Goal: Task Accomplishment & Management: Use online tool/utility

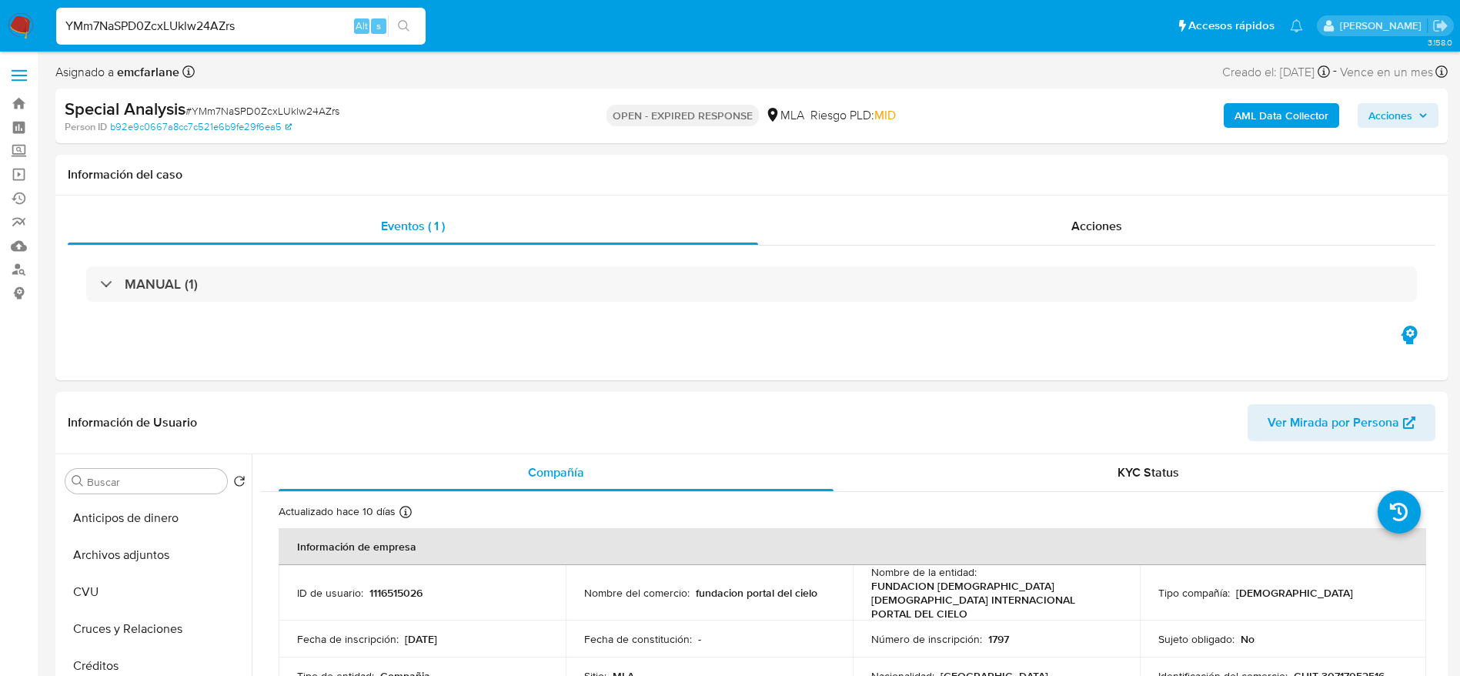
select select "10"
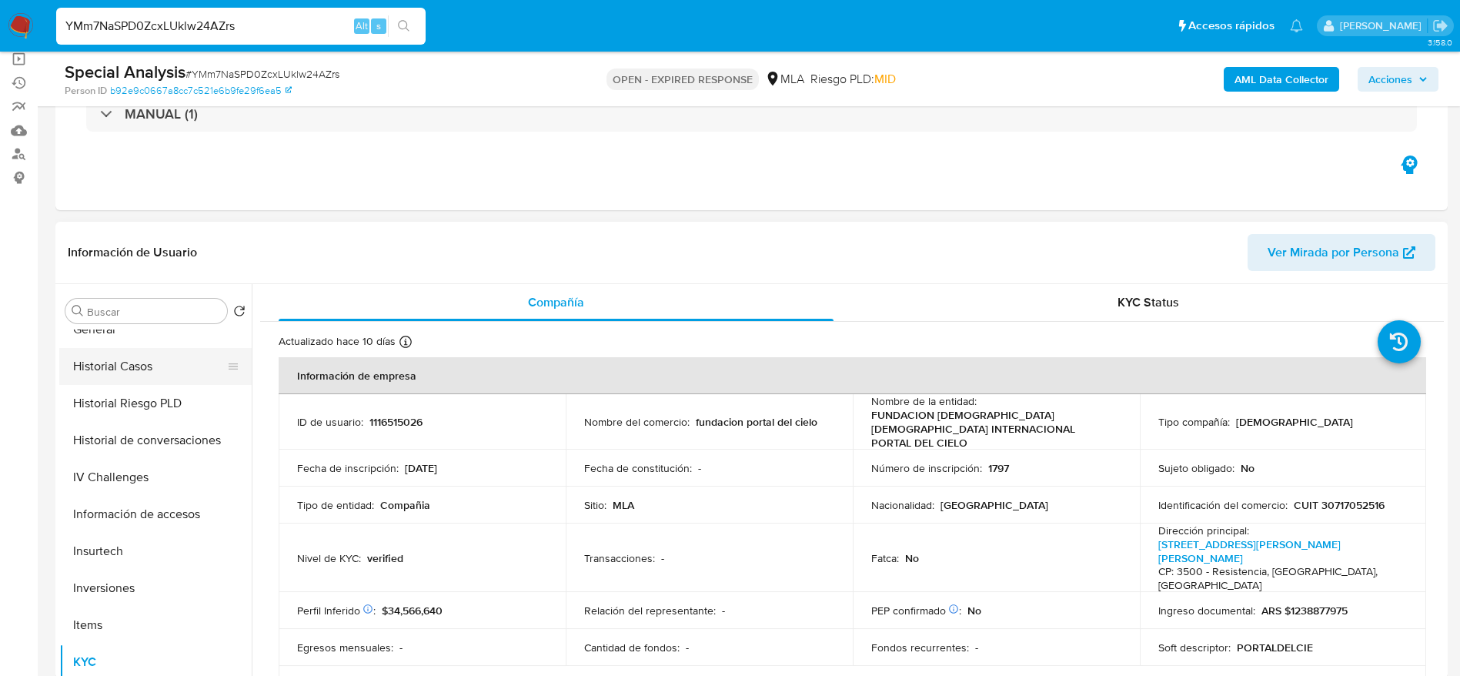
scroll to position [346, 0]
click at [140, 379] on button "Documentación" at bounding box center [149, 371] width 180 height 37
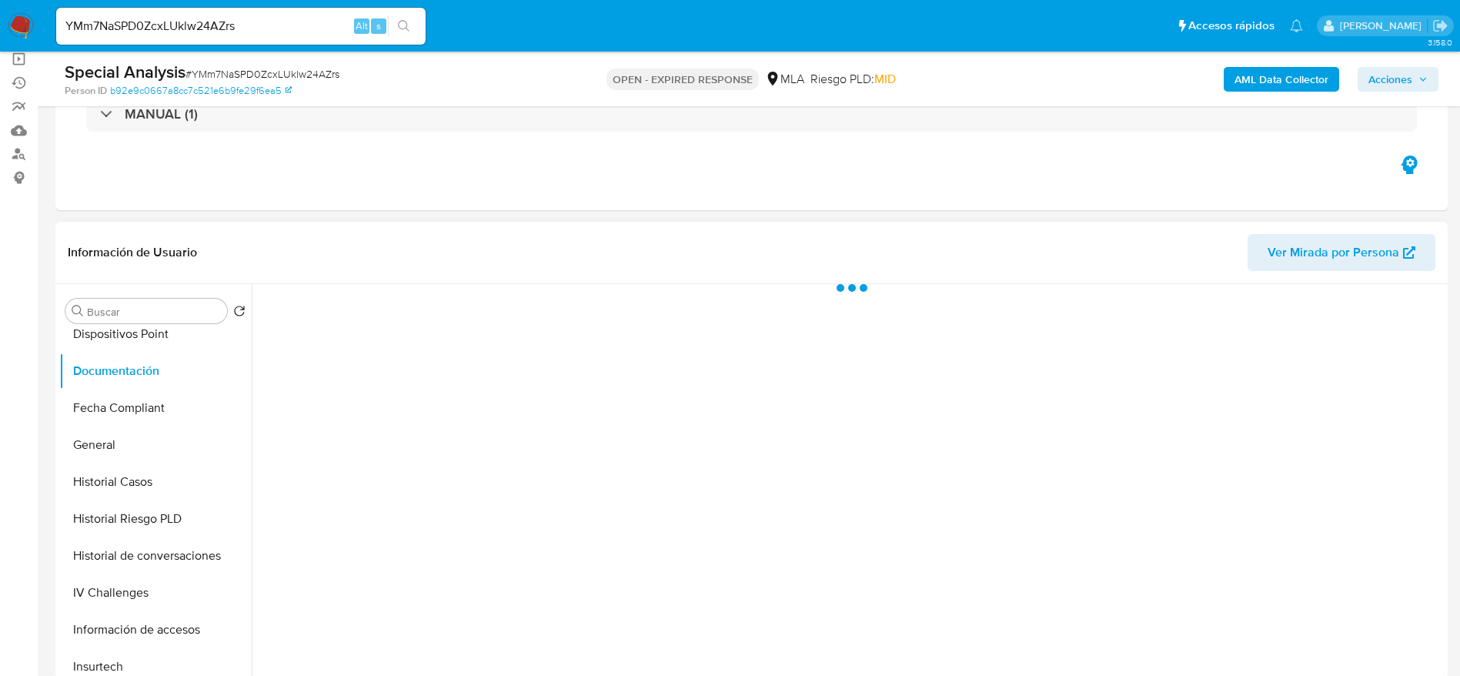
scroll to position [231, 0]
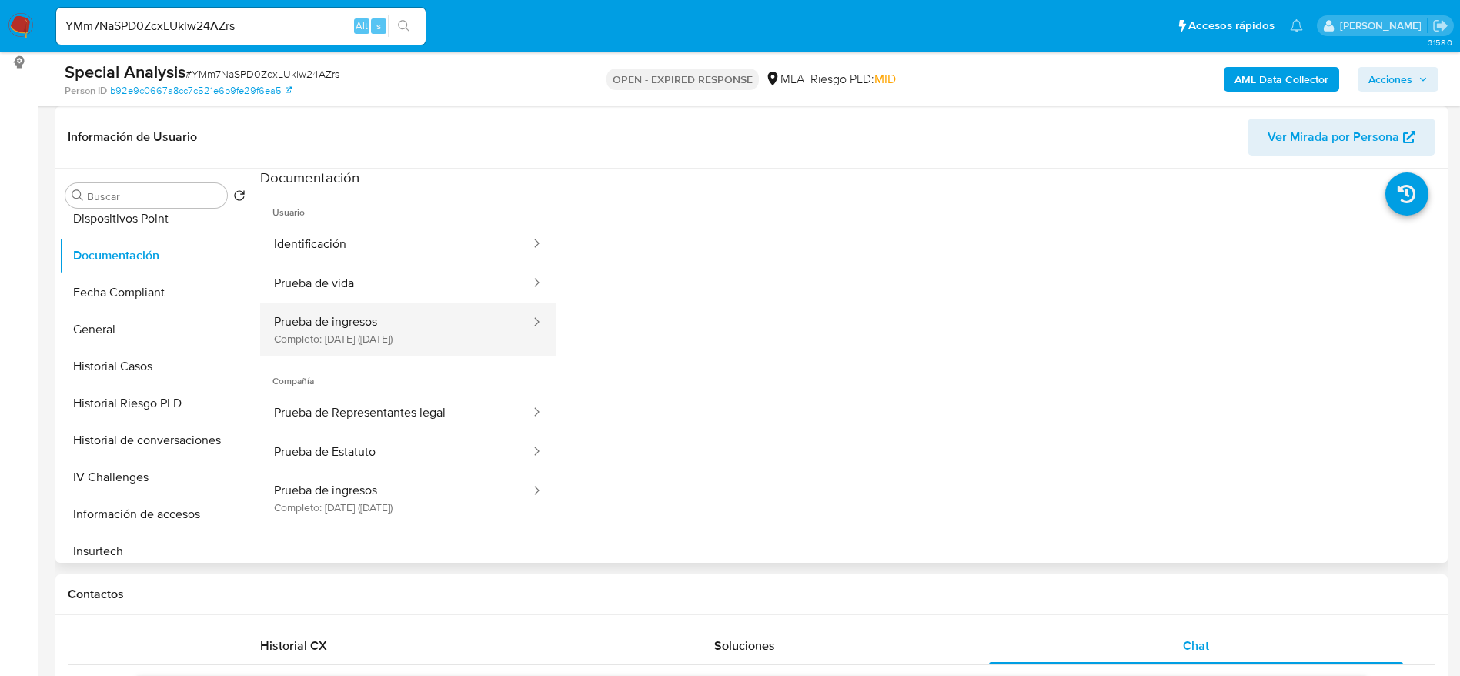
click at [436, 337] on button "Prueba de ingresos Completo: 28/03/2025 (hace 5 meses)" at bounding box center [396, 329] width 272 height 52
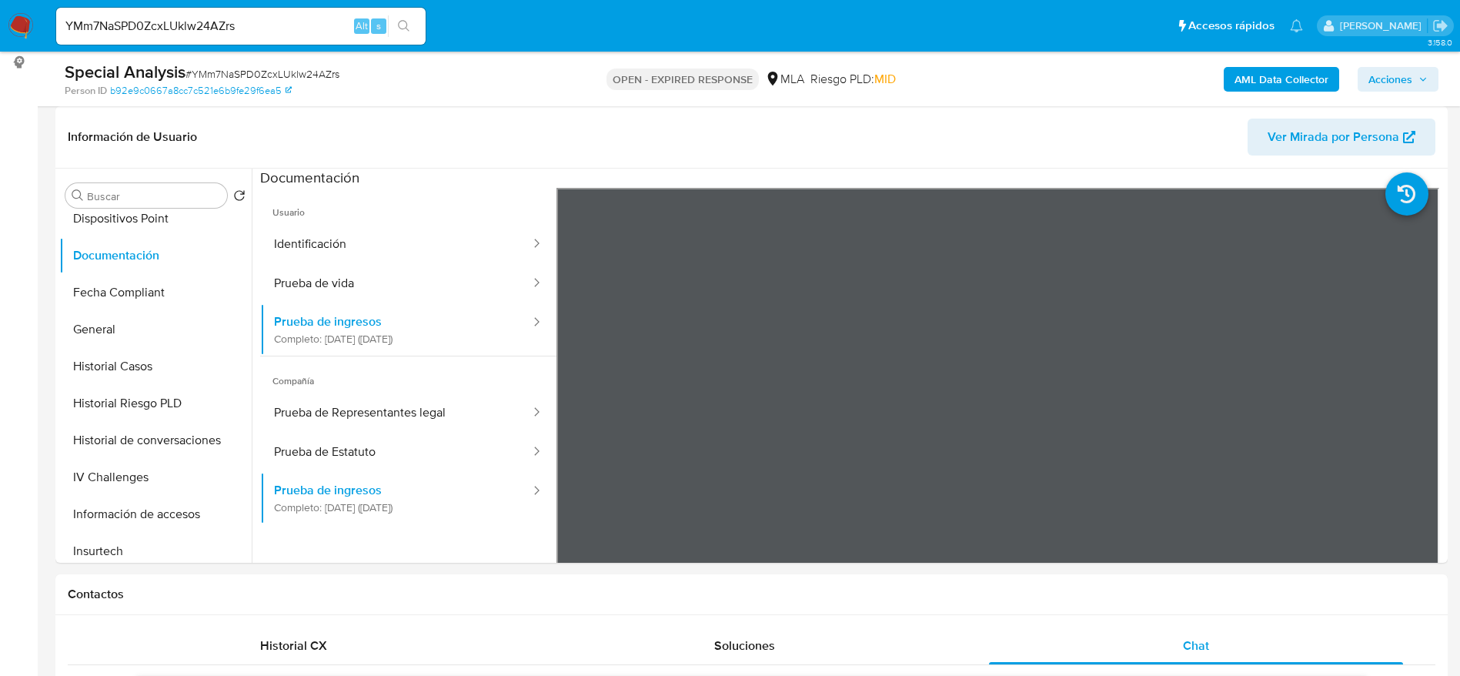
click at [256, 22] on input "YMm7NaSPD0ZcxLUklw24AZrs" at bounding box center [240, 26] width 369 height 20
paste input "2489454618"
type input "2489454618"
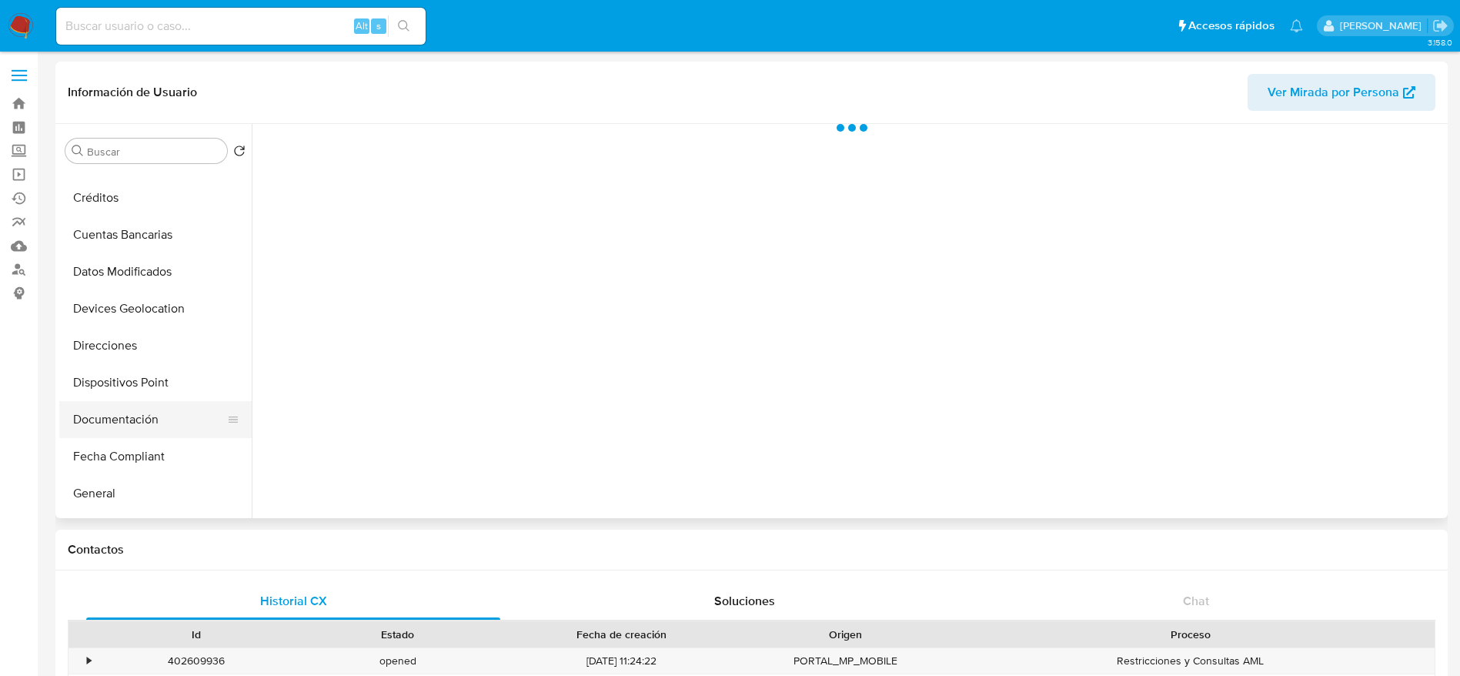
scroll to position [231, 0]
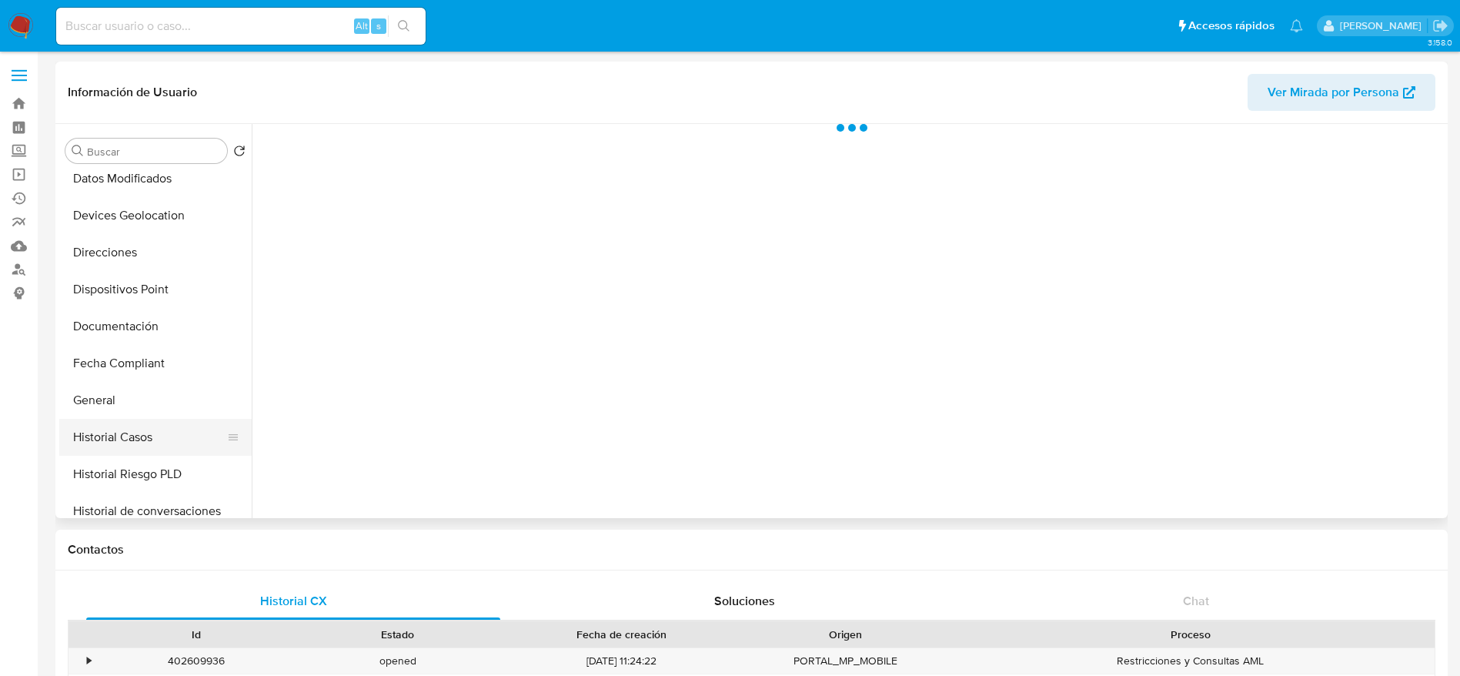
click at [102, 434] on button "Historial Casos" at bounding box center [149, 437] width 180 height 37
select select "10"
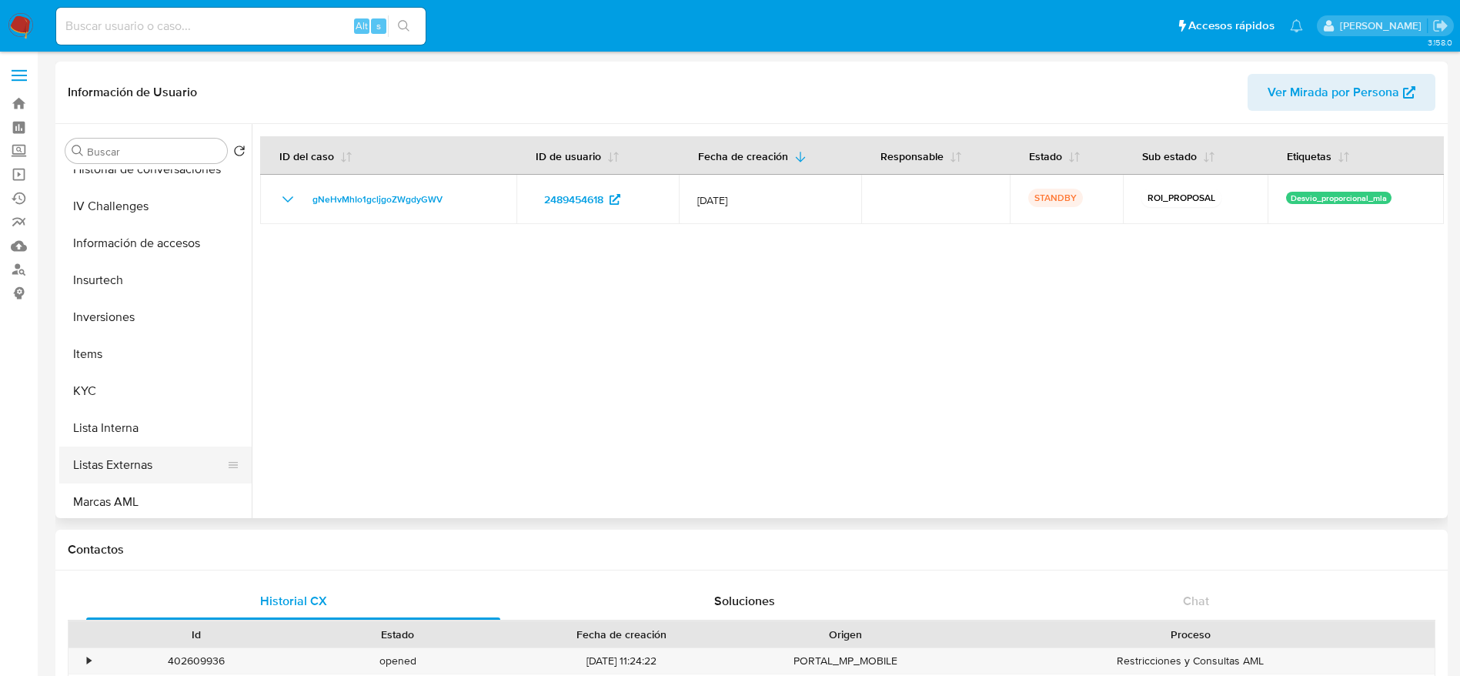
scroll to position [577, 0]
click at [105, 393] on button "KYC" at bounding box center [149, 386] width 180 height 37
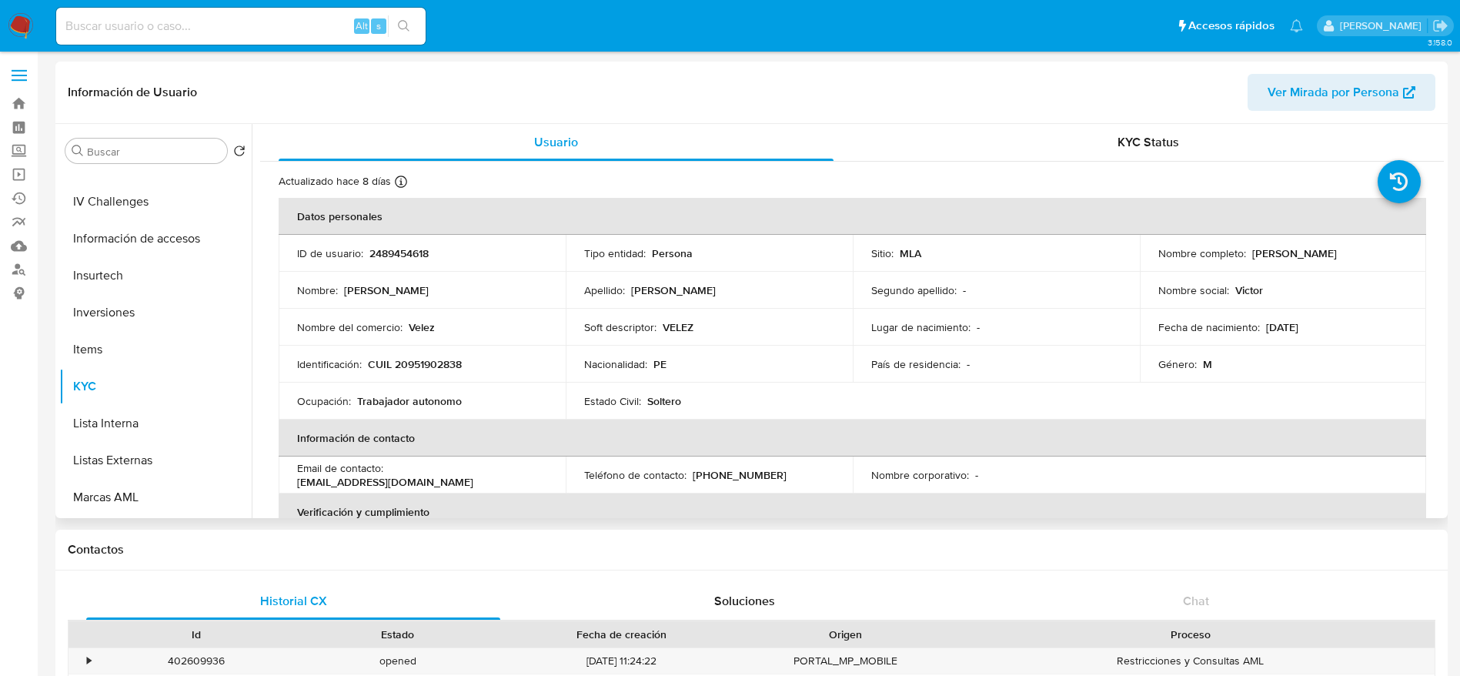
click at [449, 363] on p "CUIL 20951902838" at bounding box center [415, 364] width 94 height 14
copy p "20951902838"
click at [135, 21] on input at bounding box center [240, 26] width 369 height 20
click at [18, 26] on img at bounding box center [21, 26] width 26 height 26
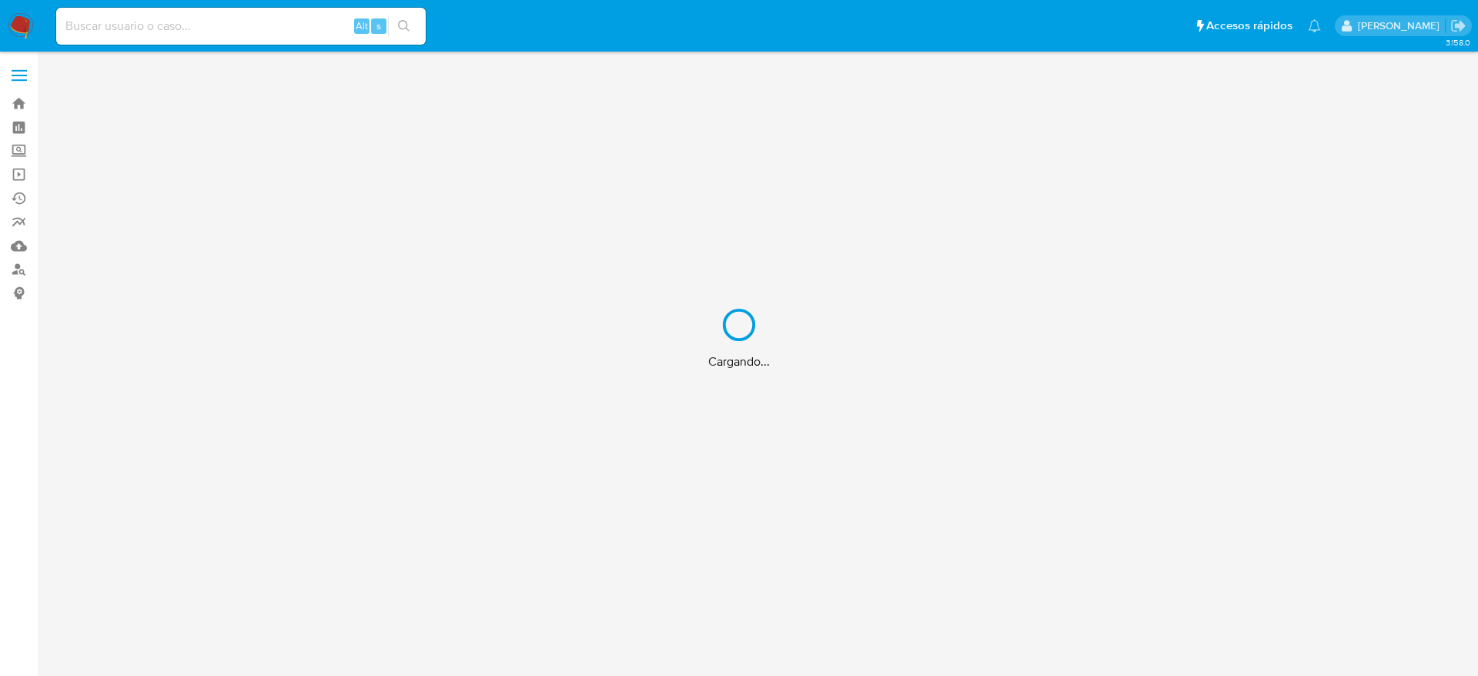
drag, startPoint x: 0, startPoint y: 0, endPoint x: 162, endPoint y: 27, distance: 163.9
click at [162, 27] on div "Cargando..." at bounding box center [739, 338] width 1478 height 676
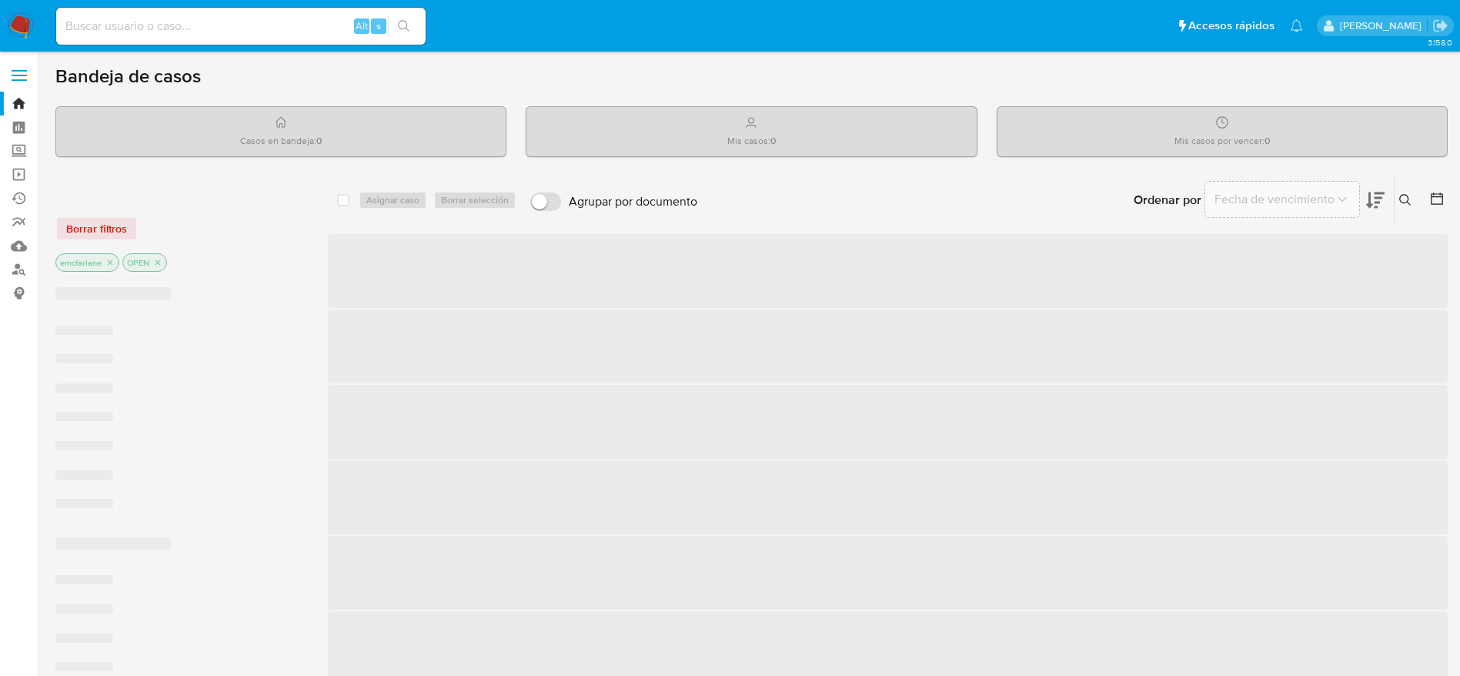
click at [110, 24] on input at bounding box center [240, 26] width 369 height 20
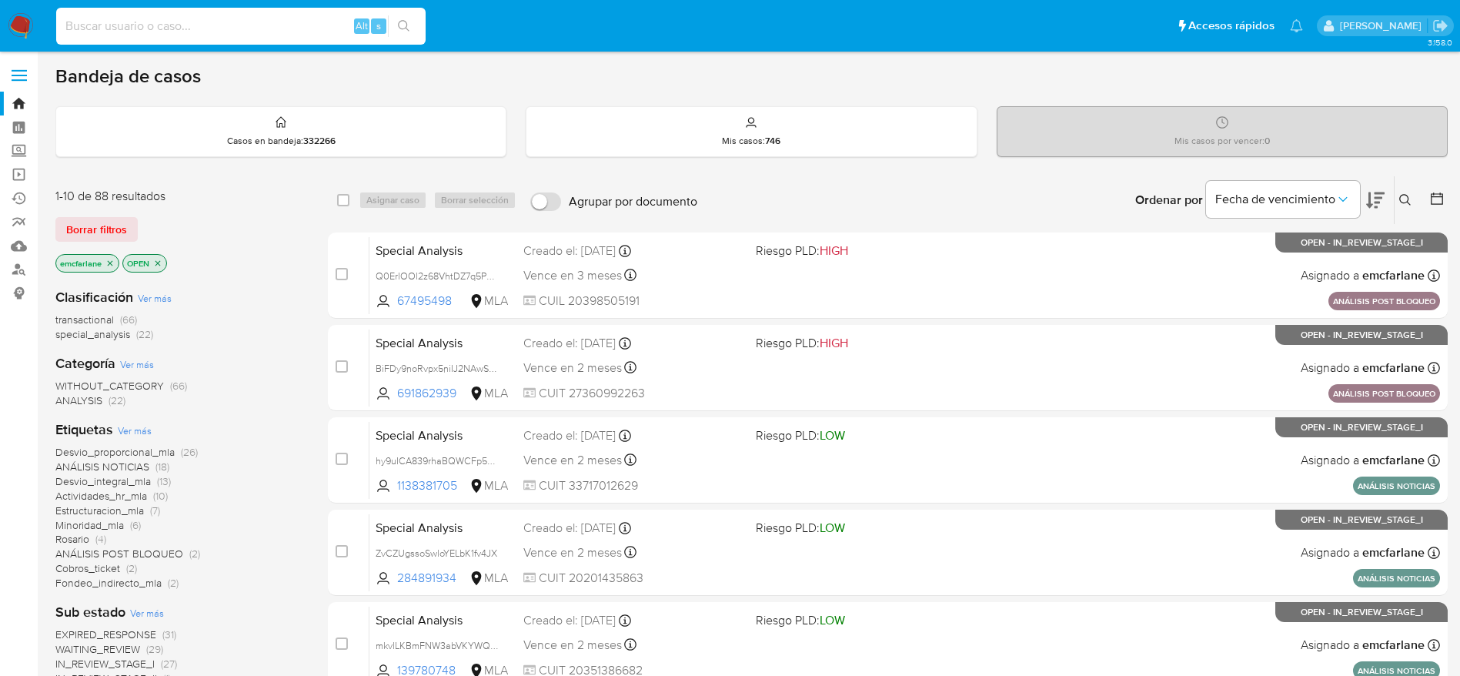
paste input "1116515026"
type input "1116515026"
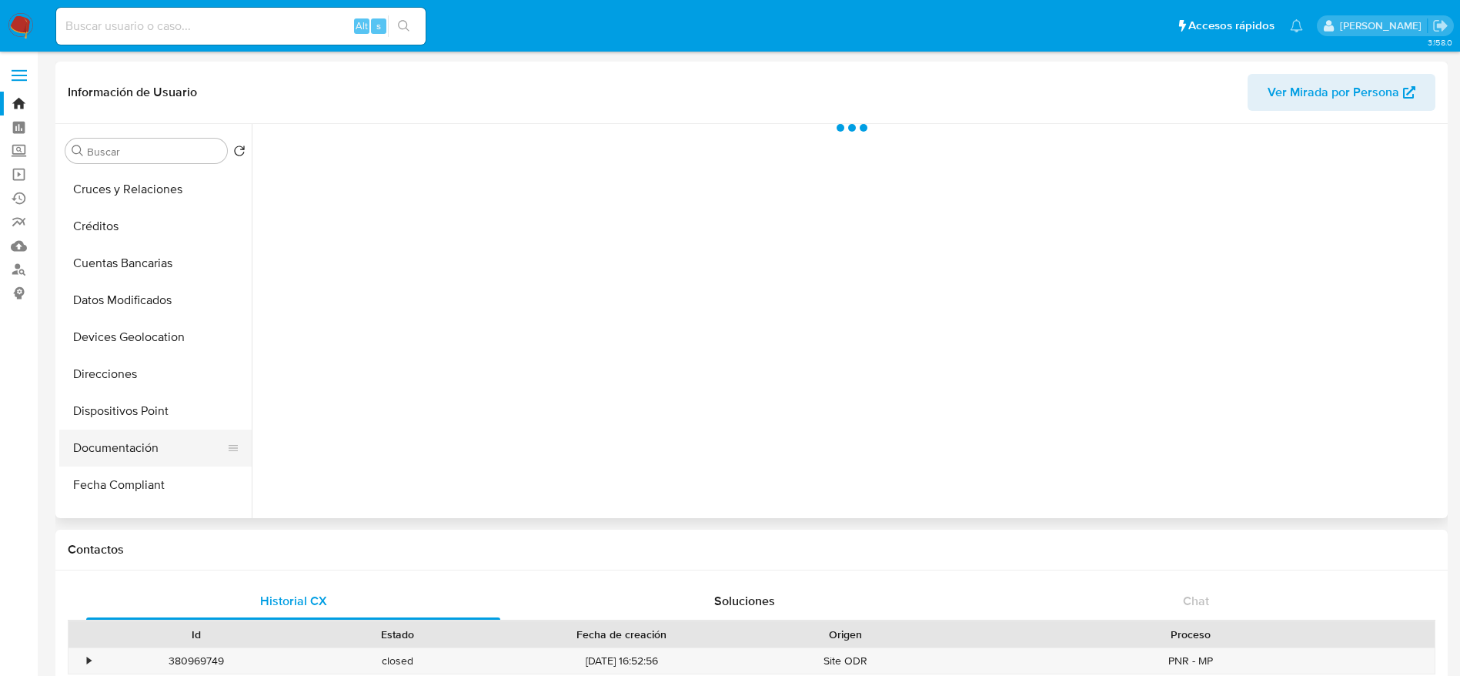
scroll to position [231, 0]
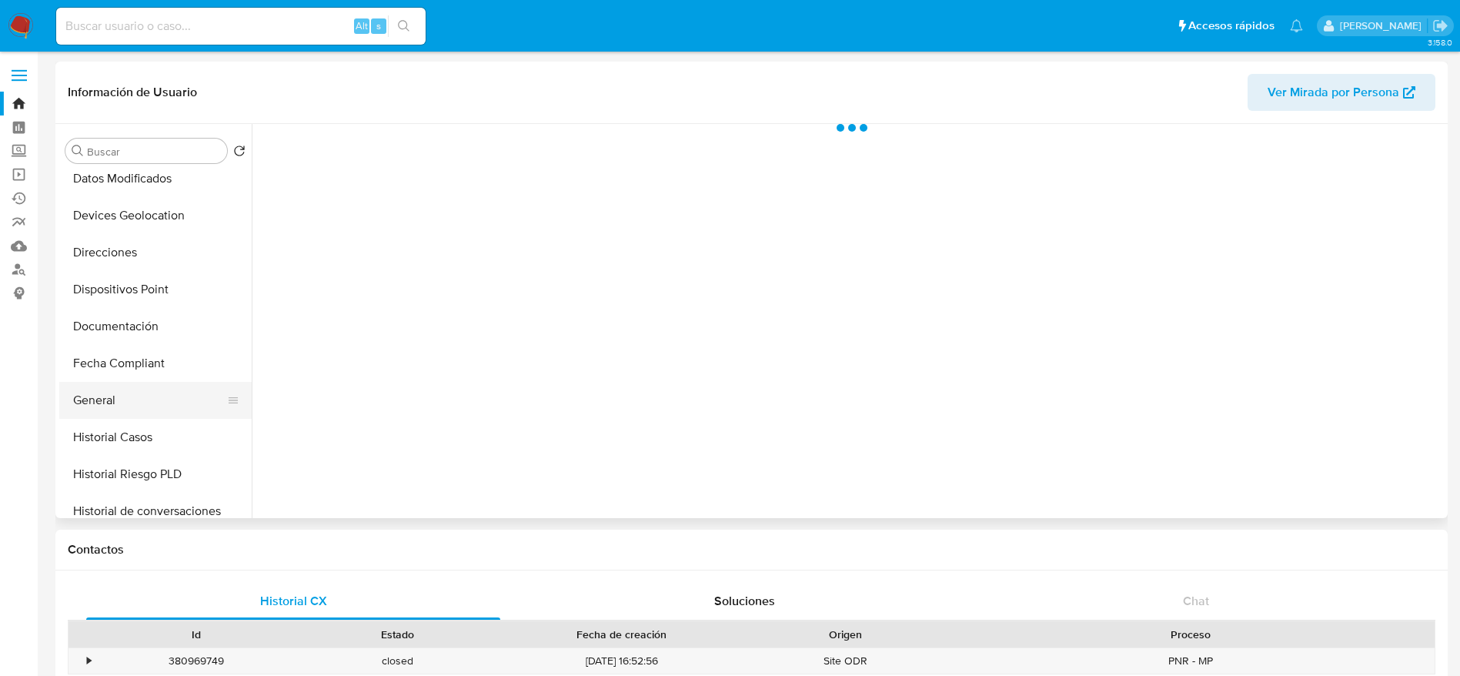
click at [132, 383] on button "General" at bounding box center [149, 400] width 180 height 37
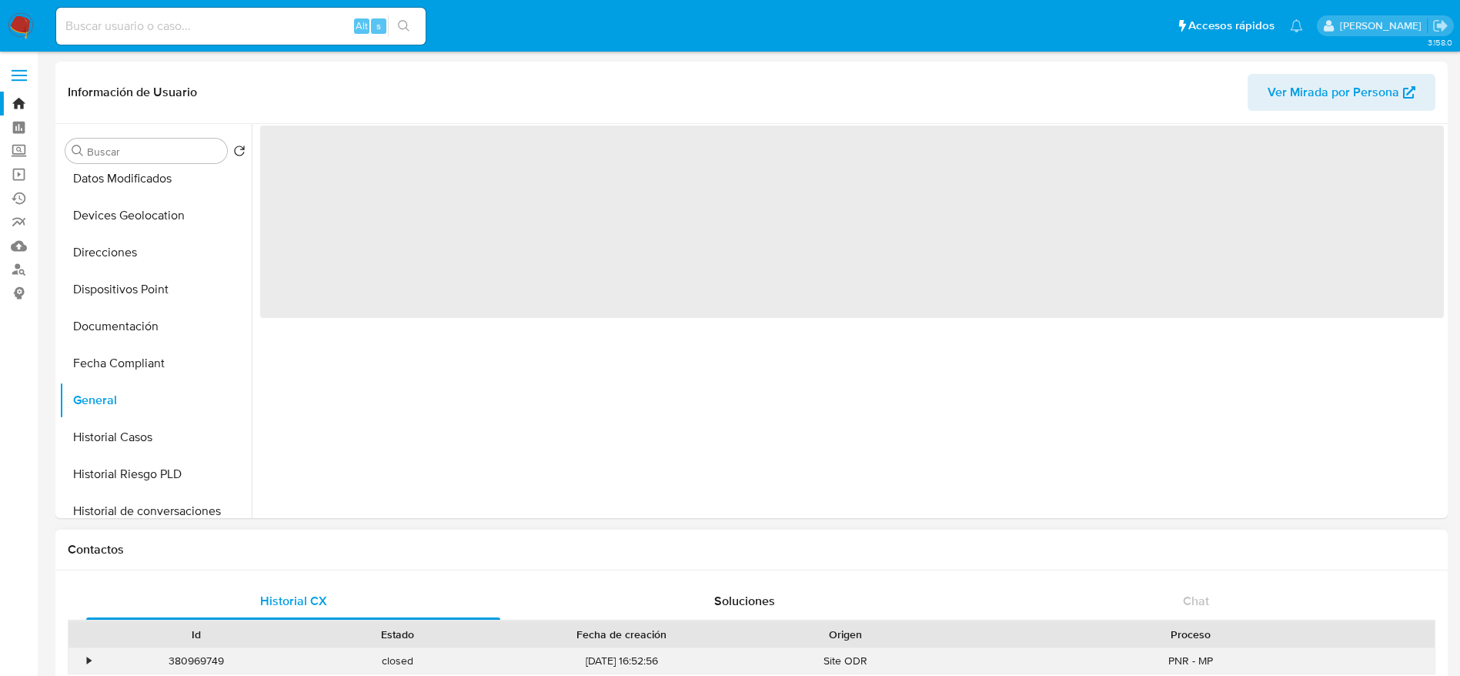
select select "10"
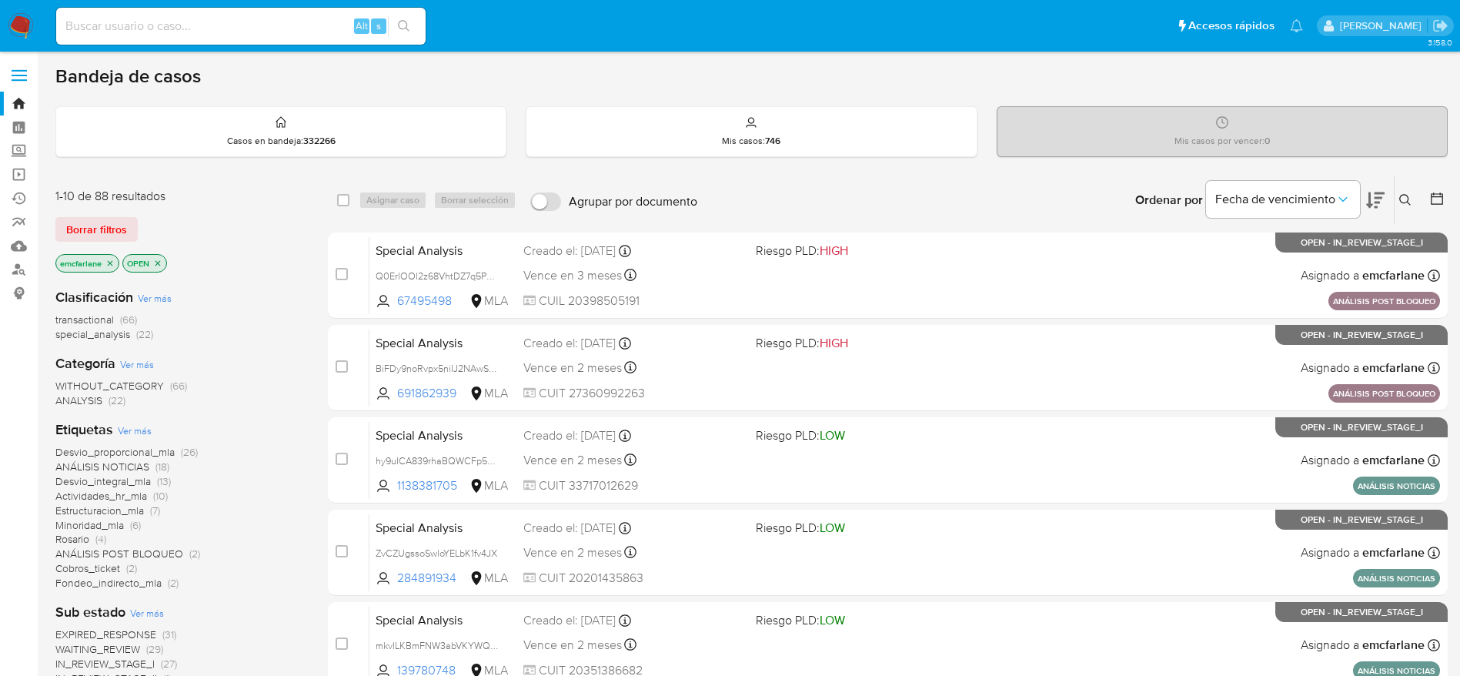
click at [198, 38] on div "Alt s" at bounding box center [240, 26] width 369 height 37
drag, startPoint x: 212, startPoint y: 6, endPoint x: 213, endPoint y: 15, distance: 8.6
click at [212, 5] on div "Alt s" at bounding box center [240, 26] width 369 height 43
click at [215, 30] on input at bounding box center [240, 26] width 369 height 20
paste input "2489454618"
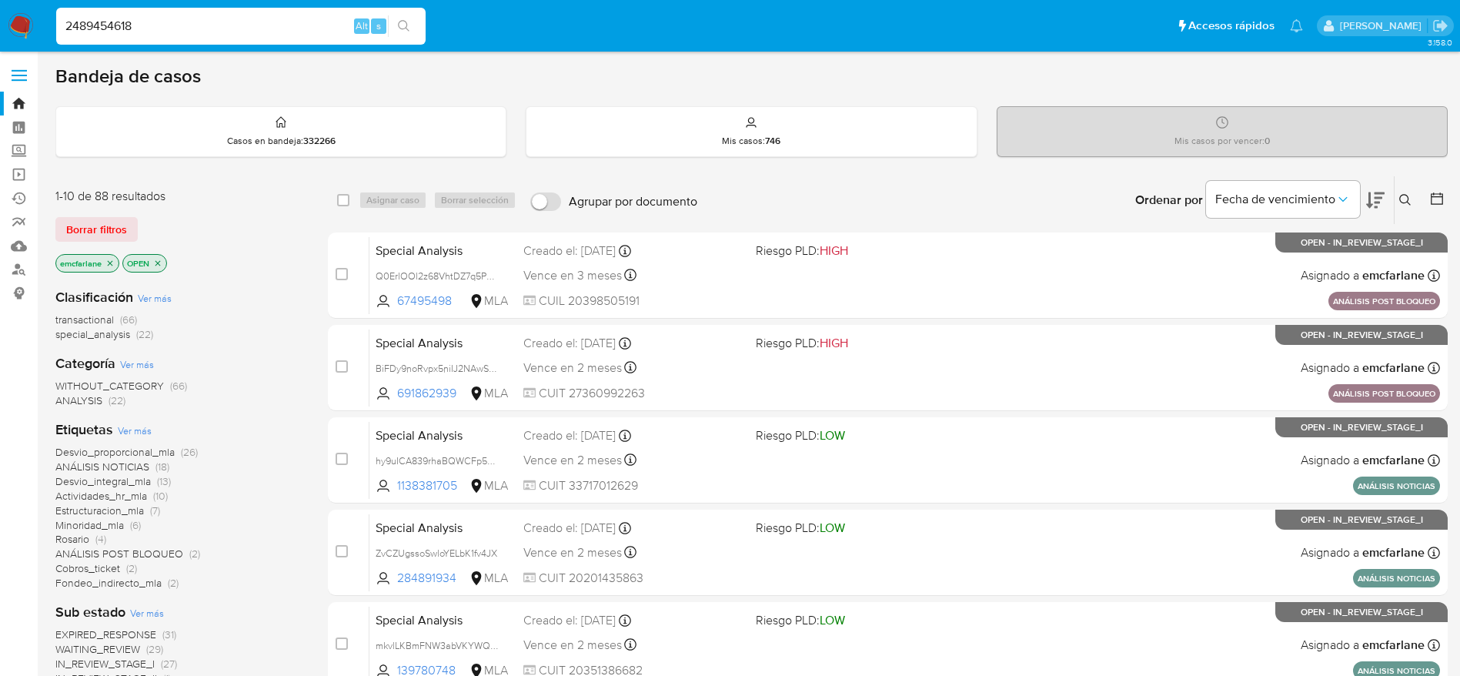
type input "2489454618"
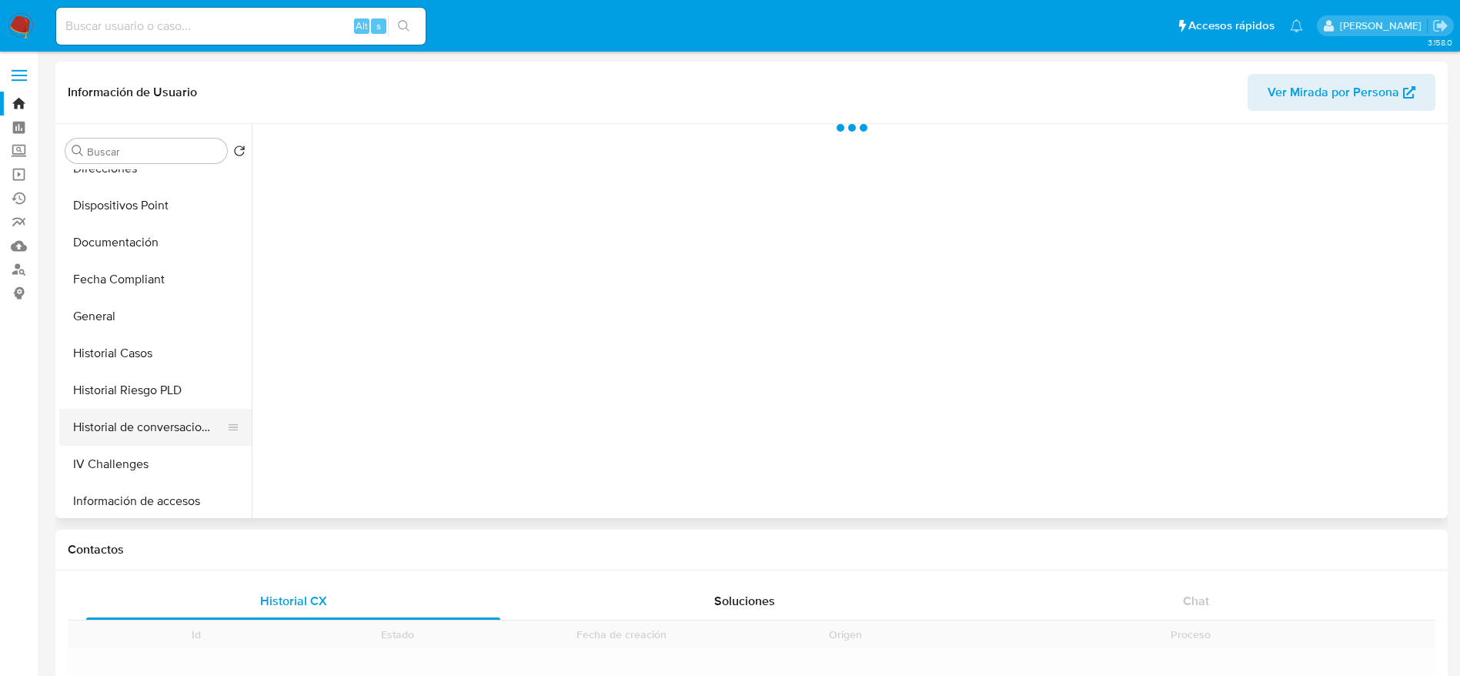
scroll to position [346, 0]
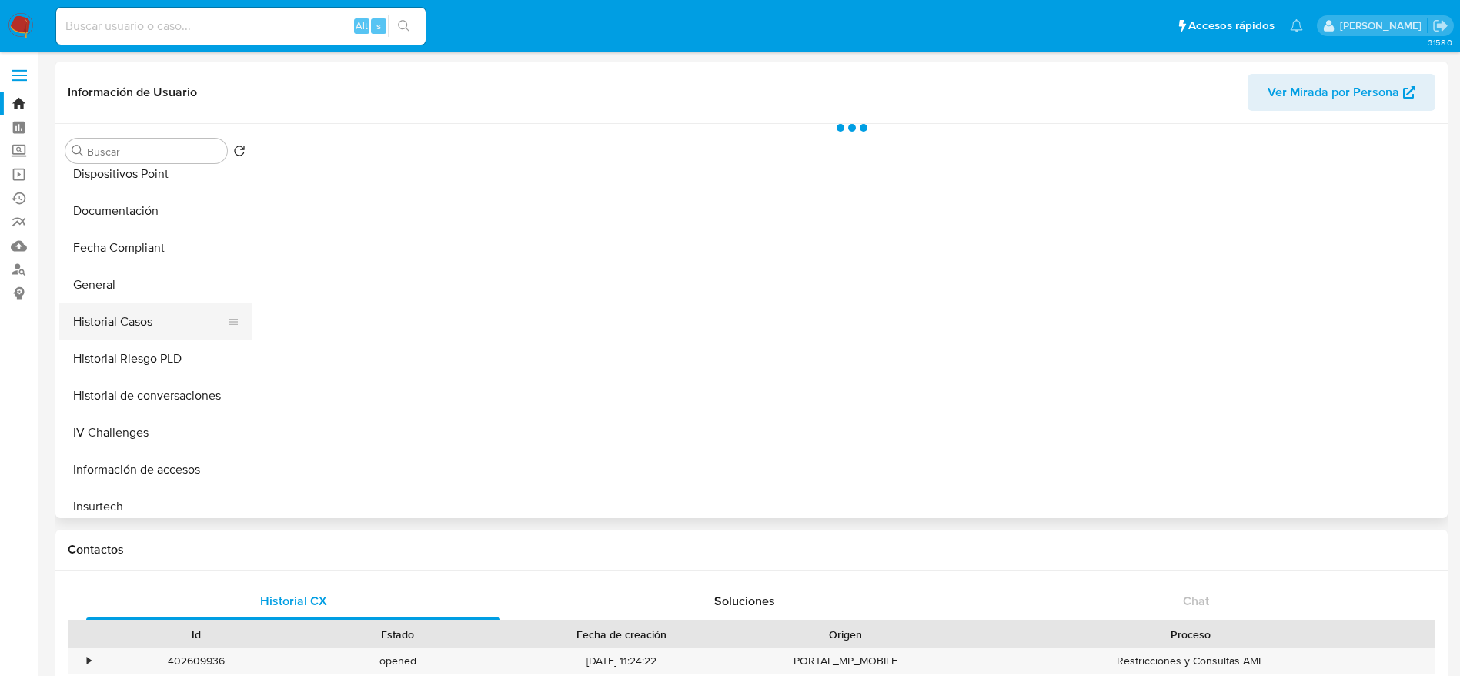
drag, startPoint x: 144, startPoint y: 323, endPoint x: 194, endPoint y: 310, distance: 51.5
click at [144, 321] on button "Historial Casos" at bounding box center [149, 321] width 180 height 37
select select "10"
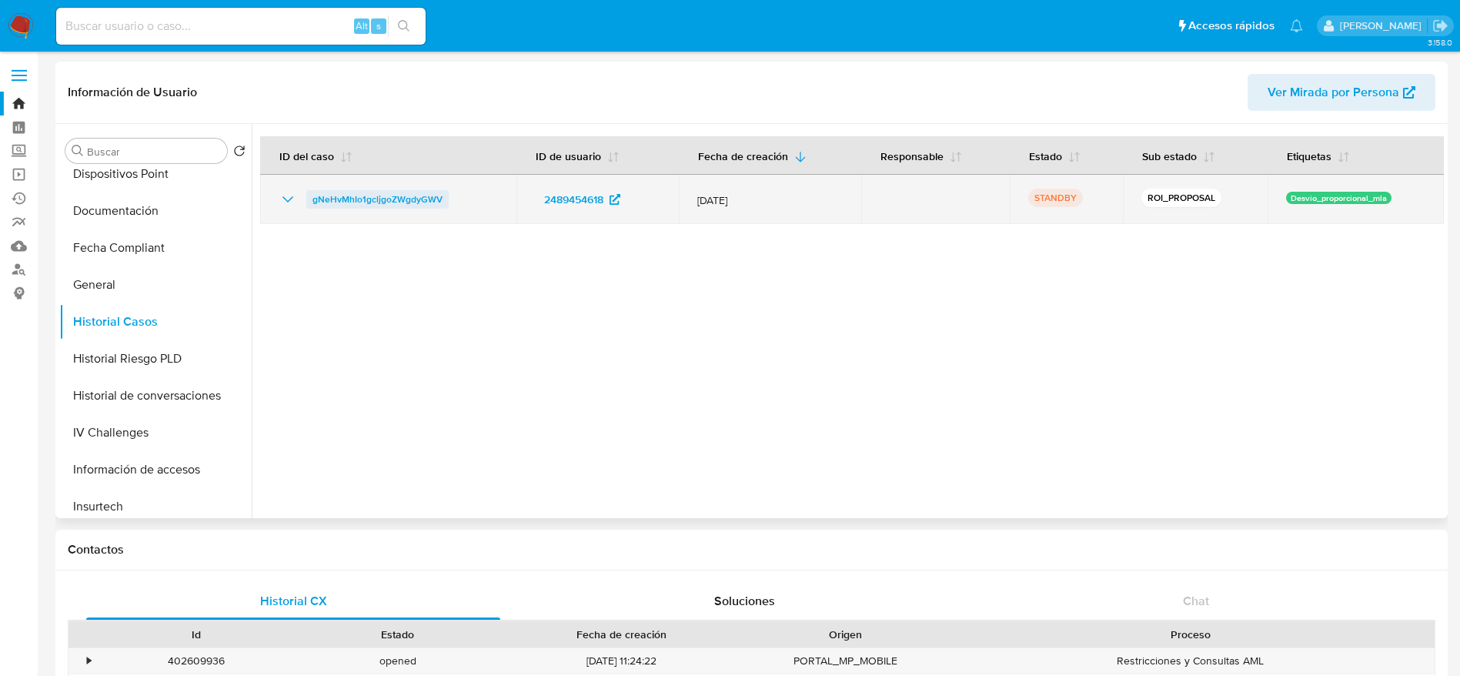
drag, startPoint x: 456, startPoint y: 216, endPoint x: 310, endPoint y: 202, distance: 146.2
click at [310, 202] on td "gNeHvMhIo1gcljgoZWgdyGWV" at bounding box center [388, 199] width 256 height 49
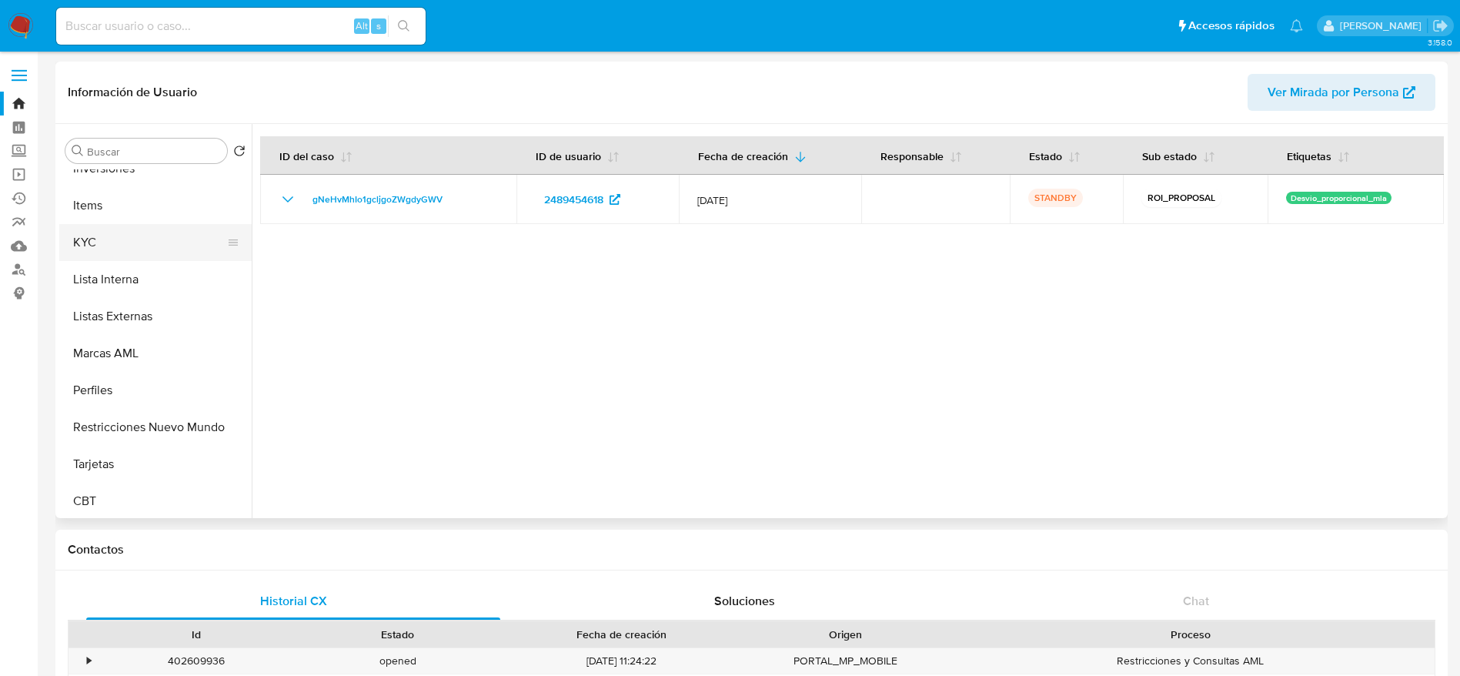
scroll to position [724, 0]
click at [132, 346] on button "Marcas AML" at bounding box center [155, 350] width 192 height 37
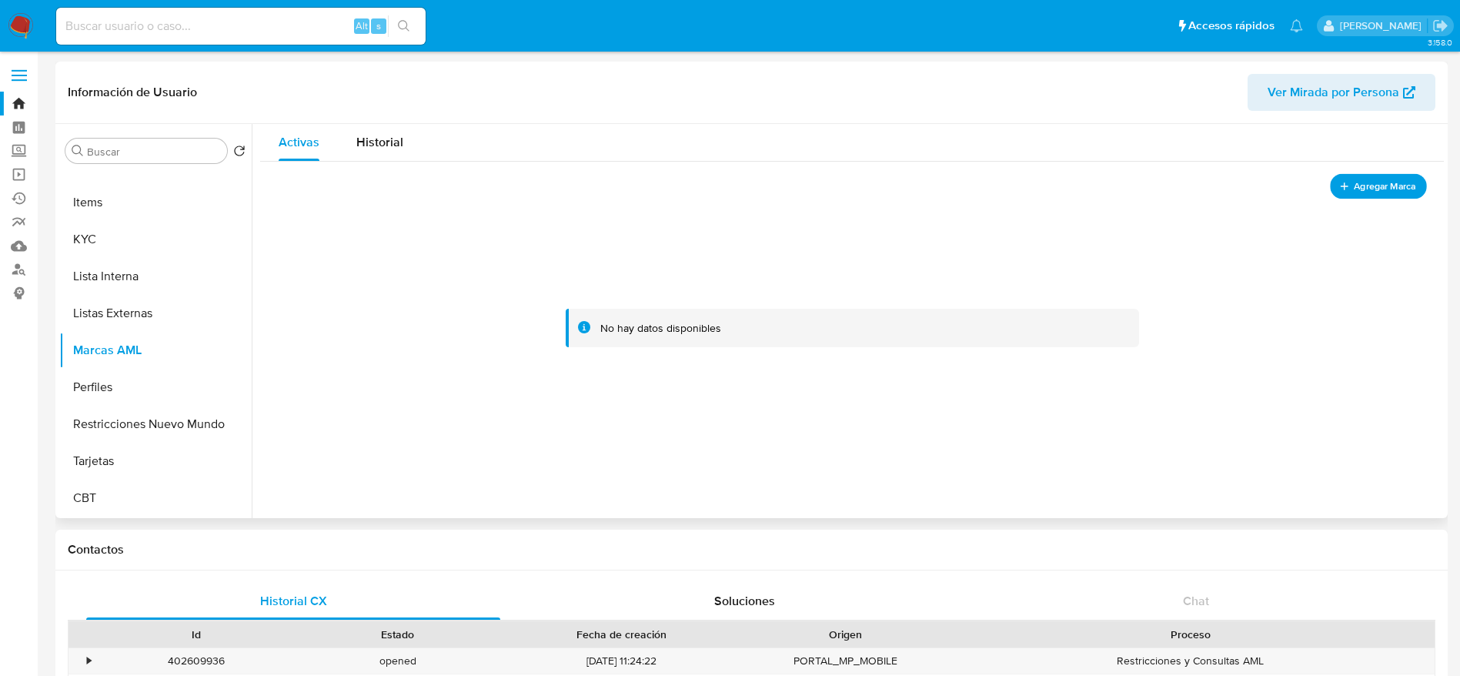
click at [1364, 183] on span "Agregar Marca" at bounding box center [1385, 186] width 62 height 19
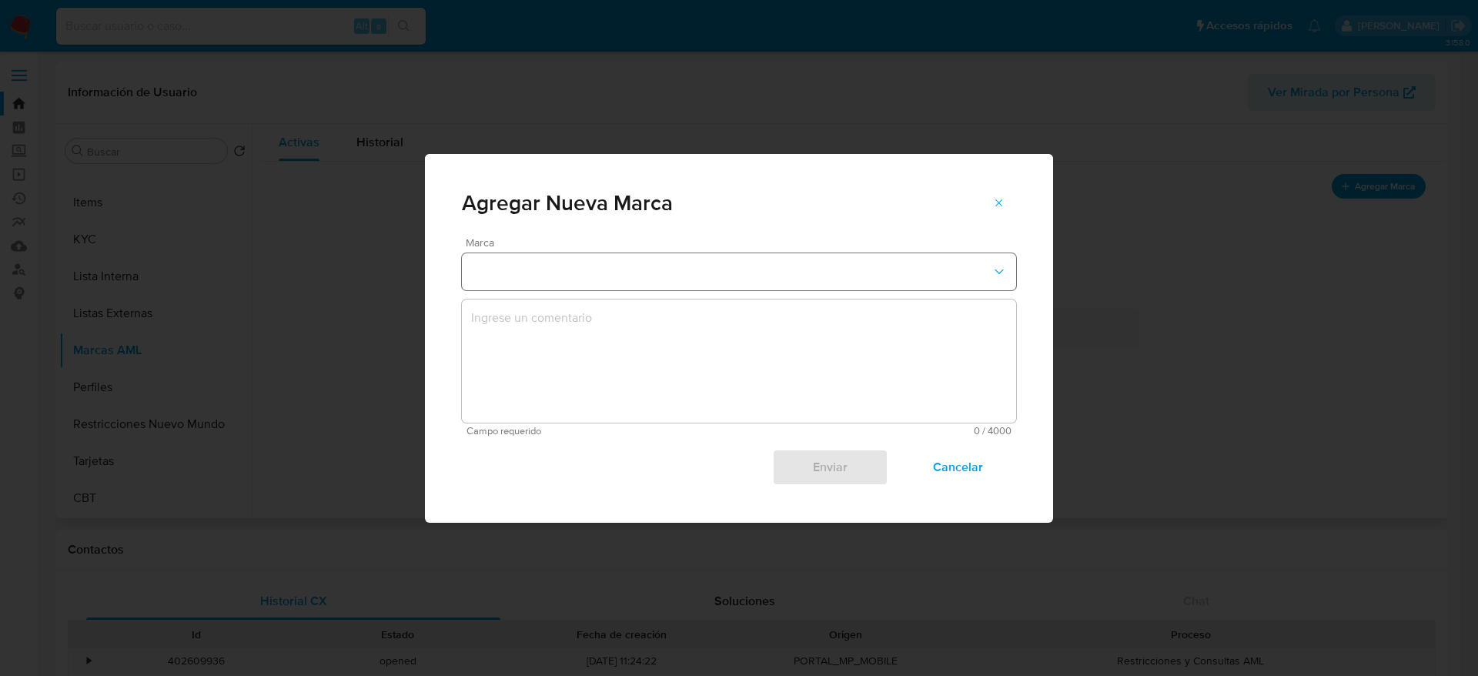
click at [867, 284] on button "marks-modal" at bounding box center [739, 271] width 554 height 37
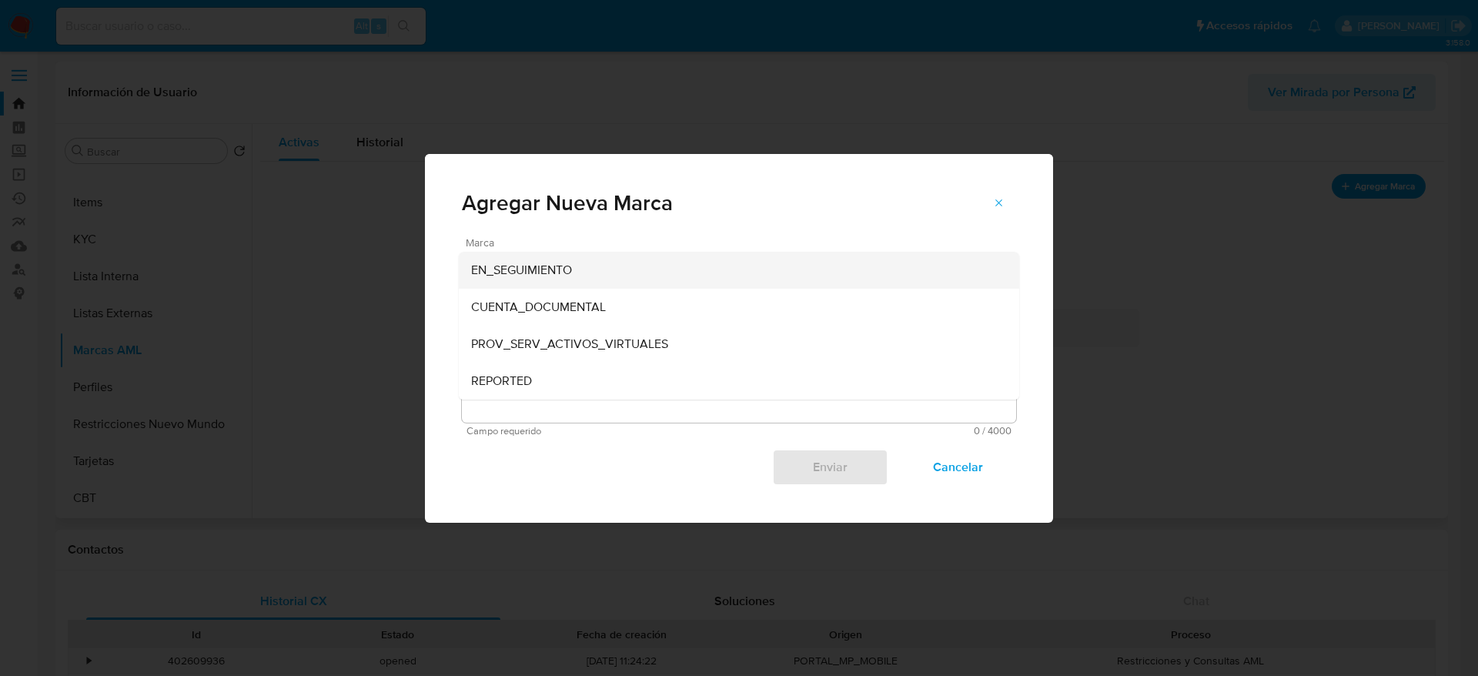
click at [850, 286] on div "EN_SEGUIMIENTO" at bounding box center [734, 270] width 526 height 37
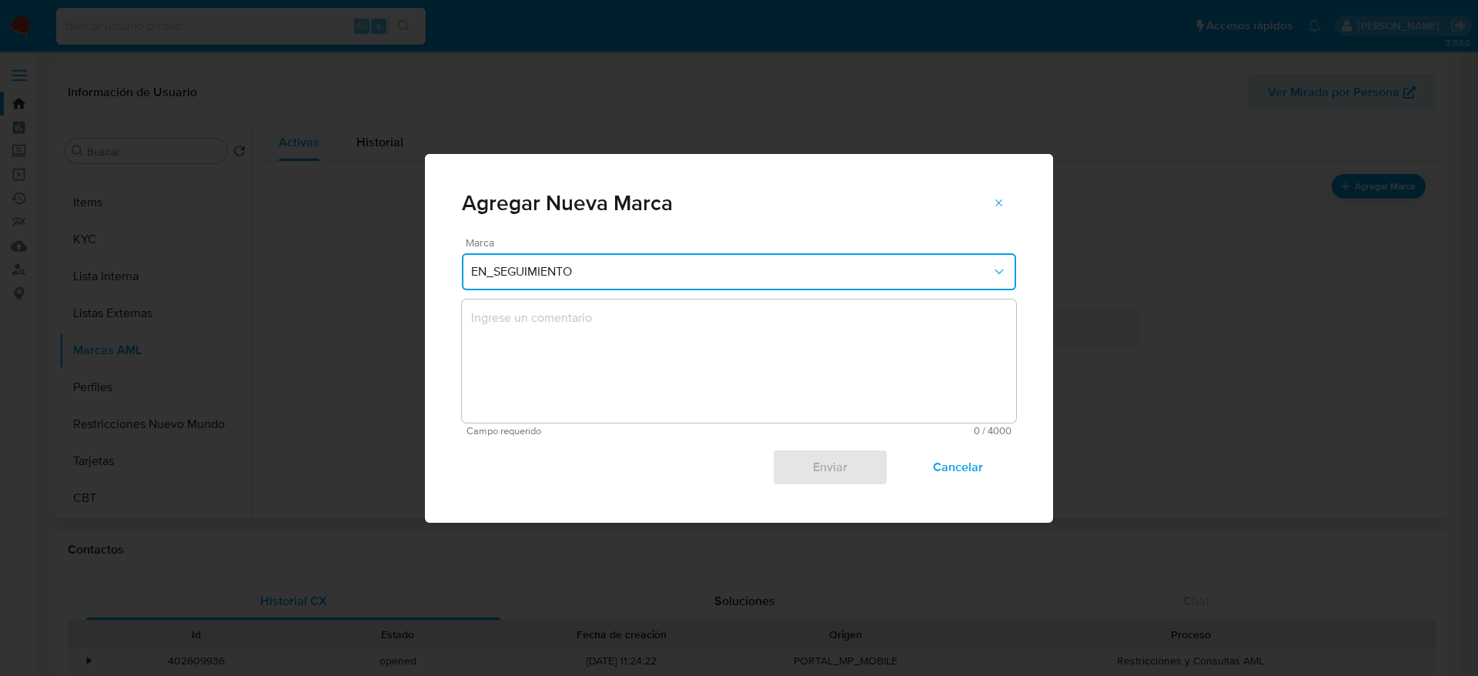
click at [775, 350] on textarea "marks-modal" at bounding box center [739, 360] width 554 height 123
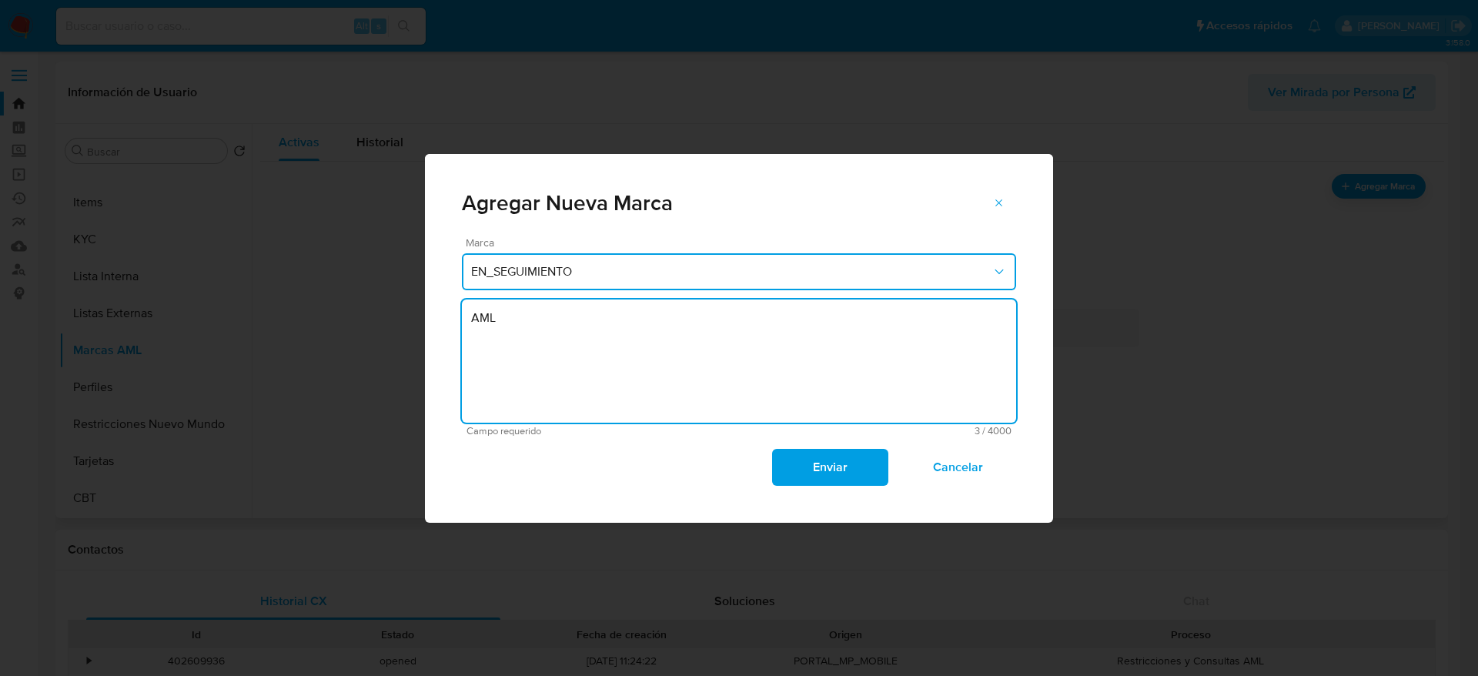
type textarea "AML"
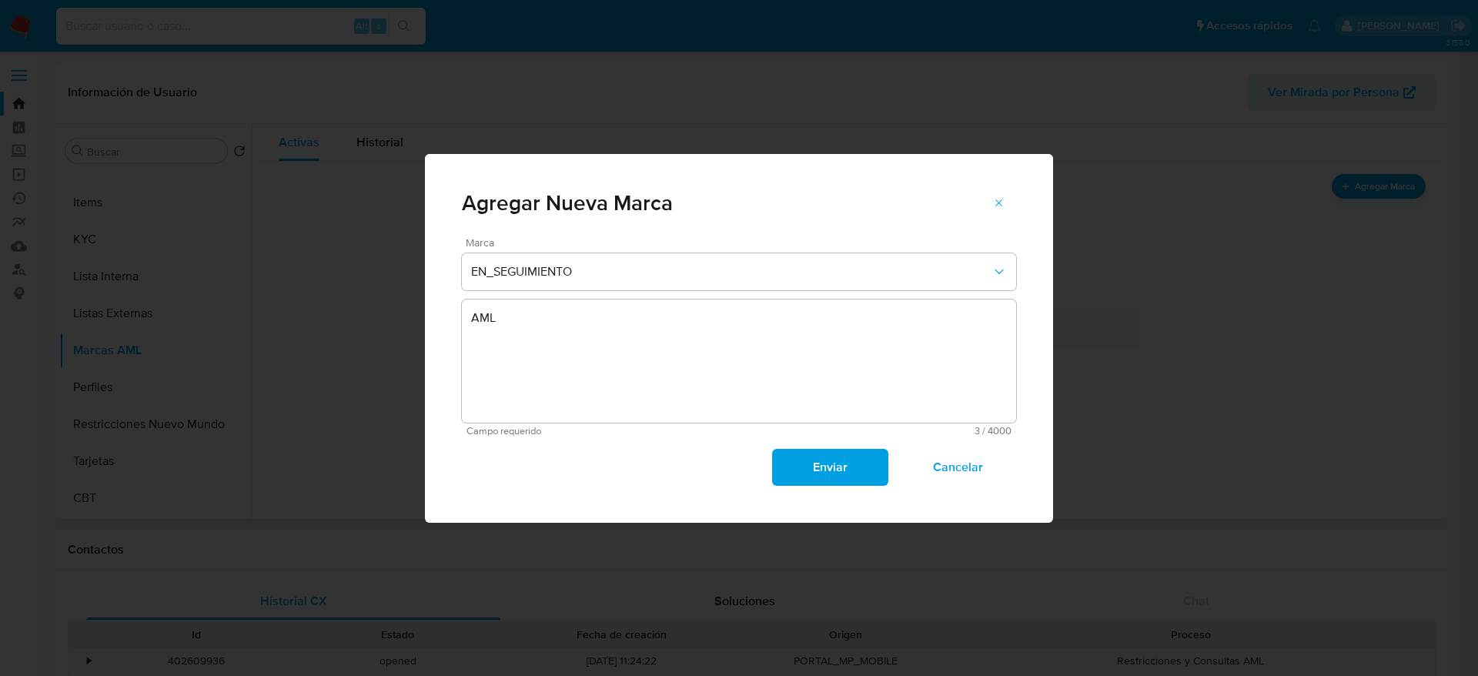
click at [30, 86] on div "Agregar Nueva Marca Marca EN_SEGUIMIENTO AML Campo requerido 3 / 4000 3997 cara…" at bounding box center [739, 338] width 1478 height 676
drag, startPoint x: 33, startPoint y: 61, endPoint x: 882, endPoint y: 504, distance: 957.8
click at [885, 508] on div "Agregar Nueva Marca Marca EN_SEGUIMIENTO AML Campo requerido 3 / 4000 3997 cara…" at bounding box center [739, 338] width 1478 height 676
click at [972, 475] on span "Cancelar" at bounding box center [958, 467] width 75 height 34
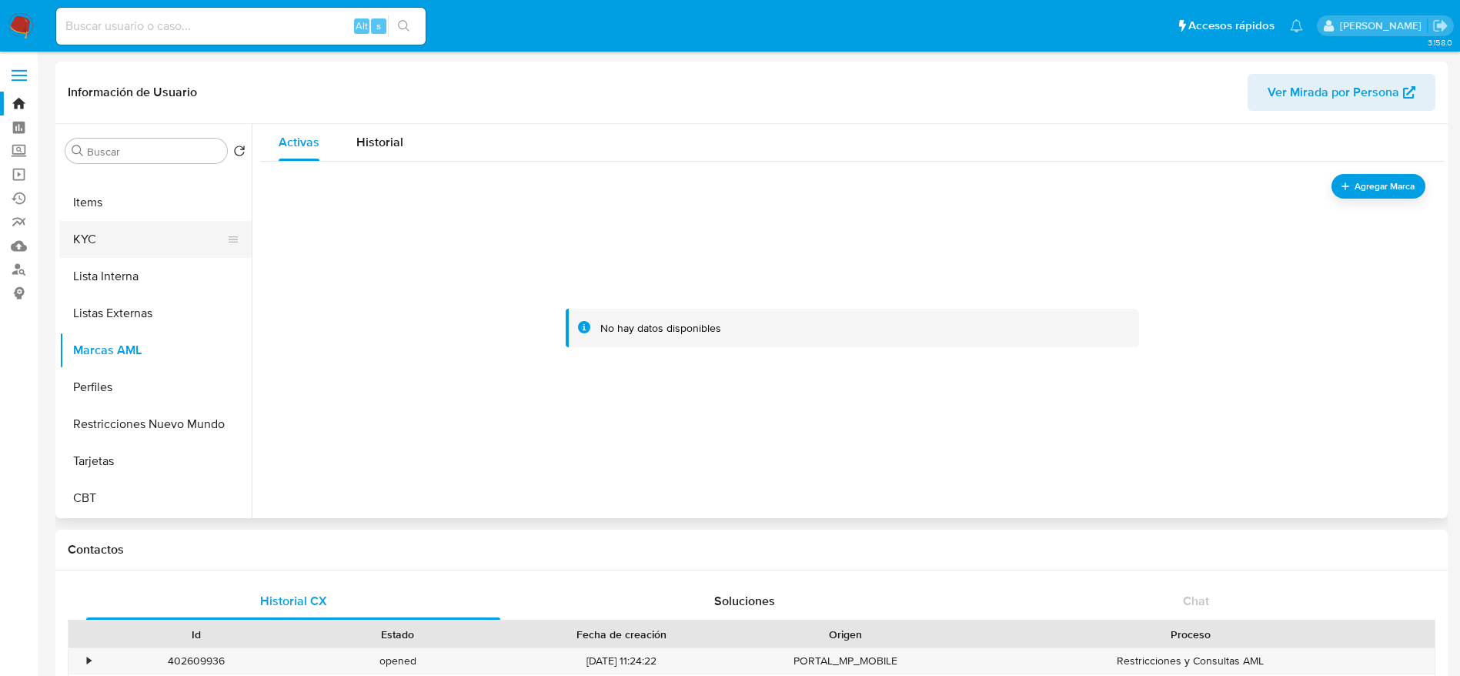
click at [102, 242] on button "KYC" at bounding box center [149, 239] width 180 height 37
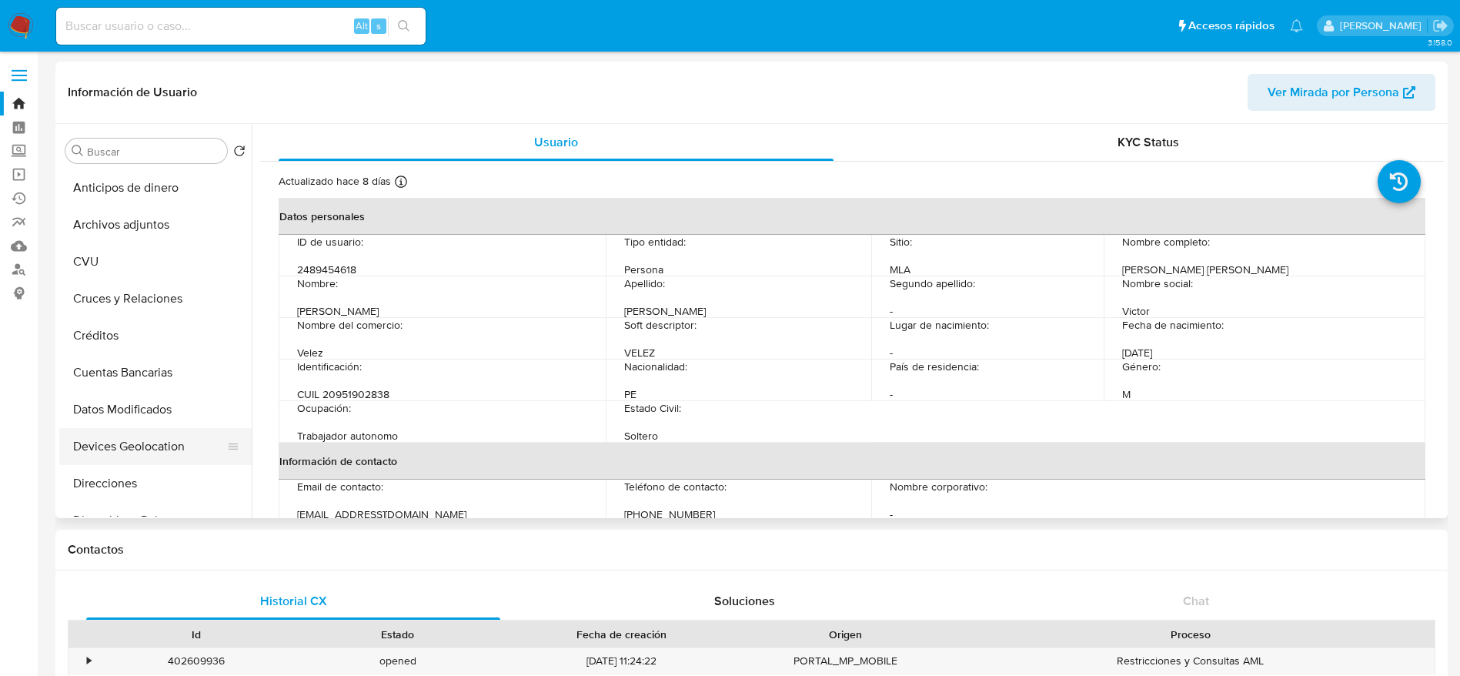
scroll to position [231, 0]
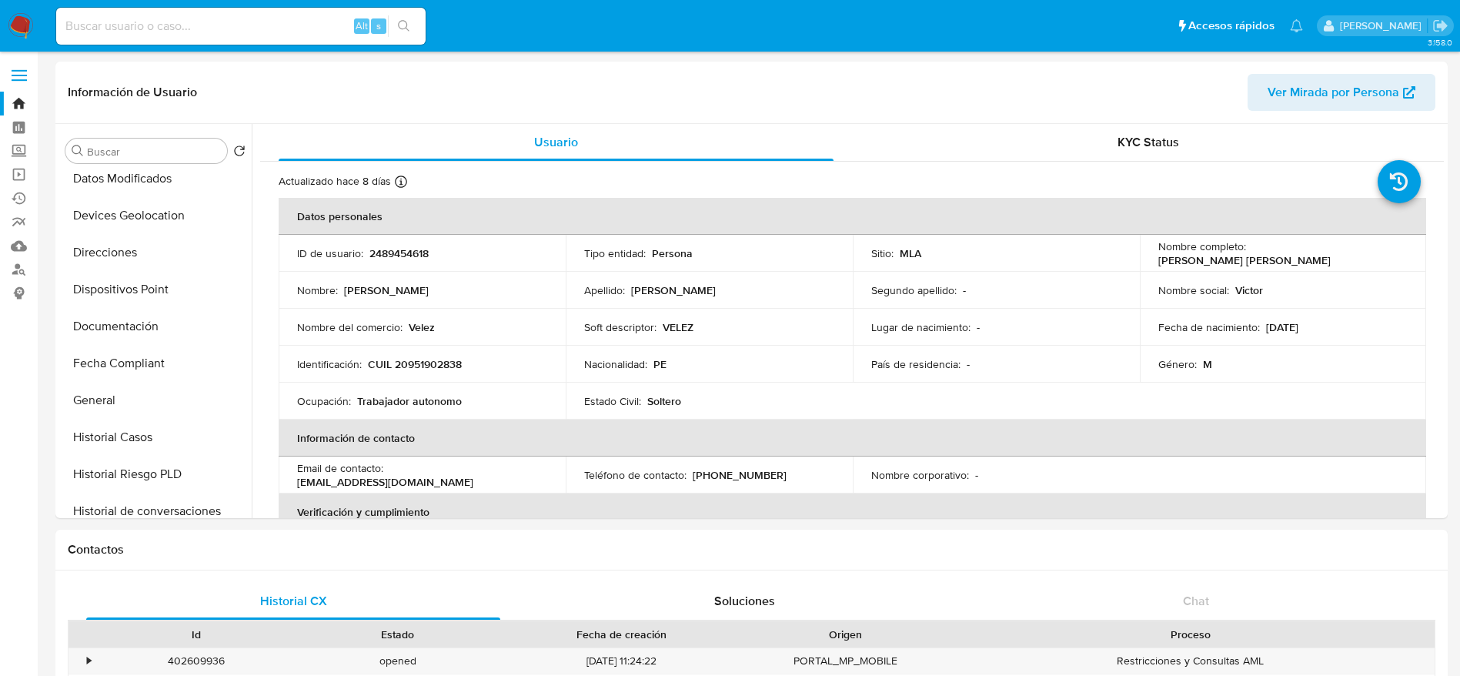
click at [386, 258] on p "2489454618" at bounding box center [398, 253] width 59 height 14
copy p "2489454618"
click at [147, 435] on button "Historial Casos" at bounding box center [149, 437] width 180 height 37
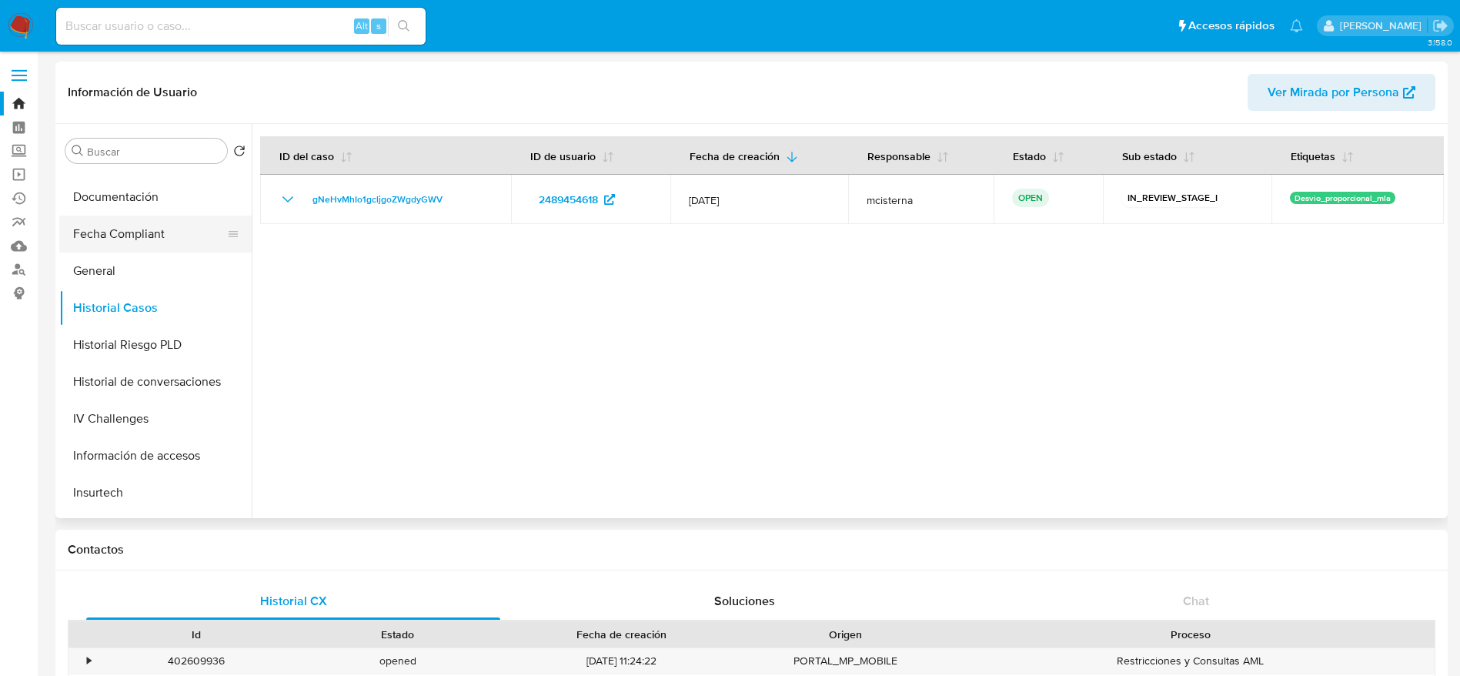
scroll to position [462, 0]
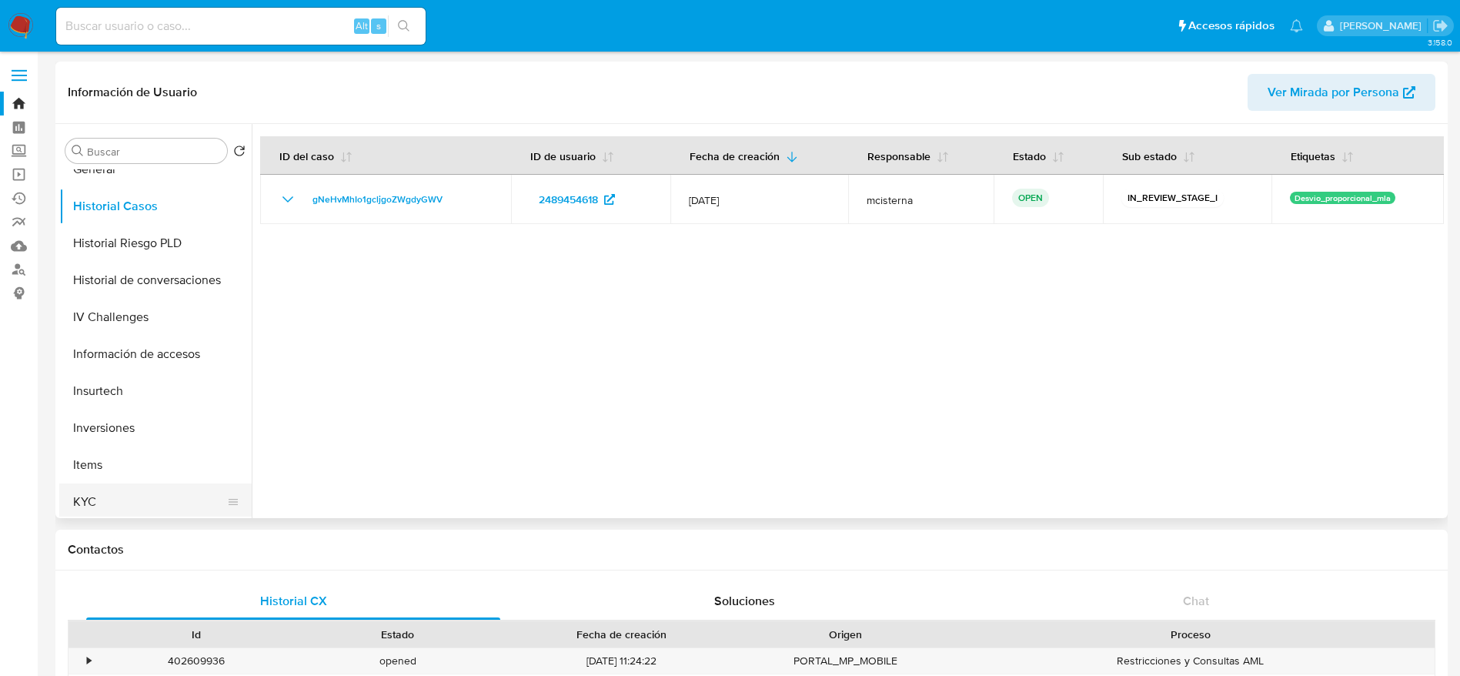
click at [105, 496] on button "KYC" at bounding box center [149, 501] width 180 height 37
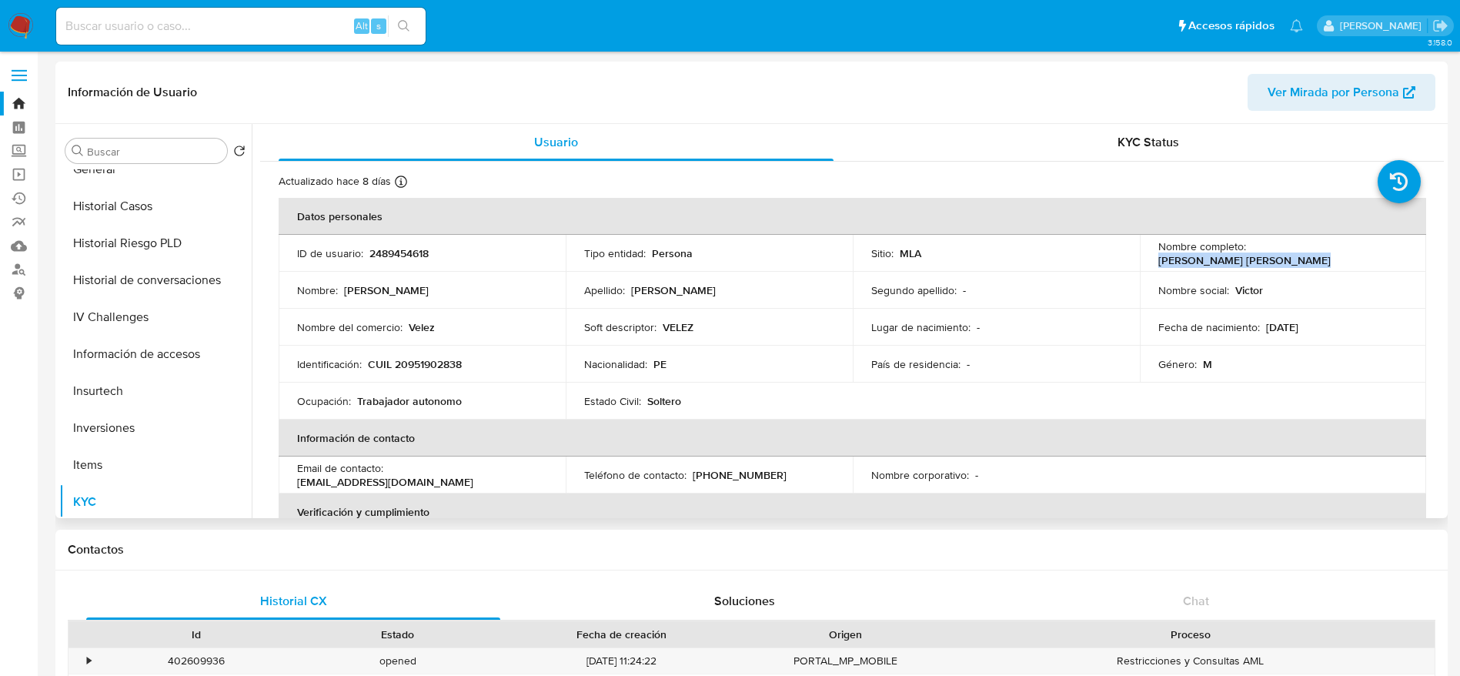
drag, startPoint x: 1252, startPoint y: 253, endPoint x: 1413, endPoint y: 249, distance: 161.7
click at [1413, 249] on td "Nombre completo : Victor Hugo Donayre Aguirre" at bounding box center [1283, 253] width 287 height 37
copy p "Victor Hugo Donayre Aguirre"
click at [443, 357] on p "CUIL 20951902838" at bounding box center [415, 364] width 94 height 14
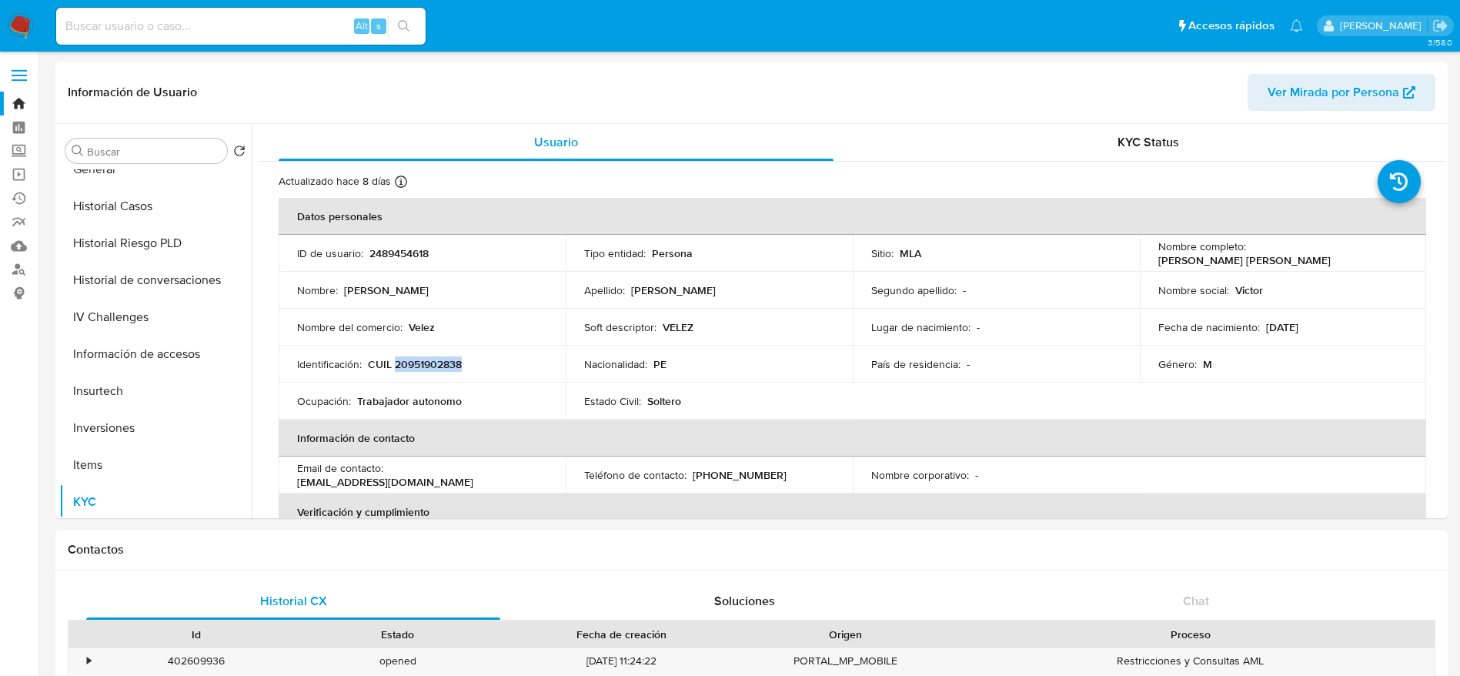
copy p "20951902838"
drag, startPoint x: 135, startPoint y: 202, endPoint x: 184, endPoint y: 218, distance: 50.9
click at [135, 202] on button "Historial Casos" at bounding box center [149, 206] width 180 height 37
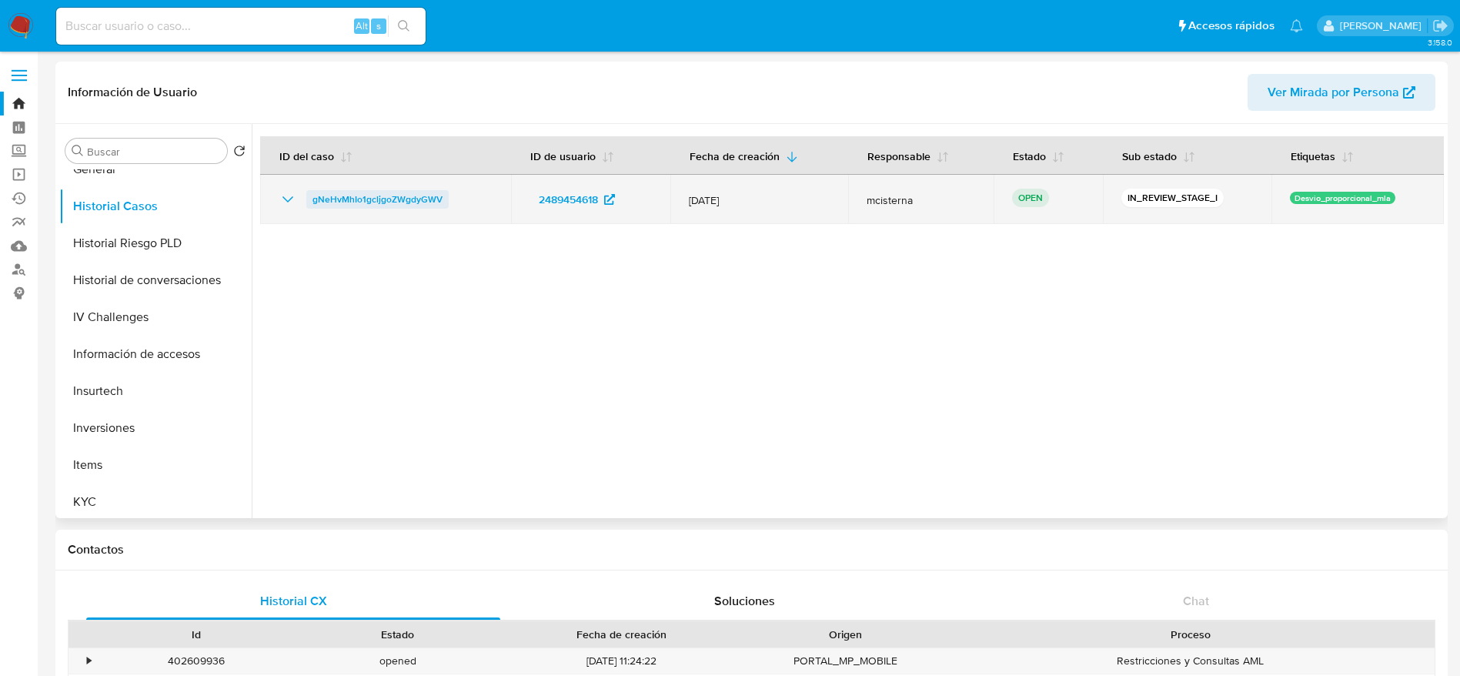
drag, startPoint x: 416, startPoint y: 213, endPoint x: 306, endPoint y: 204, distance: 109.7
click at [306, 204] on td "gNeHvMhIo1gcljgoZWgdyGWV" at bounding box center [385, 199] width 251 height 49
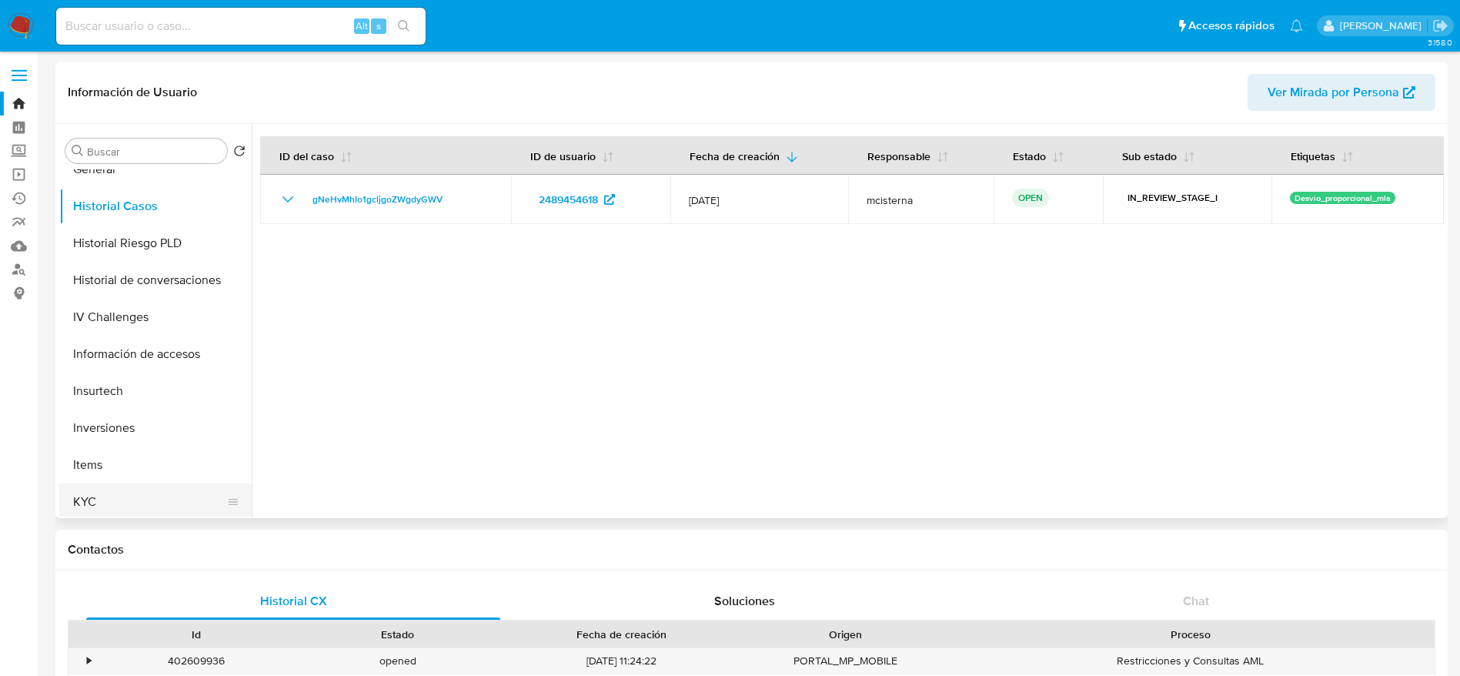
click at [100, 492] on button "KYC" at bounding box center [149, 501] width 180 height 37
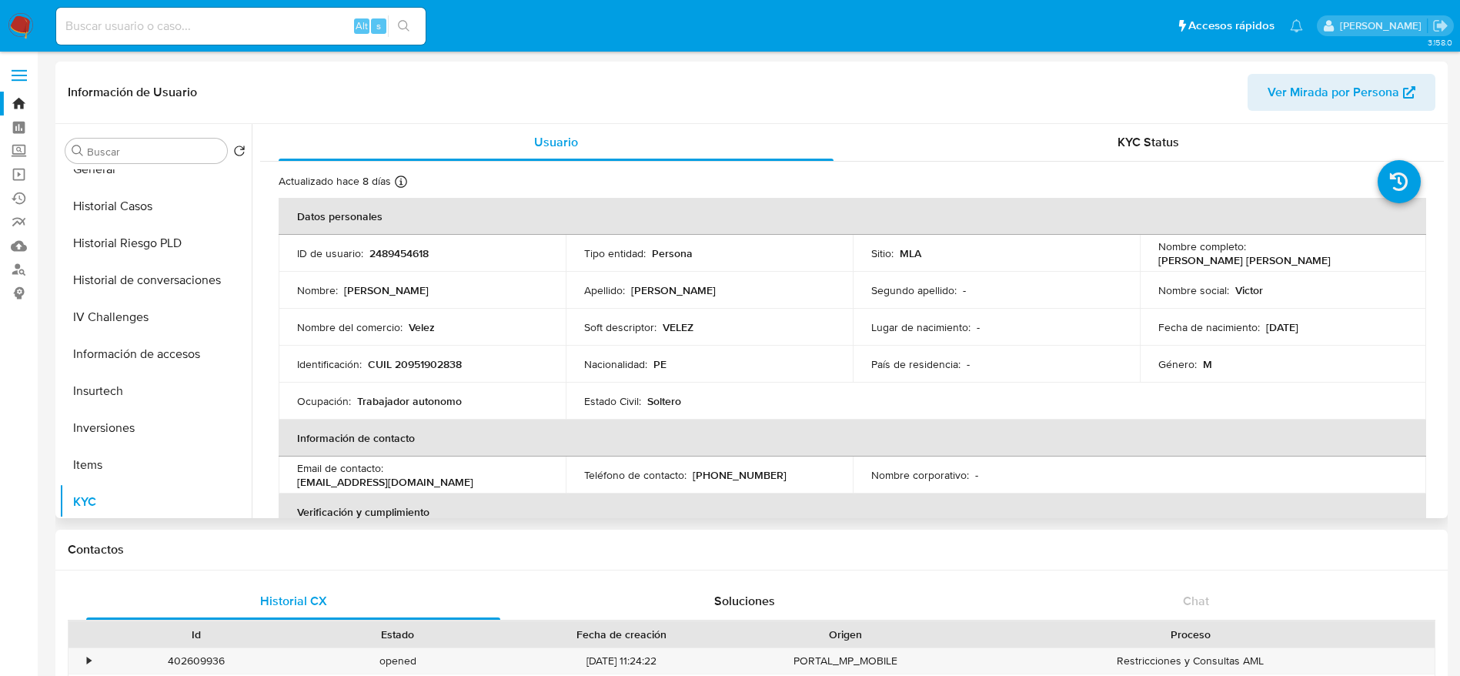
click at [427, 365] on p "CUIL 20951902838" at bounding box center [415, 364] width 94 height 14
copy p "20951902838"
drag, startPoint x: 119, startPoint y: 212, endPoint x: 229, endPoint y: 184, distance: 113.5
click at [120, 212] on button "Historial Casos" at bounding box center [155, 206] width 192 height 37
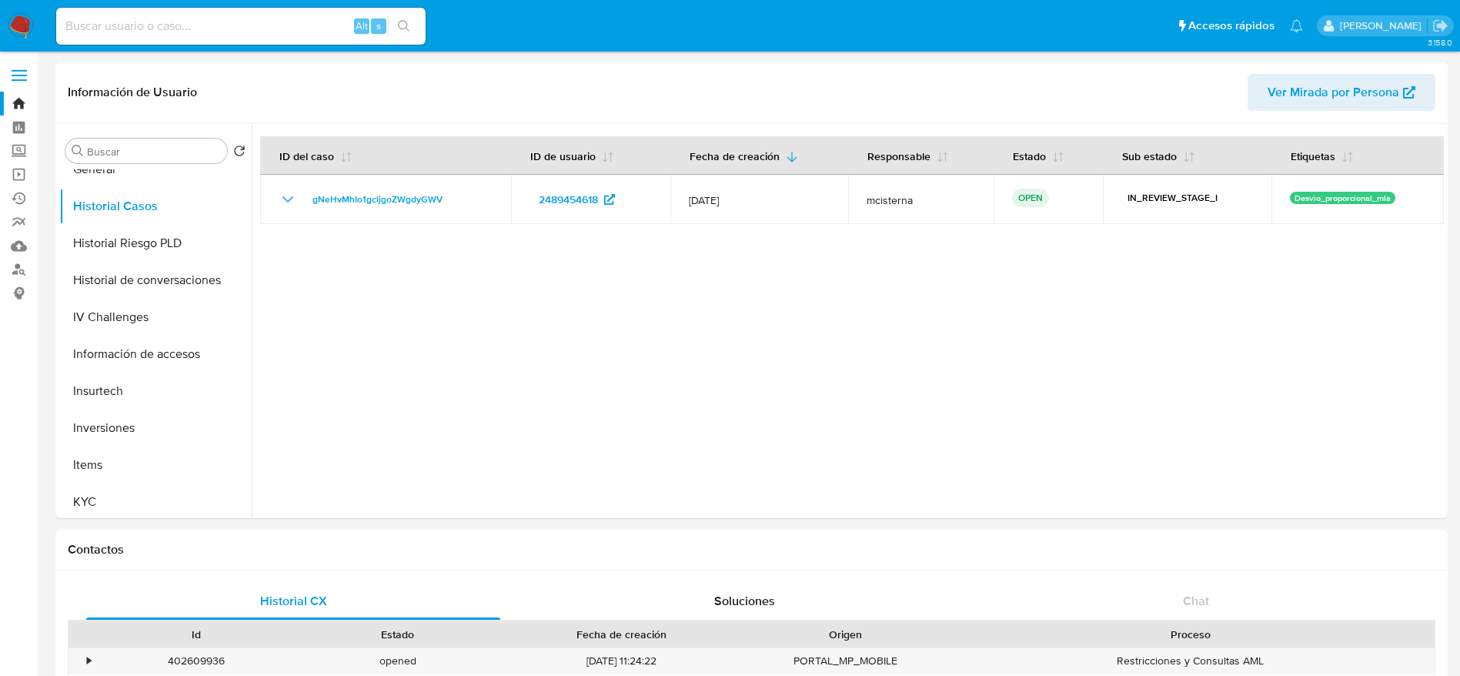
click at [210, 18] on input at bounding box center [240, 26] width 369 height 20
paste input "13454632"
type input "13454632"
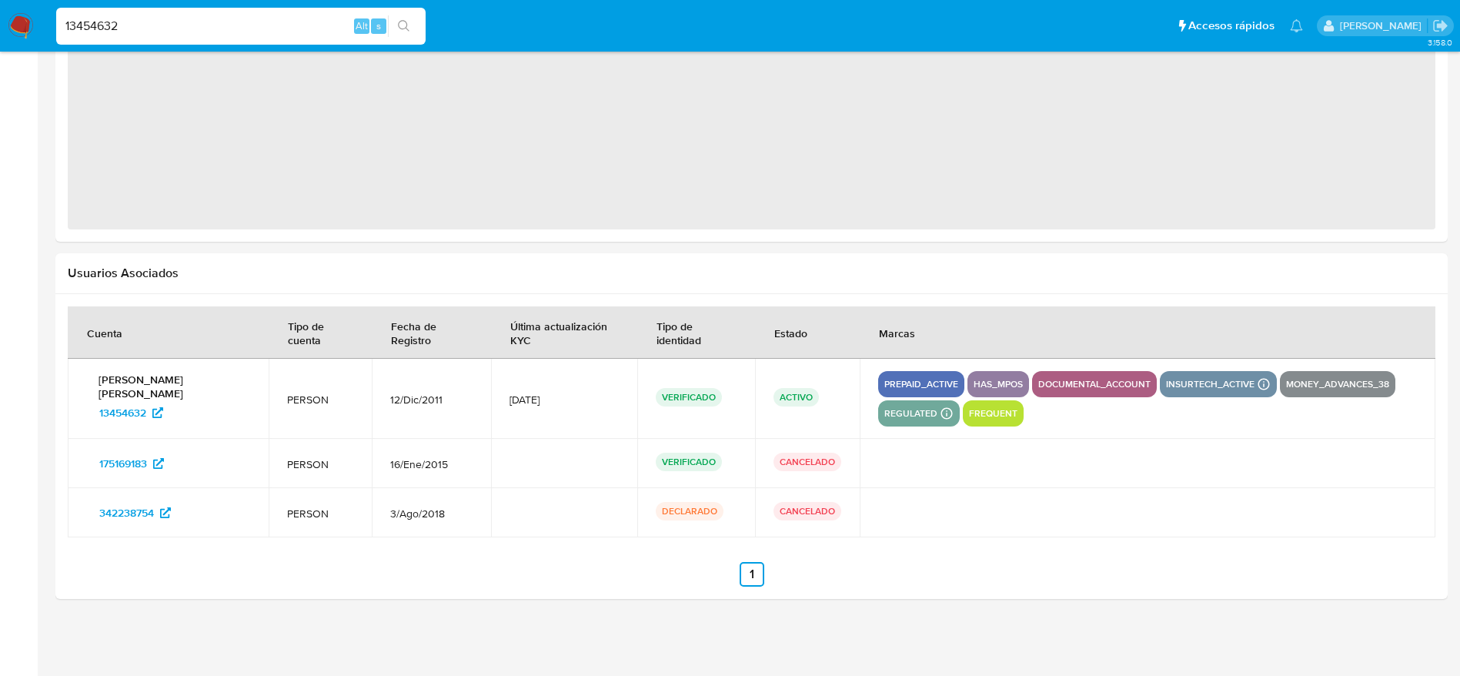
select select "10"
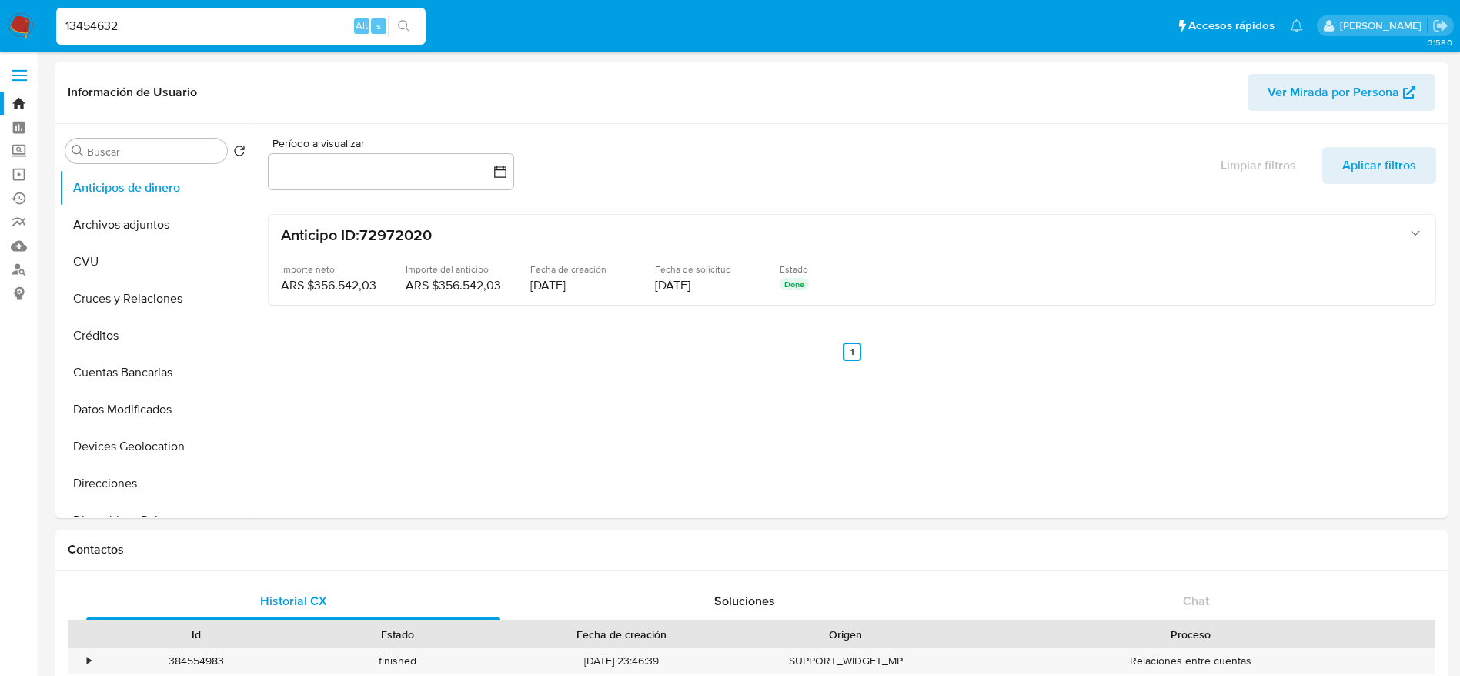
click at [206, 18] on input "13454632" at bounding box center [240, 26] width 369 height 20
paste input "116515026"
type input "1116515026"
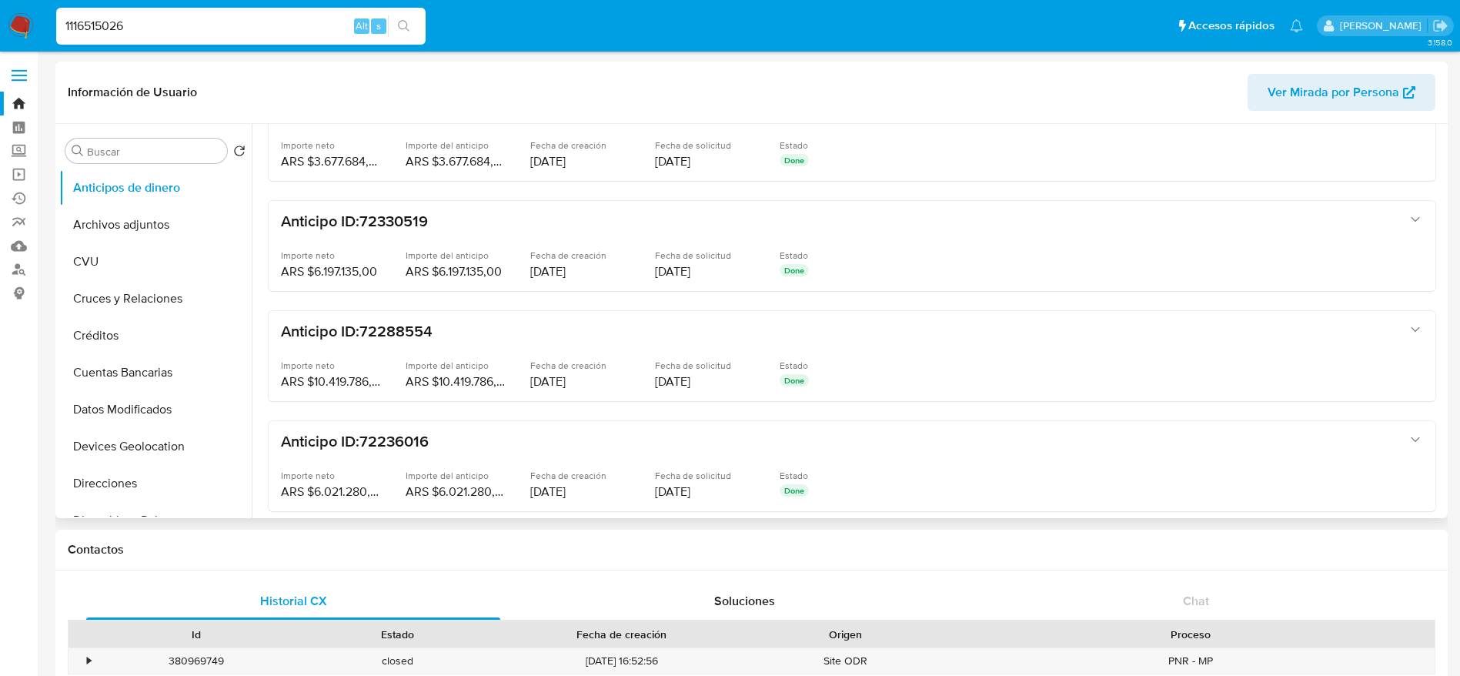
select select "10"
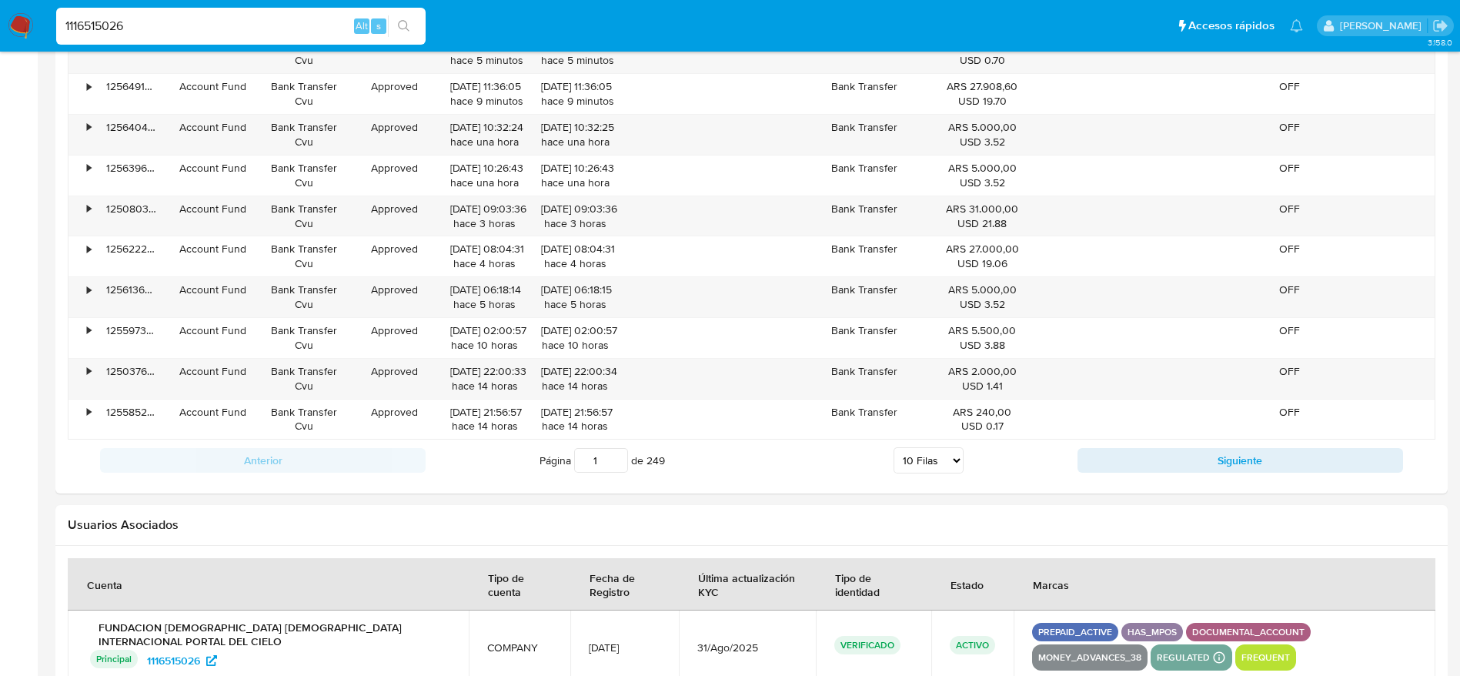
scroll to position [1625, 0]
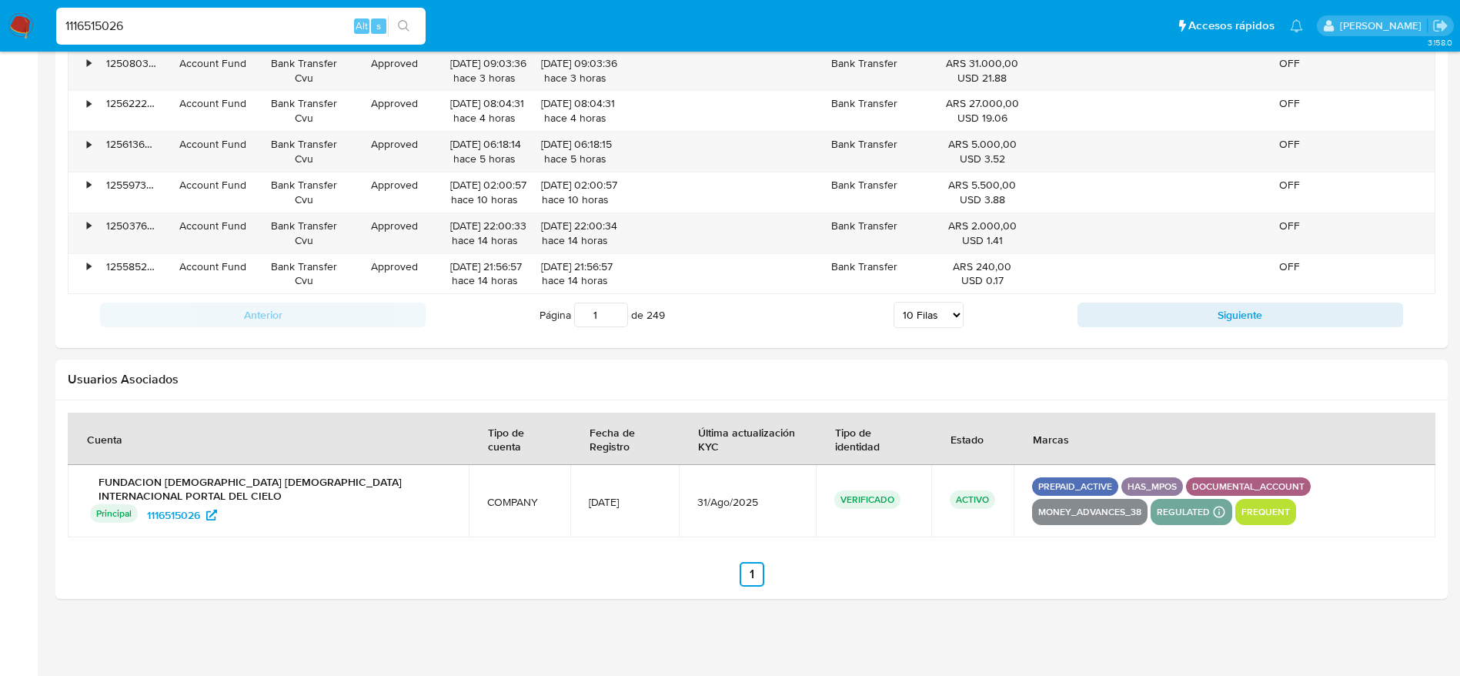
click at [284, 28] on input "1116515026" at bounding box center [240, 26] width 369 height 20
paste input "ZlLs6g87Jv72WTymyWTjoQWO"
type input "ZlLs6g87Jv72WTymyWTjoQWO"
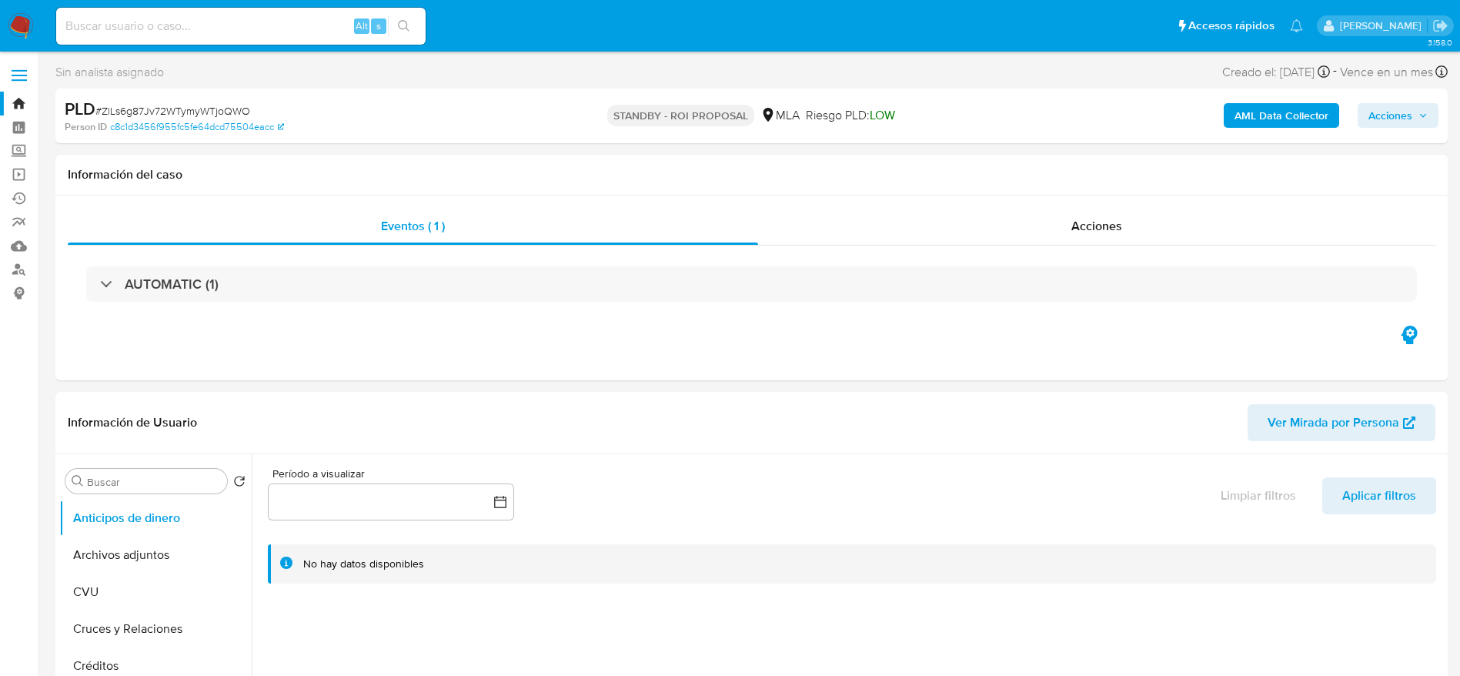
select select "10"
click at [133, 563] on button "Archivos adjuntos" at bounding box center [149, 555] width 180 height 37
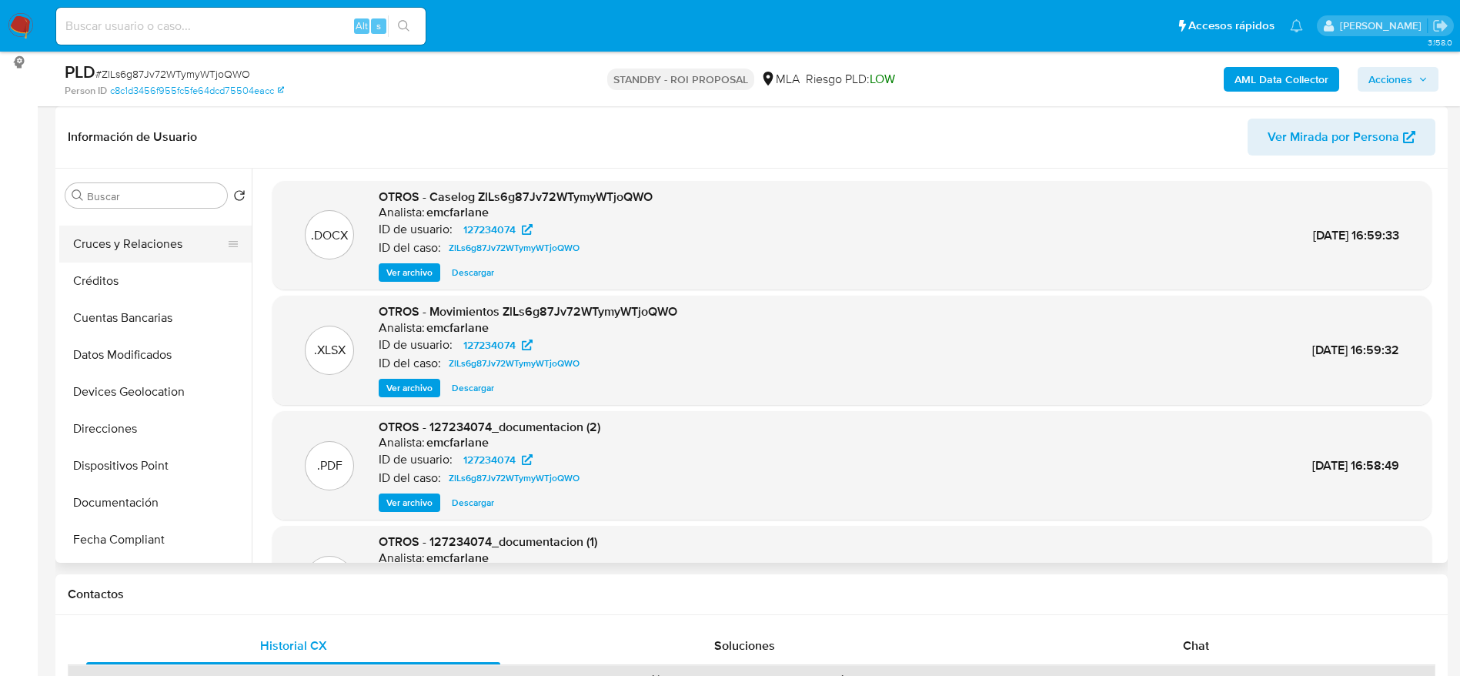
scroll to position [231, 0]
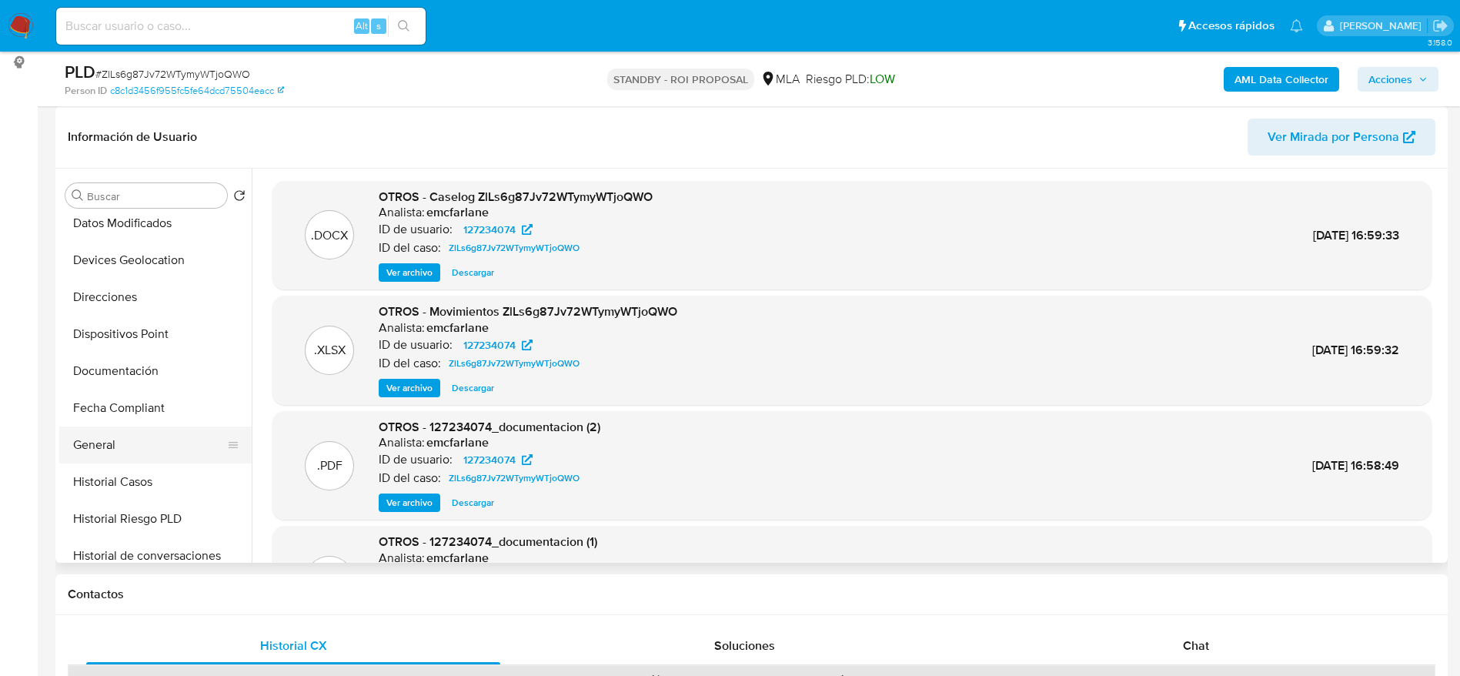
click at [125, 436] on button "General" at bounding box center [149, 444] width 180 height 37
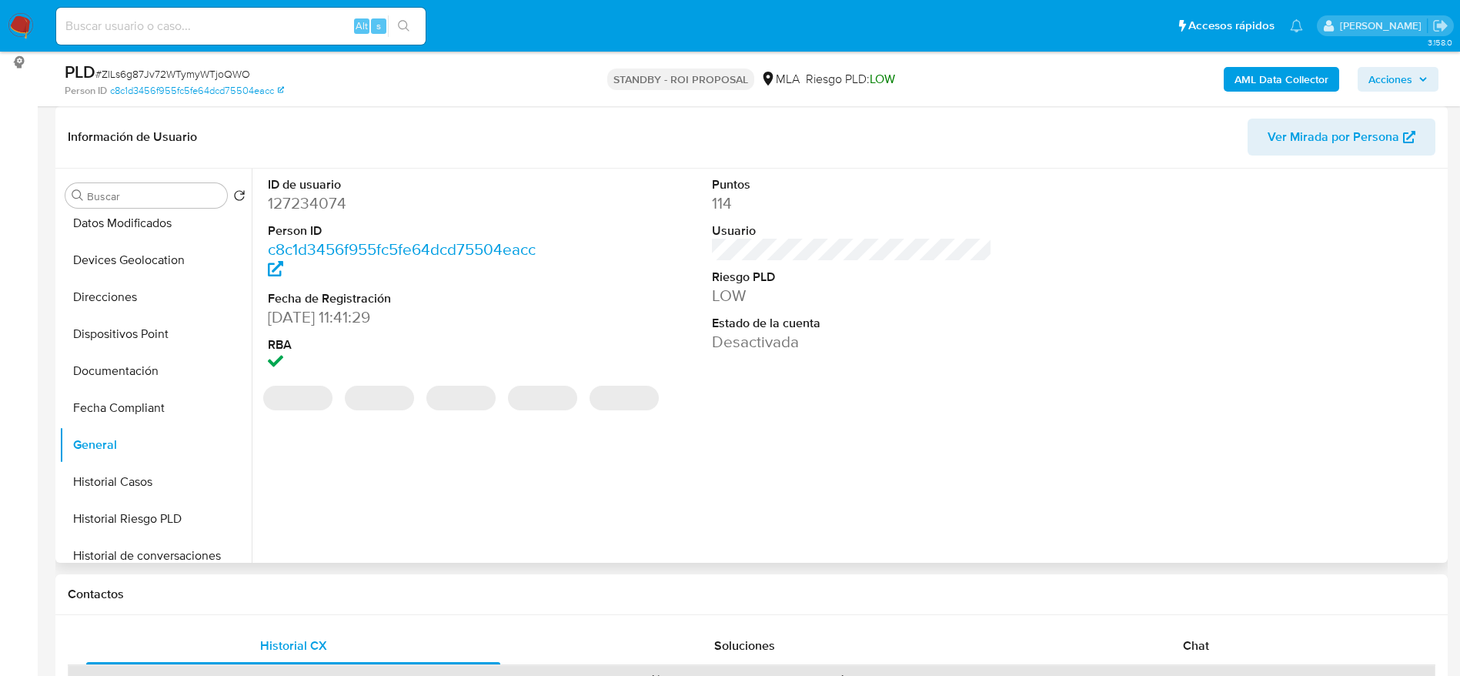
click at [316, 197] on dd "127234074" at bounding box center [408, 203] width 281 height 22
copy dd "127234074"
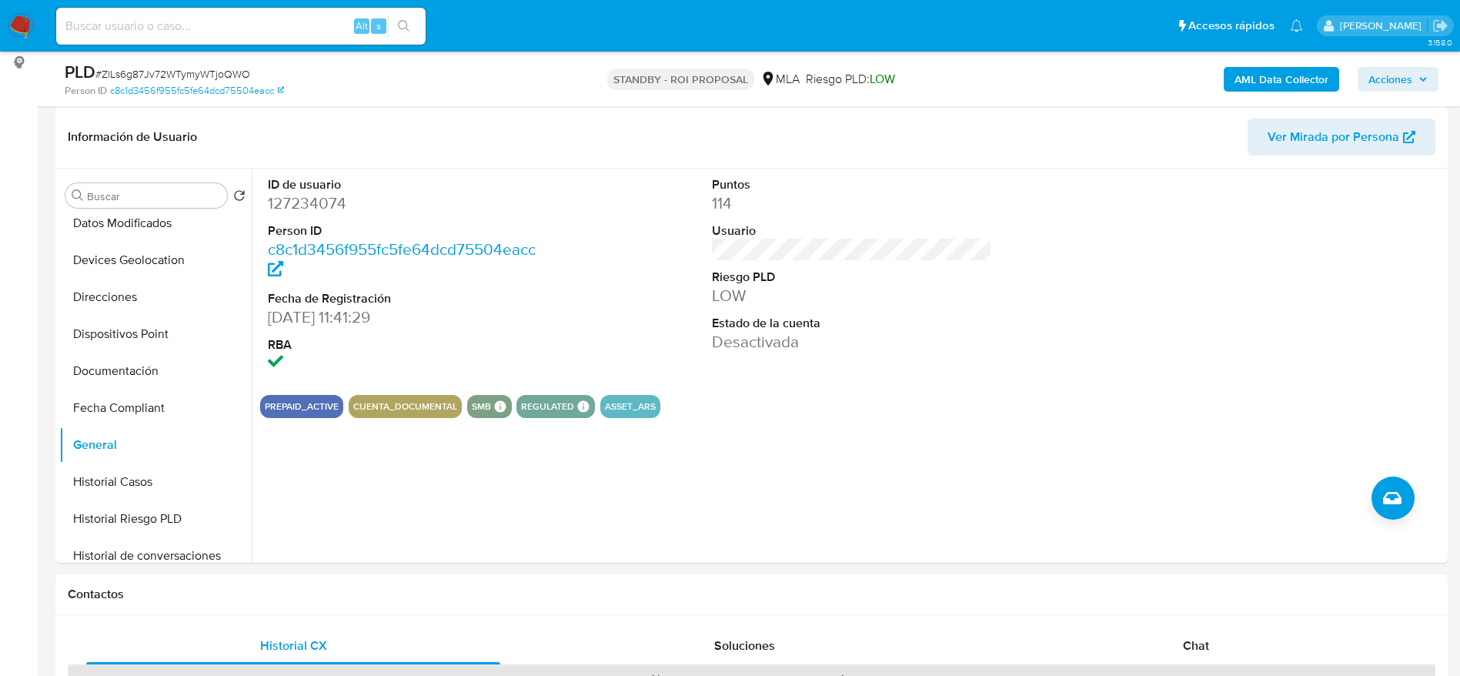
click at [209, 76] on span "# ZlLs6g87Jv72WTymyWTjoQWO" at bounding box center [172, 73] width 155 height 15
copy span "ZlLs6g87Jv72WTymyWTjoQWO"
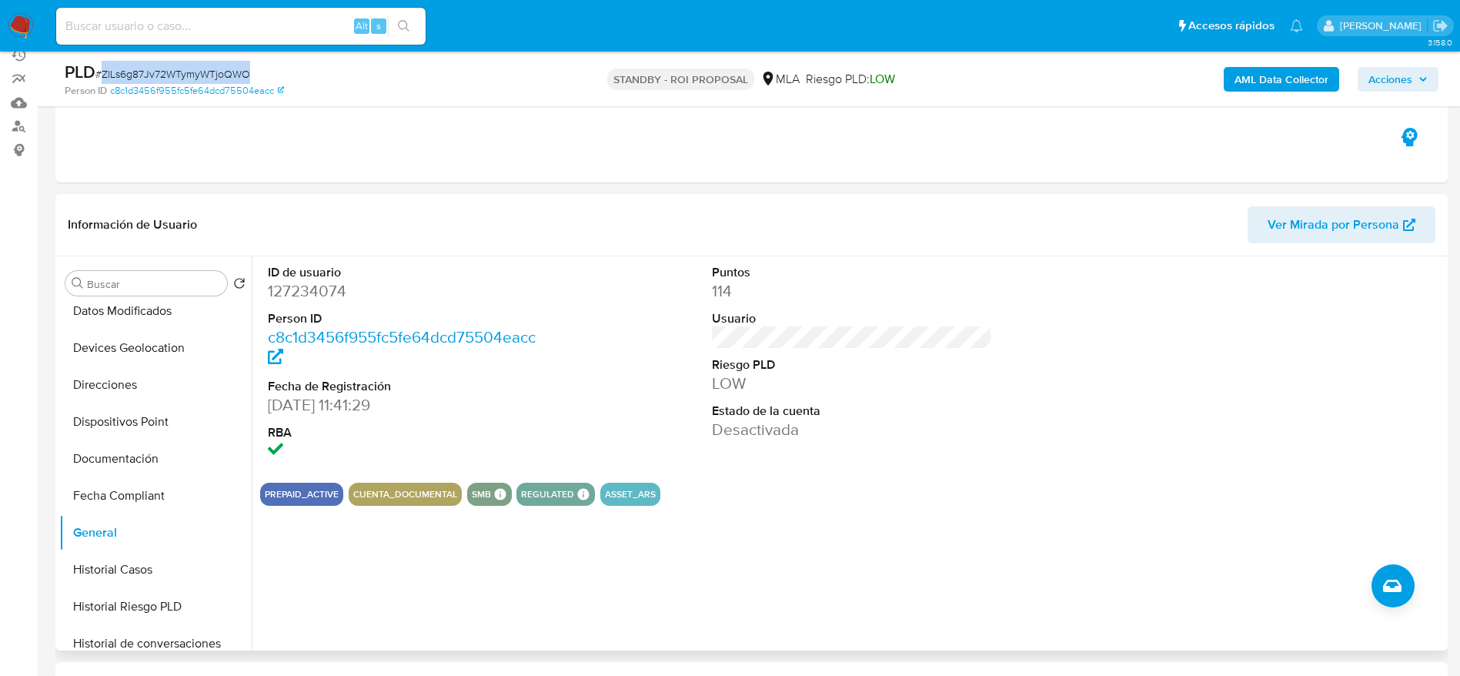
scroll to position [0, 0]
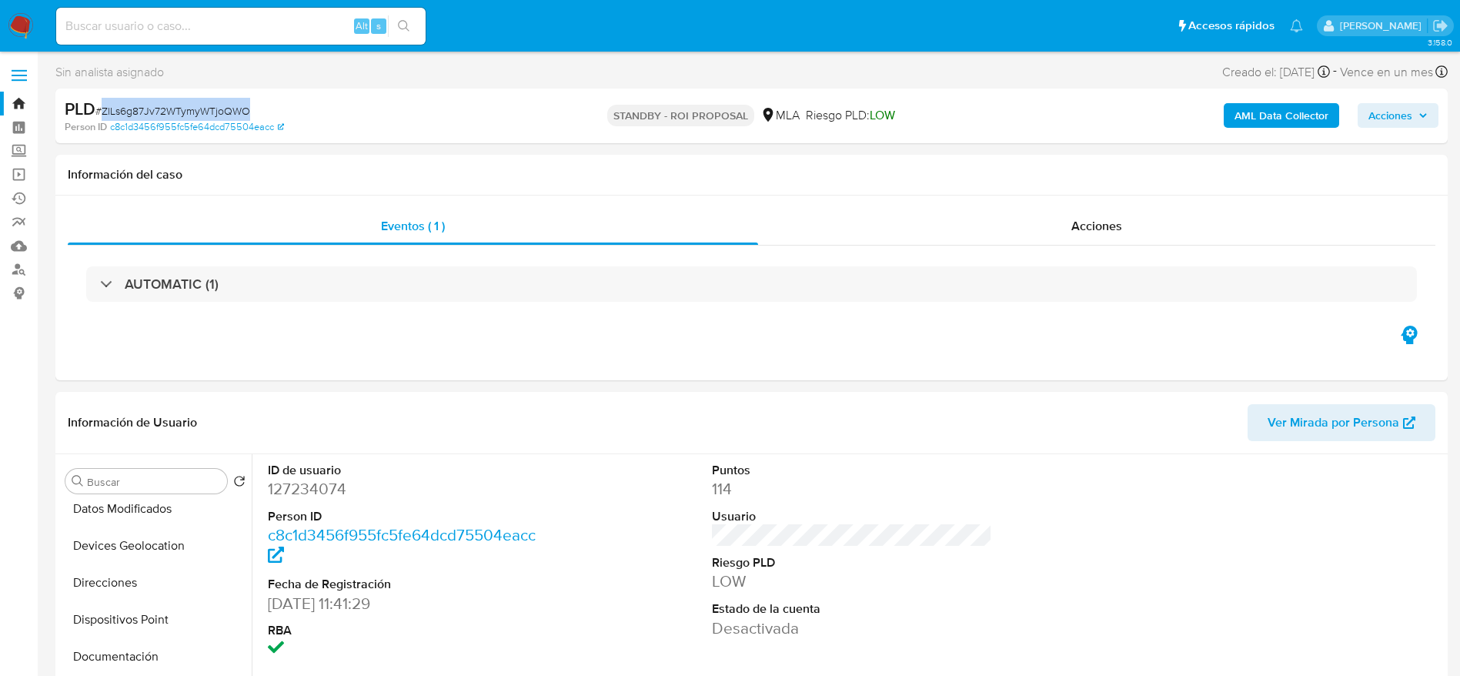
copy span "ZlLs6g87Jv72WTymyWTjoQWO"
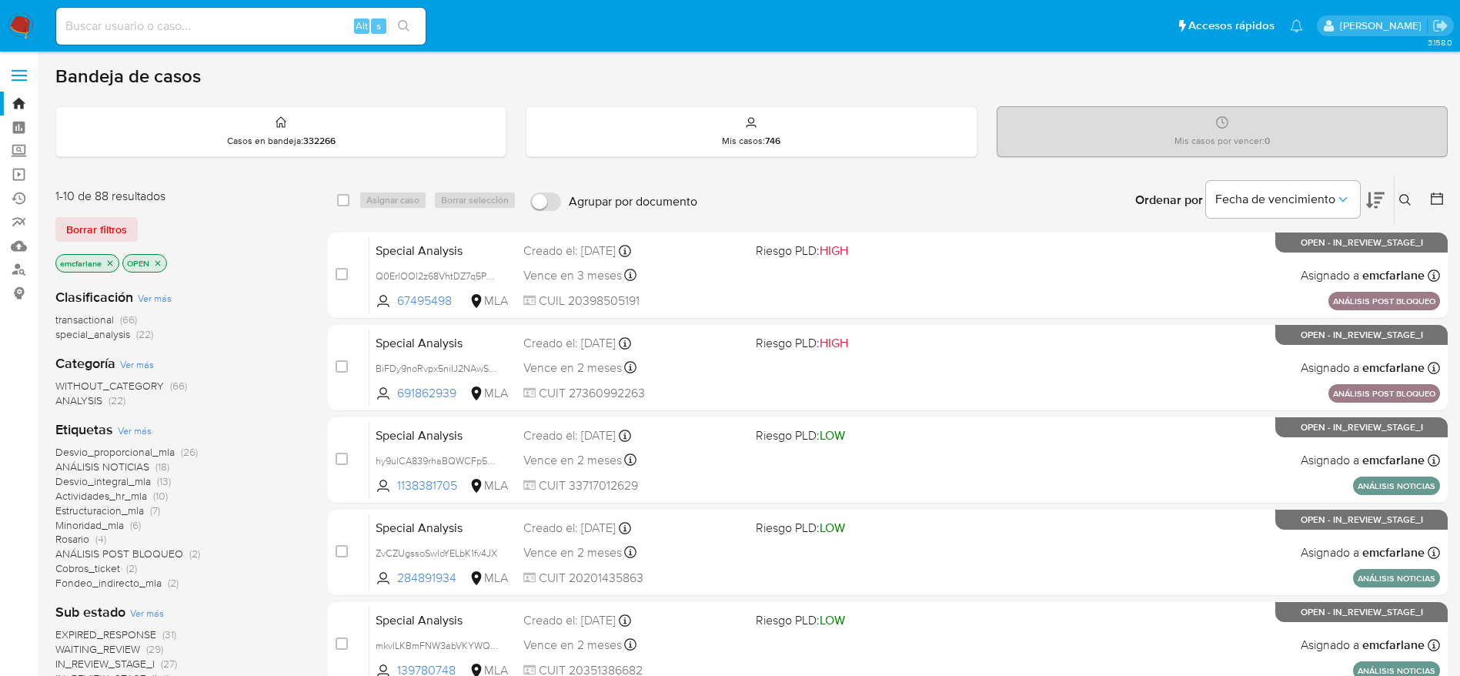
click at [99, 226] on span "Borrar filtros" at bounding box center [96, 230] width 61 height 22
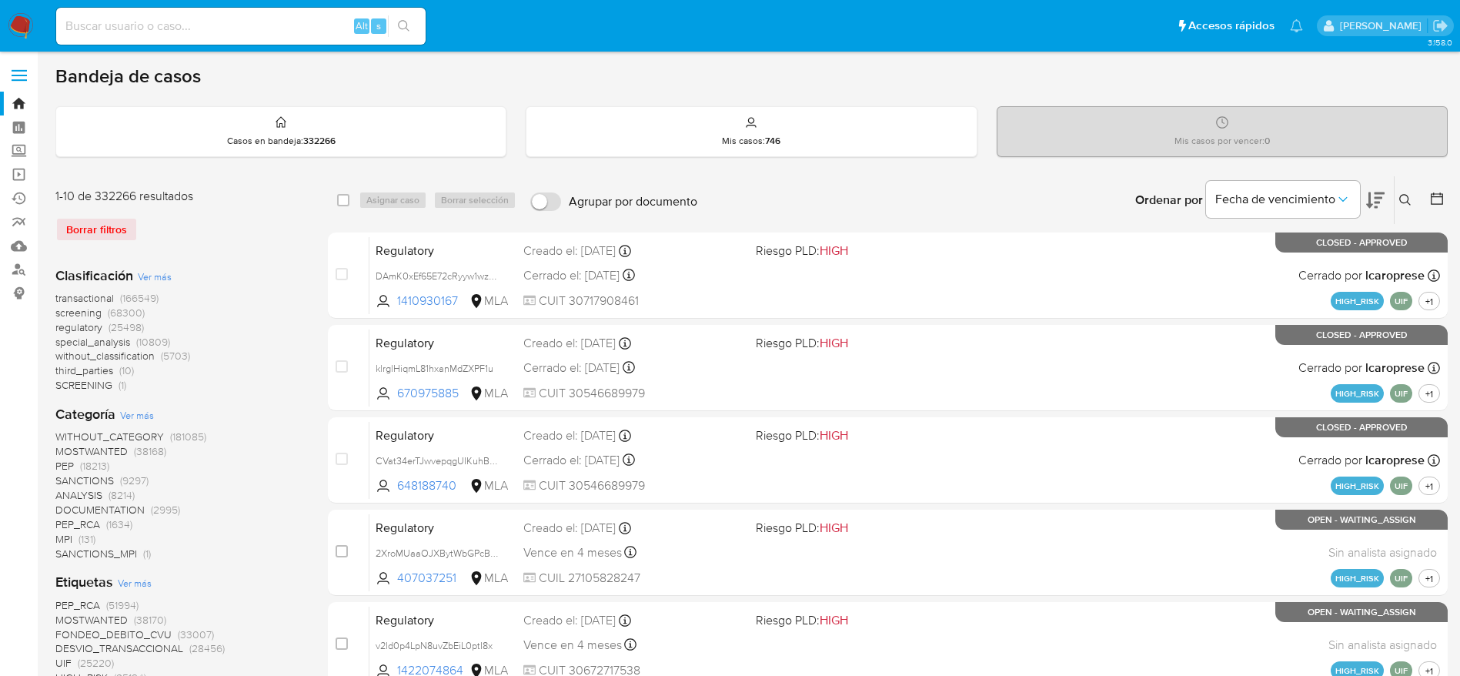
click at [1401, 208] on button at bounding box center [1407, 200] width 25 height 18
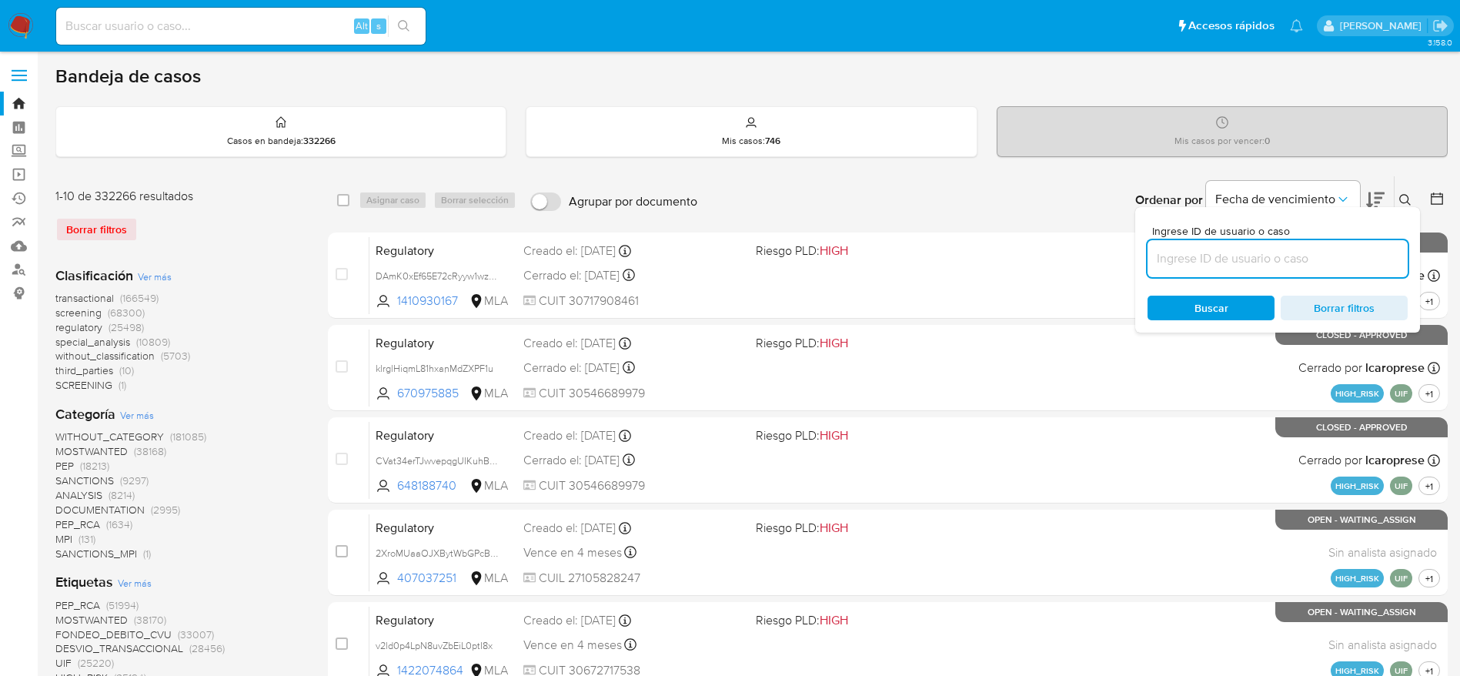
click at [1275, 254] on input at bounding box center [1278, 259] width 260 height 20
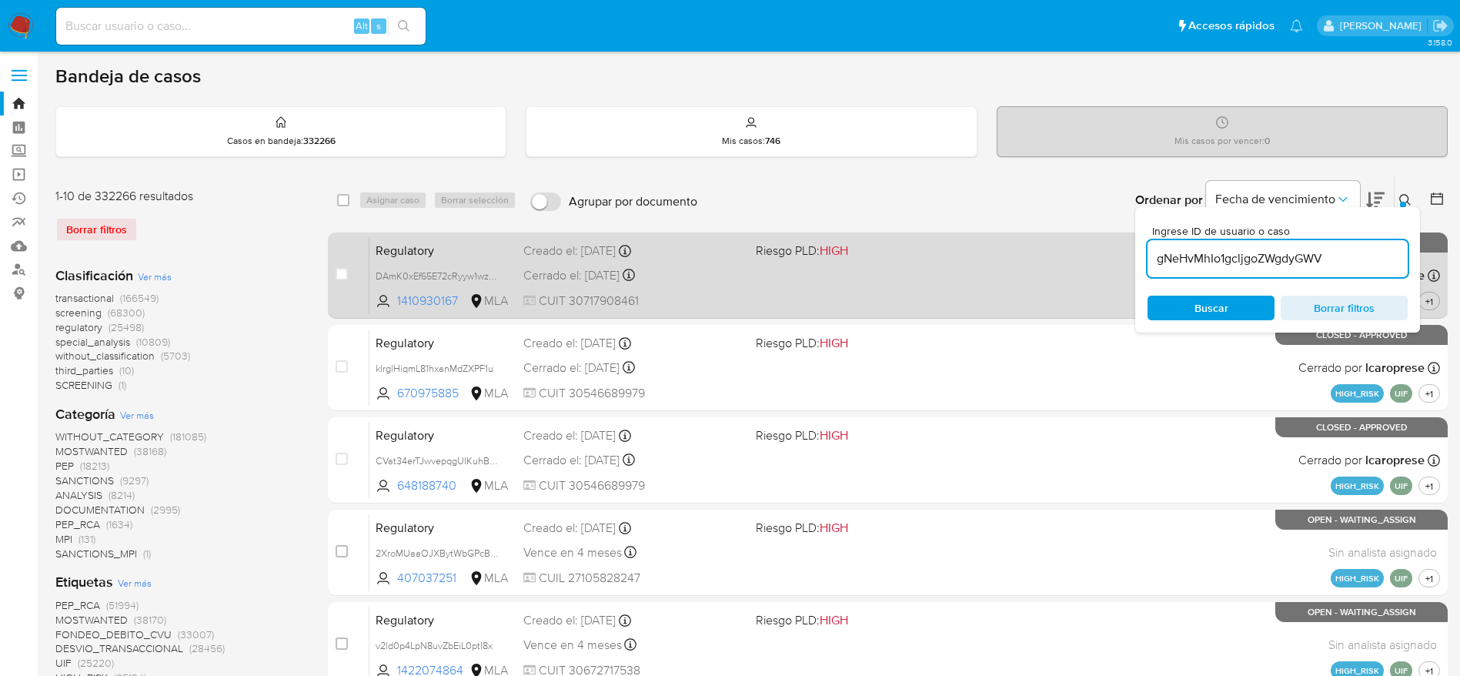
type input "gNeHvMhIo1gcljgoZWgdyGWV"
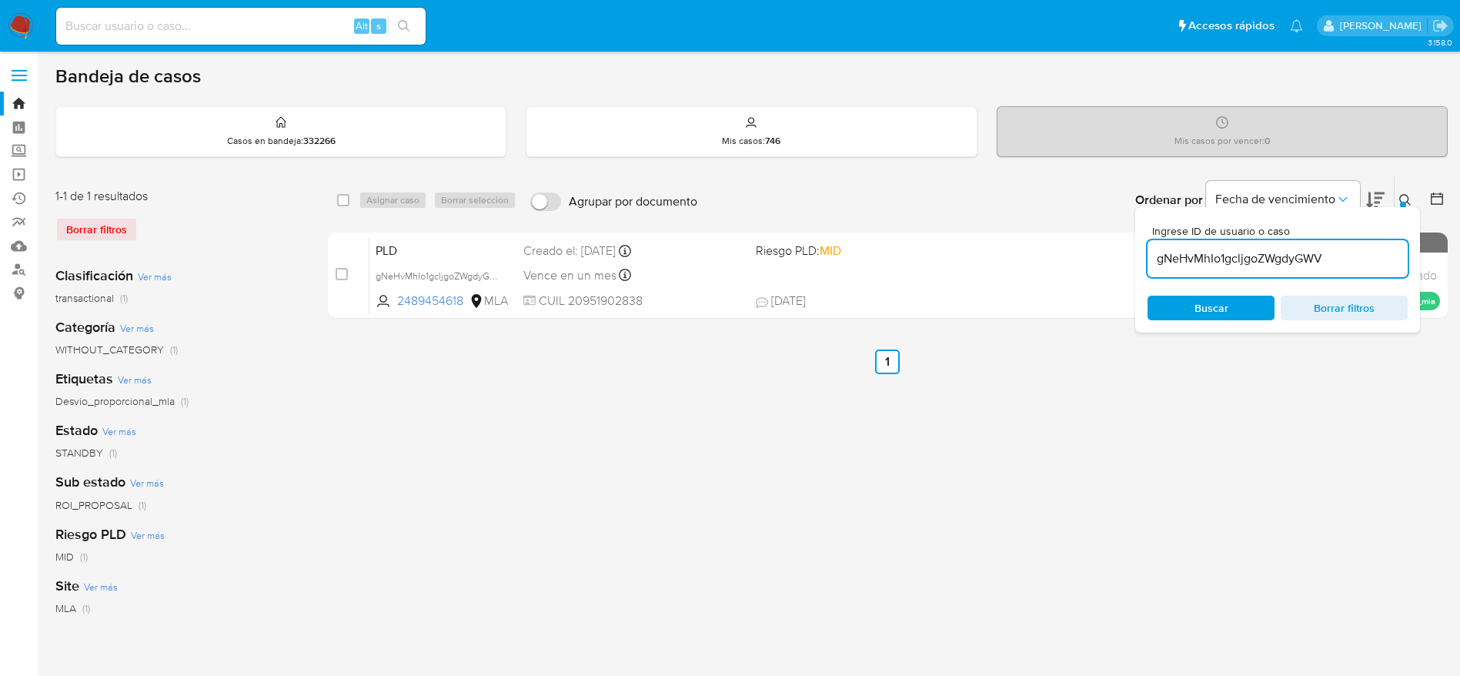
click at [344, 199] on input "checkbox" at bounding box center [343, 200] width 12 height 12
checkbox input "true"
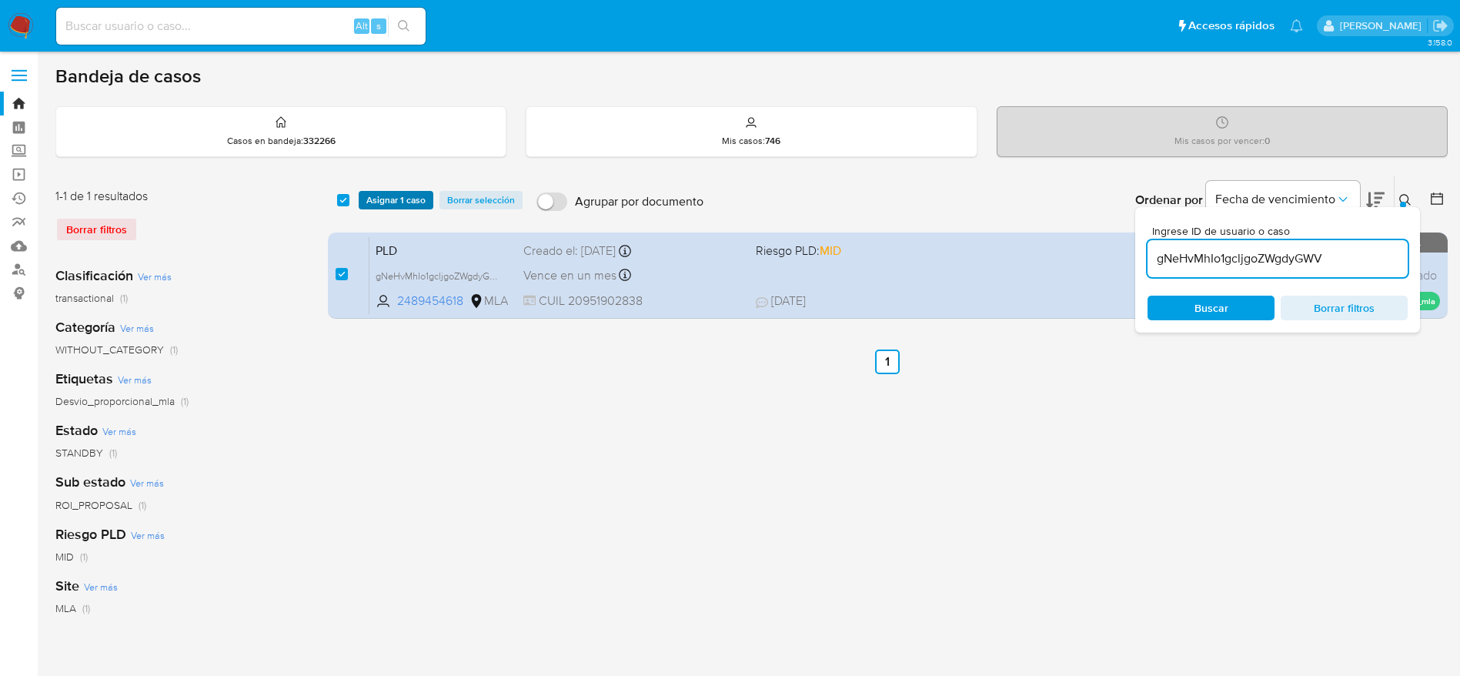
click at [377, 205] on span "Asignar 1 caso" at bounding box center [395, 199] width 59 height 15
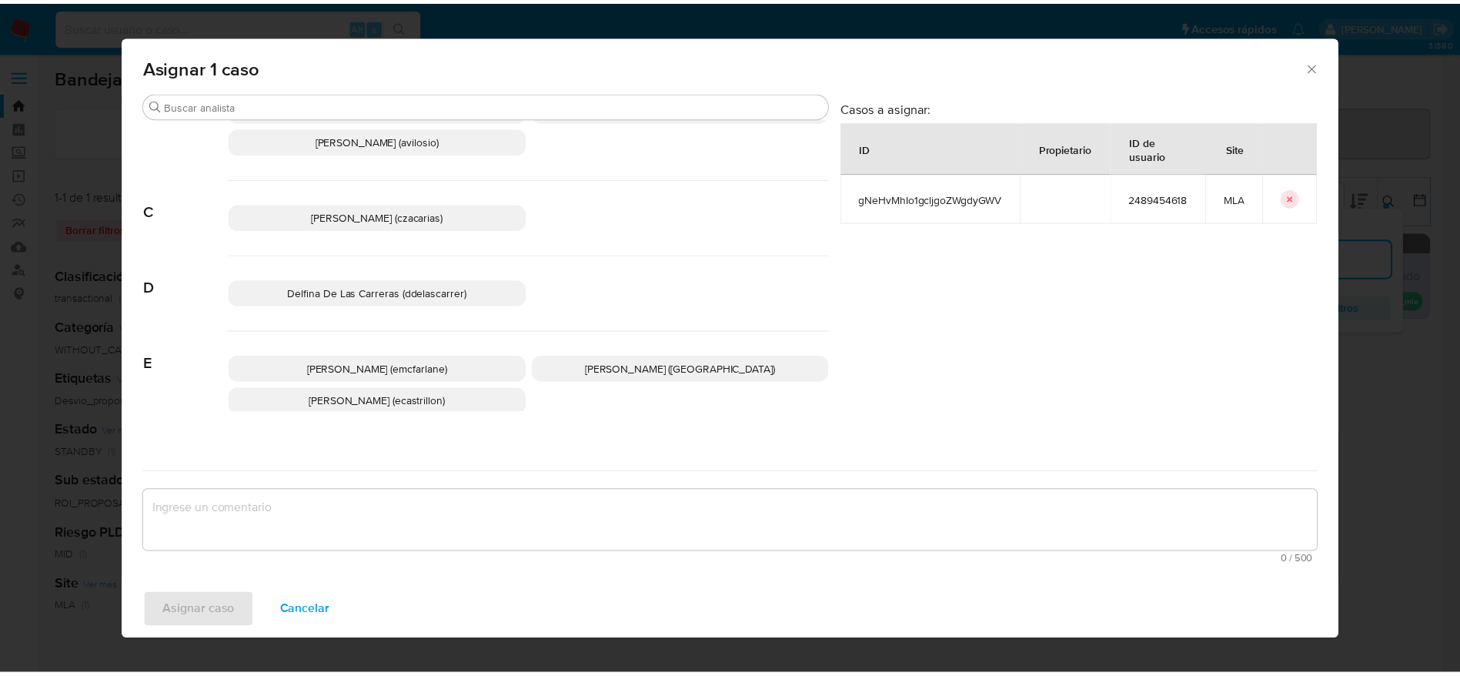
scroll to position [115, 0]
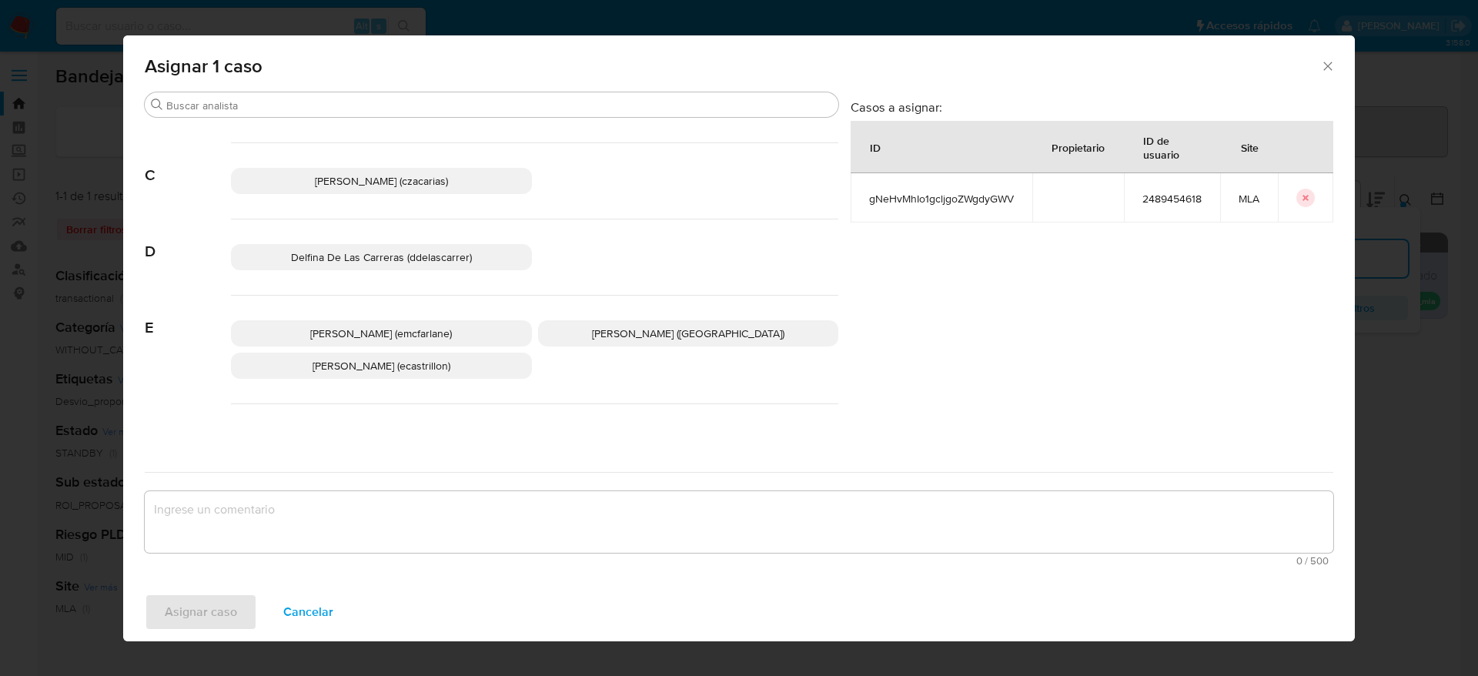
click at [405, 327] on span "Elaine Mc Farlane (emcfarlane)" at bounding box center [381, 333] width 142 height 15
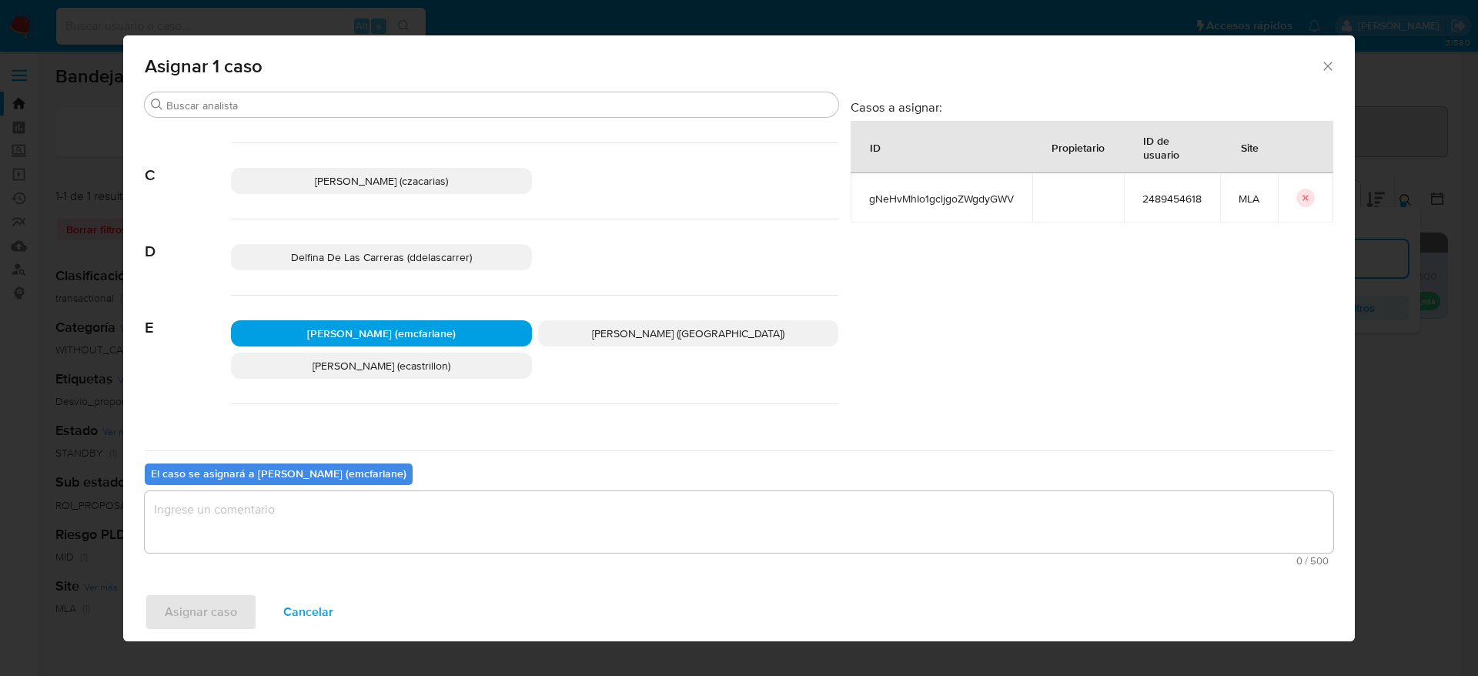
drag, startPoint x: 276, startPoint y: 520, endPoint x: 269, endPoint y: 530, distance: 12.6
click at [273, 523] on textarea "assign-modal" at bounding box center [739, 522] width 1188 height 62
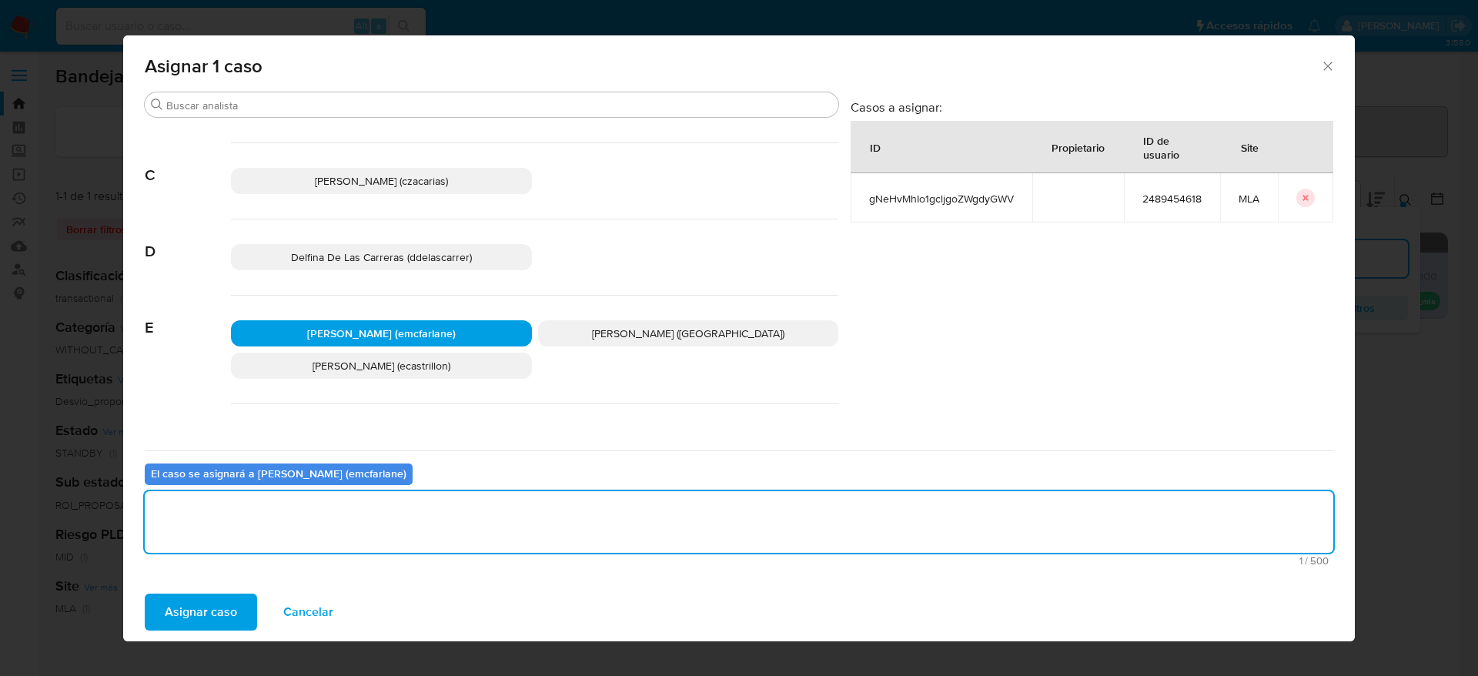
click at [225, 607] on span "Asignar caso" at bounding box center [201, 612] width 72 height 34
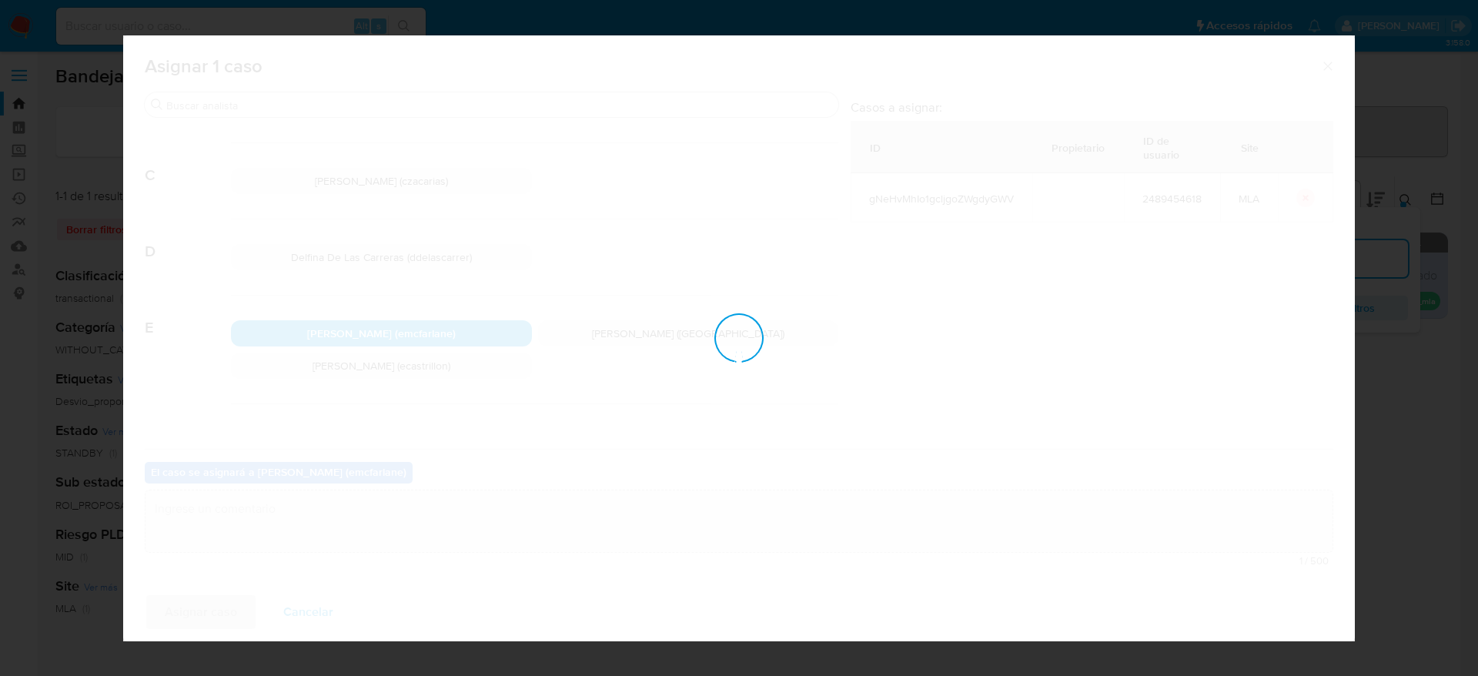
checkbox input "false"
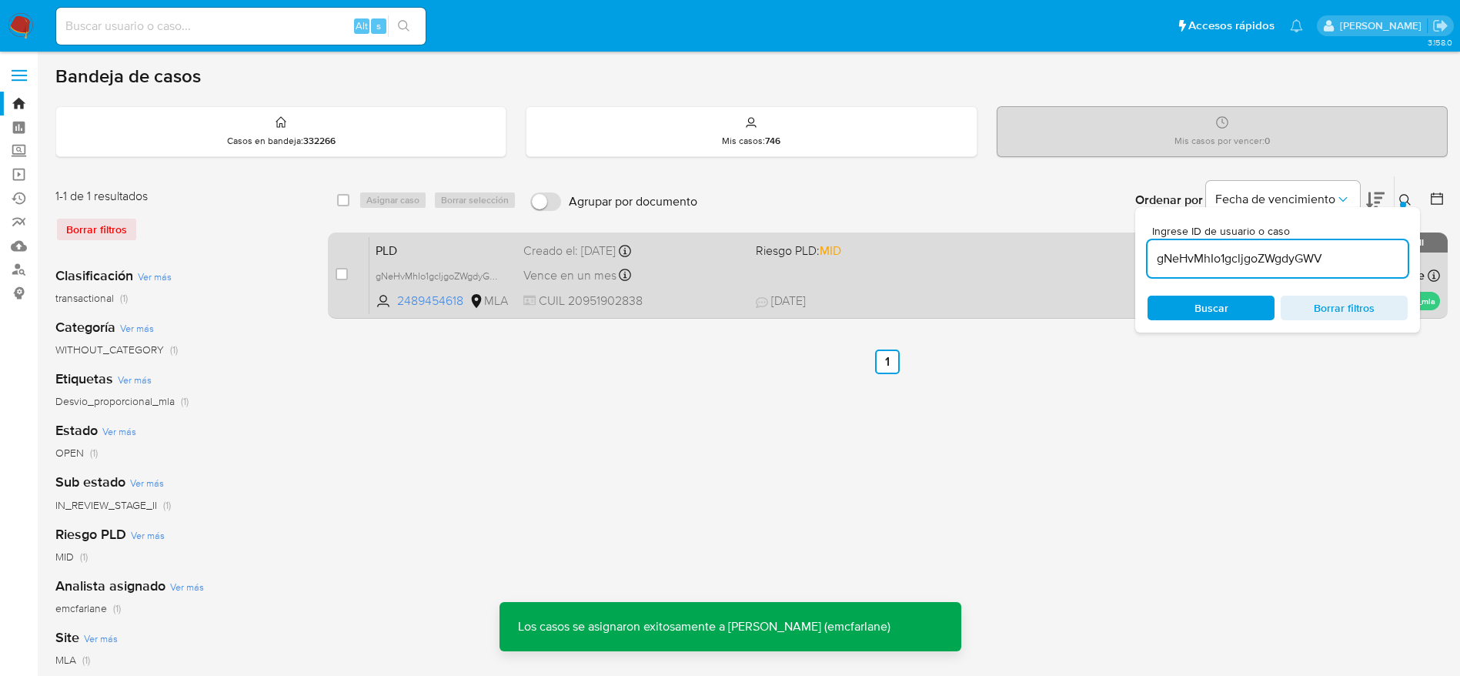
click at [898, 287] on div "PLD gNeHvMhIo1gcljgoZWgdyGWV 2489454618 MLA Riesgo PLD: MID Creado el: 12/07/20…" at bounding box center [904, 275] width 1071 height 78
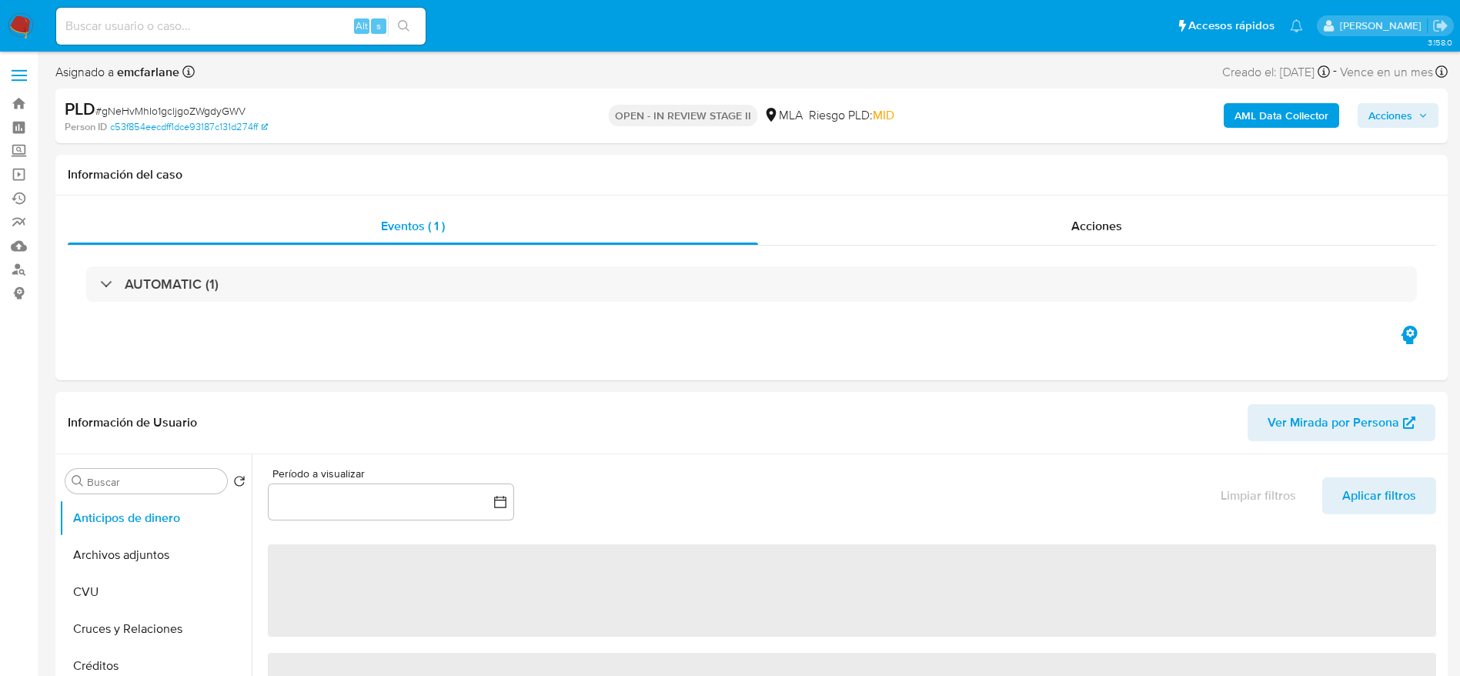
select select "10"
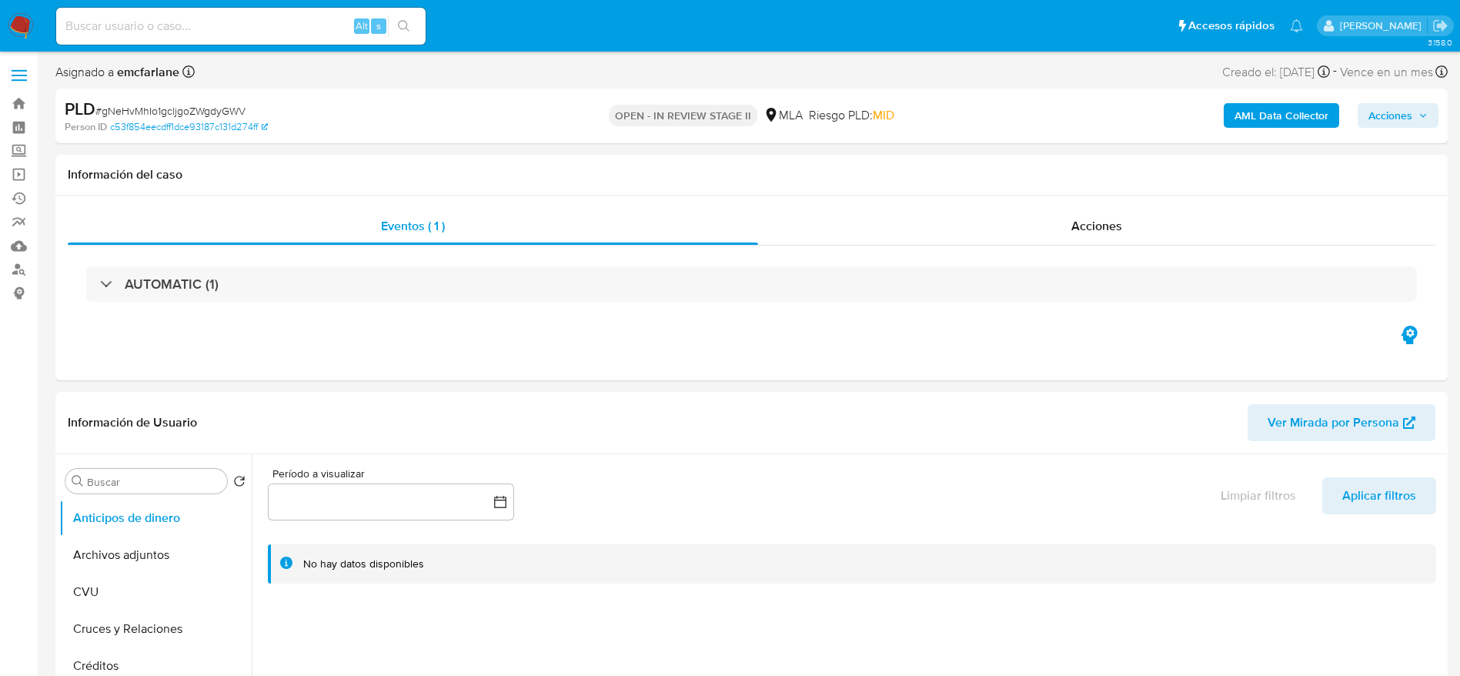
click at [476, 120] on div "Person ID c53f854eecdff1dce93187c131d274ff" at bounding box center [292, 127] width 454 height 14
drag, startPoint x: 1409, startPoint y: 122, endPoint x: 1369, endPoint y: 127, distance: 39.6
click at [1408, 121] on span "Acciones" at bounding box center [1391, 115] width 44 height 25
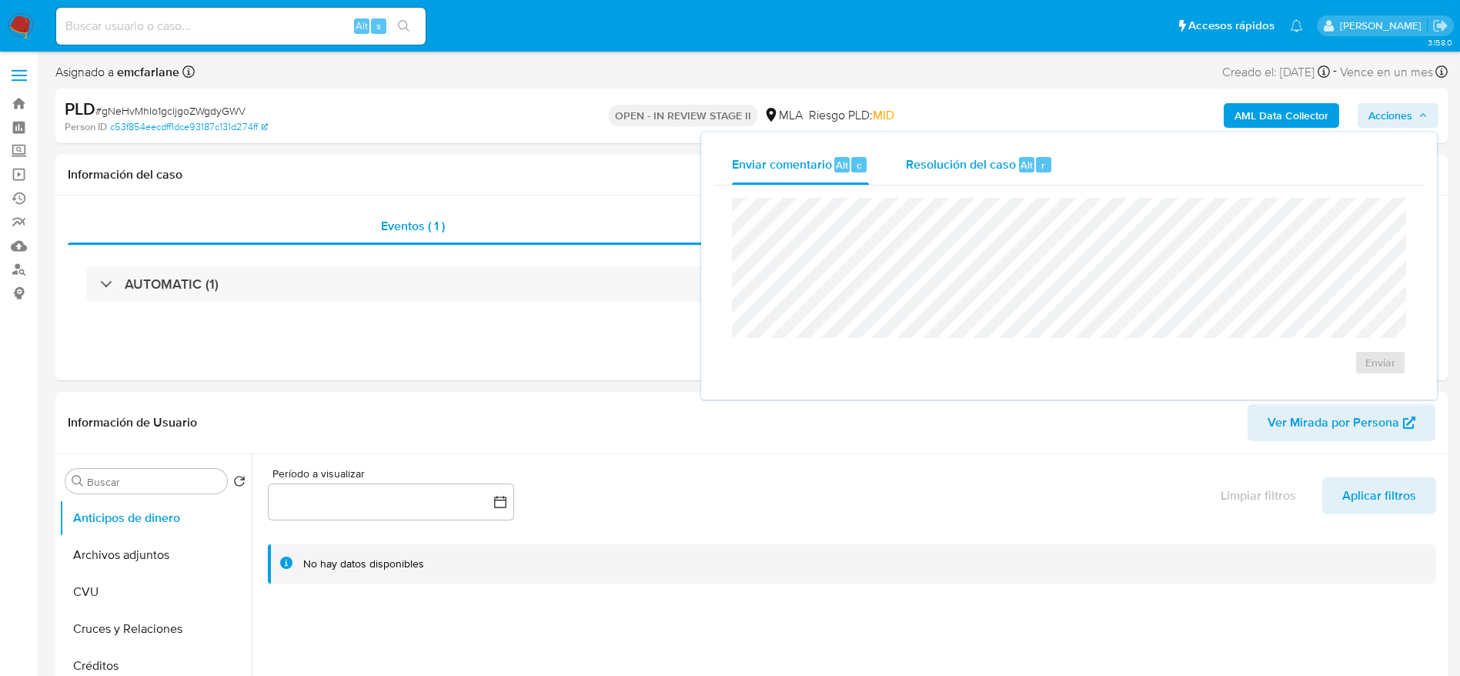
click at [985, 162] on span "Resolución del caso" at bounding box center [961, 164] width 110 height 18
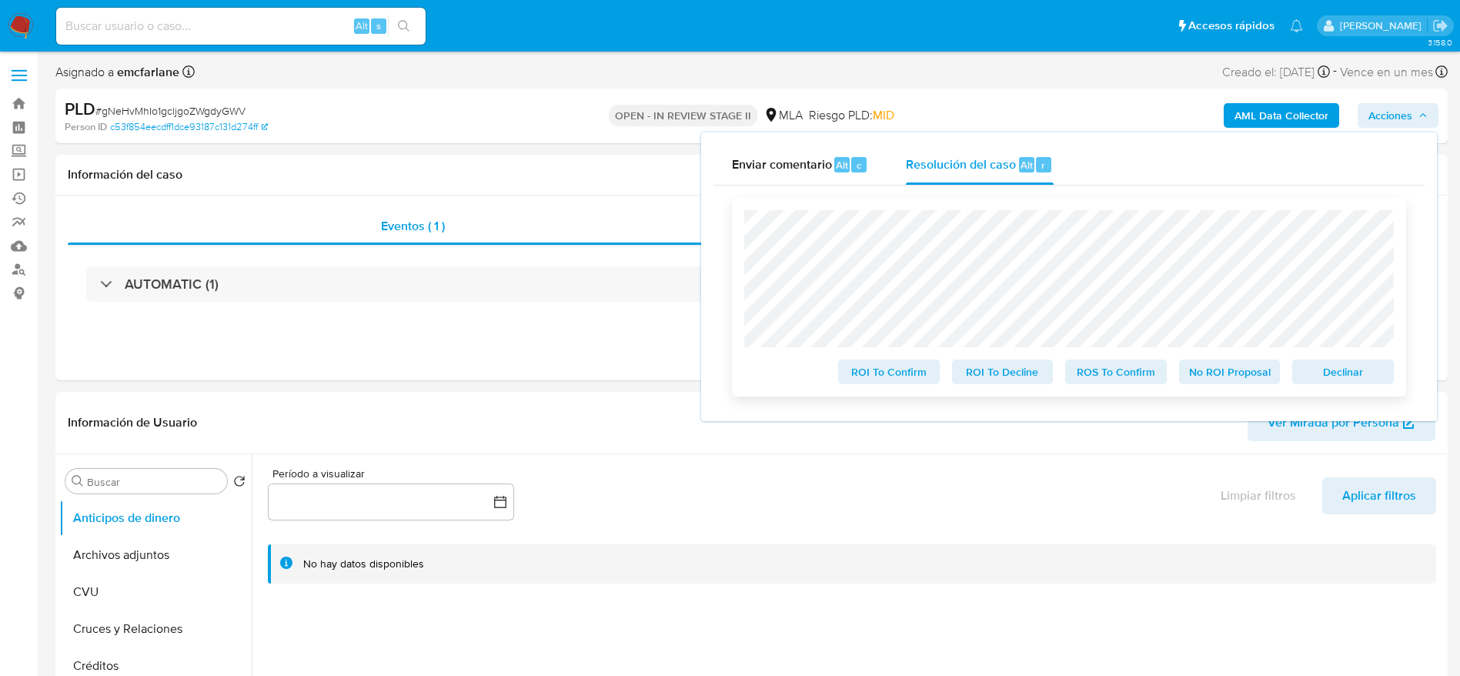
click at [1351, 376] on span "Declinar" at bounding box center [1343, 372] width 80 height 22
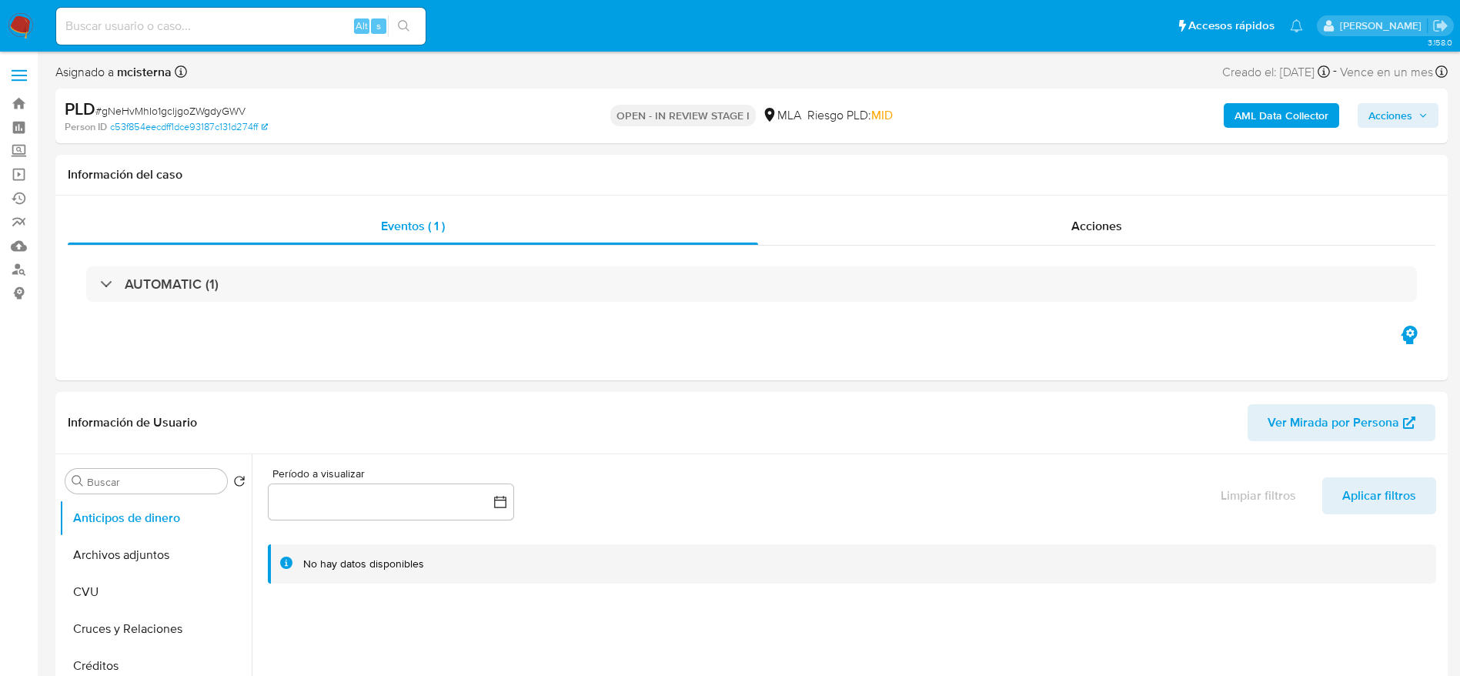
select select "10"
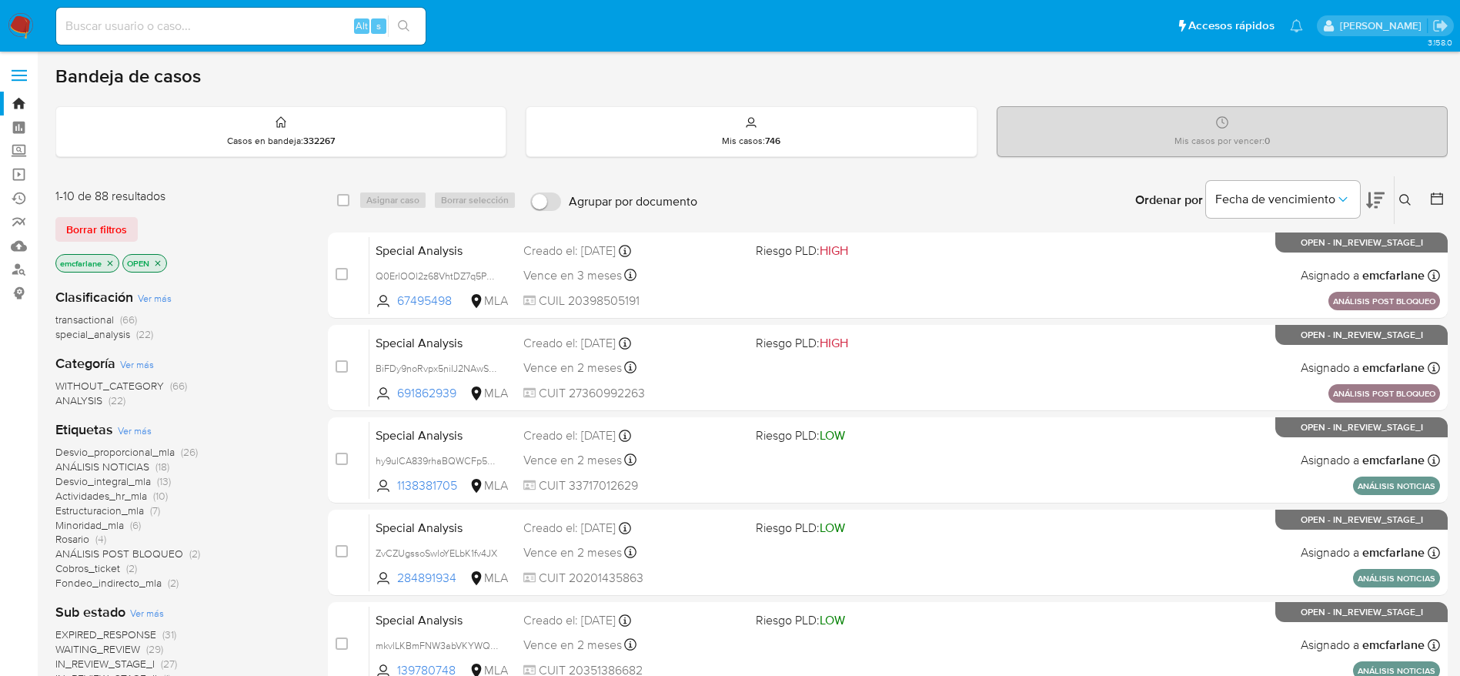
drag, startPoint x: 90, startPoint y: 221, endPoint x: 704, endPoint y: 5, distance: 651.2
click at [91, 220] on span "Borrar filtros" at bounding box center [96, 230] width 61 height 22
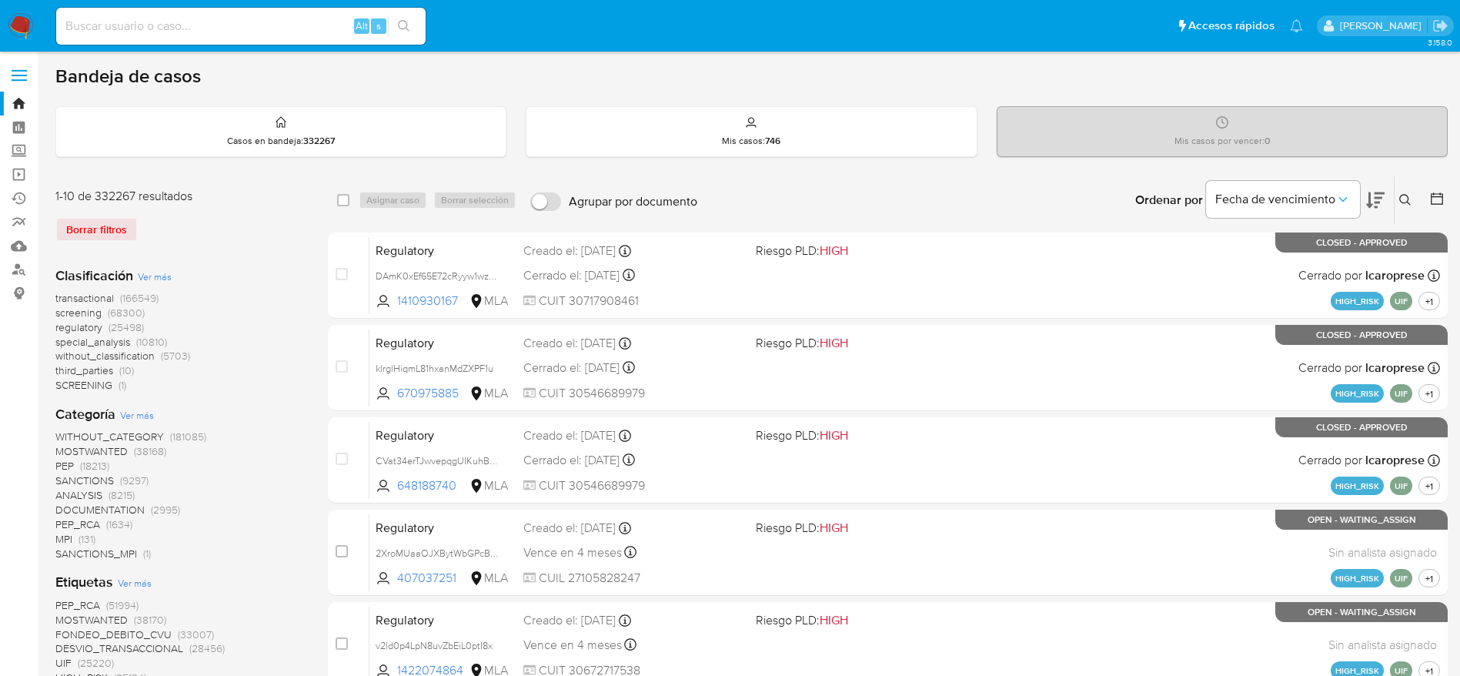
click at [1406, 200] on icon at bounding box center [1405, 200] width 12 height 12
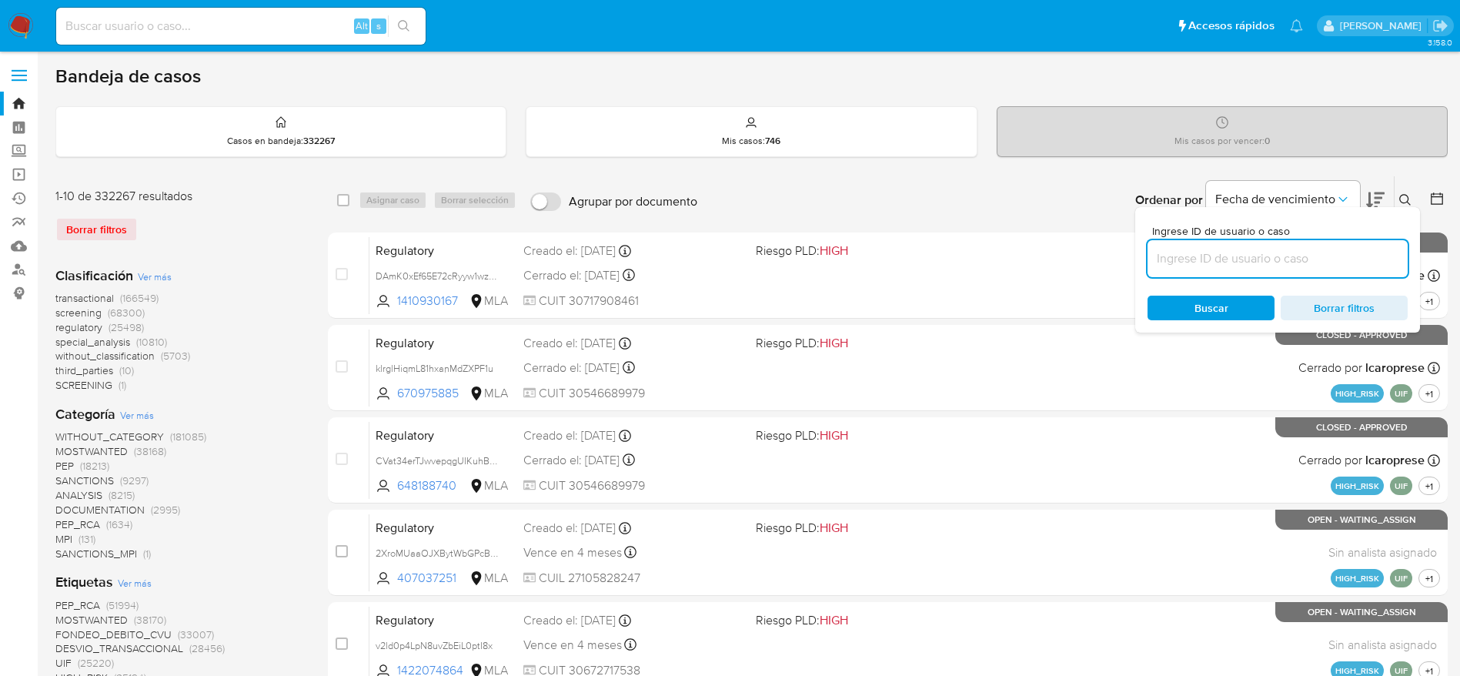
click at [1255, 262] on input at bounding box center [1278, 259] width 260 height 20
type input "ZlLs6g87Jv72WTymyWTjoQWO"
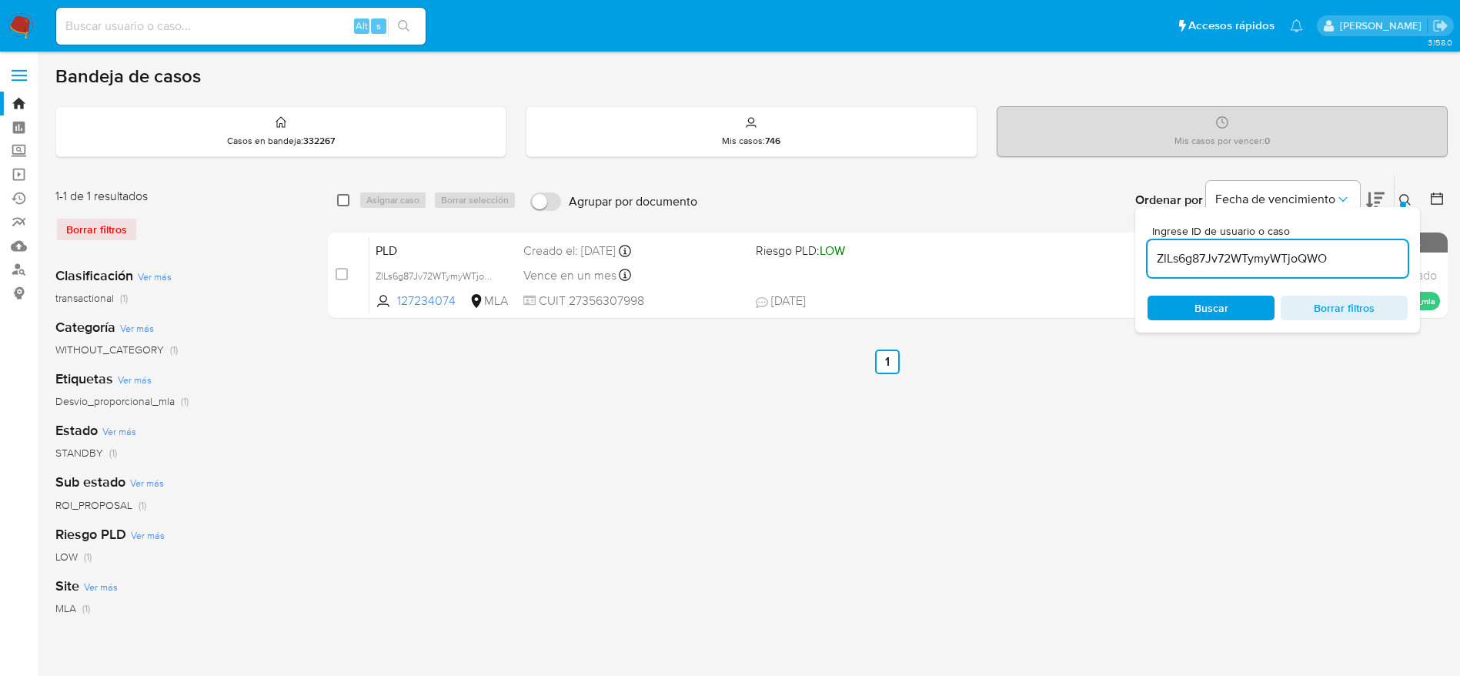
click at [348, 197] on input "checkbox" at bounding box center [343, 200] width 12 height 12
checkbox input "true"
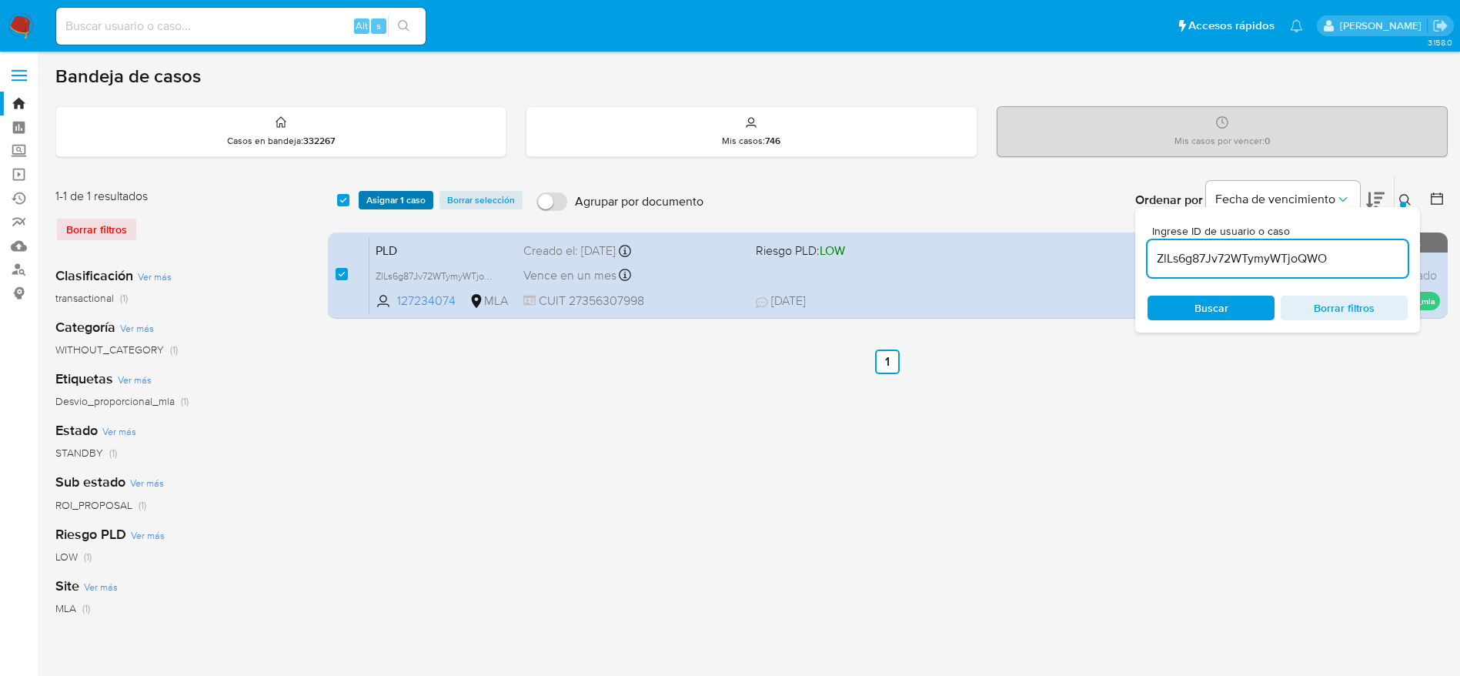
click at [373, 199] on span "Asignar 1 caso" at bounding box center [395, 199] width 59 height 15
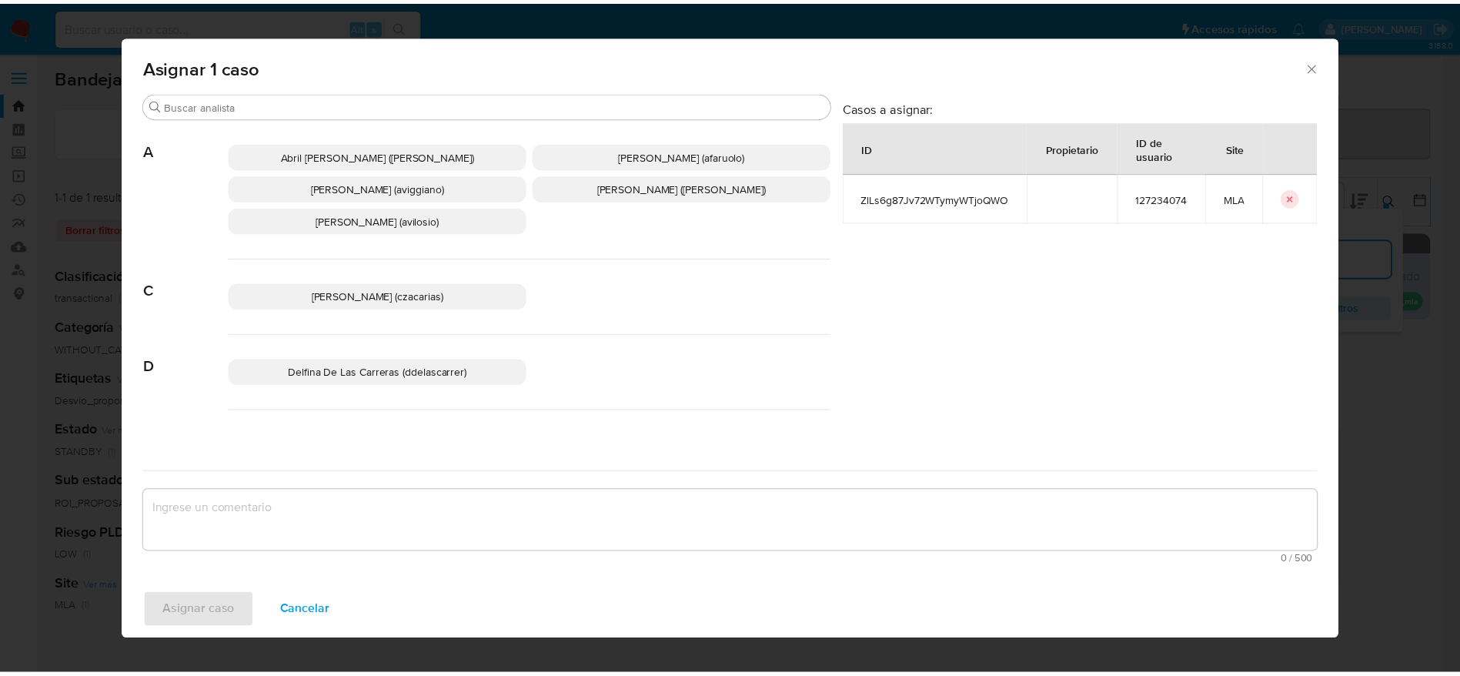
scroll to position [115, 0]
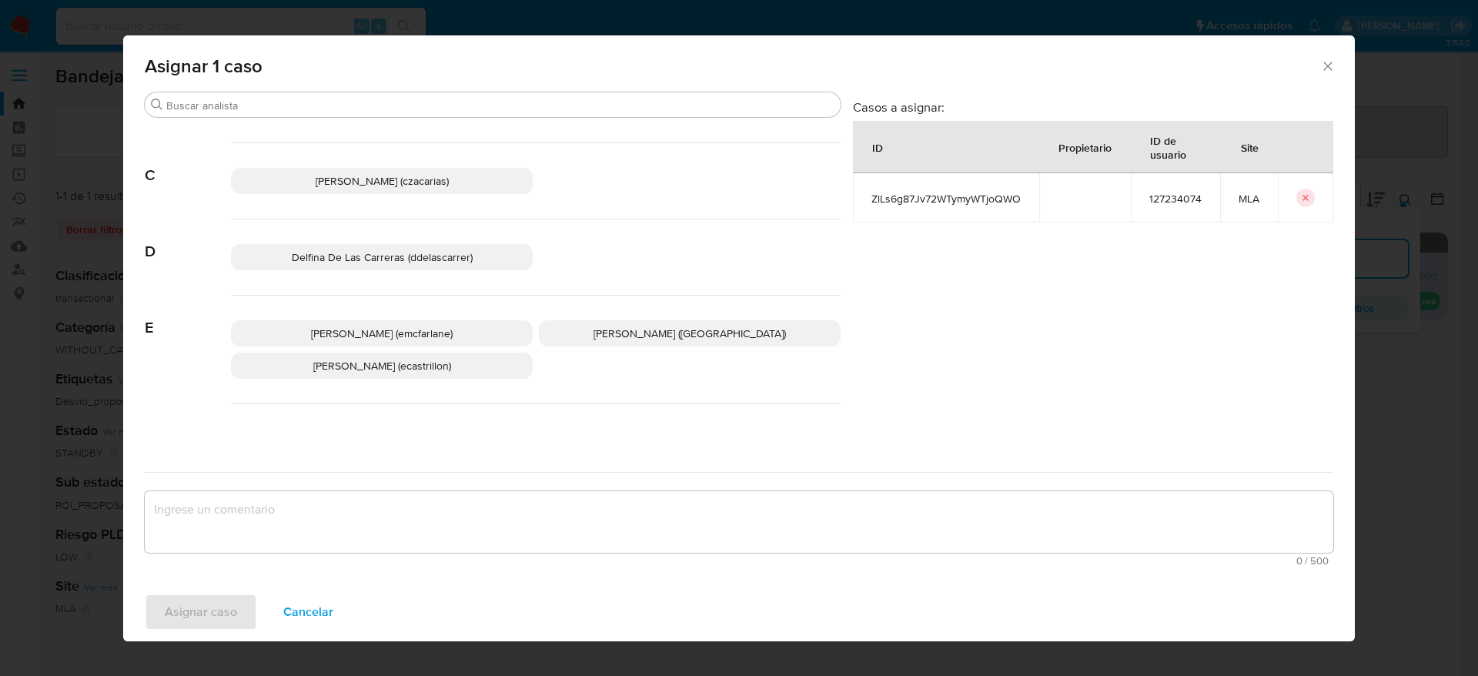
click at [426, 338] on span "Elaine Mc Farlane (emcfarlane)" at bounding box center [382, 333] width 142 height 15
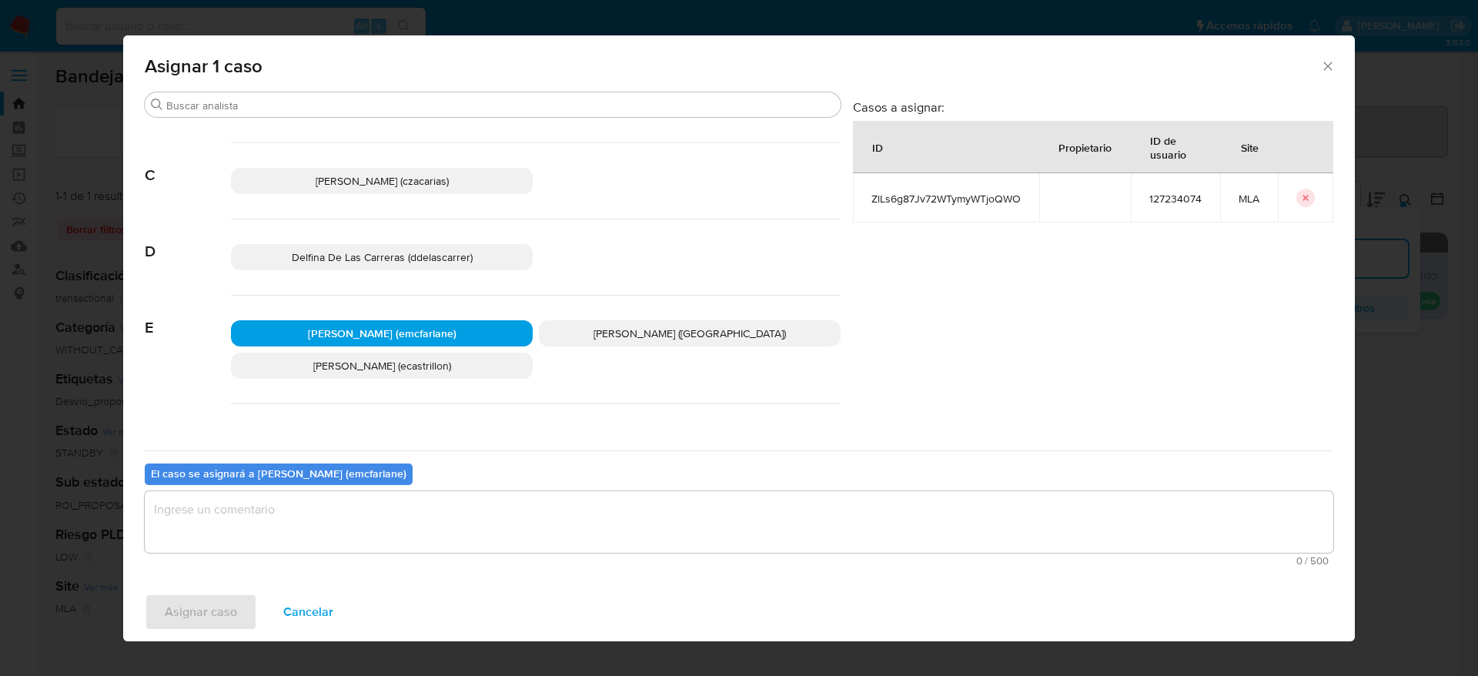
click at [349, 583] on div "Asignar caso Cancelar" at bounding box center [739, 612] width 1232 height 58
click at [330, 536] on textarea "assign-modal" at bounding box center [739, 522] width 1188 height 62
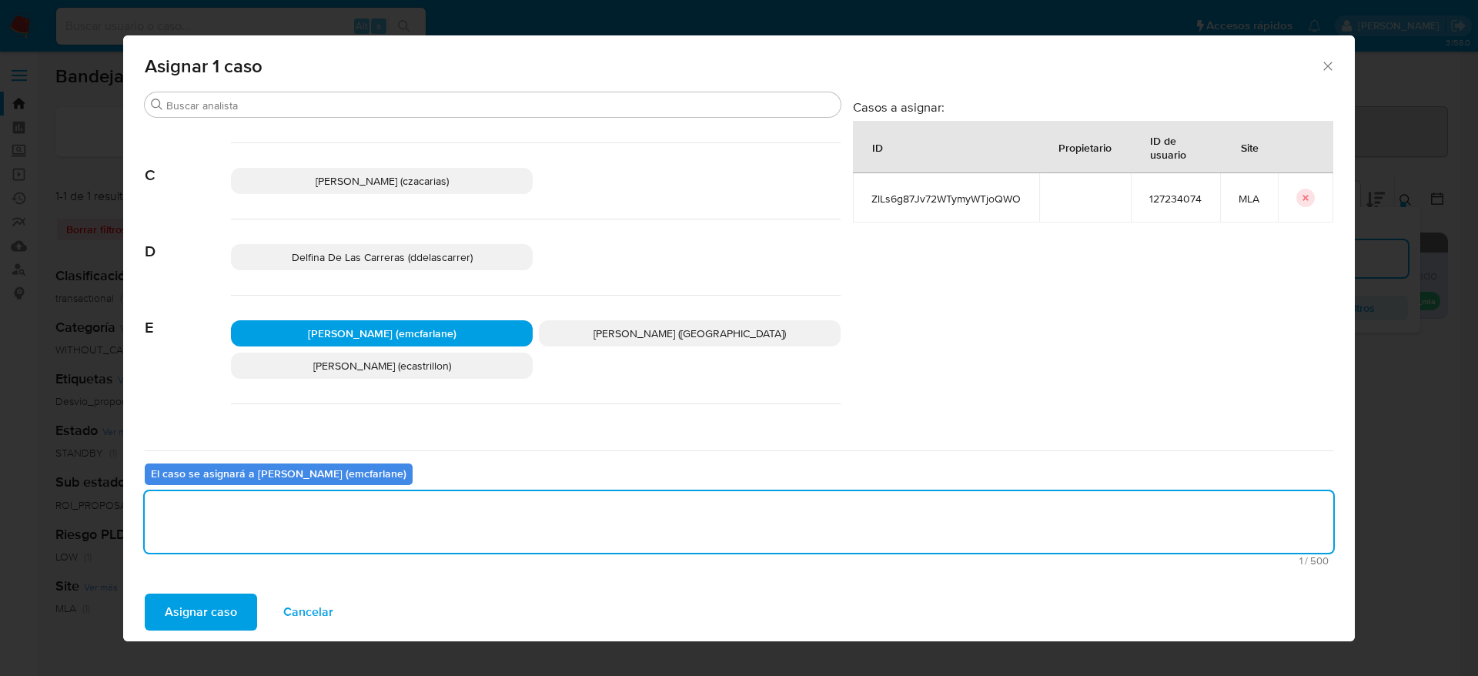
click at [218, 622] on span "Asignar caso" at bounding box center [201, 612] width 72 height 34
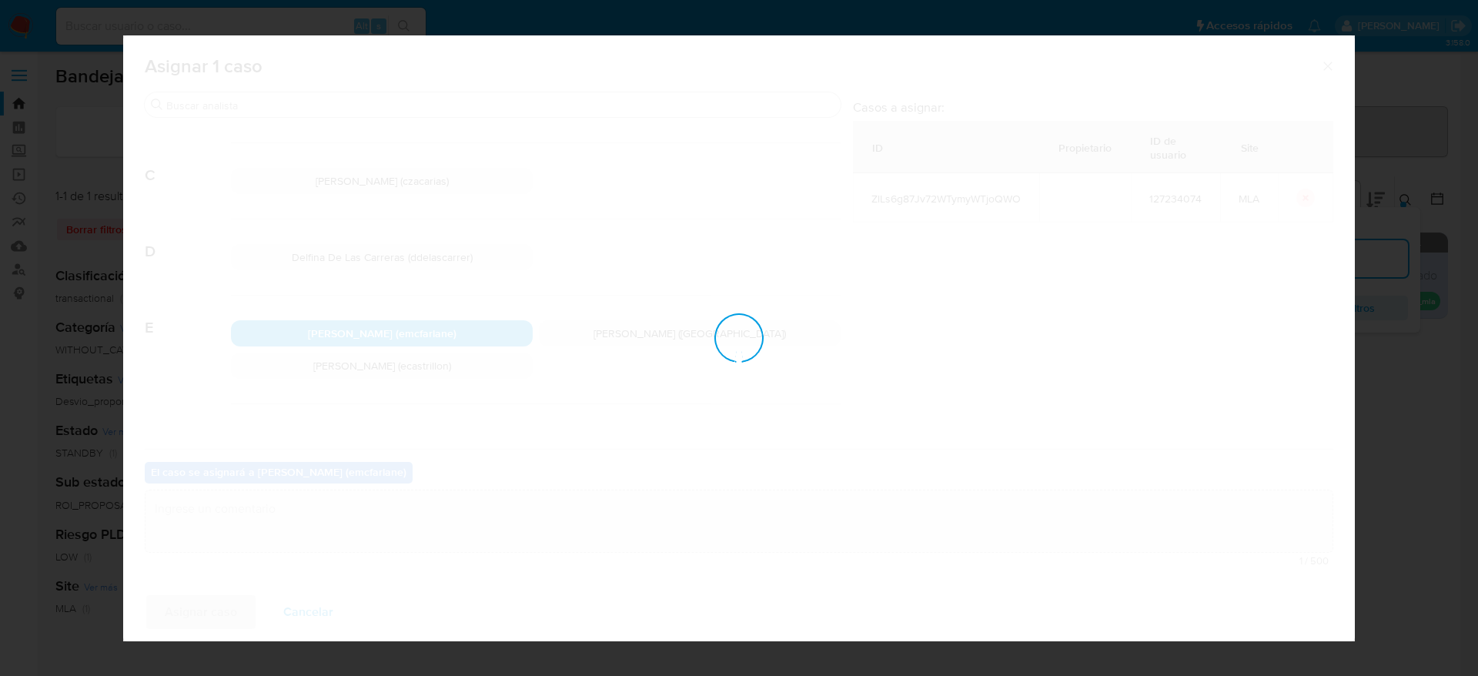
checkbox input "false"
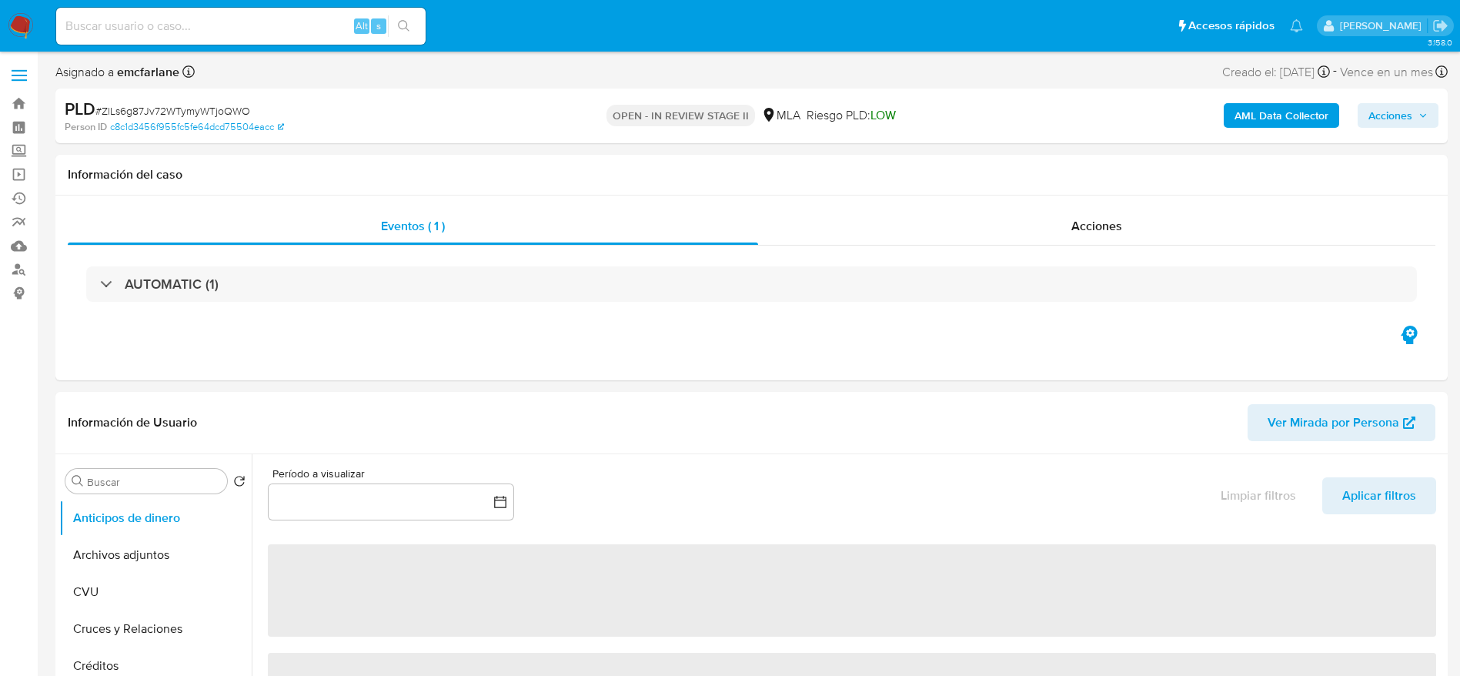
click at [1396, 106] on span "Acciones" at bounding box center [1391, 115] width 44 height 25
select select "10"
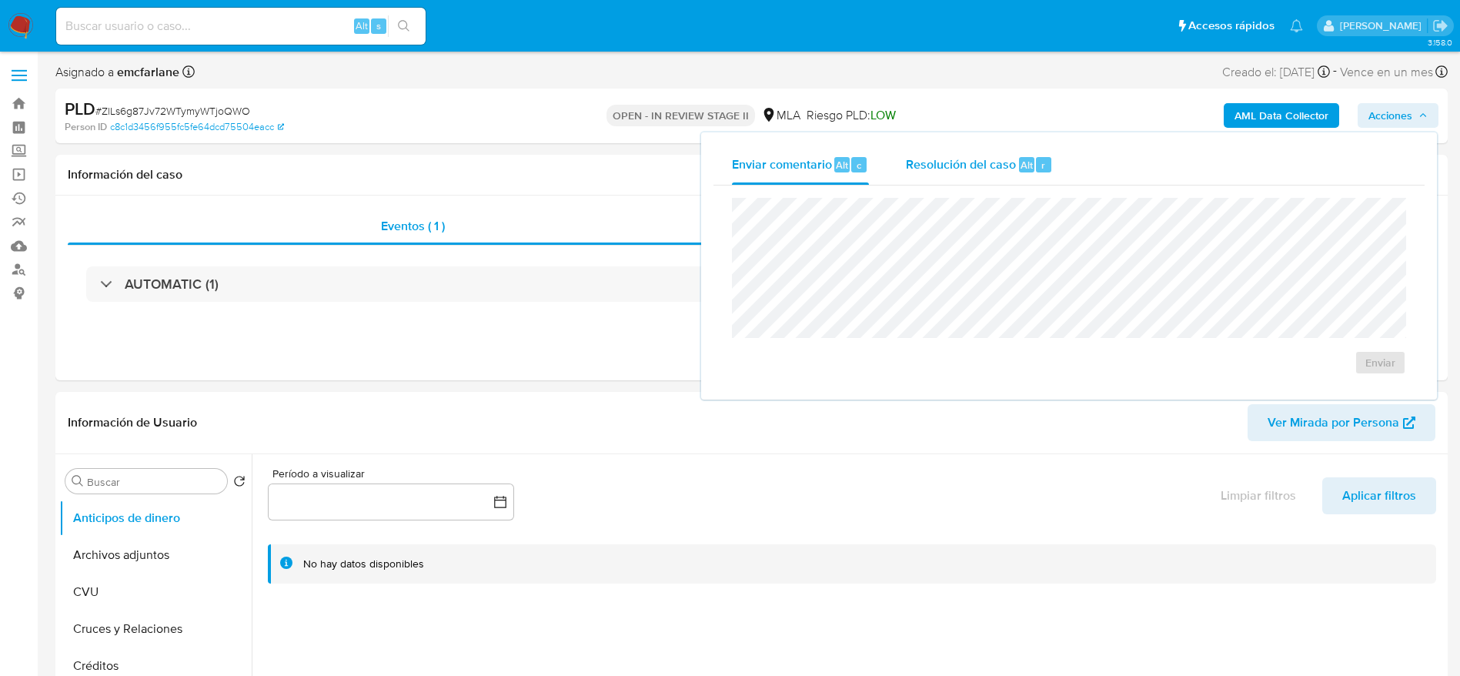
click at [1040, 155] on div "Resolución del caso Alt r" at bounding box center [979, 165] width 147 height 40
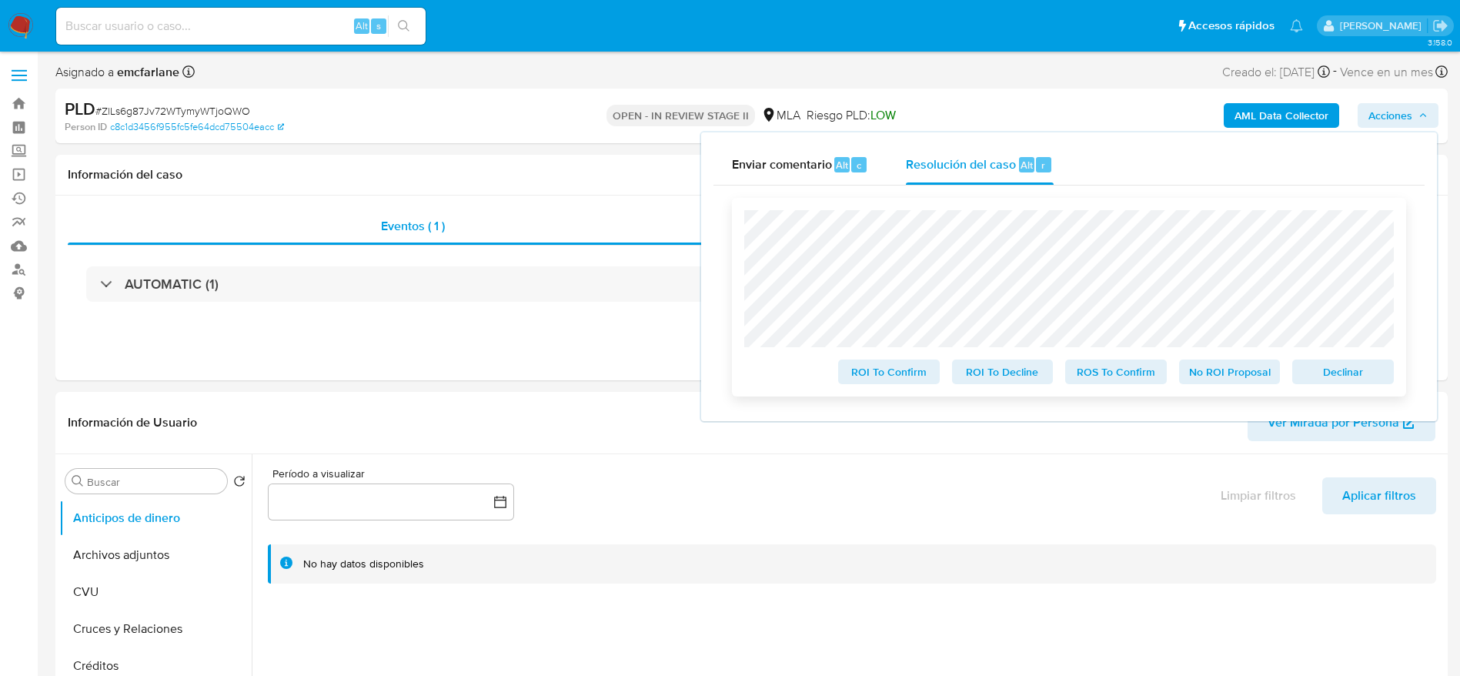
click at [1332, 374] on span "Declinar" at bounding box center [1343, 372] width 80 height 22
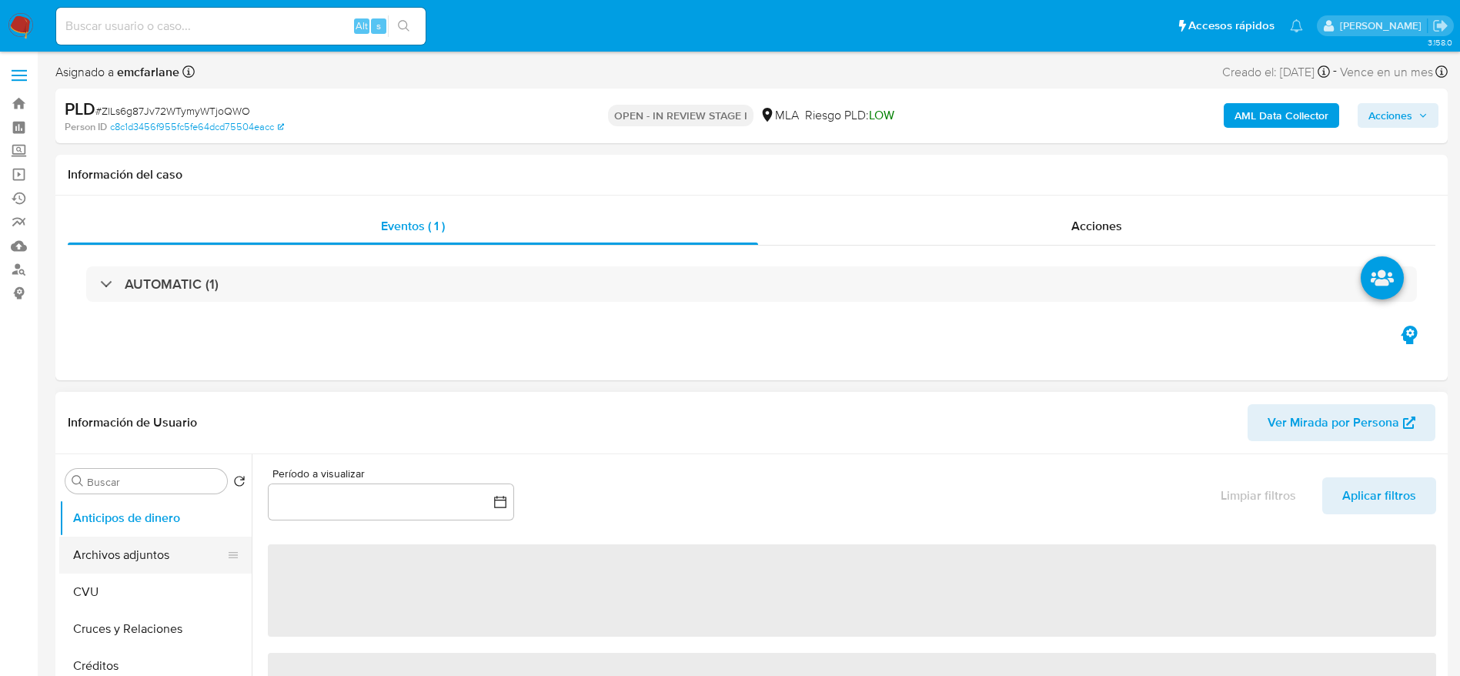
click at [87, 561] on button "Archivos adjuntos" at bounding box center [149, 555] width 180 height 37
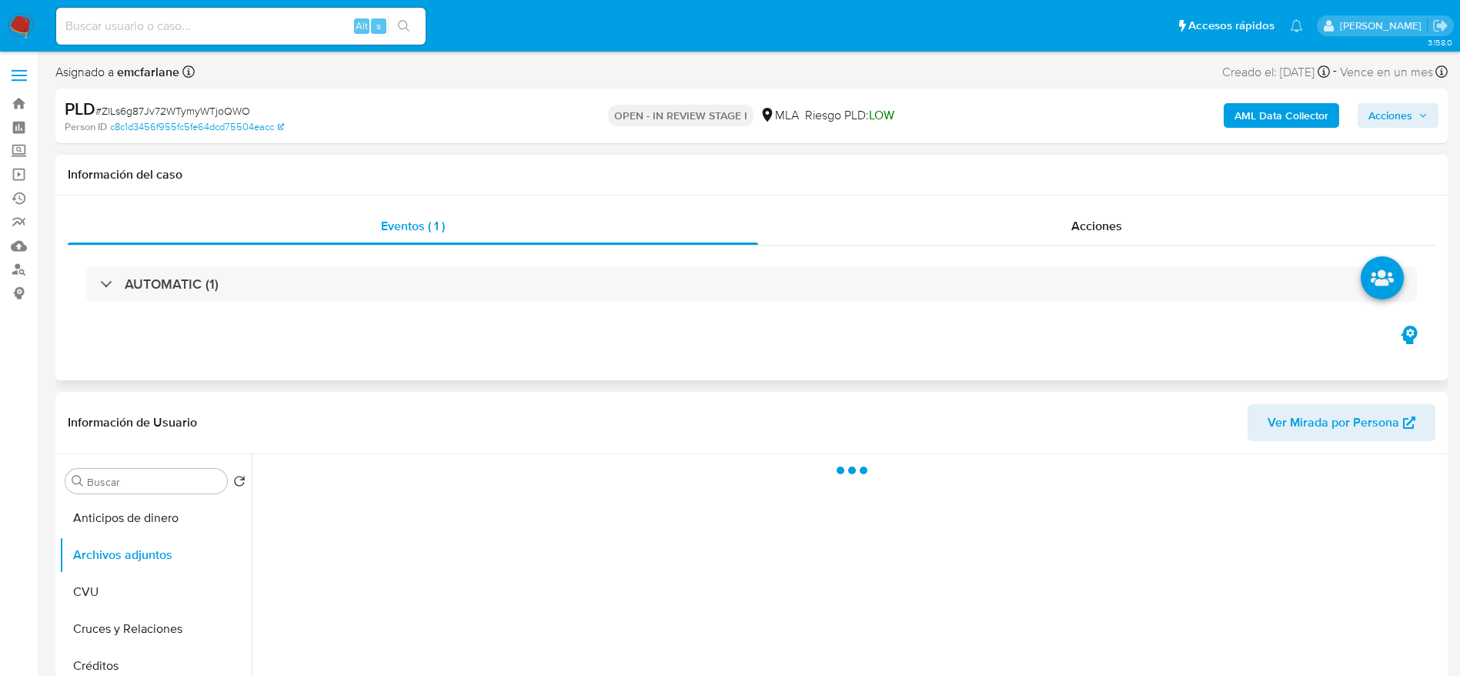
select select "10"
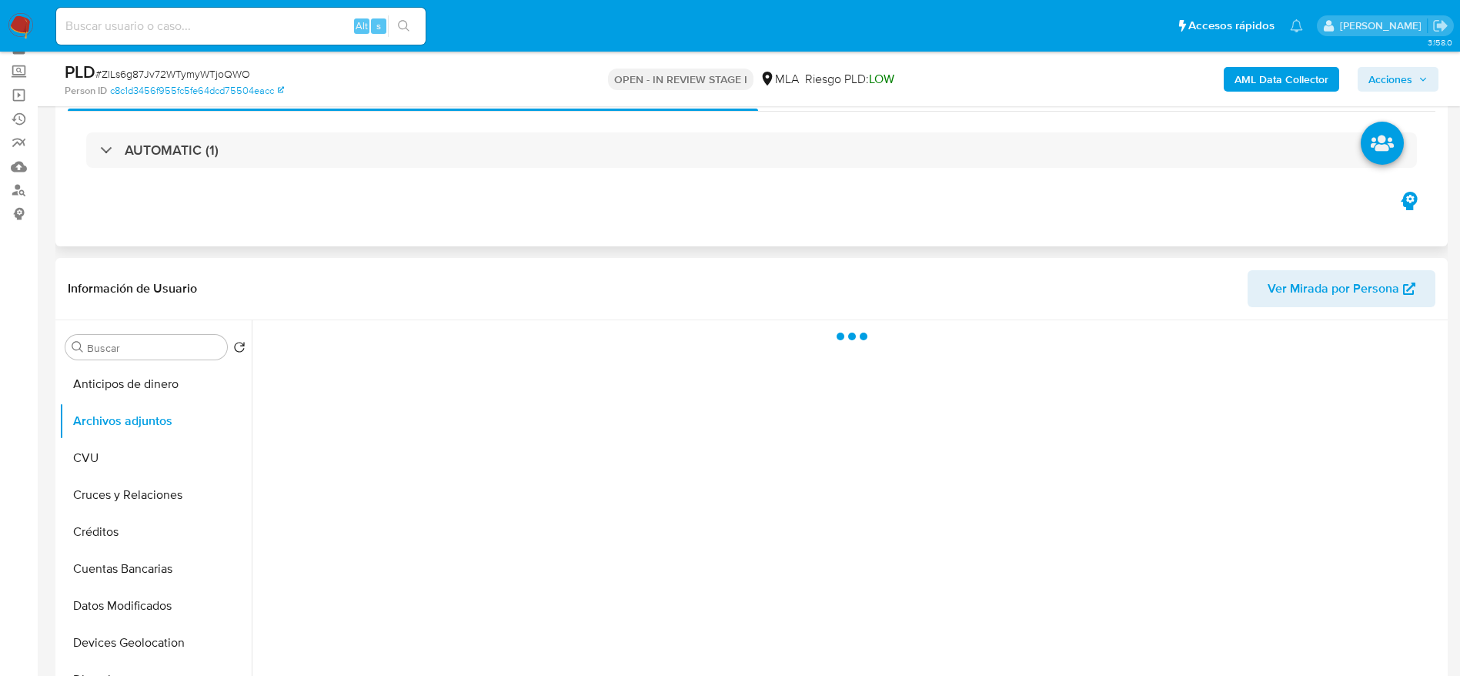
scroll to position [115, 0]
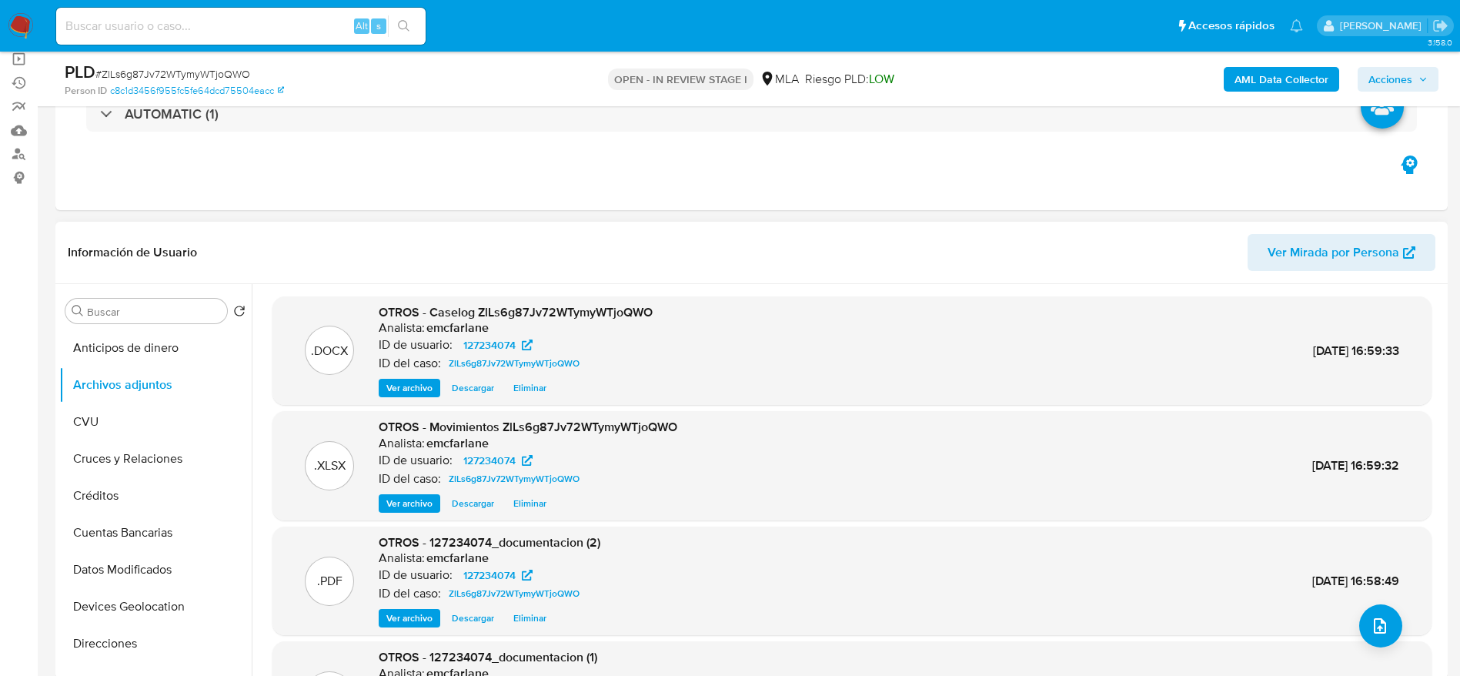
click at [525, 393] on span "Eliminar" at bounding box center [529, 387] width 33 height 15
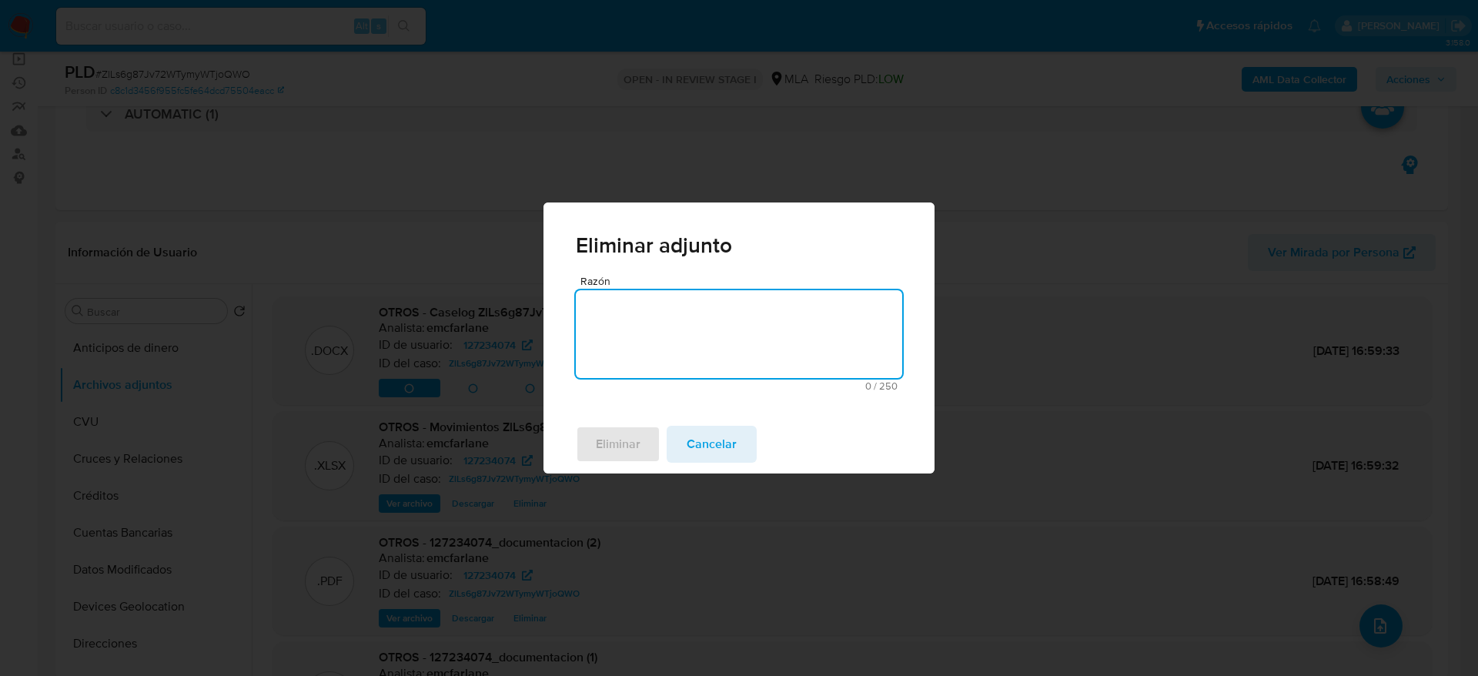
click at [627, 324] on textarea "Razón" at bounding box center [739, 334] width 326 height 88
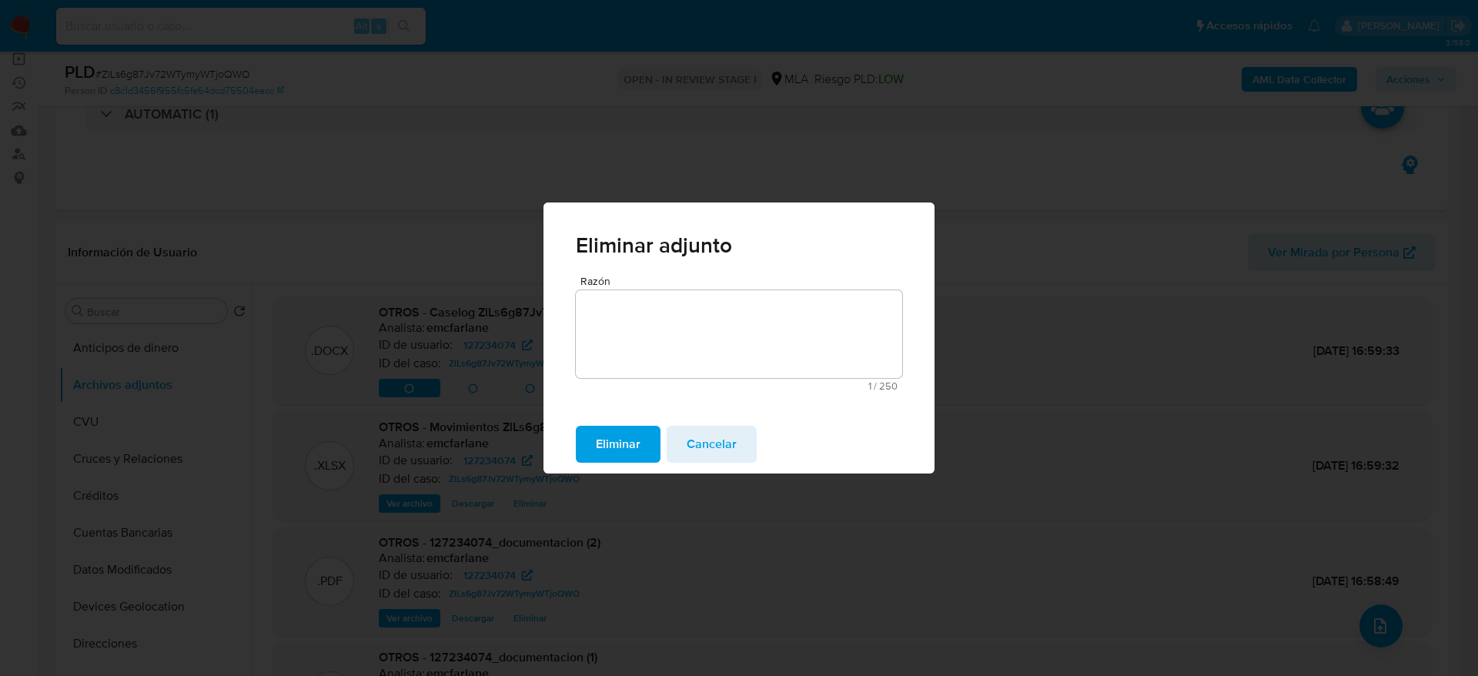
click at [610, 436] on span "Eliminar" at bounding box center [618, 444] width 45 height 34
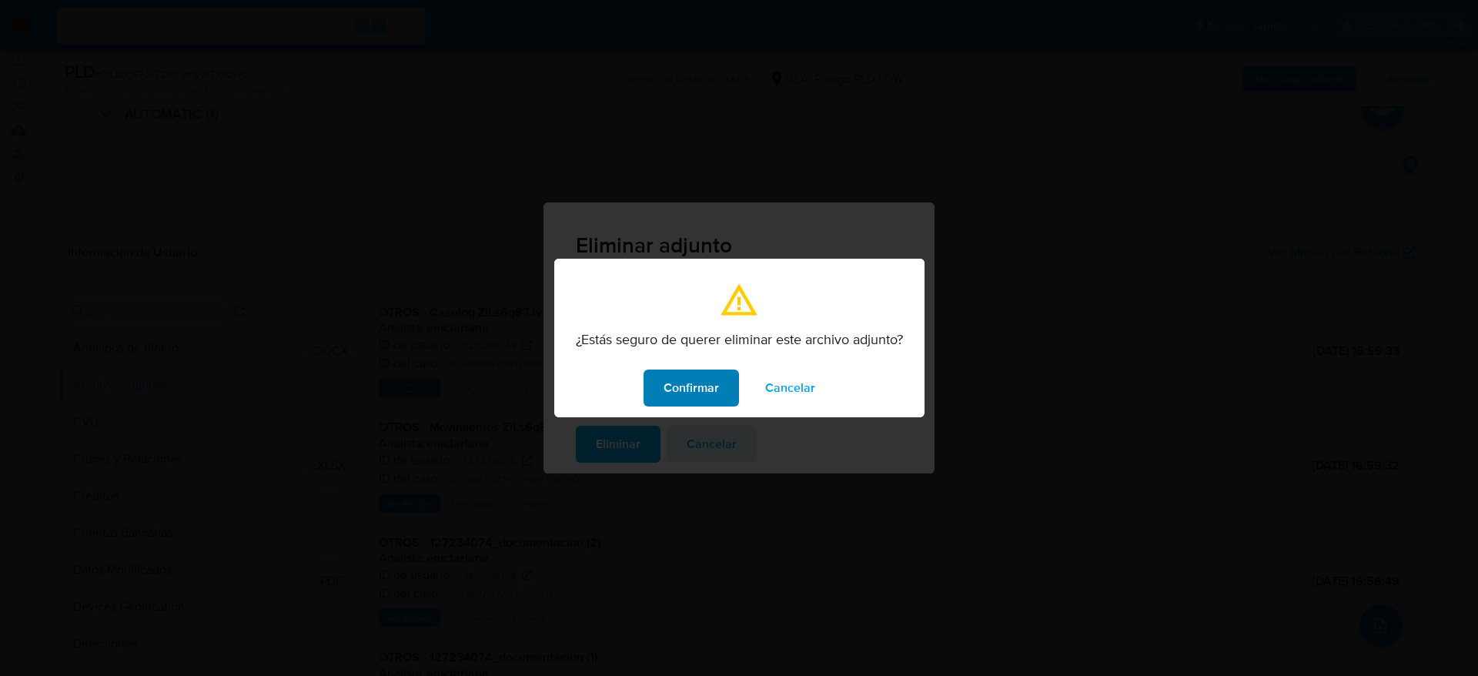
click at [706, 389] on span "Confirmar" at bounding box center [691, 388] width 55 height 34
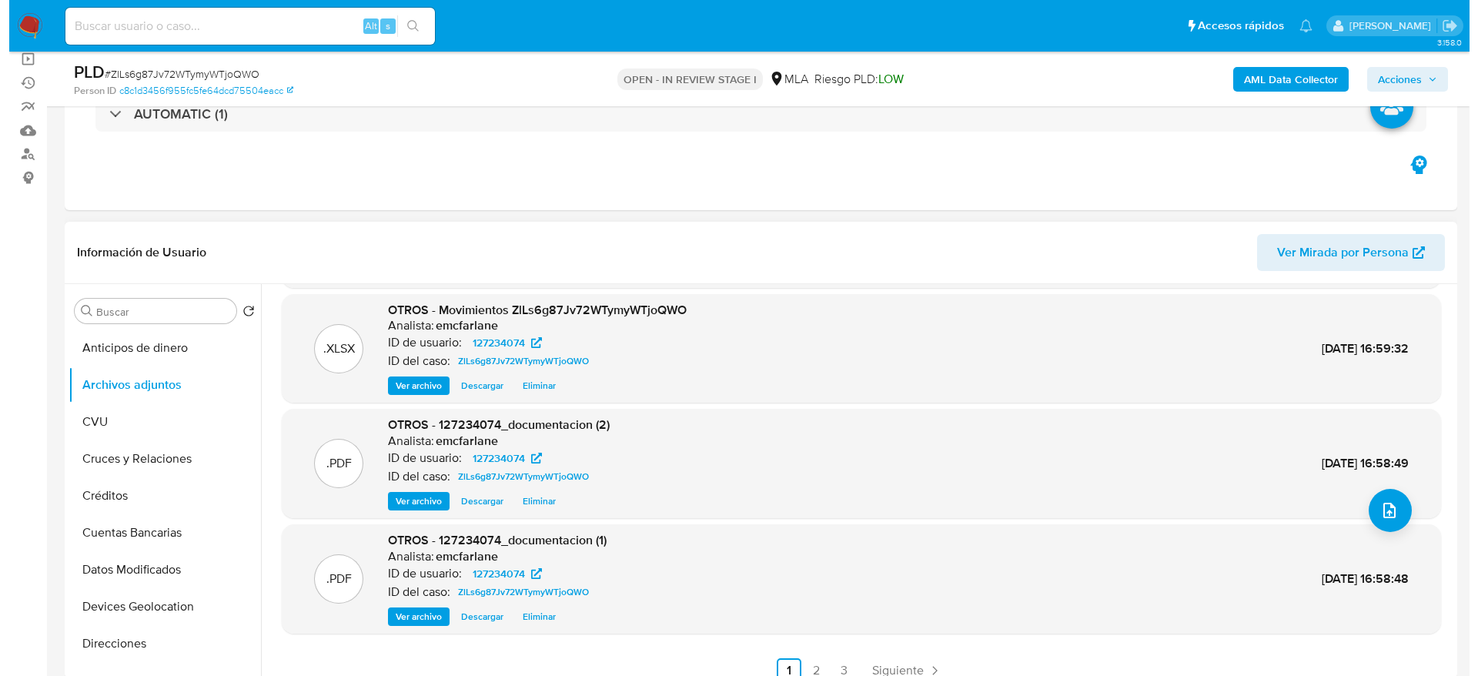
scroll to position [0, 0]
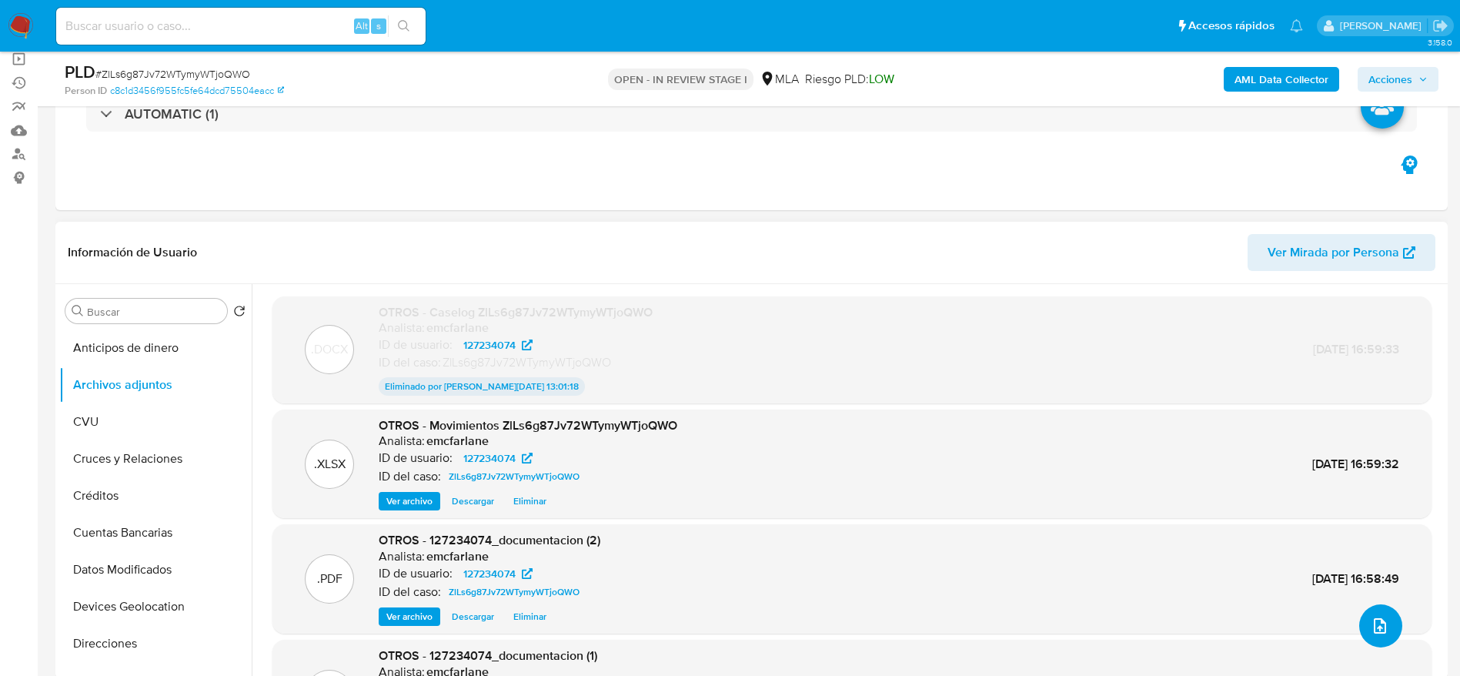
click at [1389, 625] on button "upload-file" at bounding box center [1380, 625] width 43 height 43
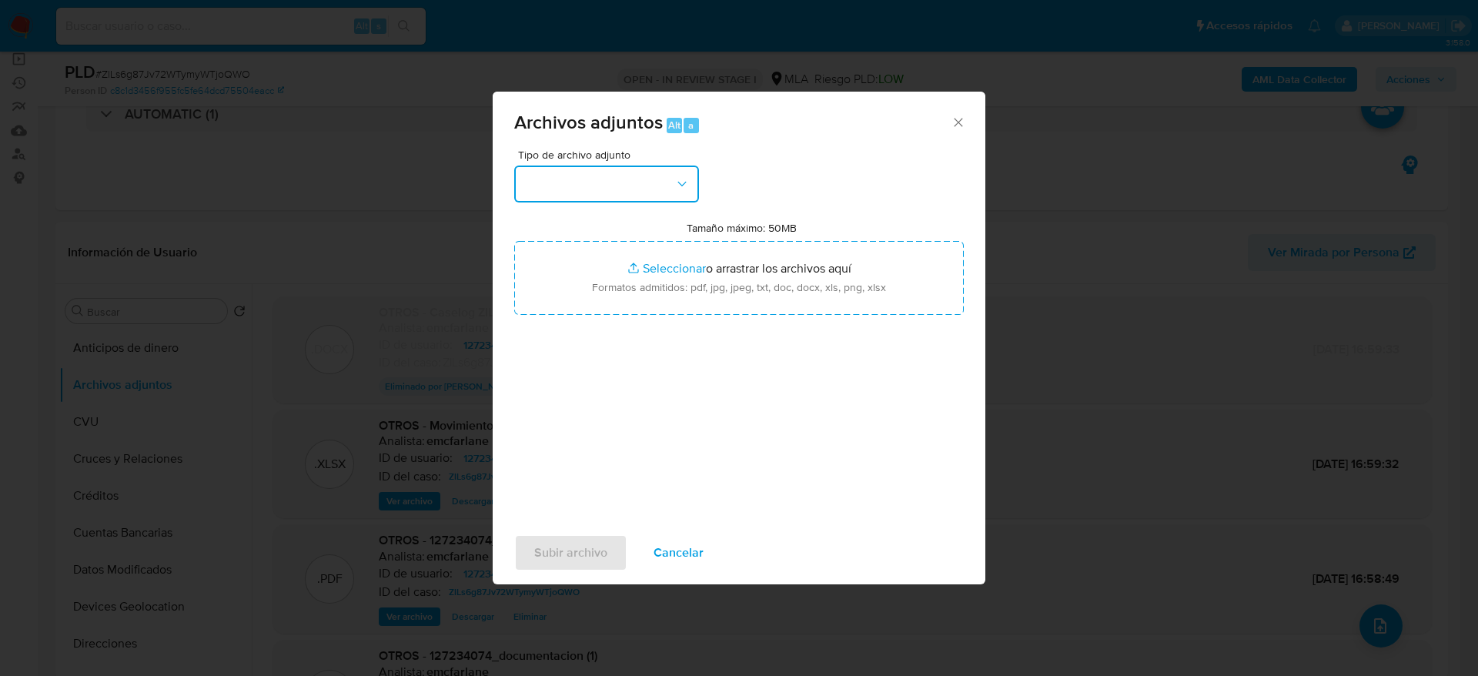
click at [658, 192] on button "button" at bounding box center [606, 183] width 185 height 37
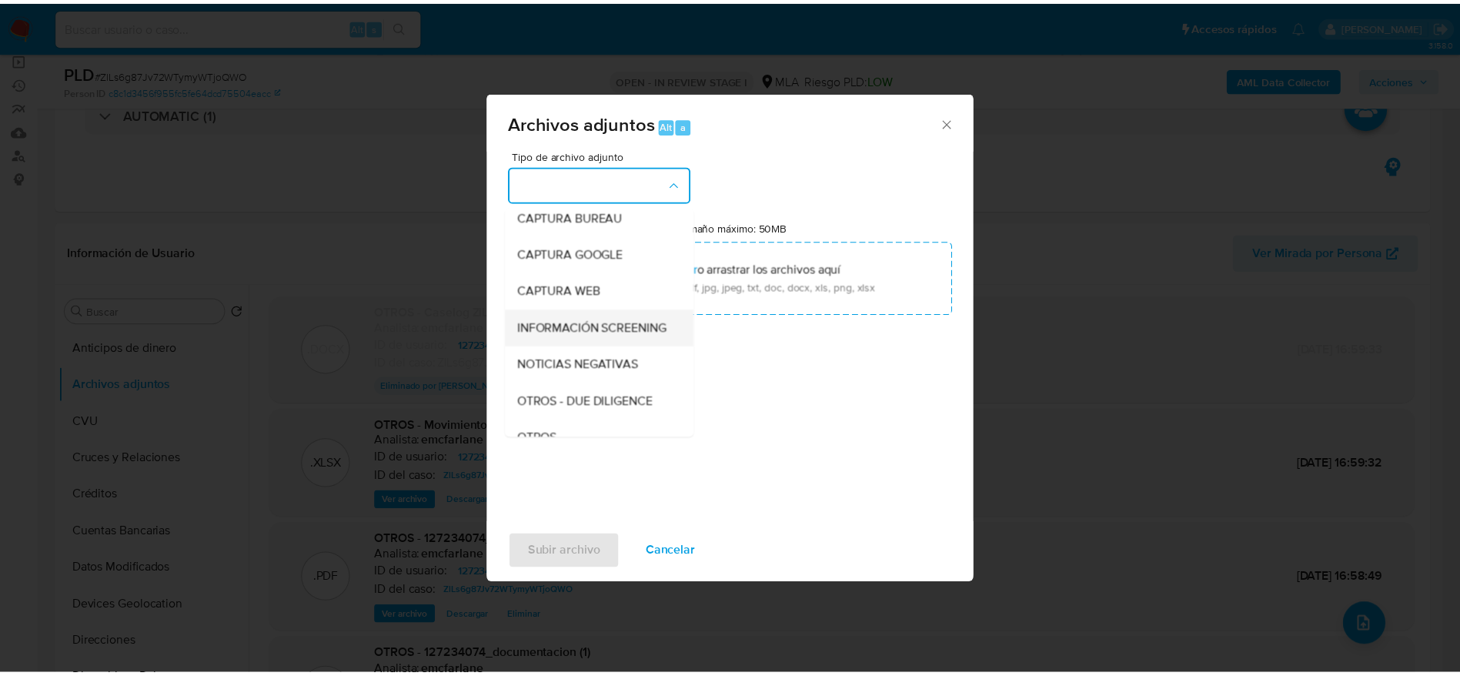
scroll to position [115, 0]
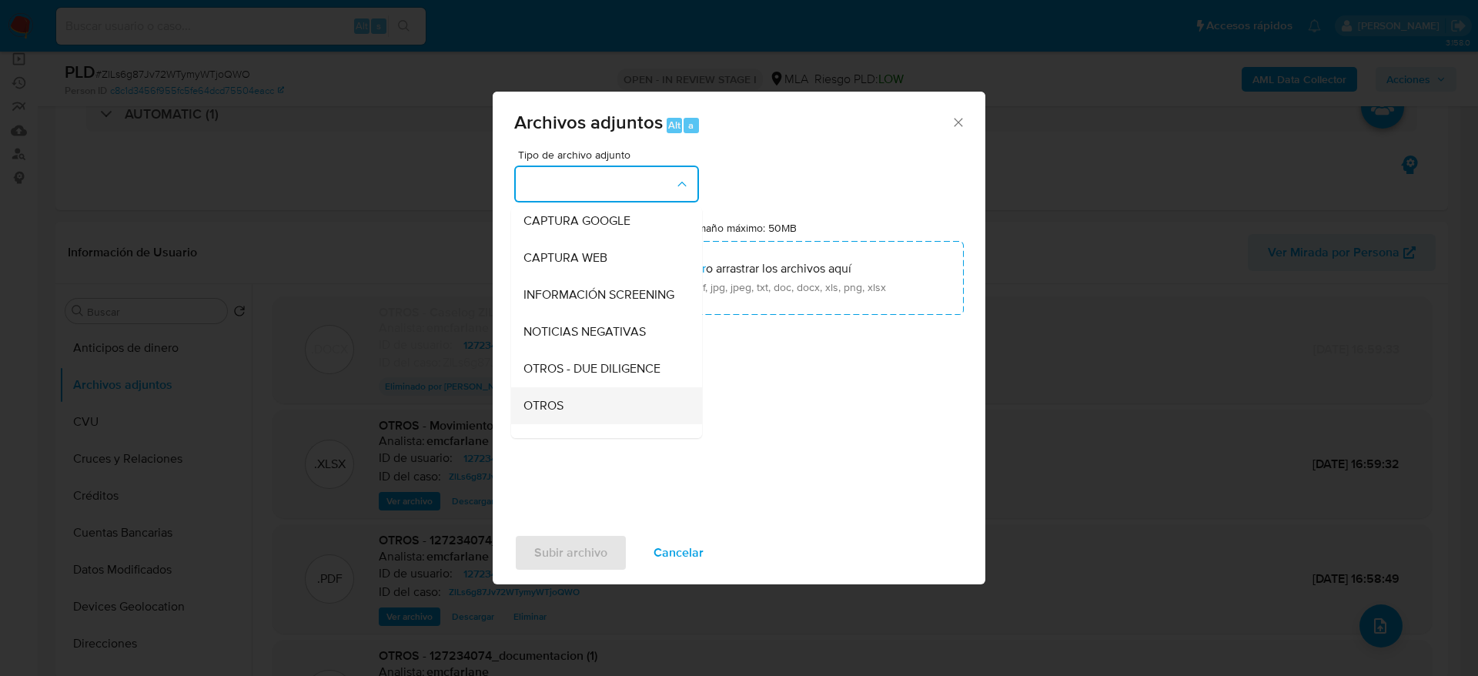
click at [557, 413] on span "OTROS" at bounding box center [543, 405] width 40 height 15
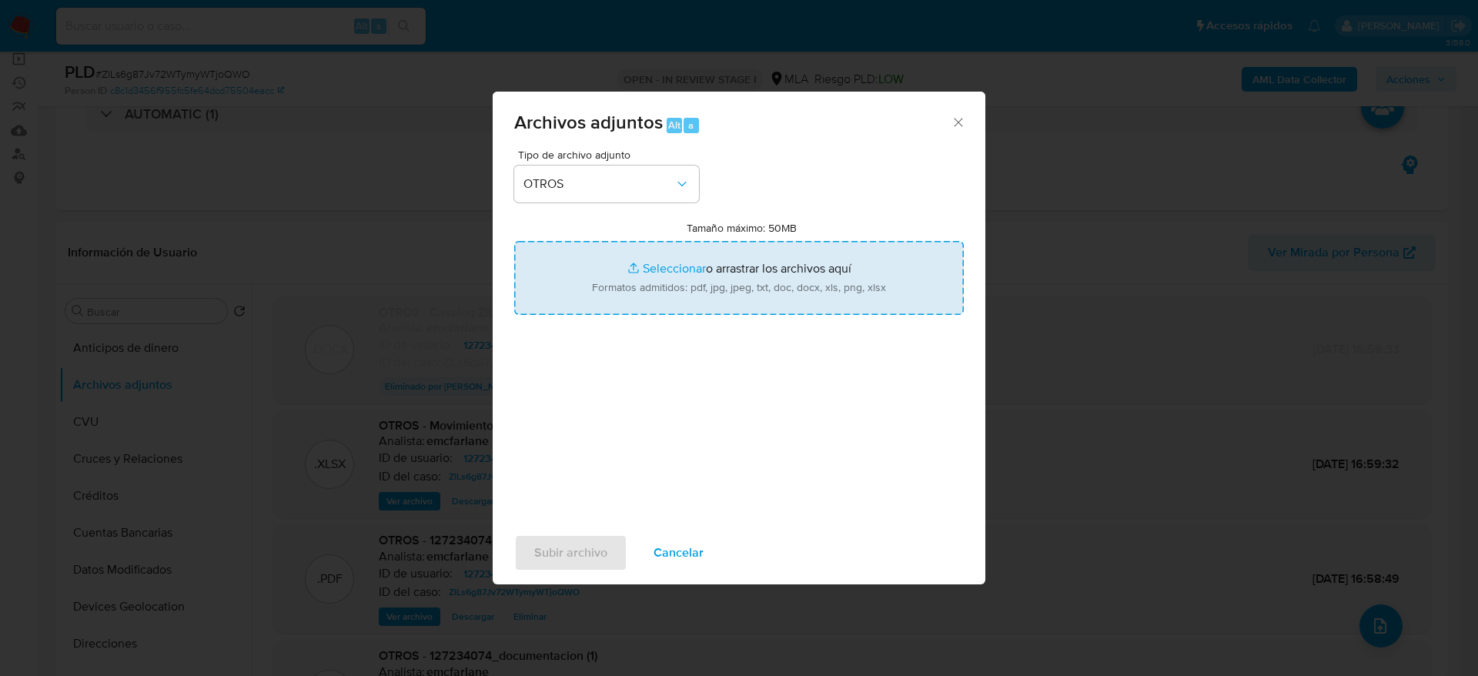
type input "C:\fakepath\Caselog ZlLs6g87Jv72WTymyWTjoQWO v2.docx"
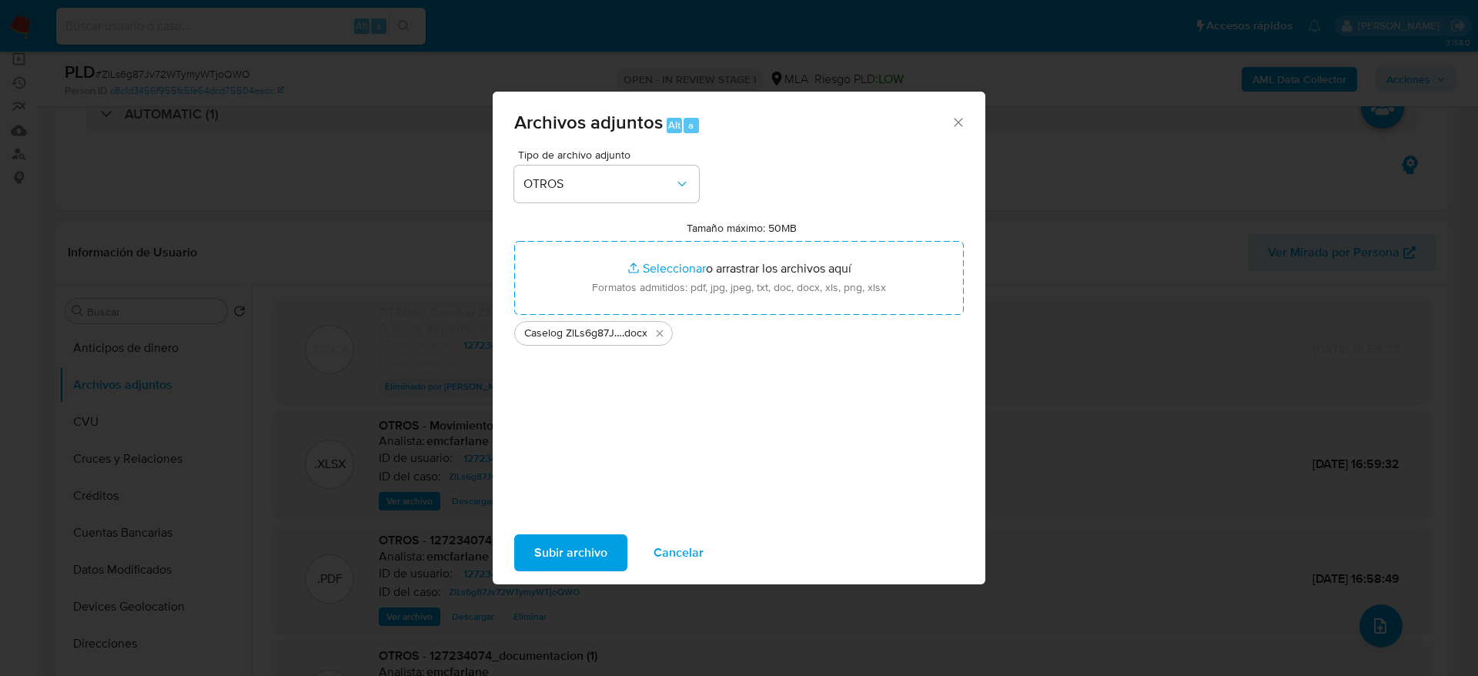
click at [571, 550] on span "Subir archivo" at bounding box center [570, 553] width 73 height 34
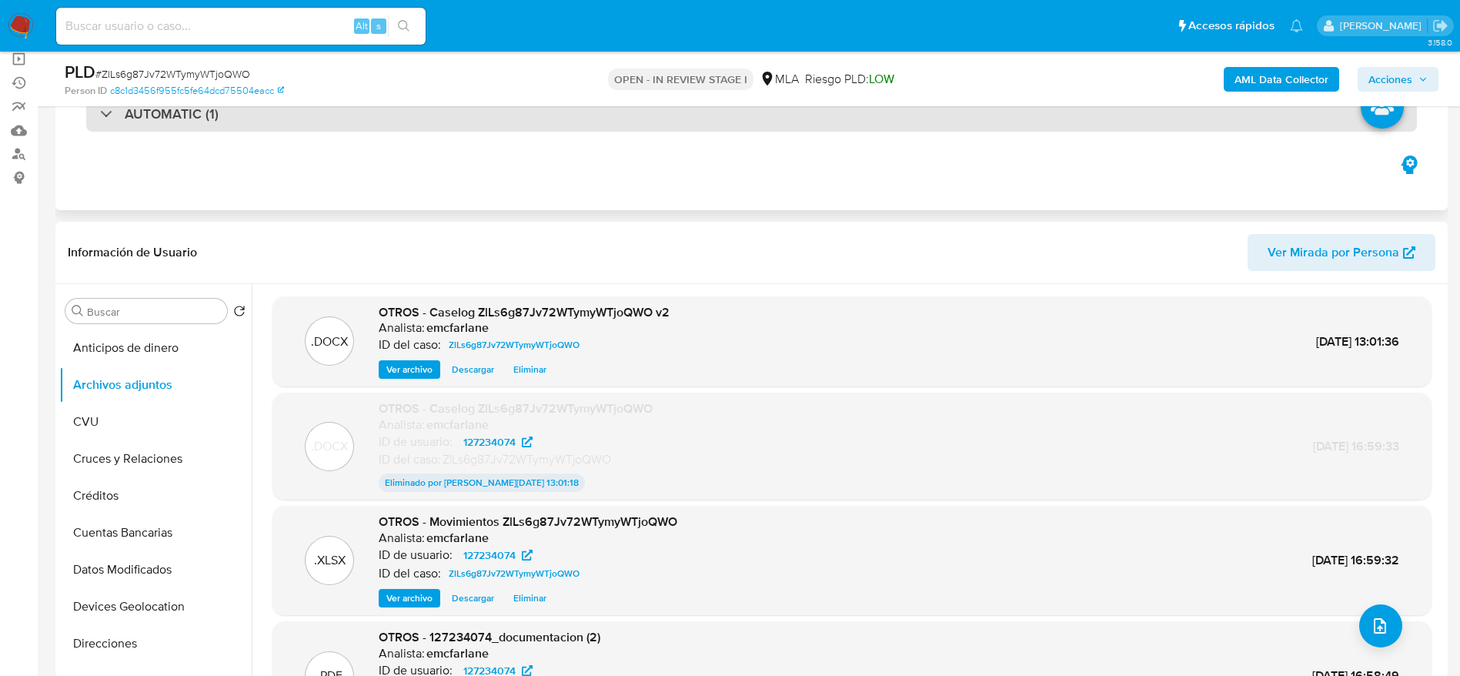
drag, startPoint x: 1008, startPoint y: 118, endPoint x: 1016, endPoint y: 117, distance: 7.7
click at [1008, 119] on div "AUTOMATIC (1)" at bounding box center [751, 113] width 1331 height 35
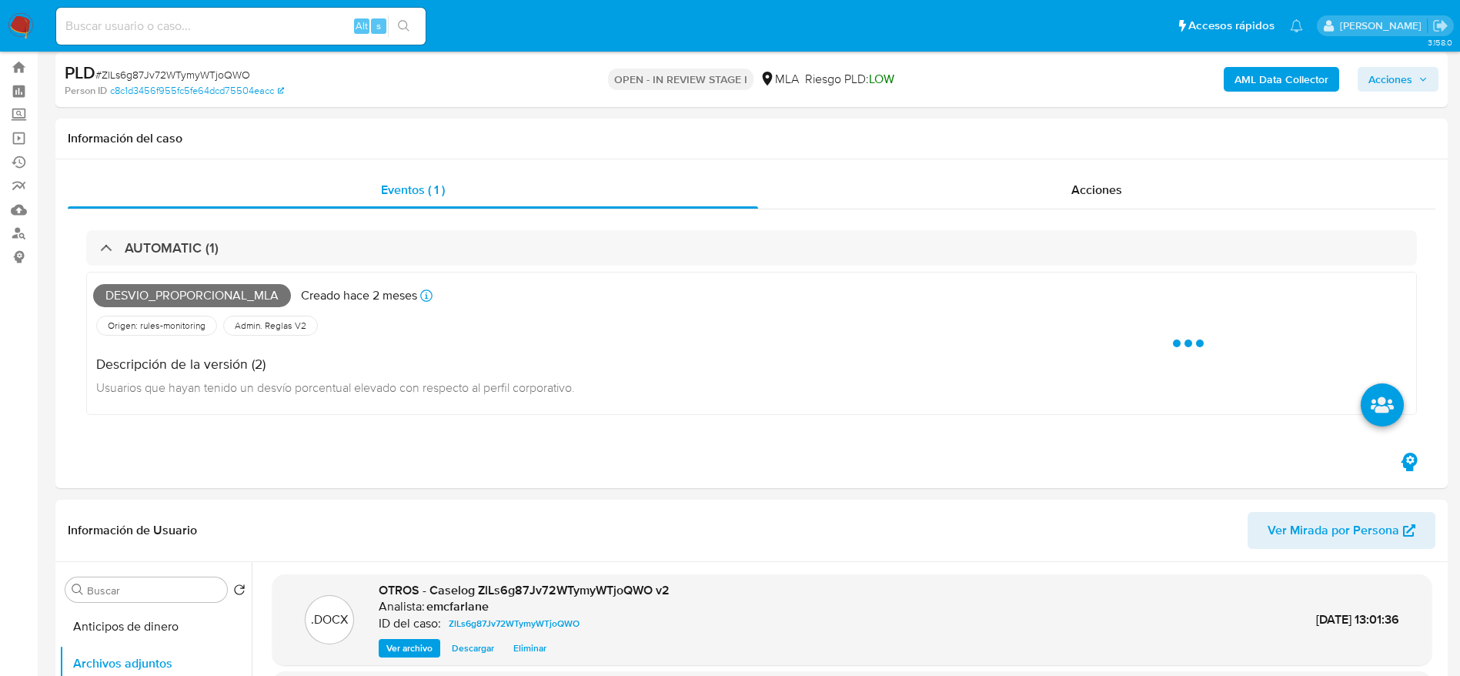
scroll to position [0, 0]
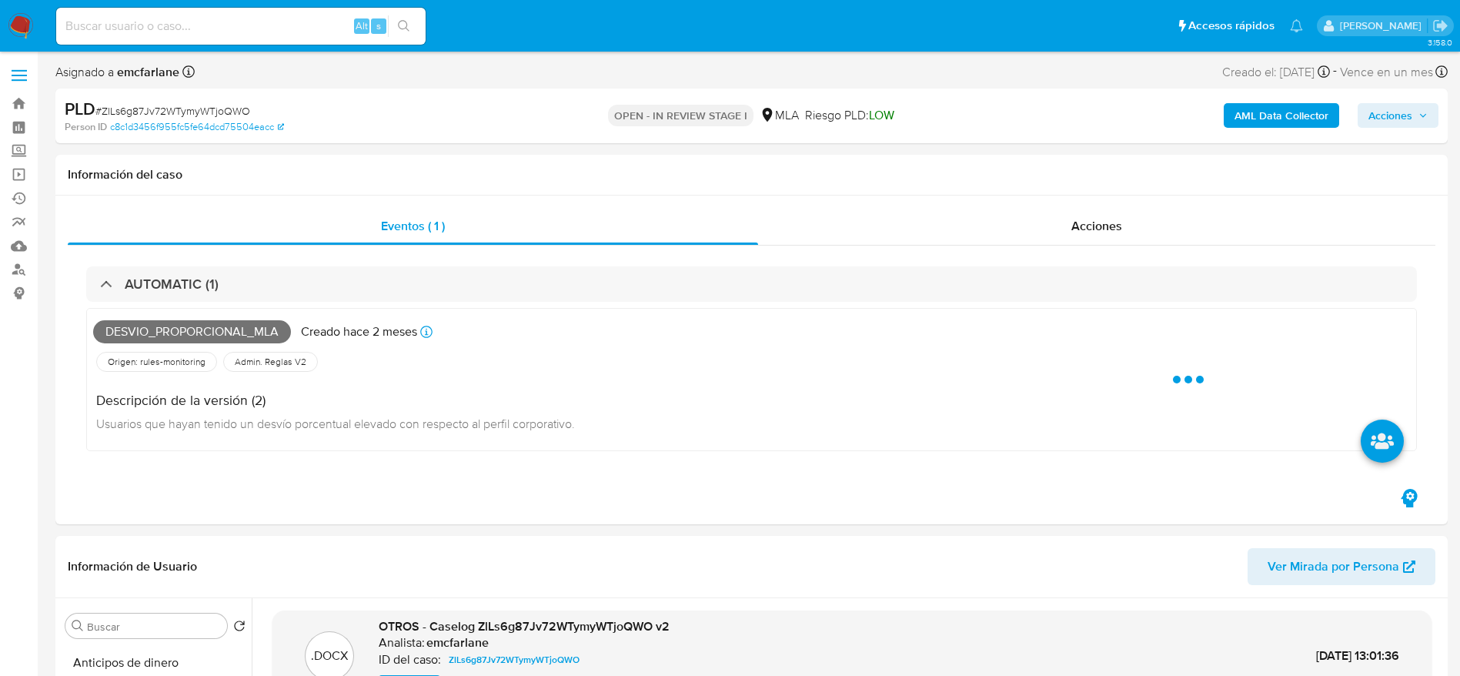
click at [1381, 109] on span "Acciones" at bounding box center [1391, 115] width 44 height 25
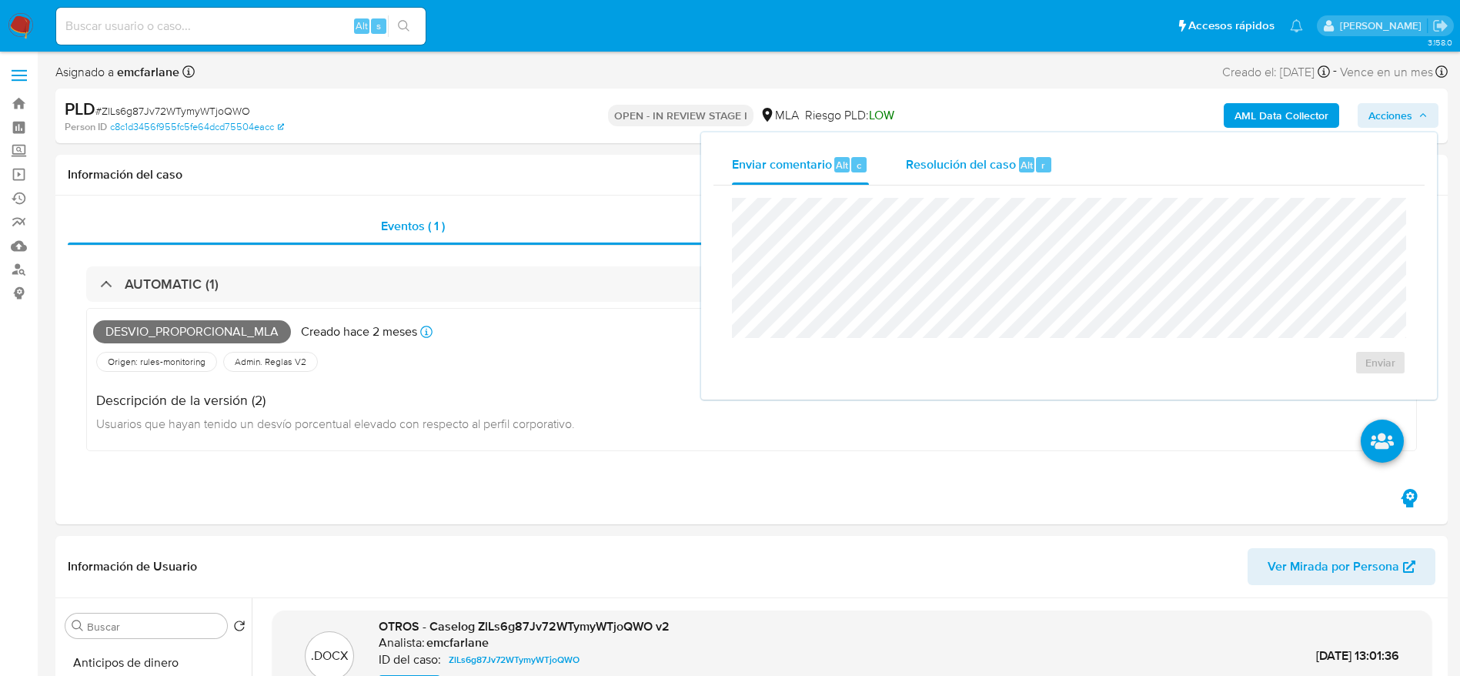
click at [1052, 168] on button "Resolución del caso Alt r" at bounding box center [980, 165] width 184 height 40
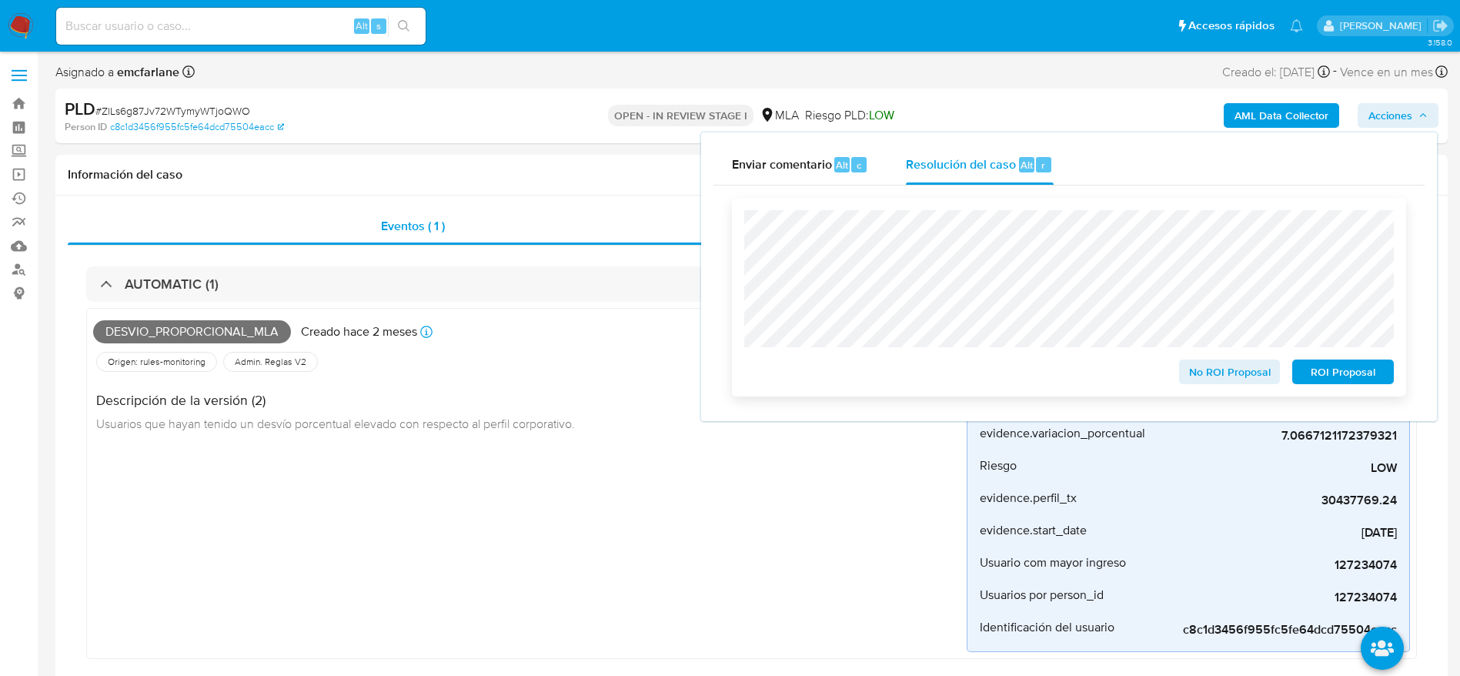
click at [1366, 383] on span "ROI Proposal" at bounding box center [1343, 372] width 80 height 22
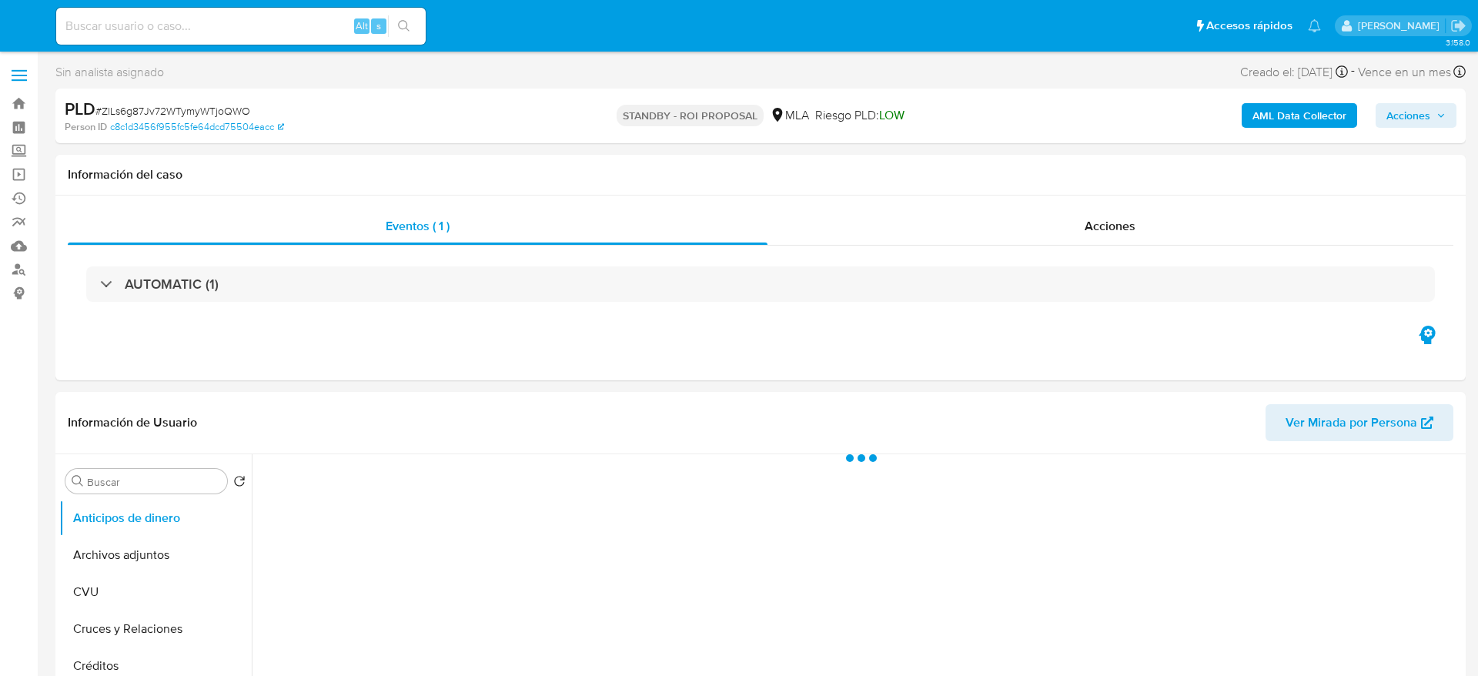
select select "10"
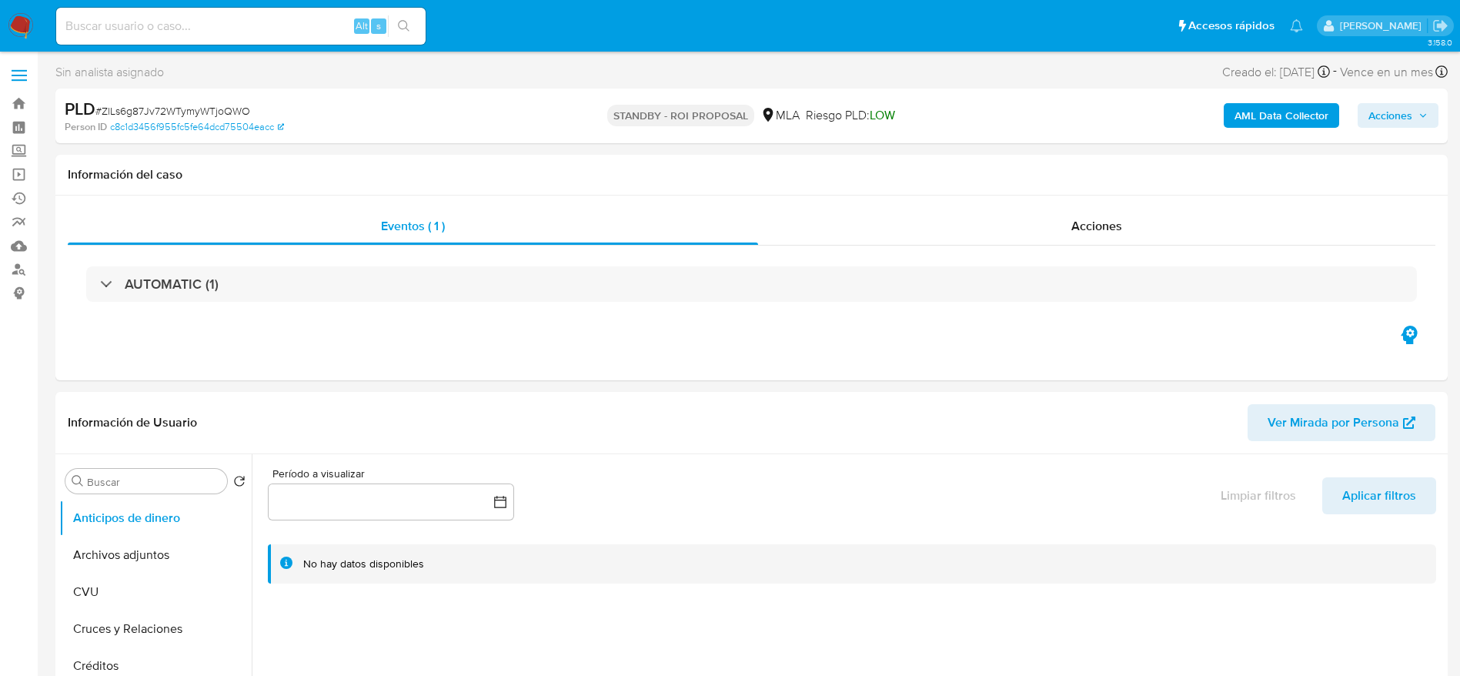
click at [159, 30] on input at bounding box center [240, 26] width 369 height 20
paste input "2ZZstkoGuLOGJhsaqq4YJu99"
type input "2ZZstkoGuLOGJhsaqq4YJu99"
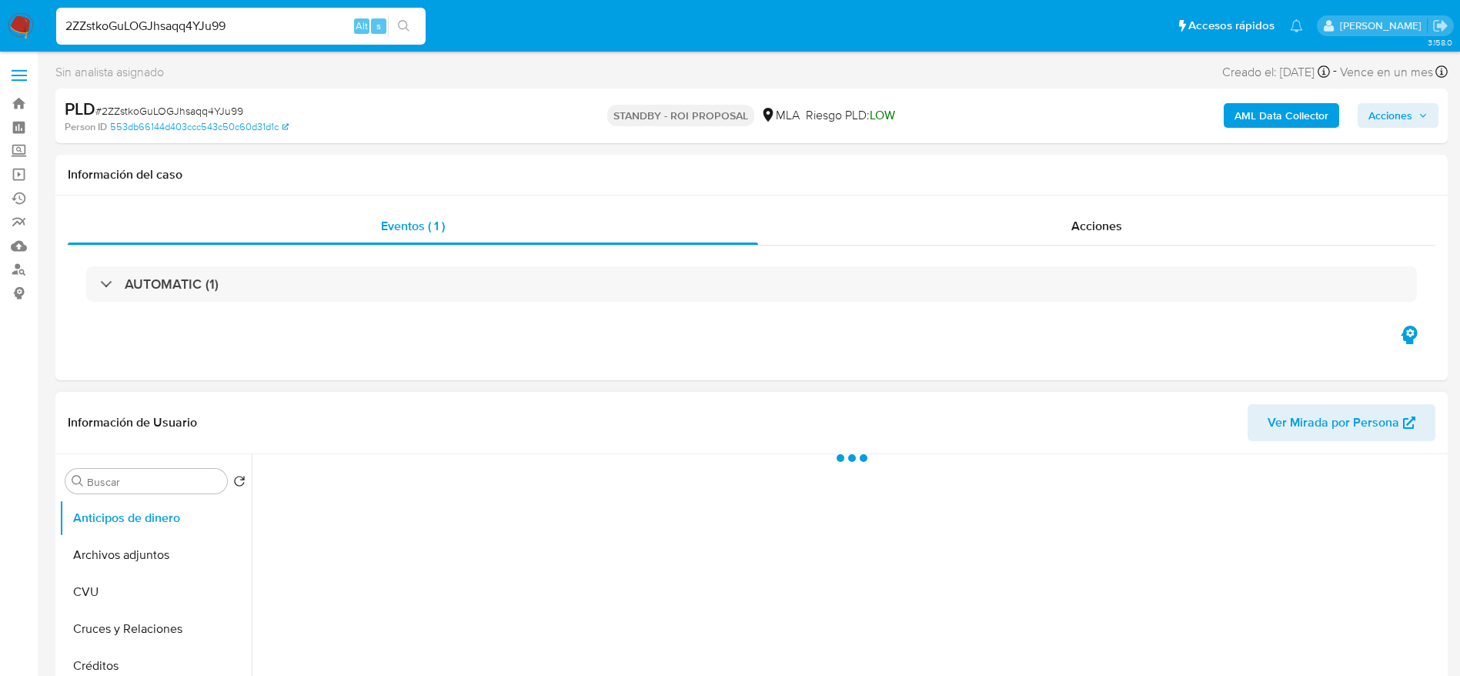
select select "10"
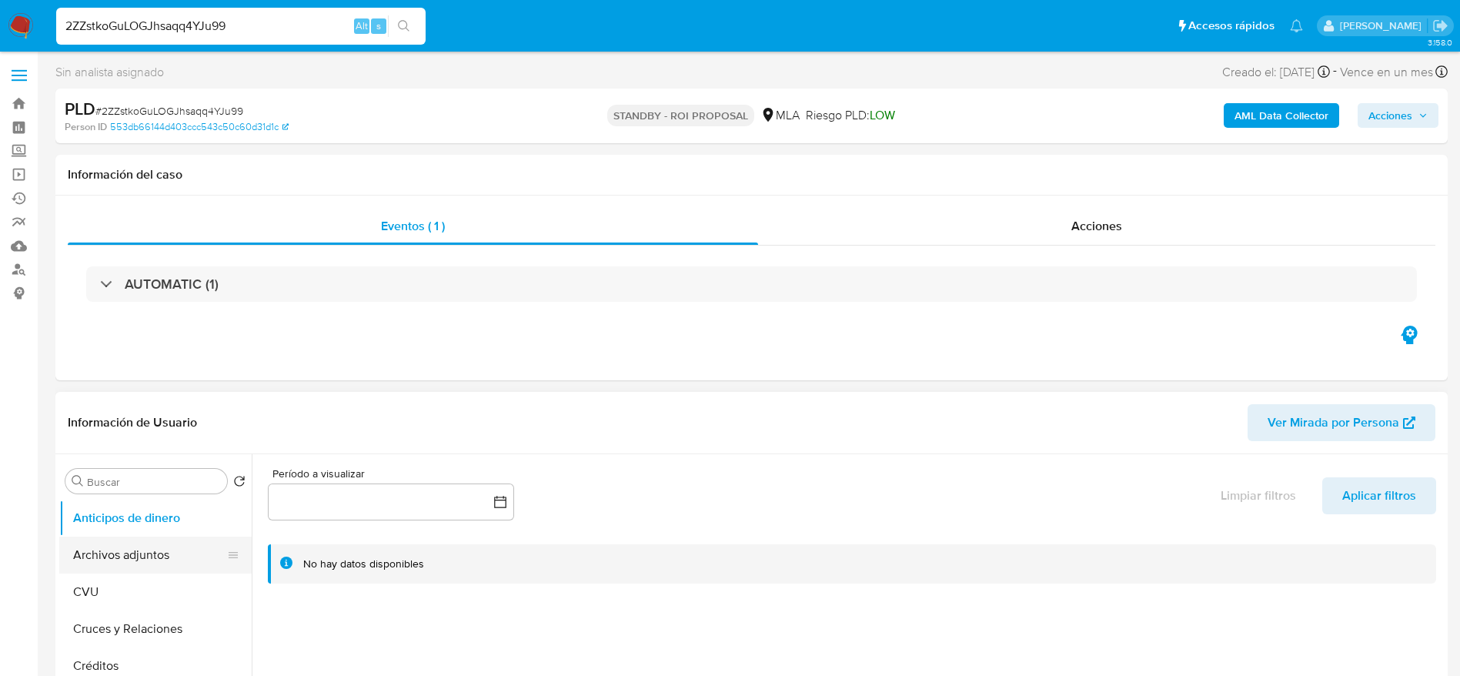
click at [144, 561] on button "Archivos adjuntos" at bounding box center [149, 555] width 180 height 37
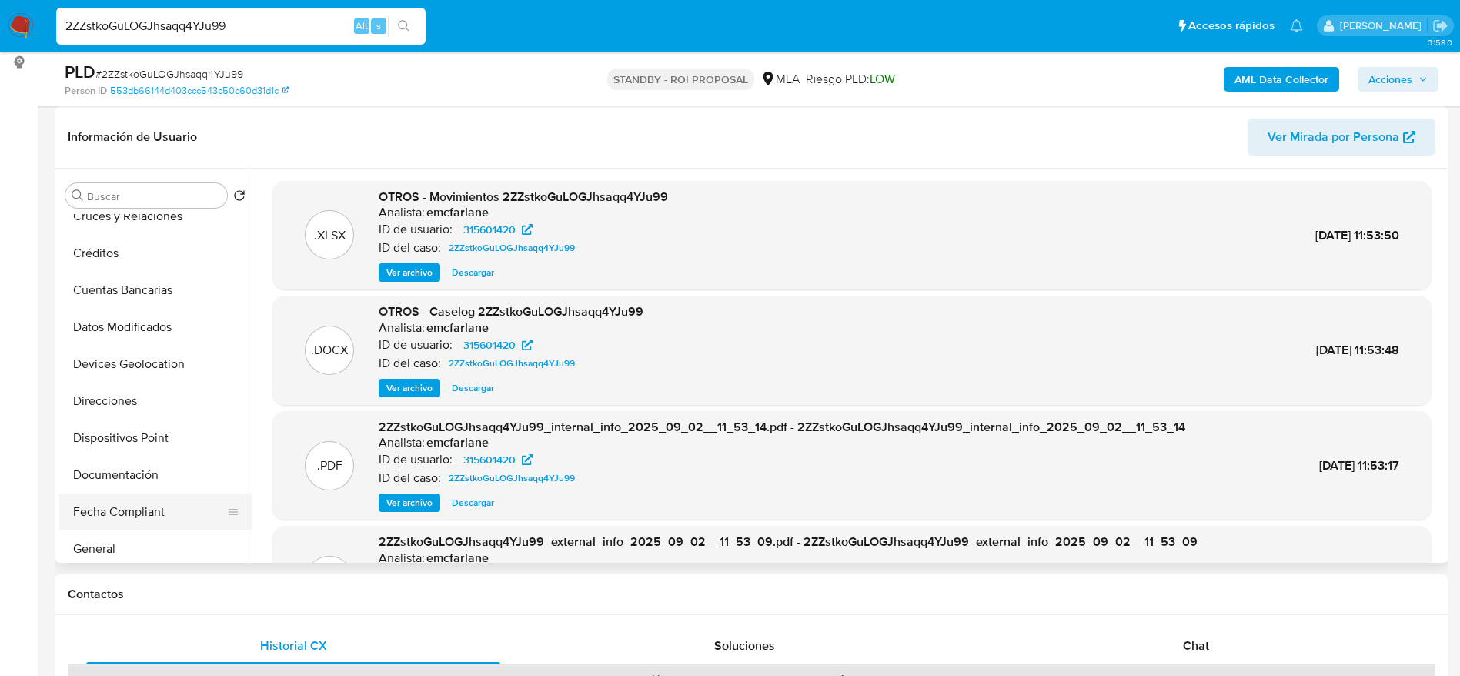
scroll to position [231, 0]
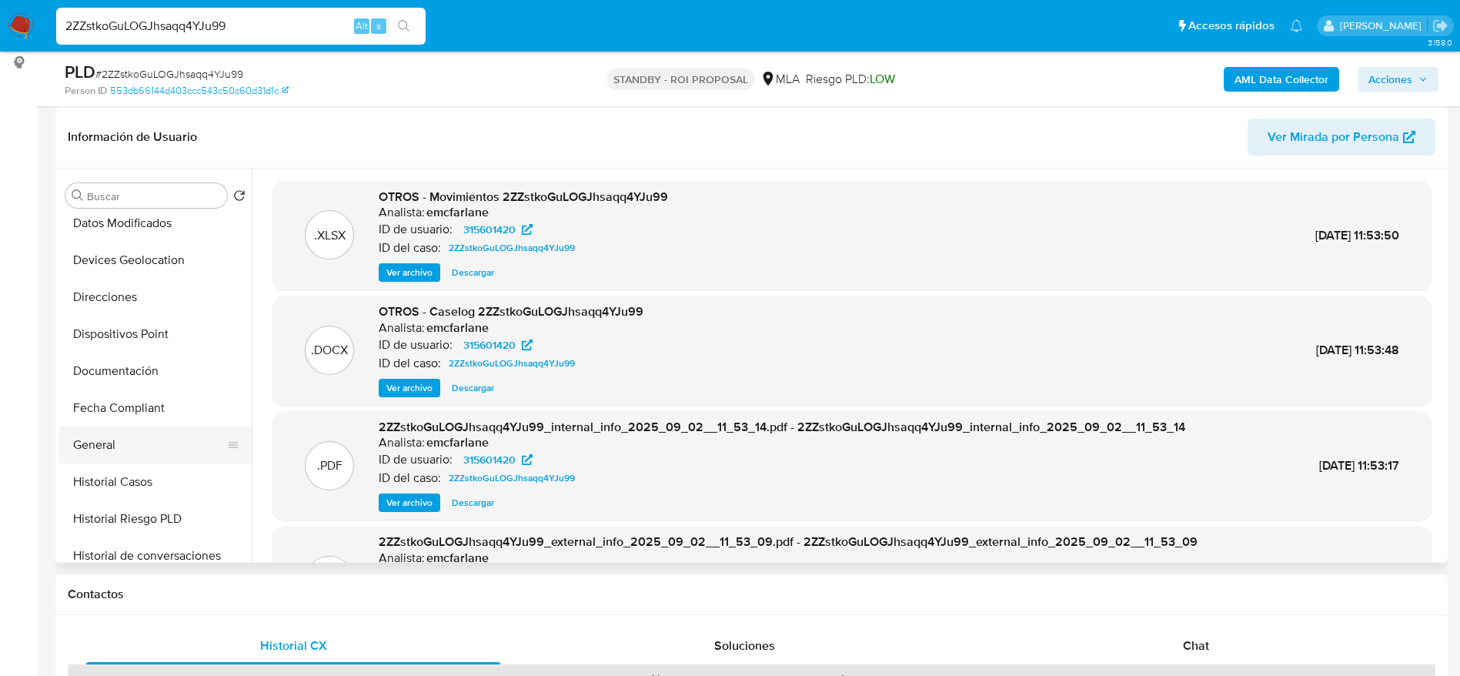
click at [149, 443] on button "General" at bounding box center [149, 444] width 180 height 37
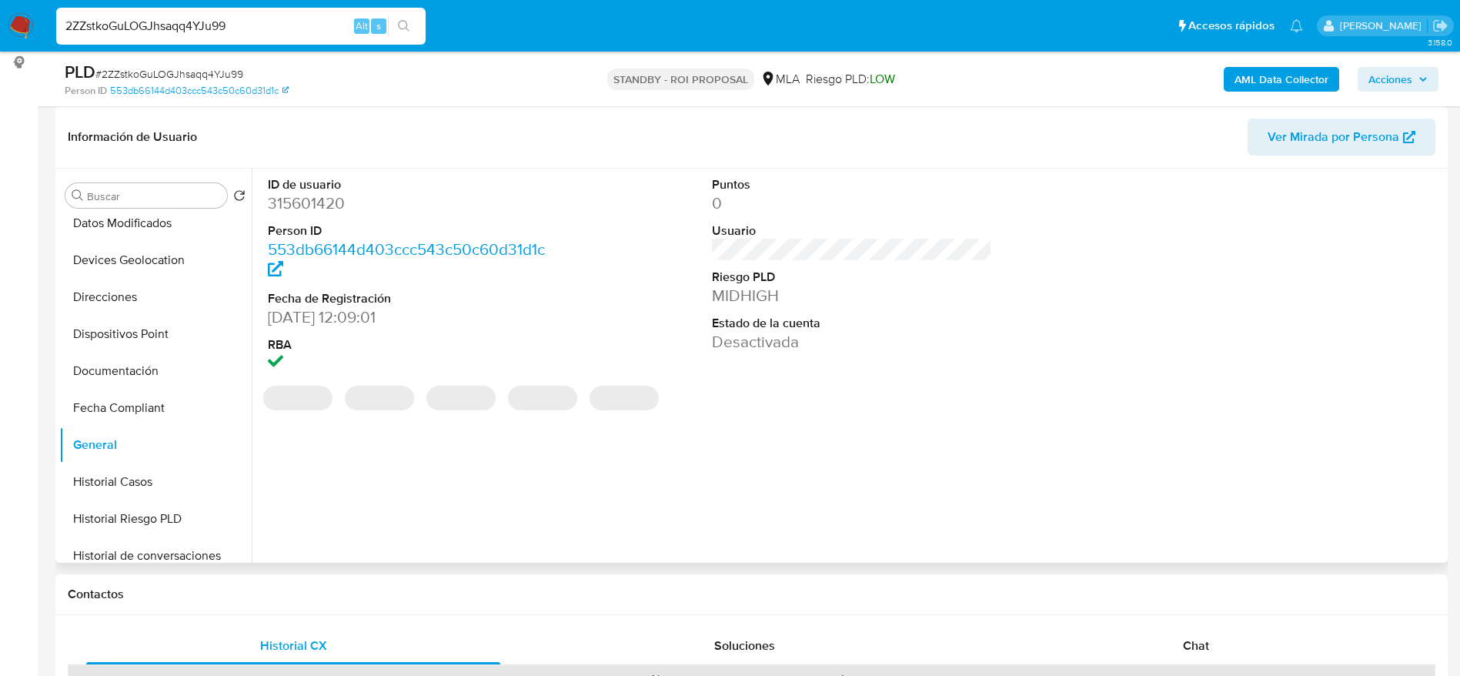
click at [335, 202] on dd "315601420" at bounding box center [408, 203] width 281 height 22
copy dd "315601420"
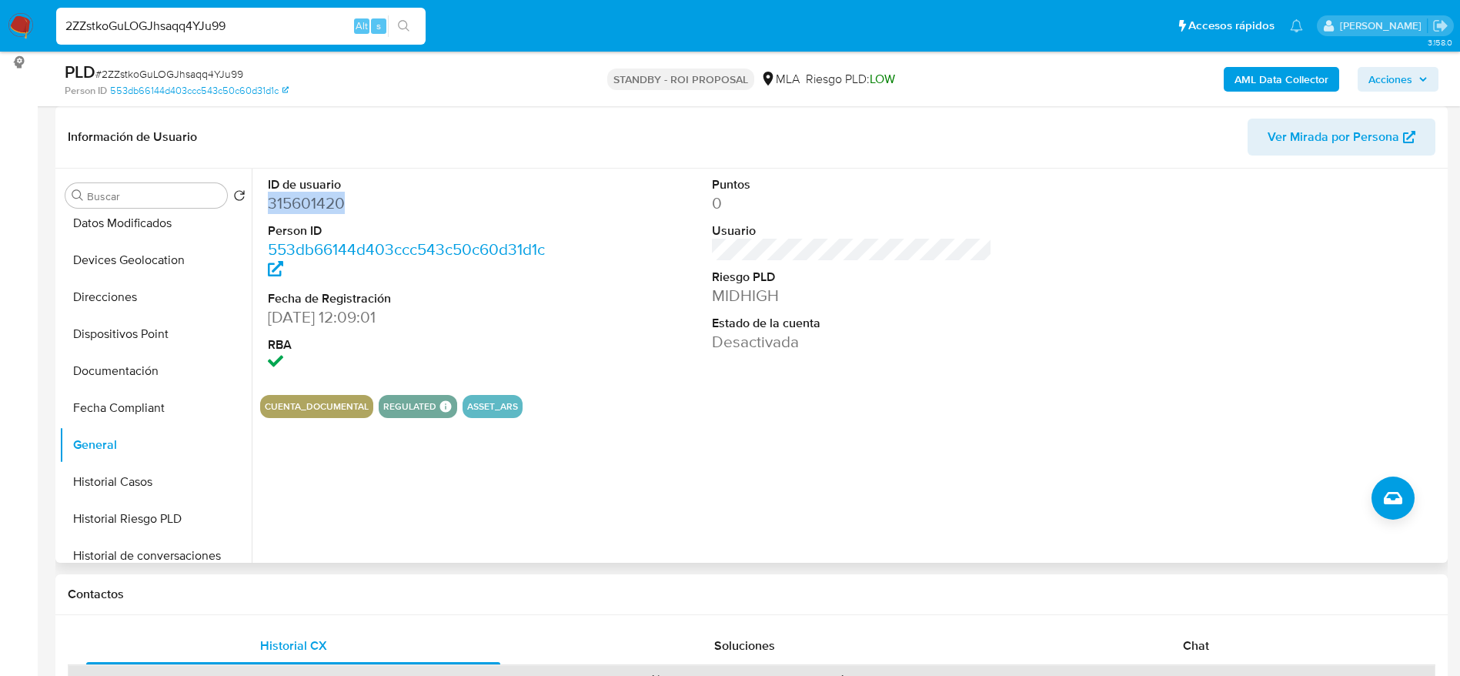
copy dd "315601420"
click at [150, 71] on span "# 2ZZstkoGuLOGJhsaqq4YJu99" at bounding box center [169, 73] width 148 height 15
drag, startPoint x: 150, startPoint y: 71, endPoint x: 130, endPoint y: 69, distance: 20.1
click at [150, 70] on span "# 2ZZstkoGuLOGJhsaqq4YJu99" at bounding box center [169, 73] width 148 height 15
copy span "2ZZstkoGuLOGJhsaqq4YJu99"
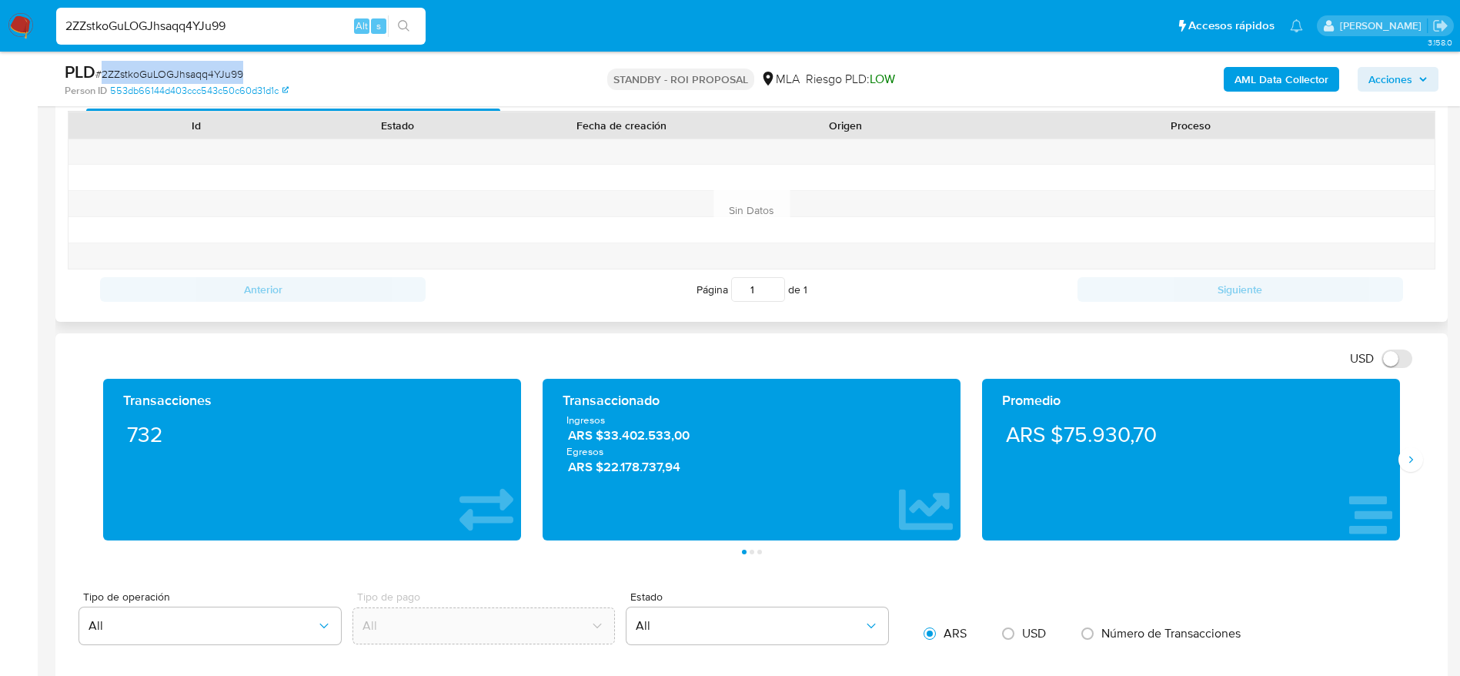
scroll to position [693, 0]
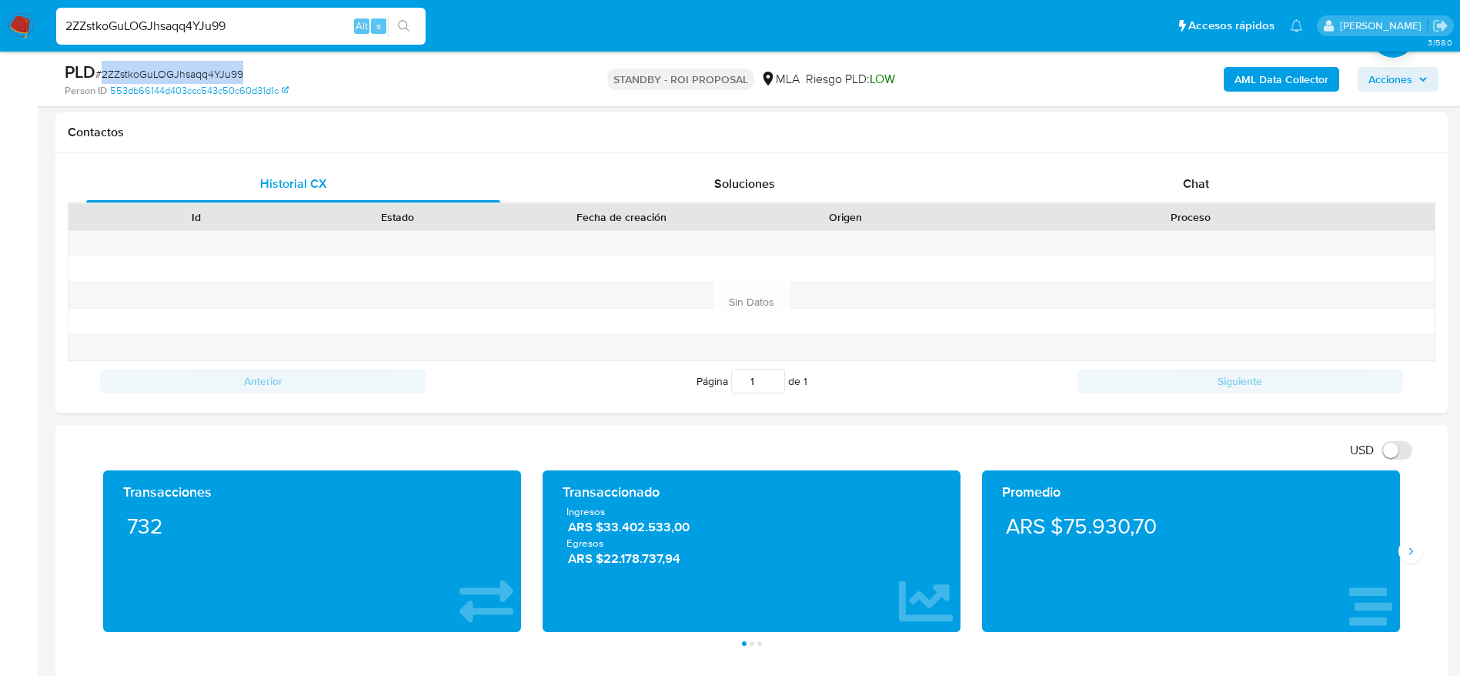
copy span "2ZZstkoGuLOGJhsaqq4YJu99"
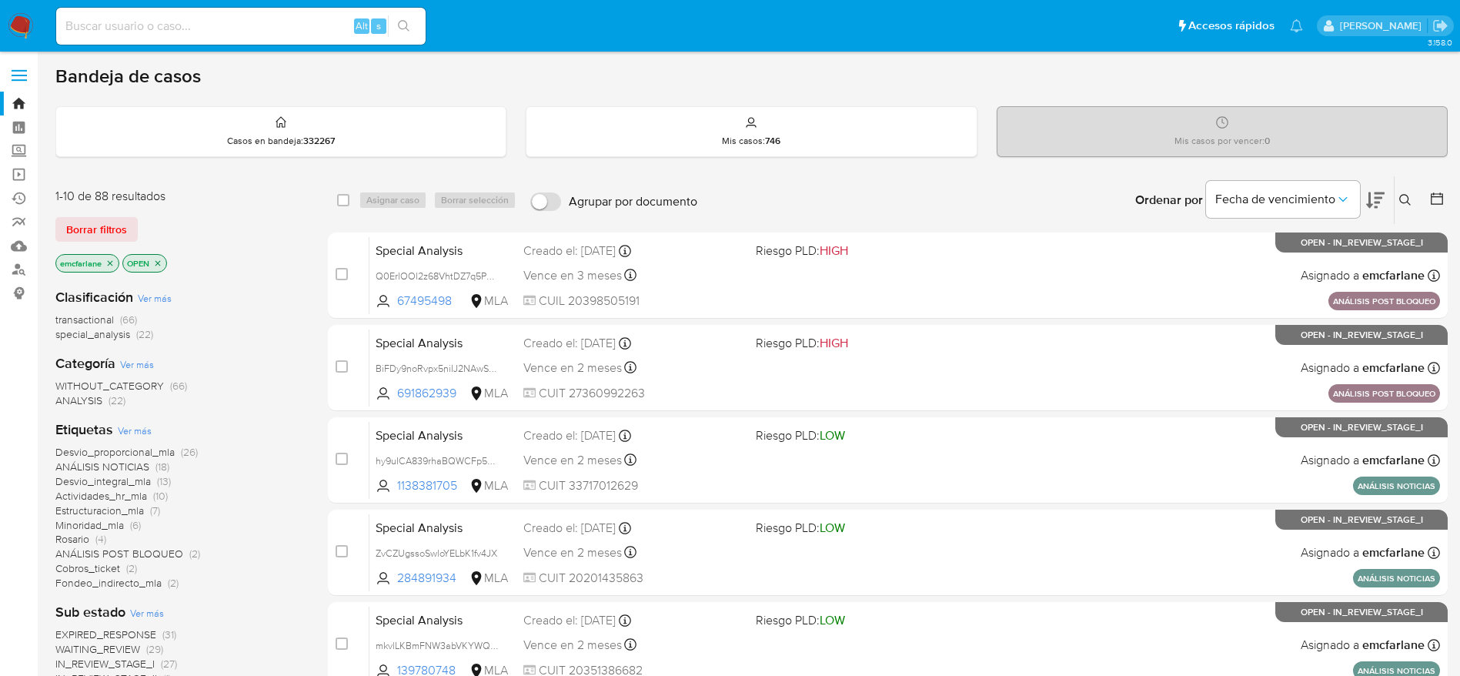
drag, startPoint x: 101, startPoint y: 239, endPoint x: 131, endPoint y: 229, distance: 31.6
click at [101, 238] on span "Borrar filtros" at bounding box center [96, 230] width 61 height 22
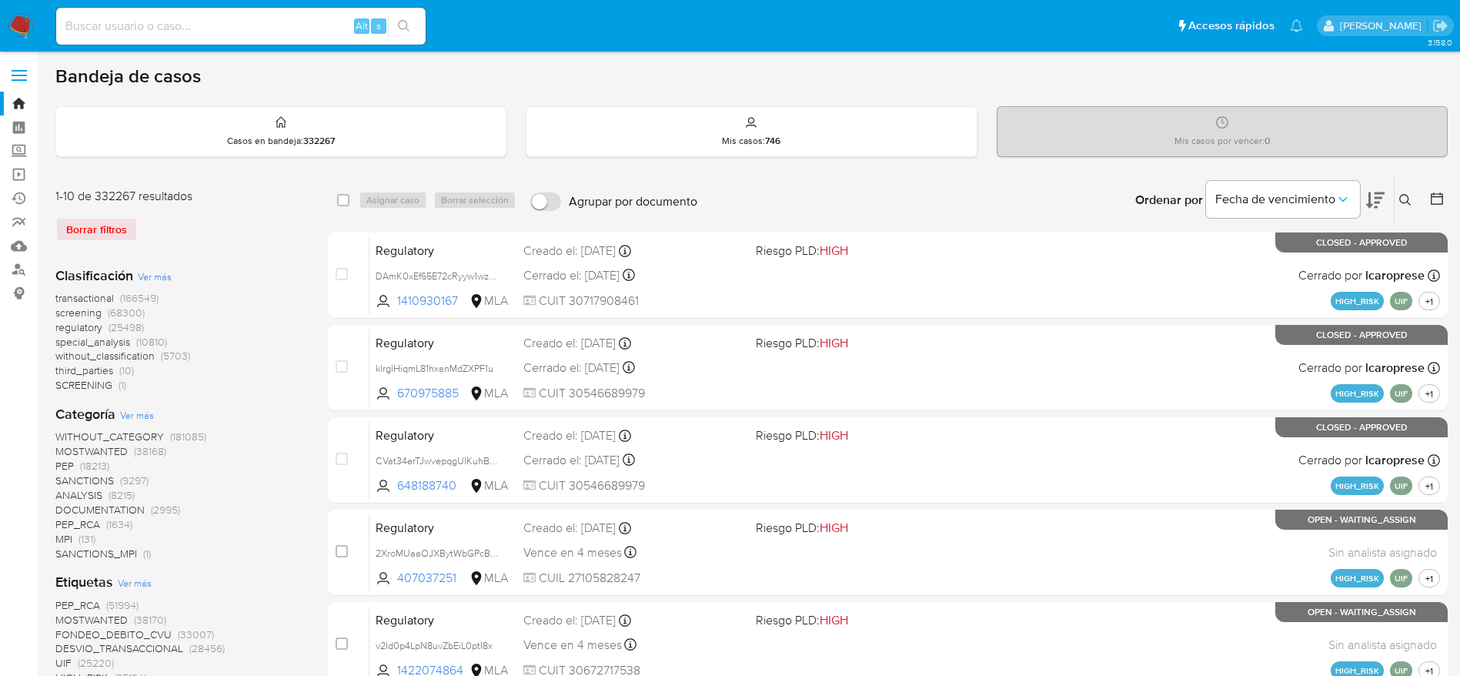
click at [1402, 194] on icon at bounding box center [1405, 200] width 12 height 12
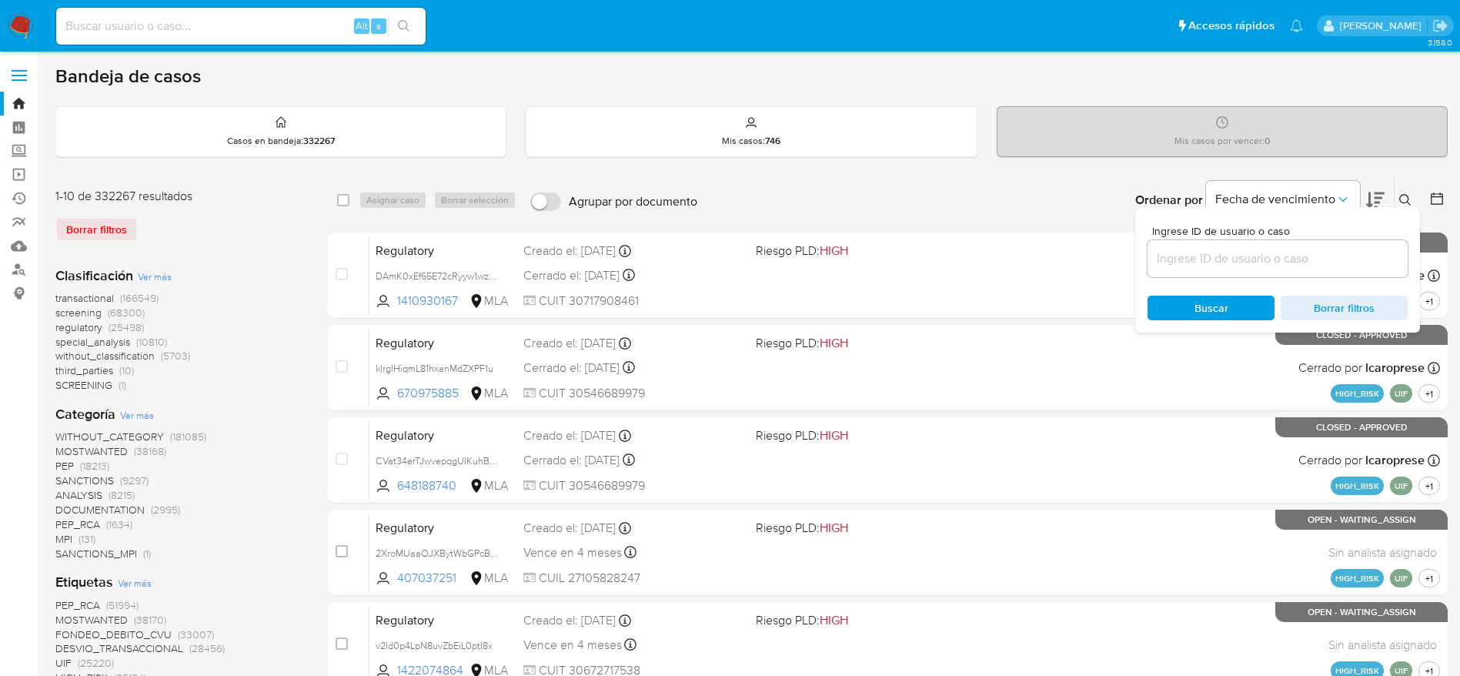
click at [1301, 251] on input at bounding box center [1278, 259] width 260 height 20
type input "2ZZstkoGuLOGJhsaqq4YJu99"
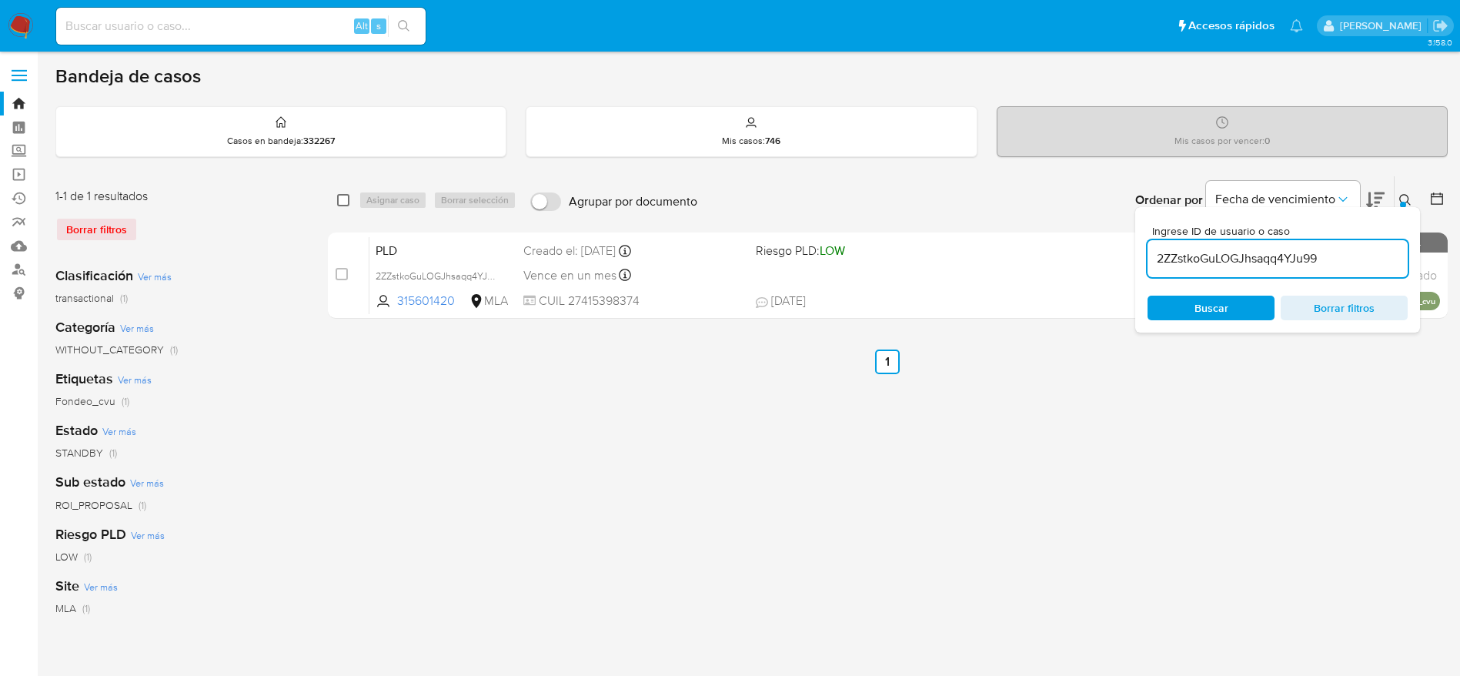
click at [339, 203] on input "checkbox" at bounding box center [343, 200] width 12 height 12
checkbox input "true"
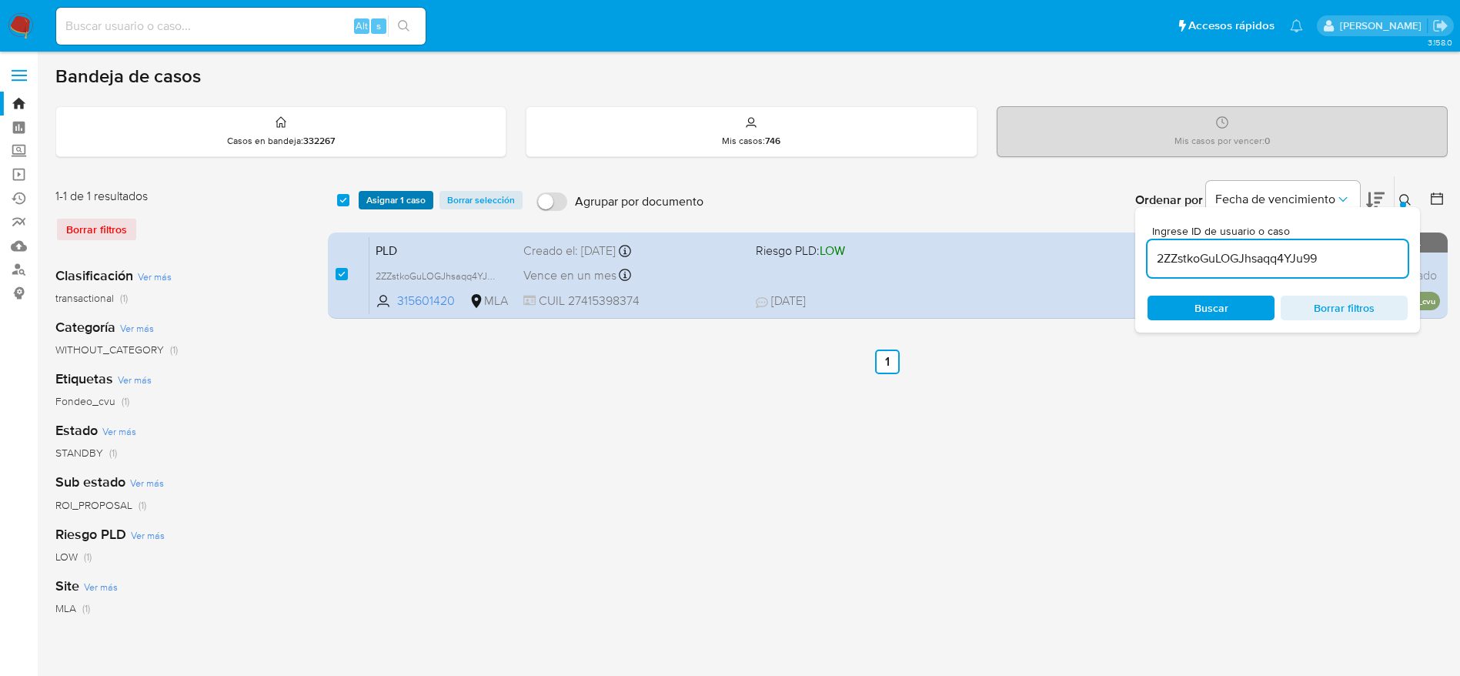
click at [382, 197] on span "Asignar 1 caso" at bounding box center [395, 199] width 59 height 15
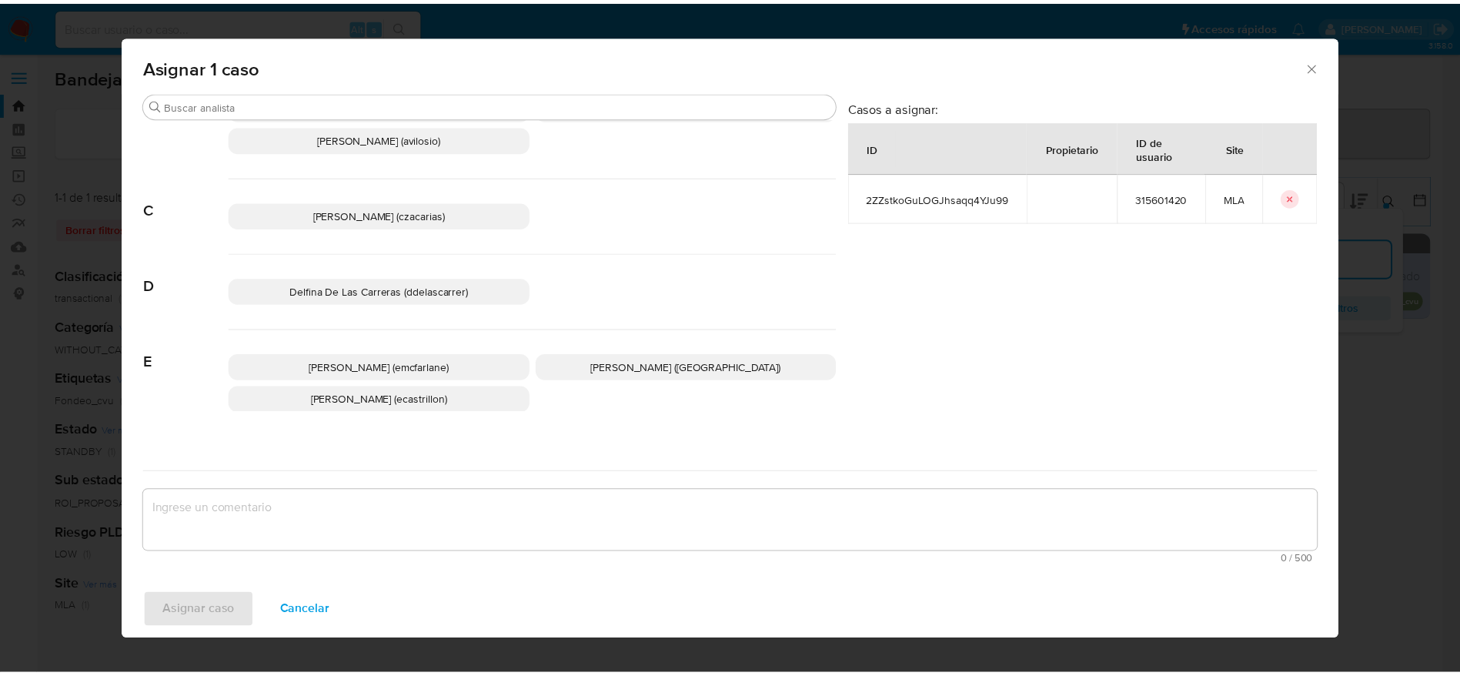
scroll to position [115, 0]
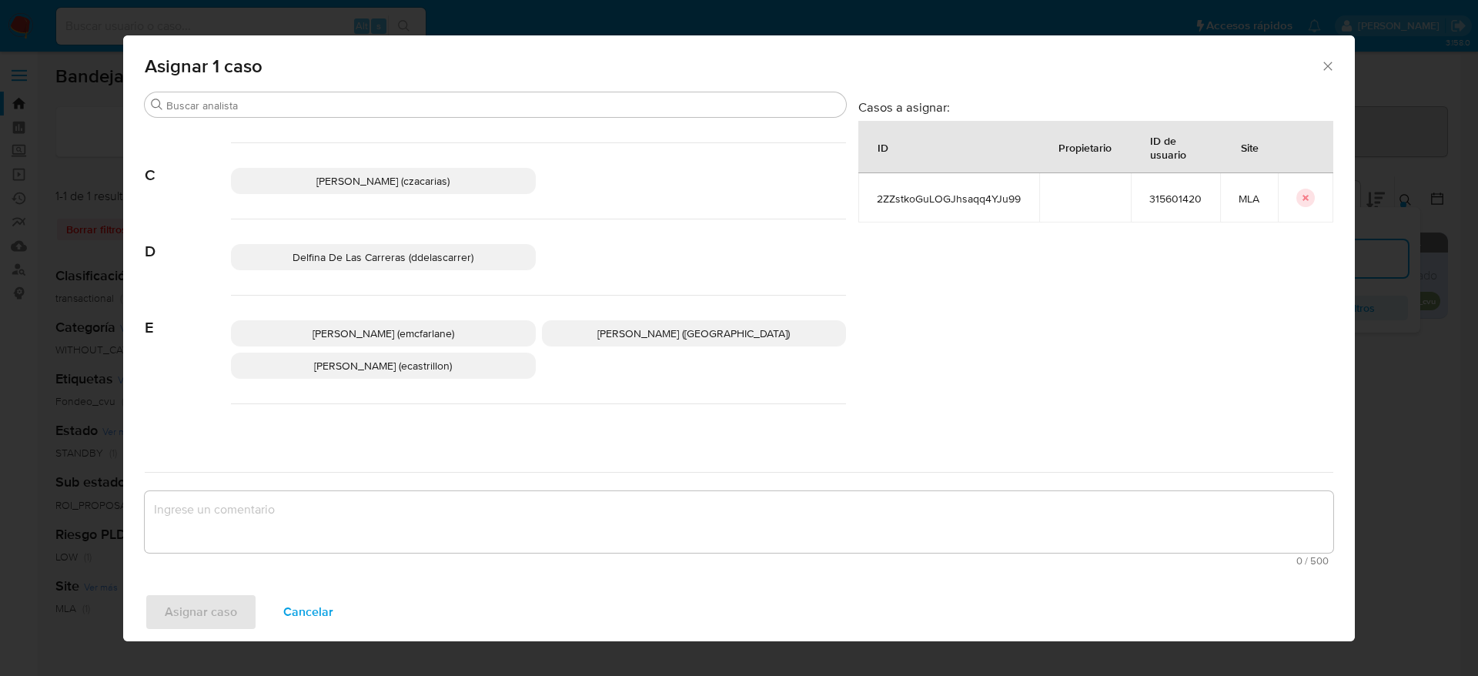
click at [407, 332] on span "Elaine Mc Farlane (emcfarlane)" at bounding box center [384, 333] width 142 height 15
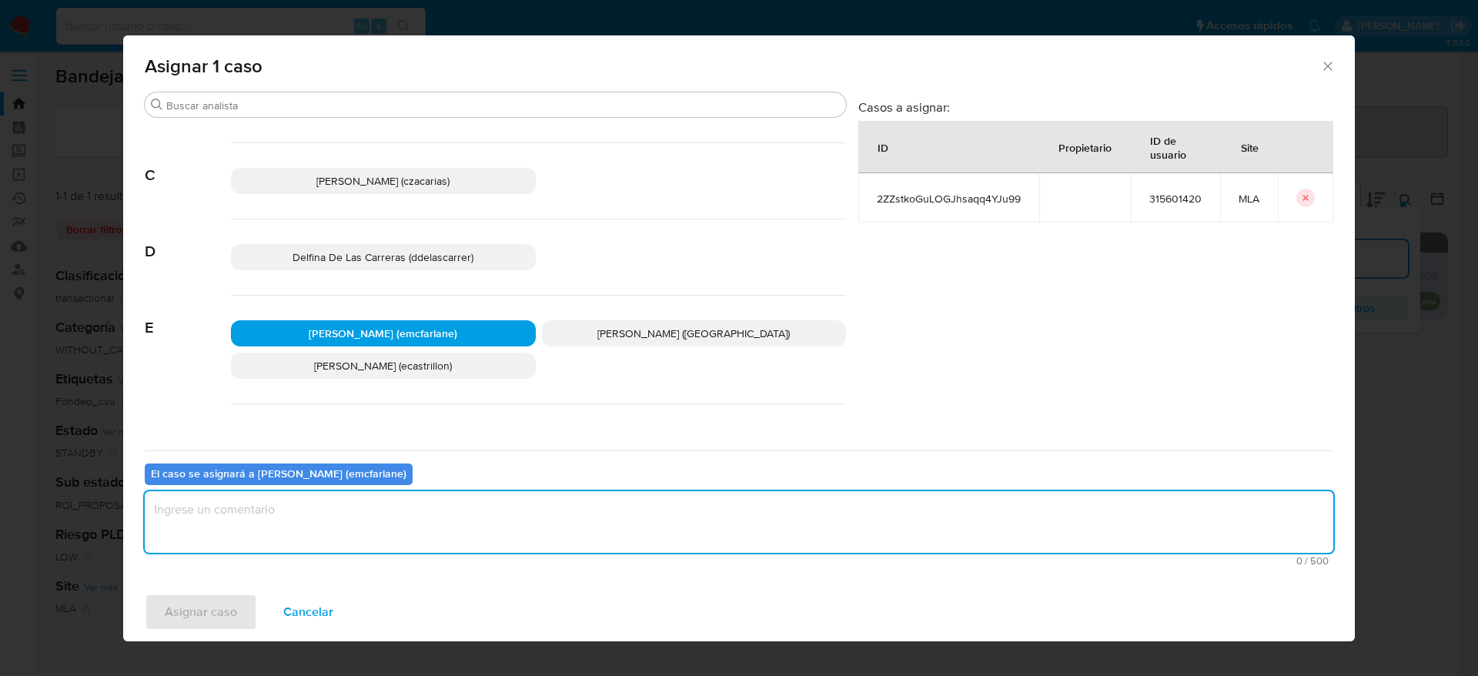
click at [353, 520] on textarea "assign-modal" at bounding box center [739, 522] width 1188 height 62
click at [148, 608] on button "Asignar caso" at bounding box center [201, 611] width 112 height 37
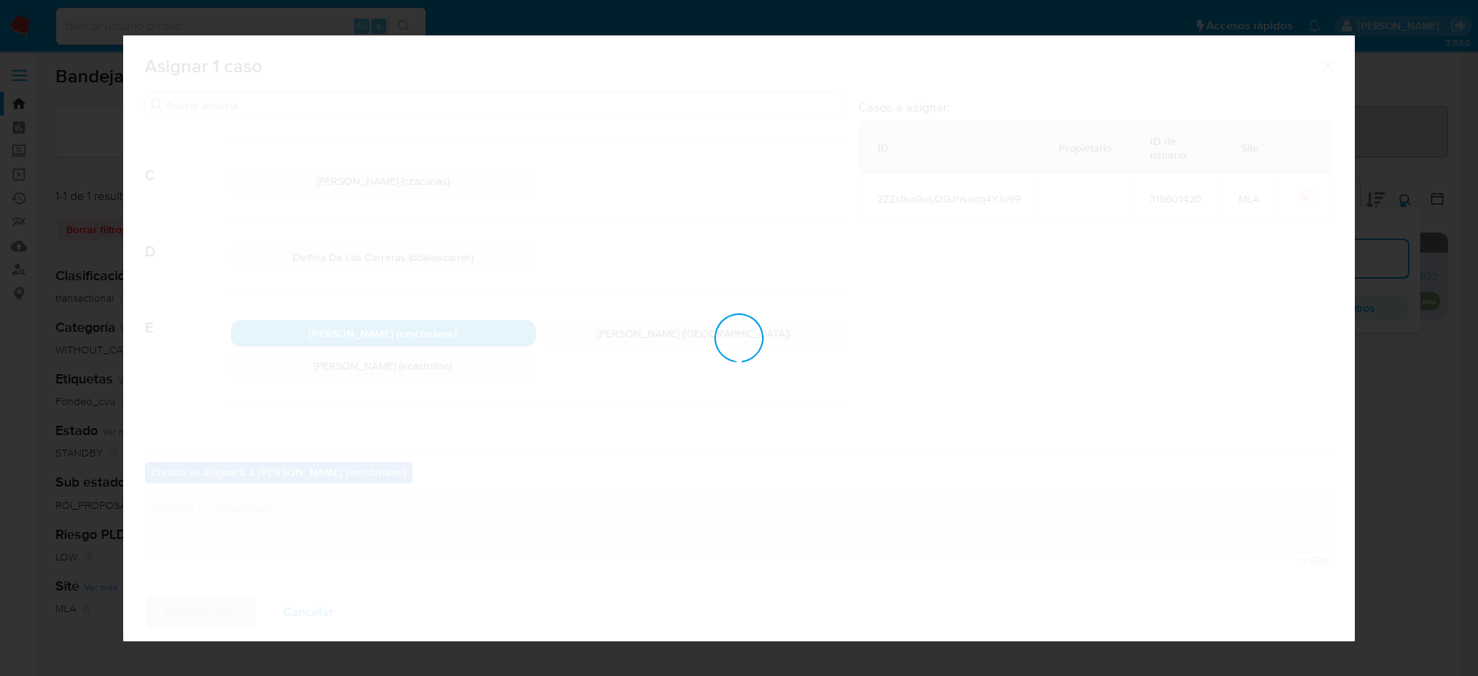
checkbox input "false"
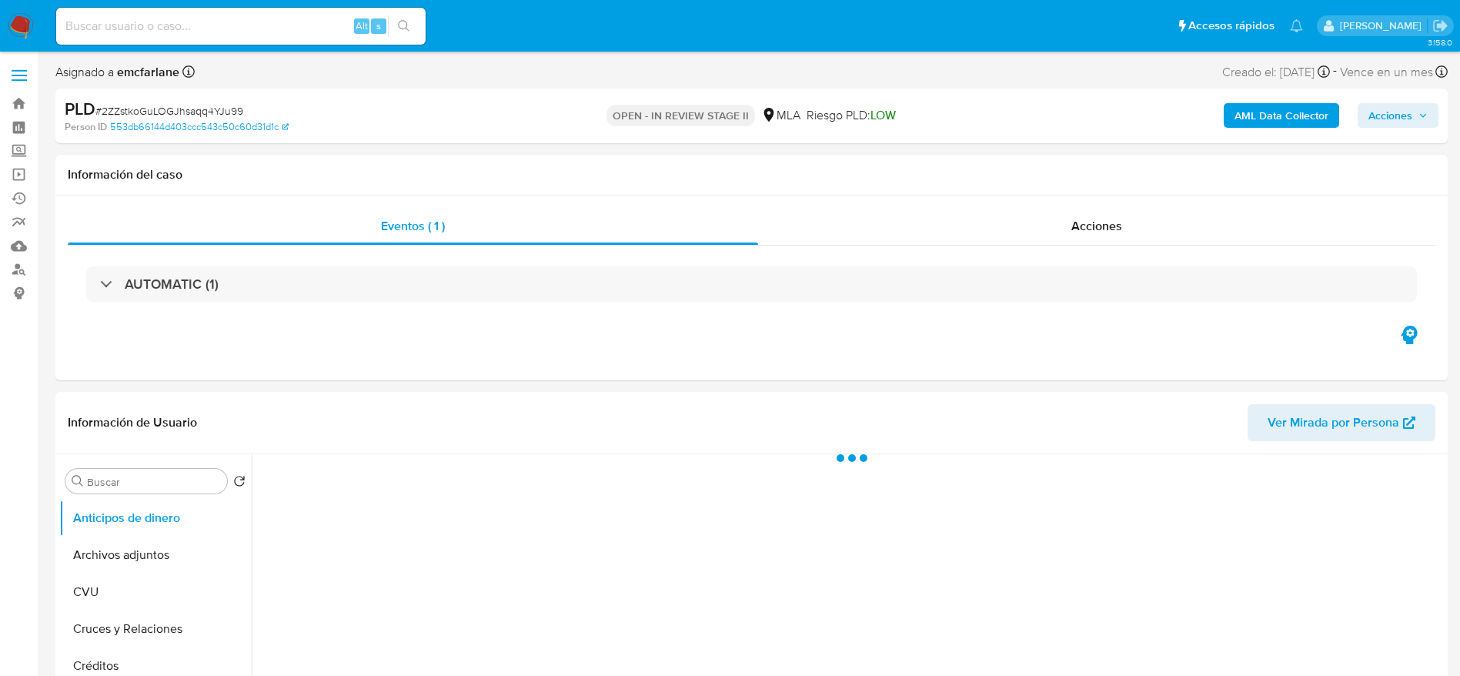
click at [1372, 115] on span "Acciones" at bounding box center [1391, 115] width 44 height 25
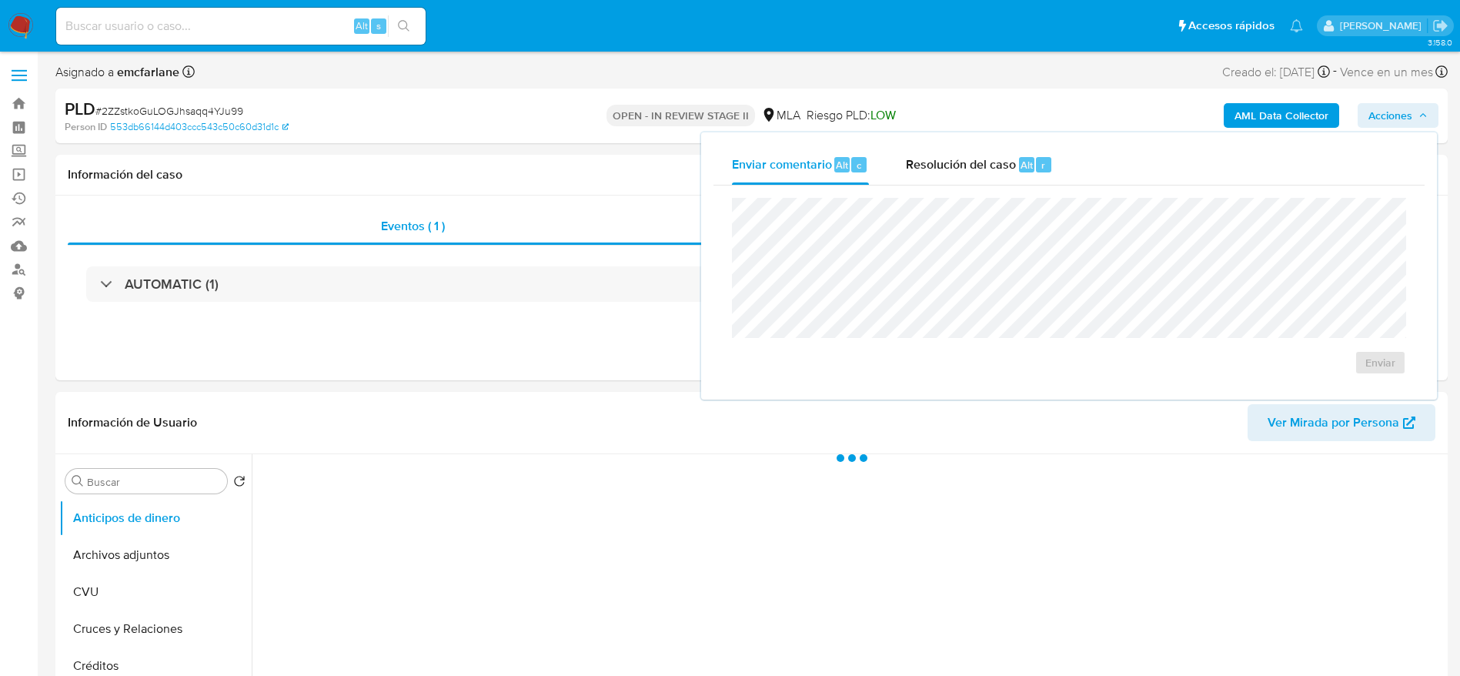
click at [981, 186] on div "Enviar" at bounding box center [1069, 287] width 711 height 202
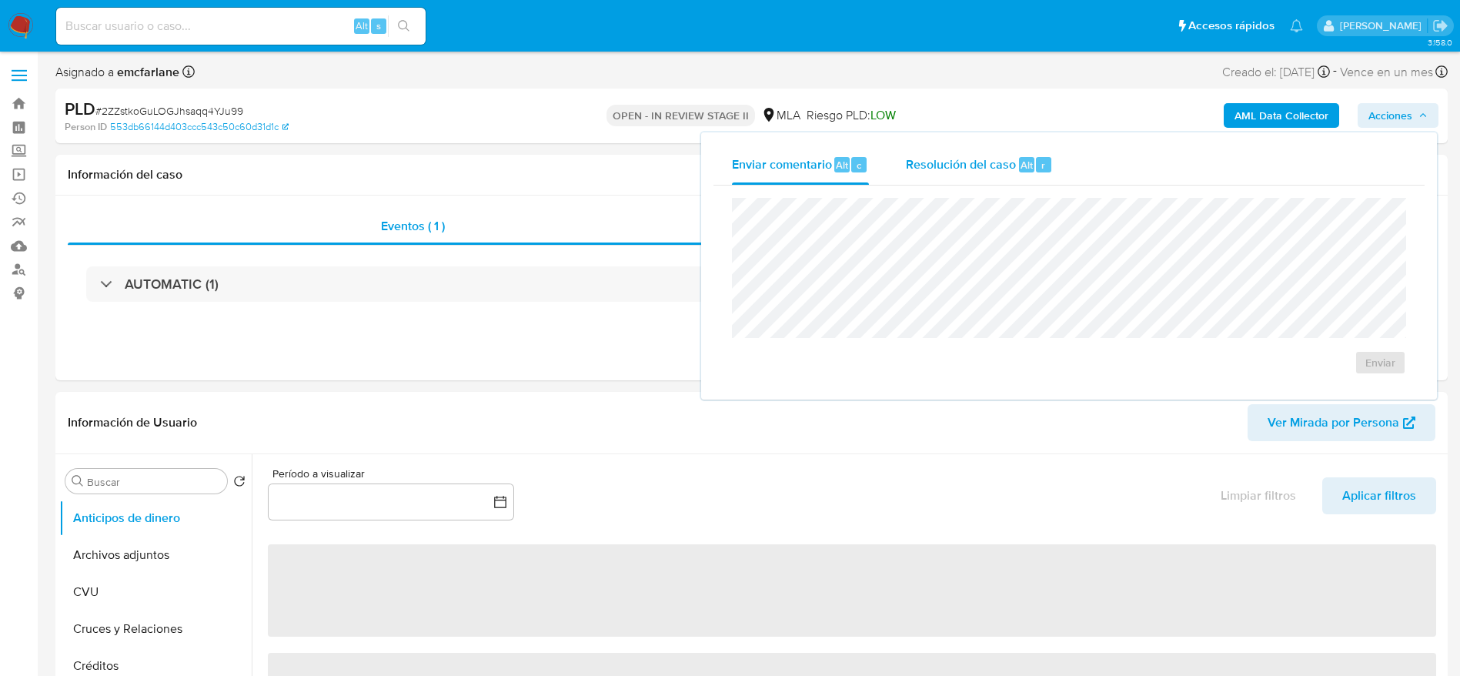
click at [981, 169] on span "Resolución del caso" at bounding box center [961, 164] width 110 height 18
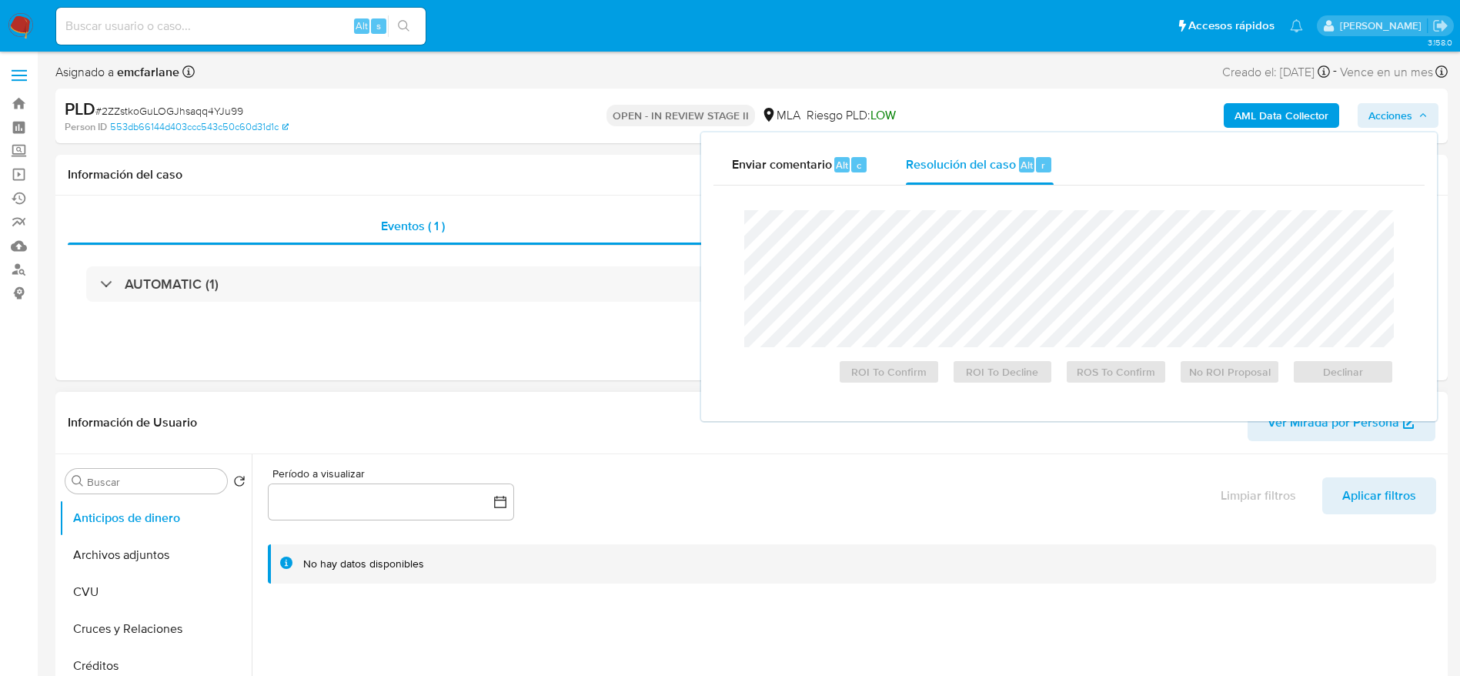
select select "10"
click at [1379, 366] on span "Declinar" at bounding box center [1343, 372] width 80 height 22
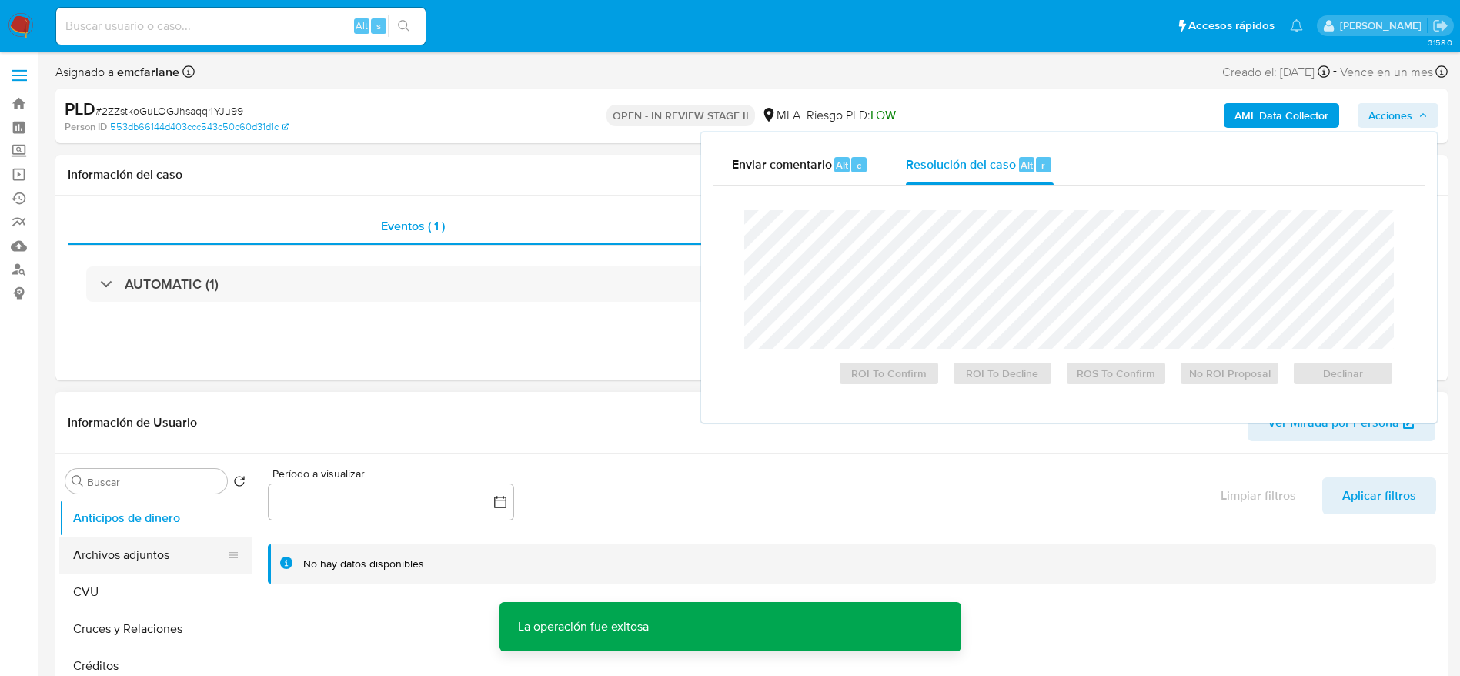
click at [121, 543] on button "Archivos adjuntos" at bounding box center [149, 555] width 180 height 37
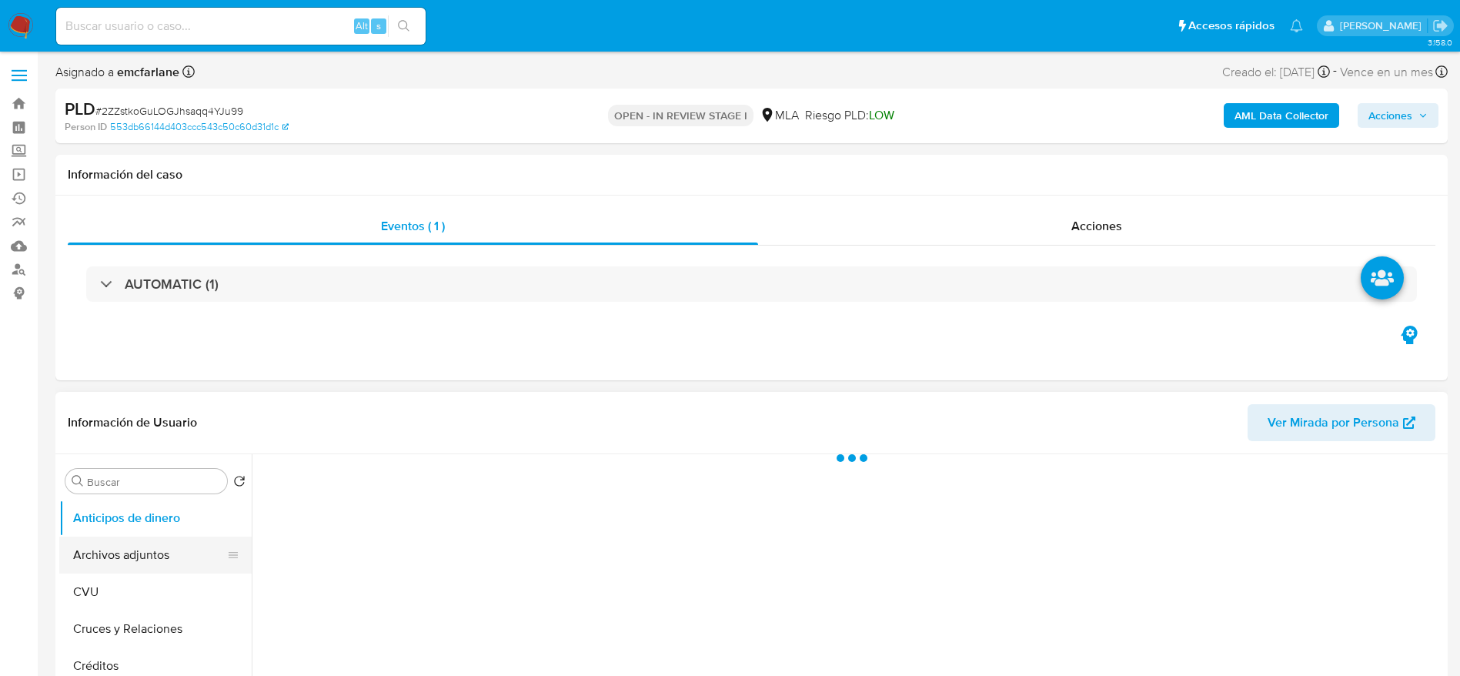
click at [127, 559] on button "Archivos adjuntos" at bounding box center [149, 555] width 180 height 37
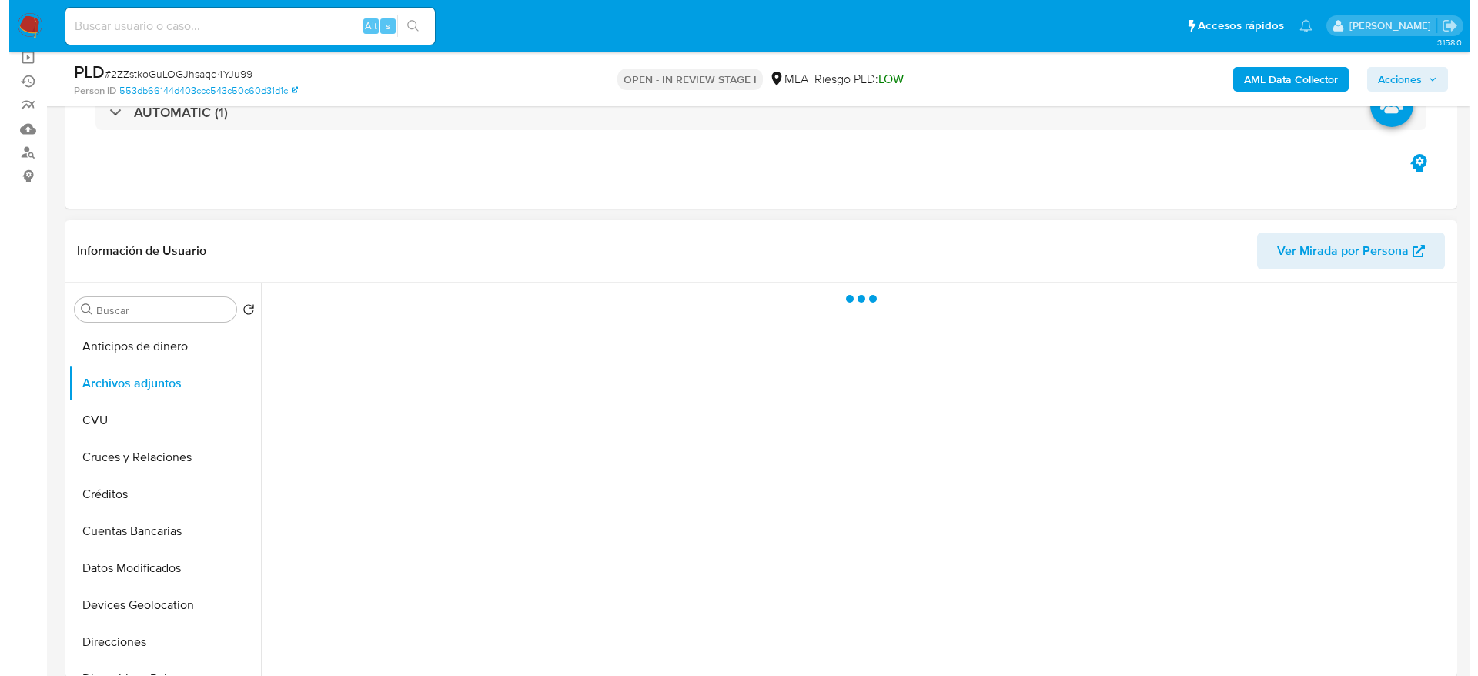
scroll to position [231, 0]
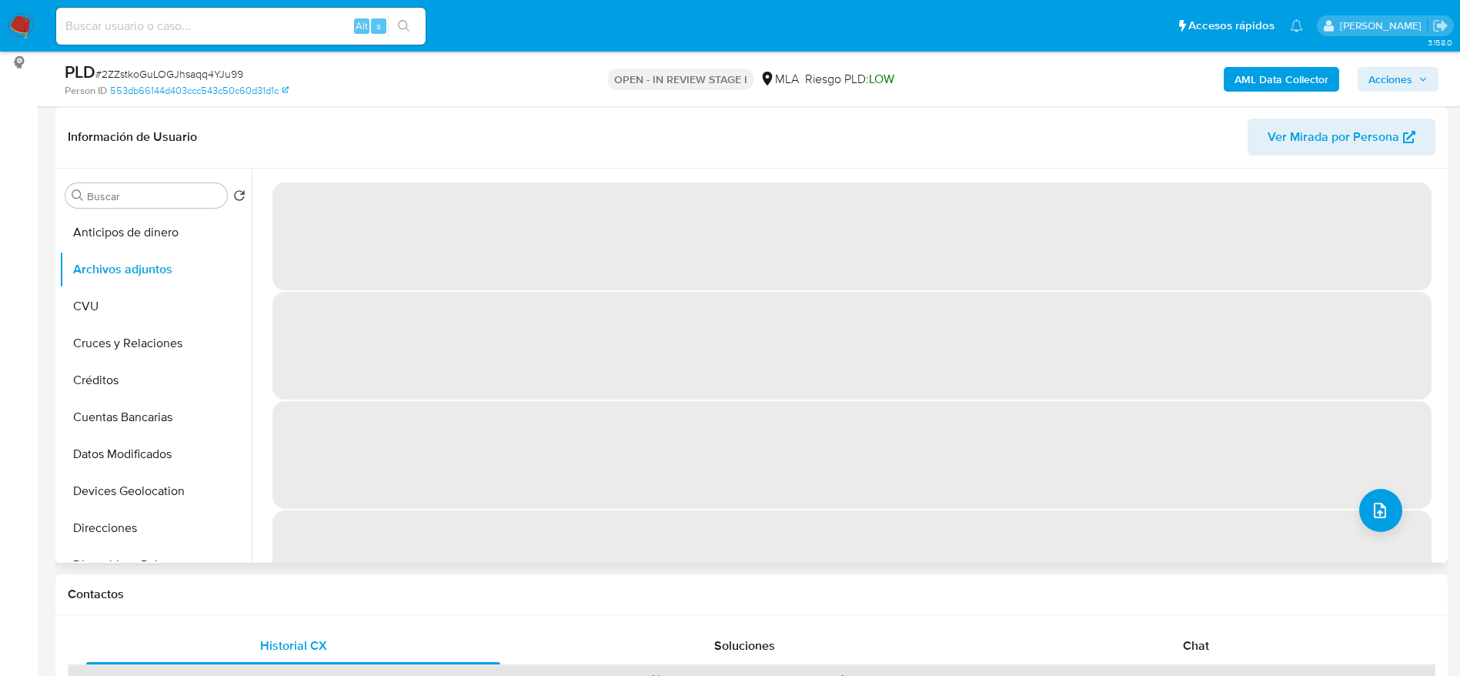
select select "10"
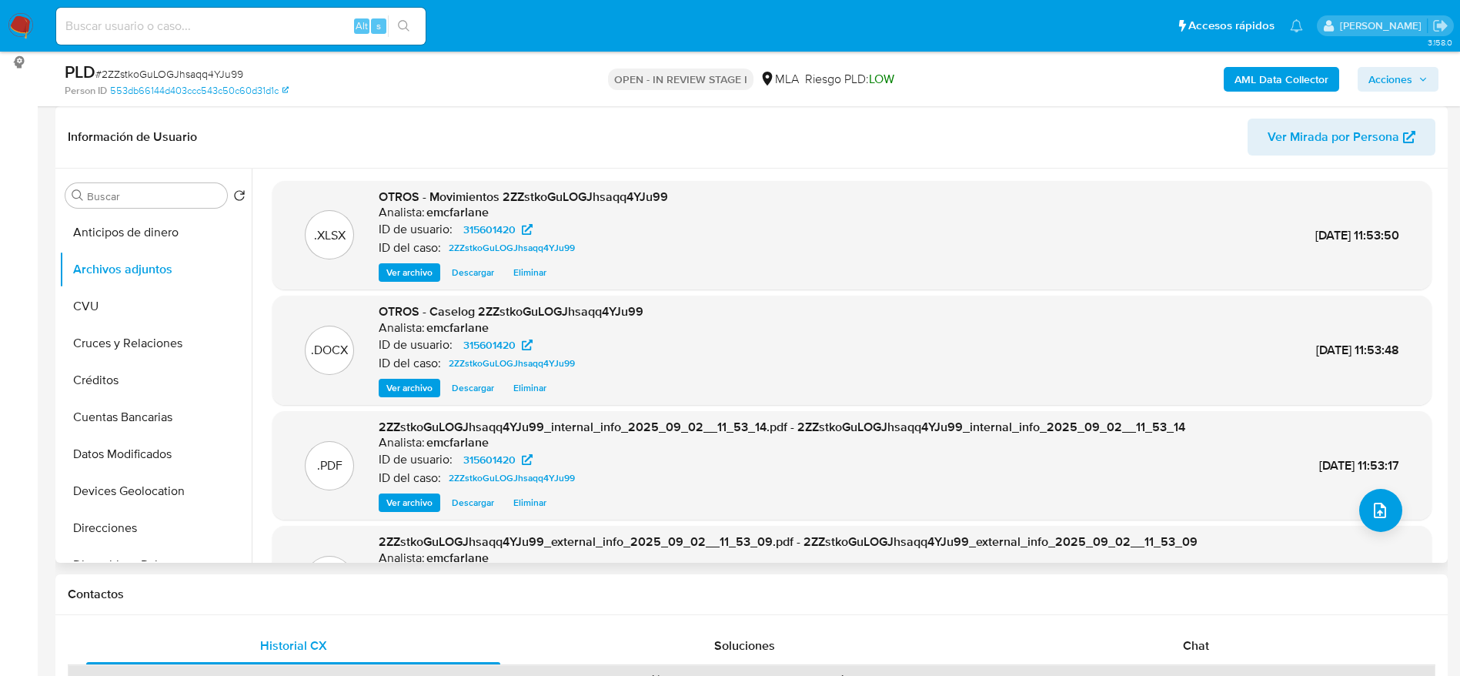
click at [529, 386] on span "Eliminar" at bounding box center [529, 387] width 33 height 15
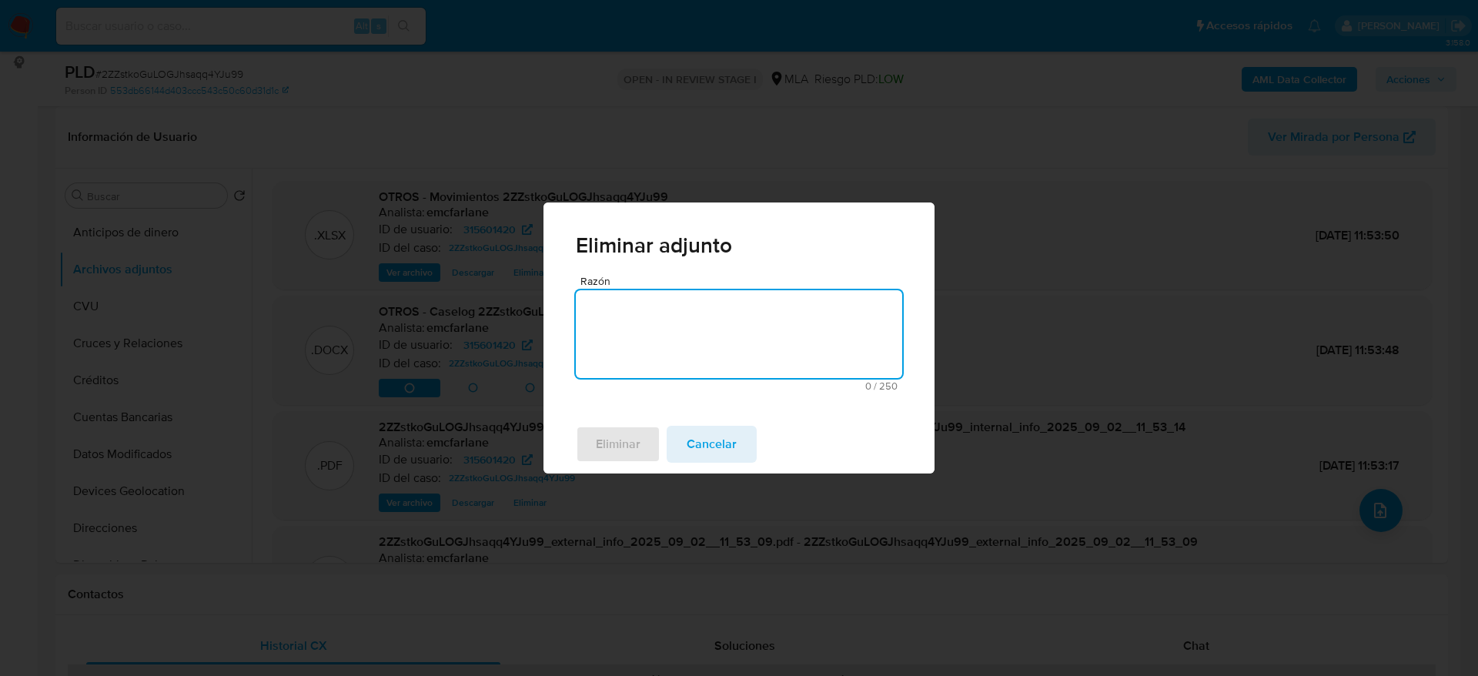
click at [644, 350] on textarea "Razón" at bounding box center [739, 334] width 326 height 88
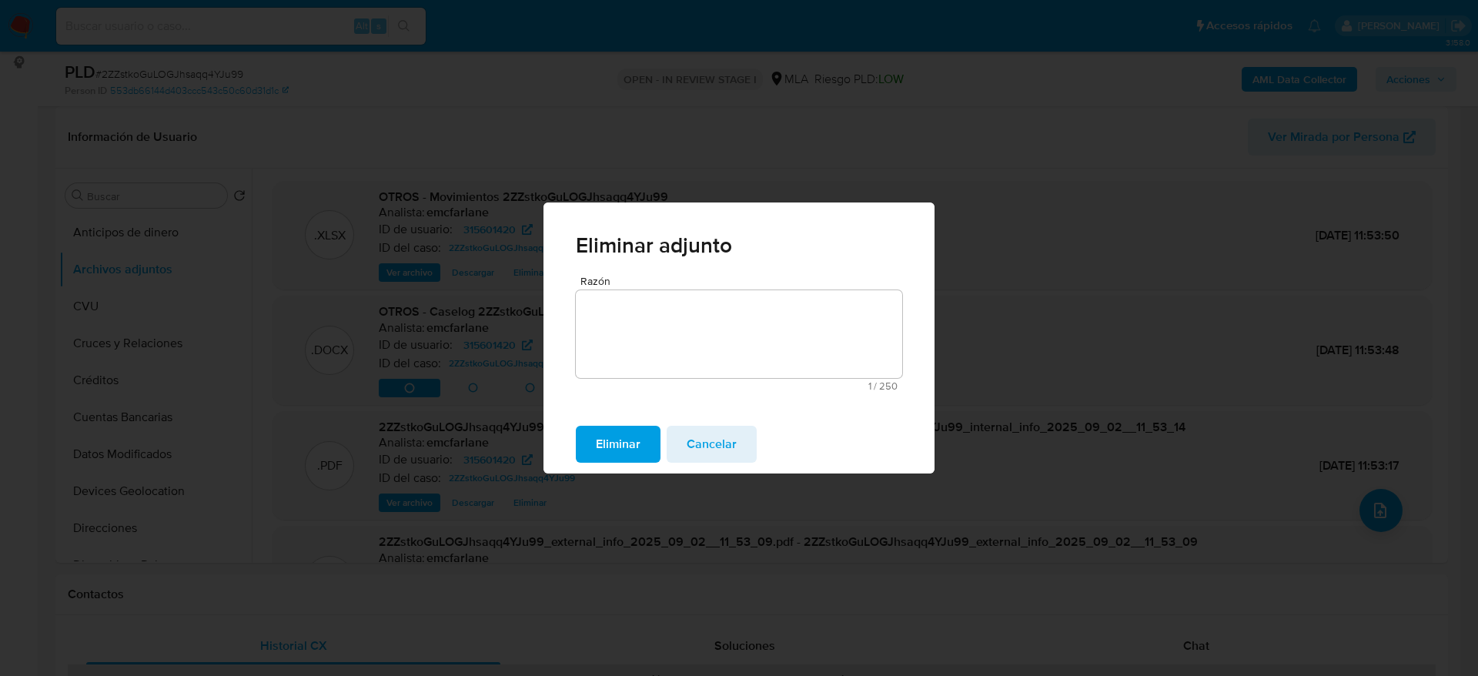
click at [622, 437] on span "Eliminar" at bounding box center [618, 444] width 45 height 34
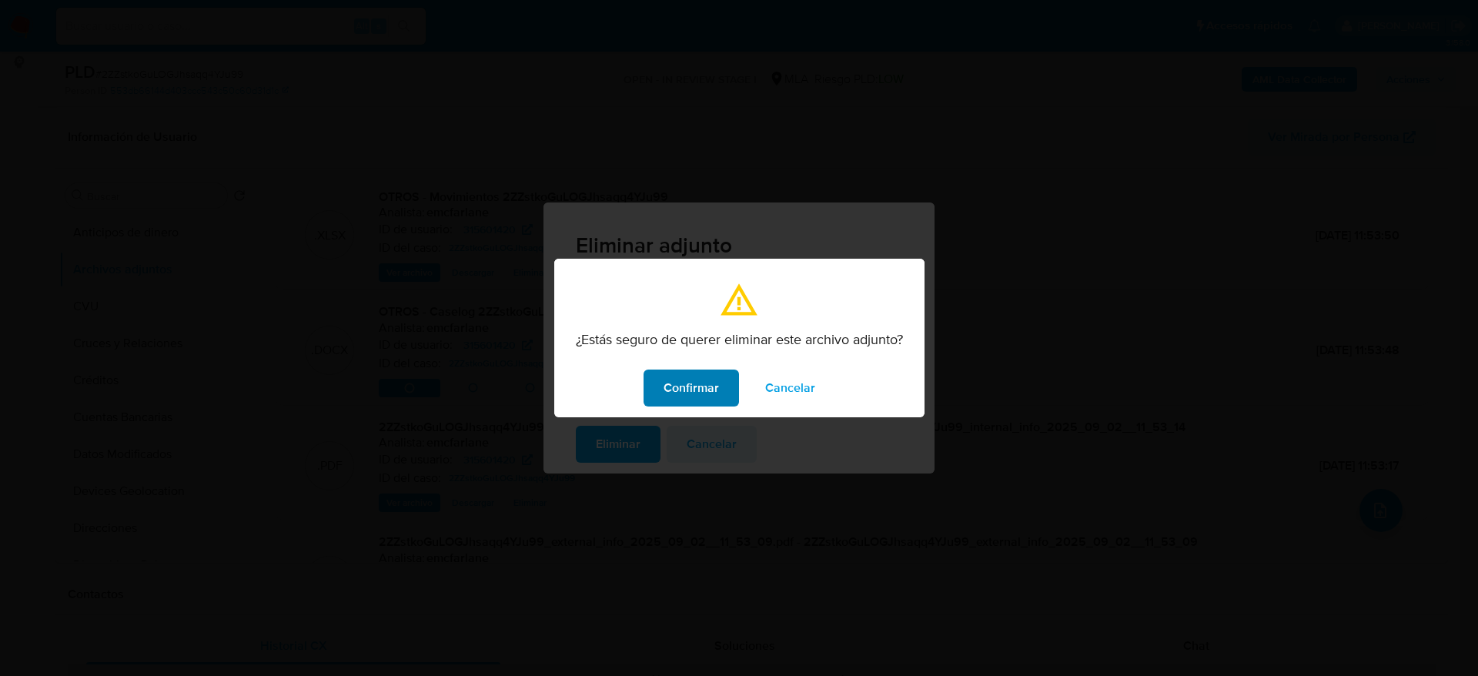
click at [711, 383] on span "Confirmar" at bounding box center [691, 388] width 55 height 34
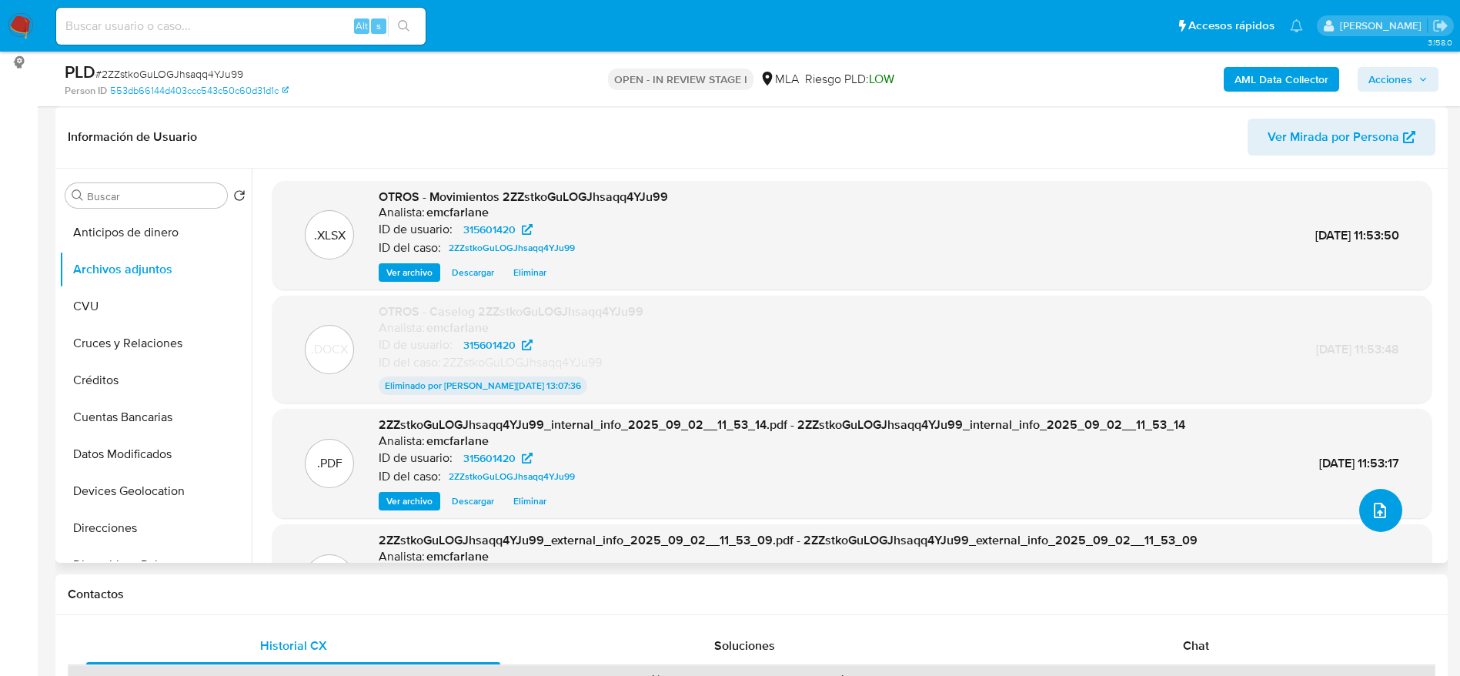
click at [1374, 512] on icon "upload-file" at bounding box center [1380, 510] width 12 height 15
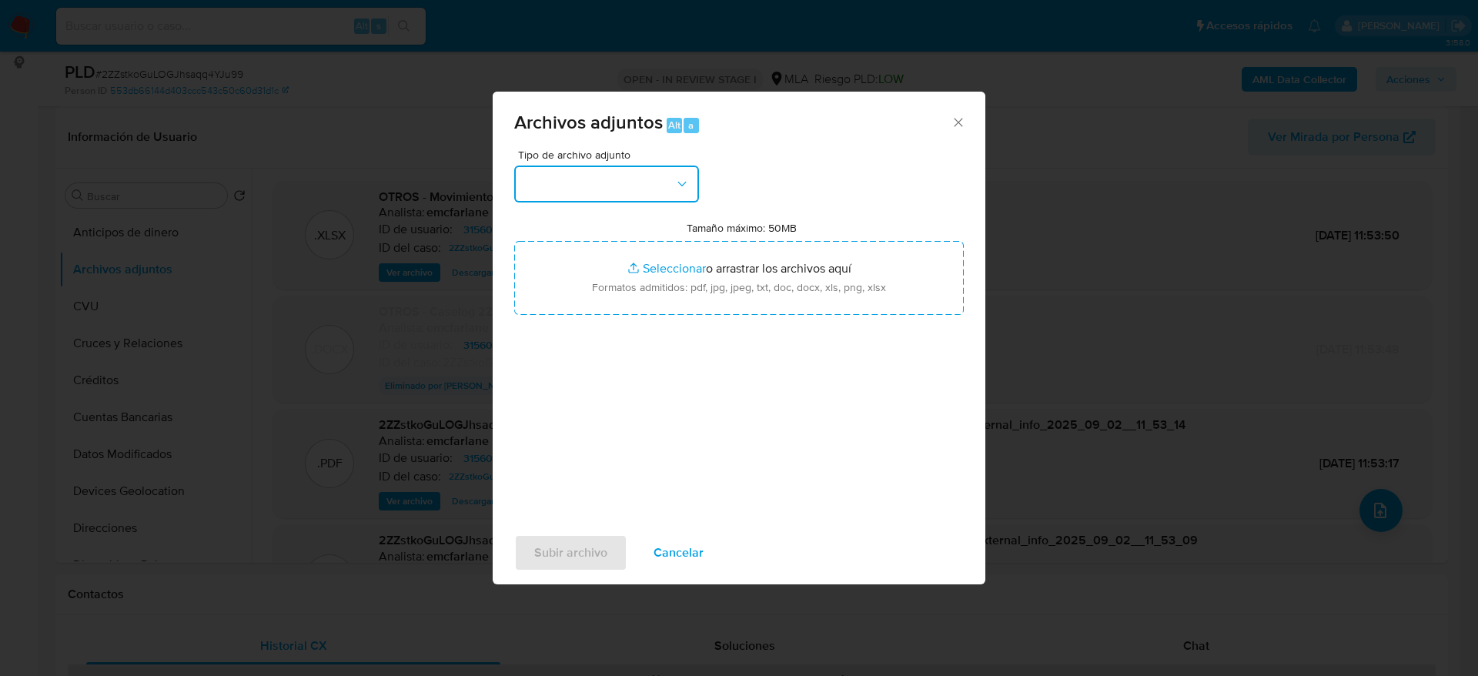
drag, startPoint x: 625, startPoint y: 186, endPoint x: 628, endPoint y: 202, distance: 17.2
click at [625, 186] on button "button" at bounding box center [606, 183] width 185 height 37
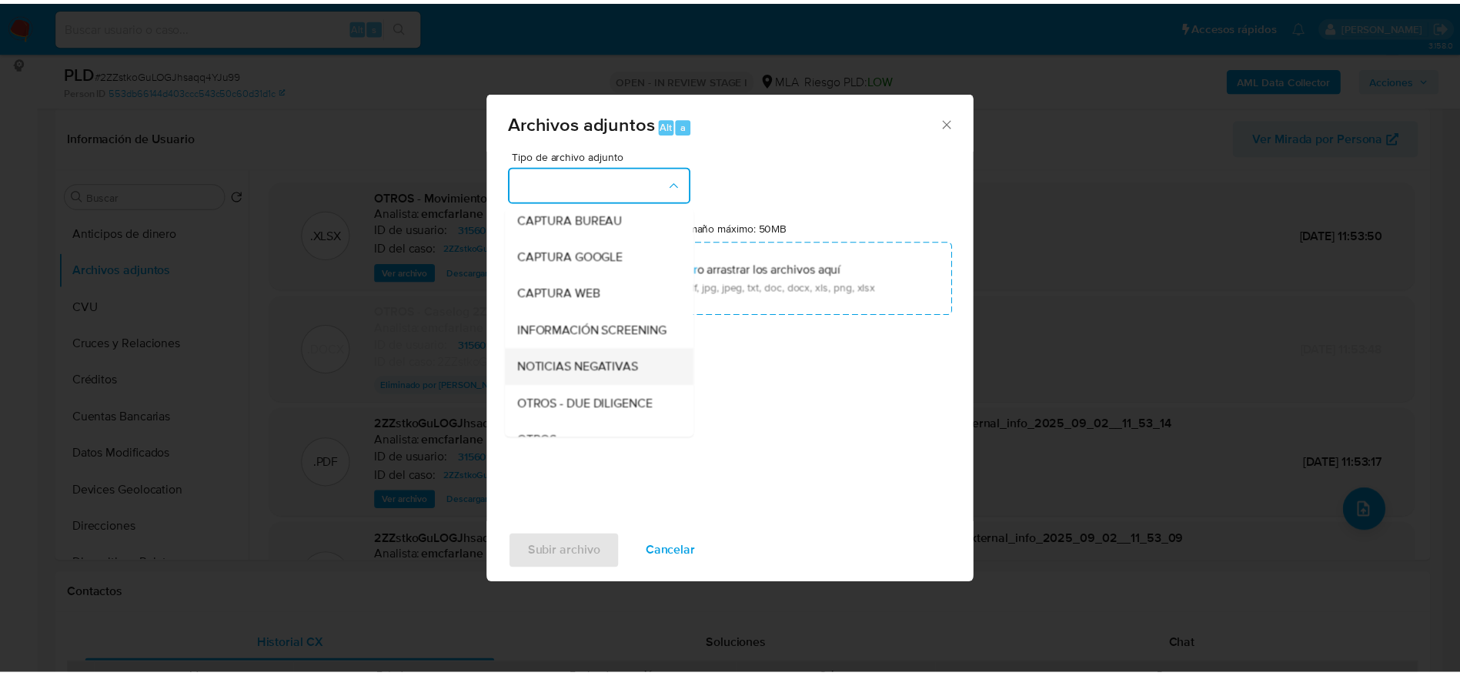
scroll to position [115, 0]
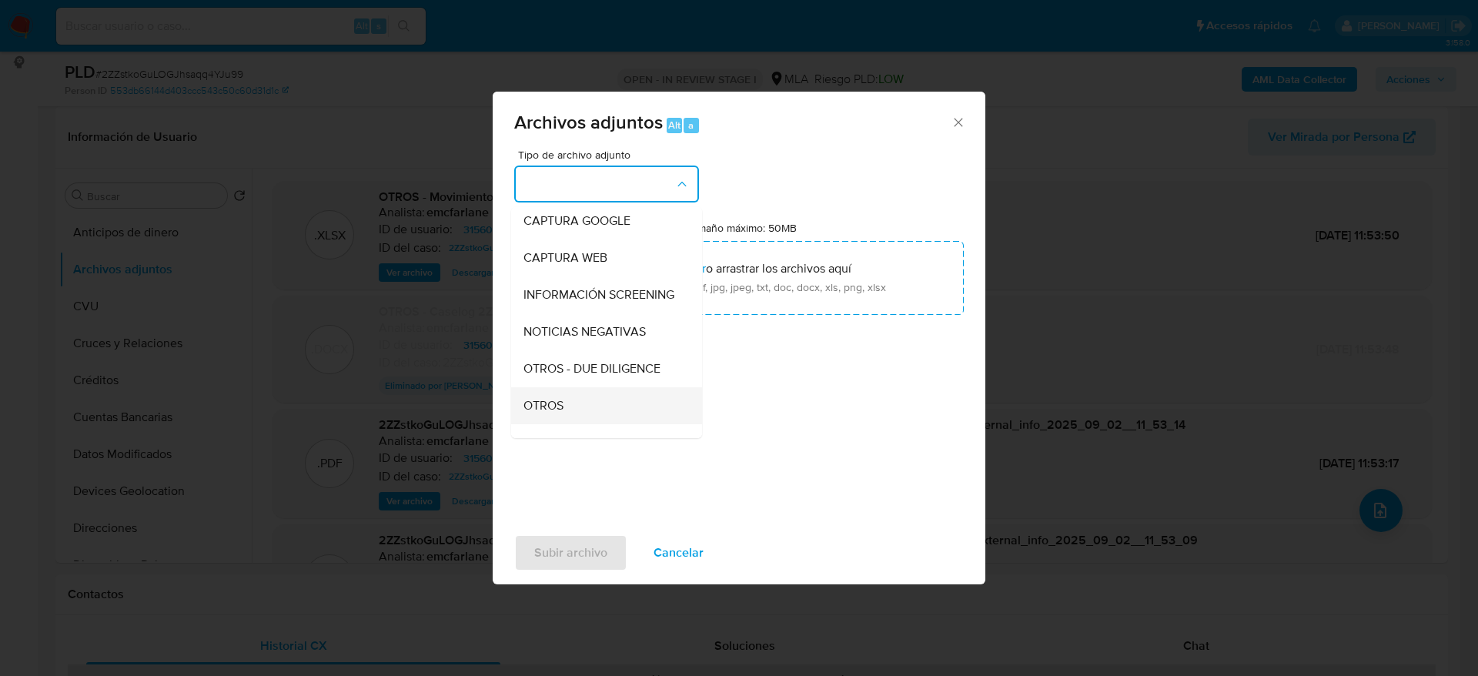
click at [559, 413] on span "OTROS" at bounding box center [543, 405] width 40 height 15
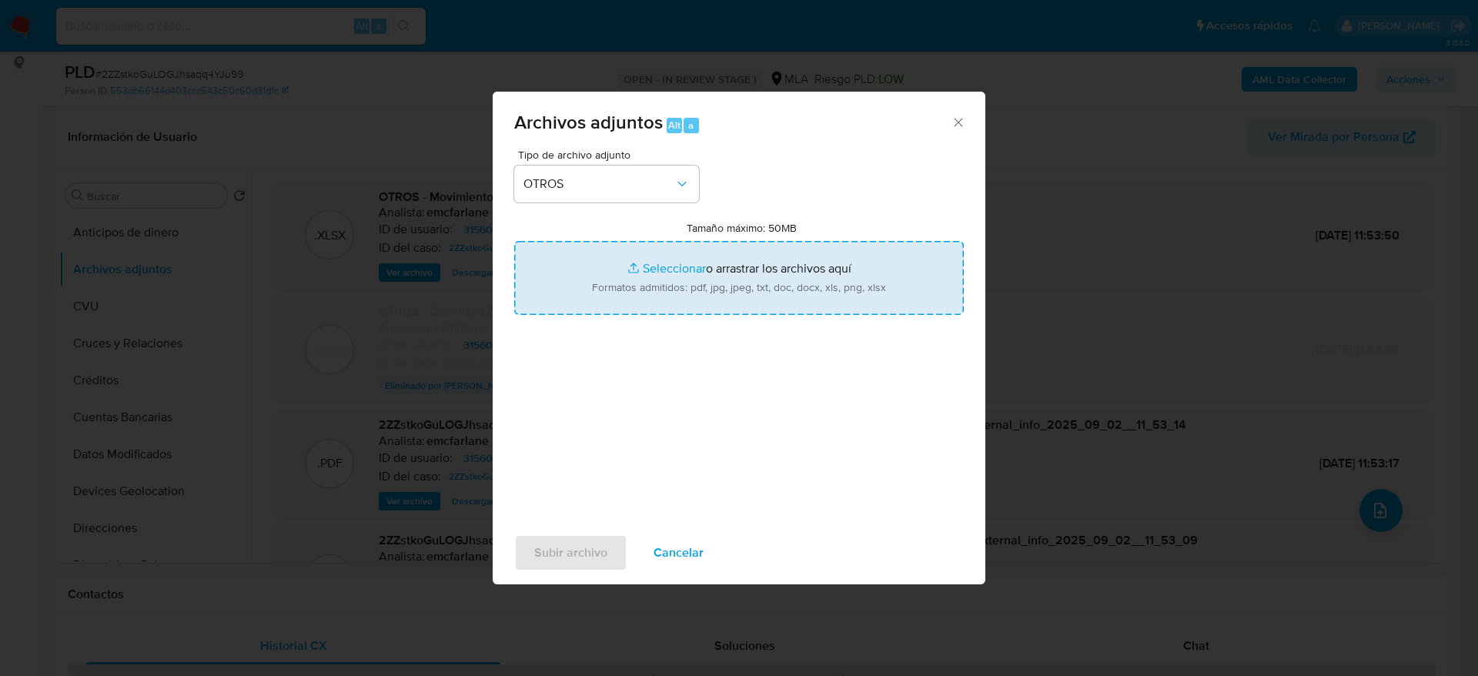
type input "C:\fakepath\Caselog 2ZZstkoGuLOGJhsaqq4YJu99 v2.docx"
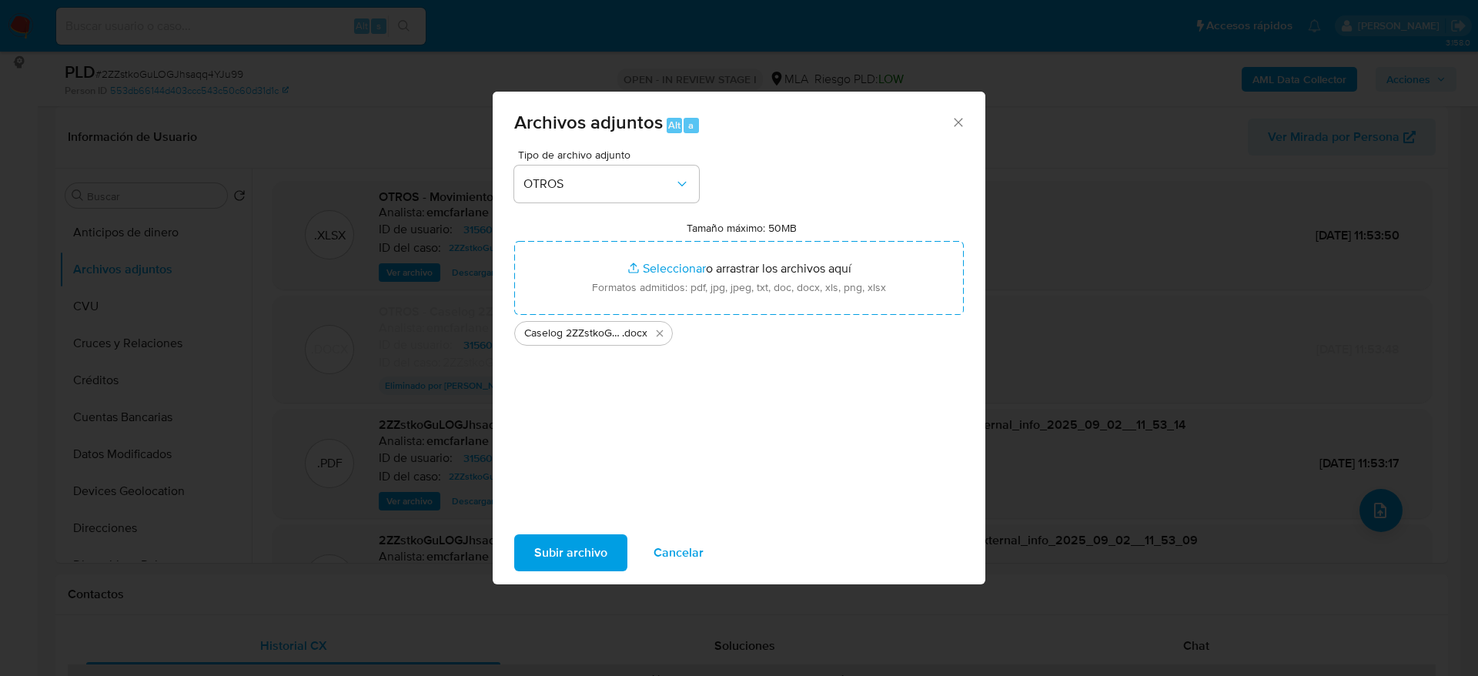
click at [555, 536] on span "Subir archivo" at bounding box center [570, 553] width 73 height 34
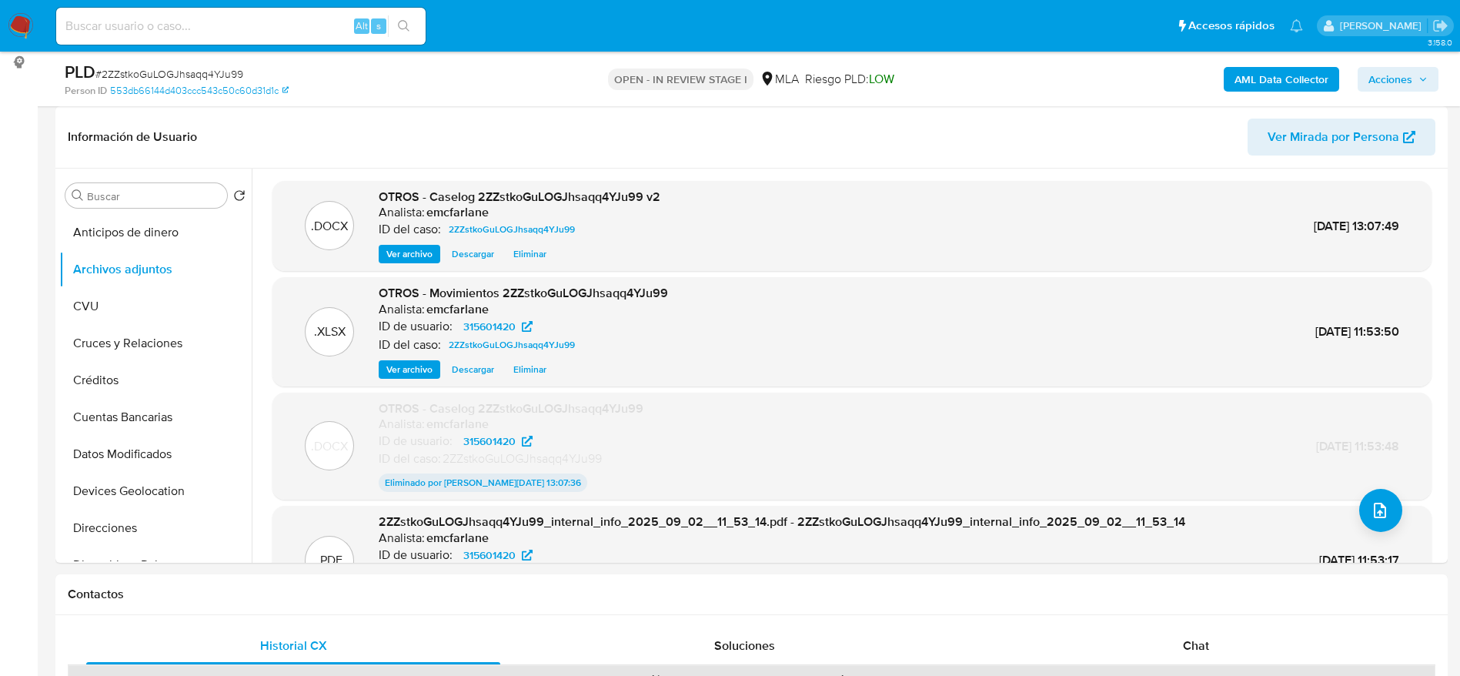
click at [1405, 81] on span "Acciones" at bounding box center [1391, 79] width 44 height 25
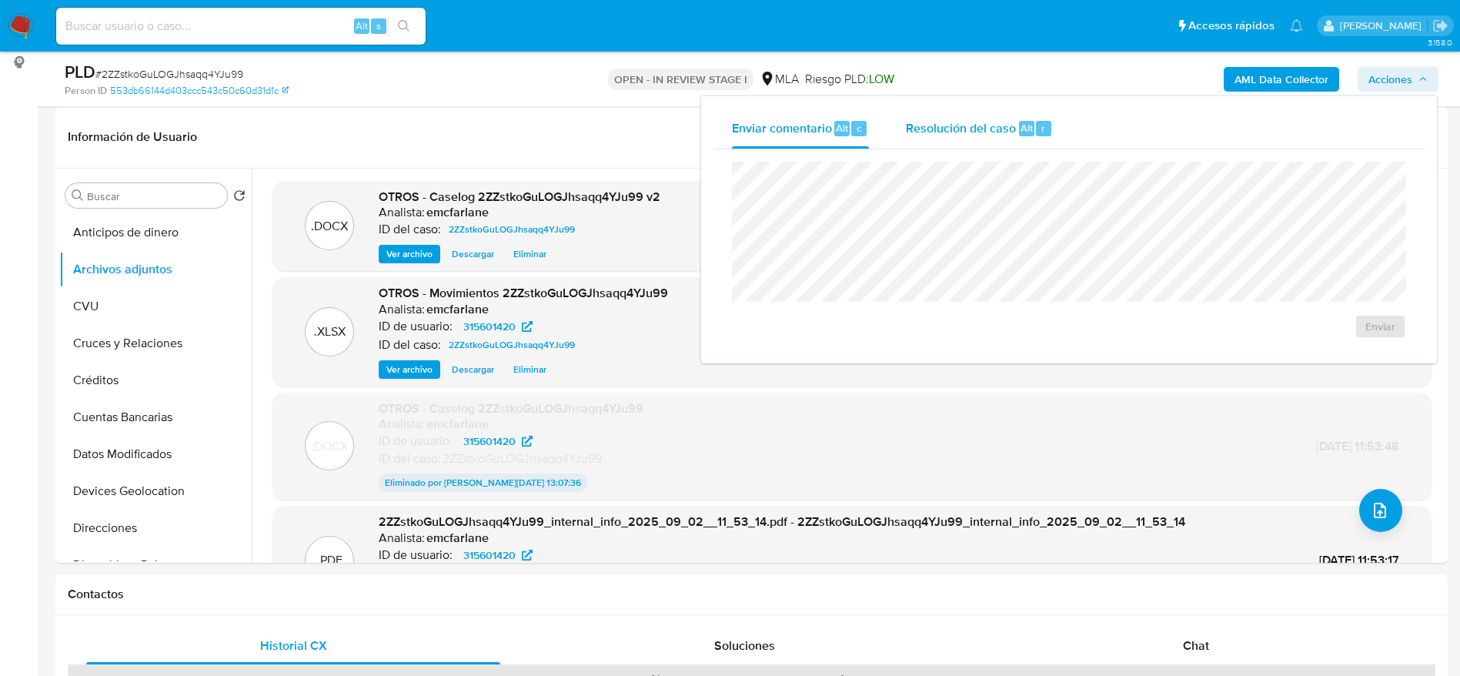
click at [959, 132] on span "Resolución del caso" at bounding box center [961, 128] width 110 height 18
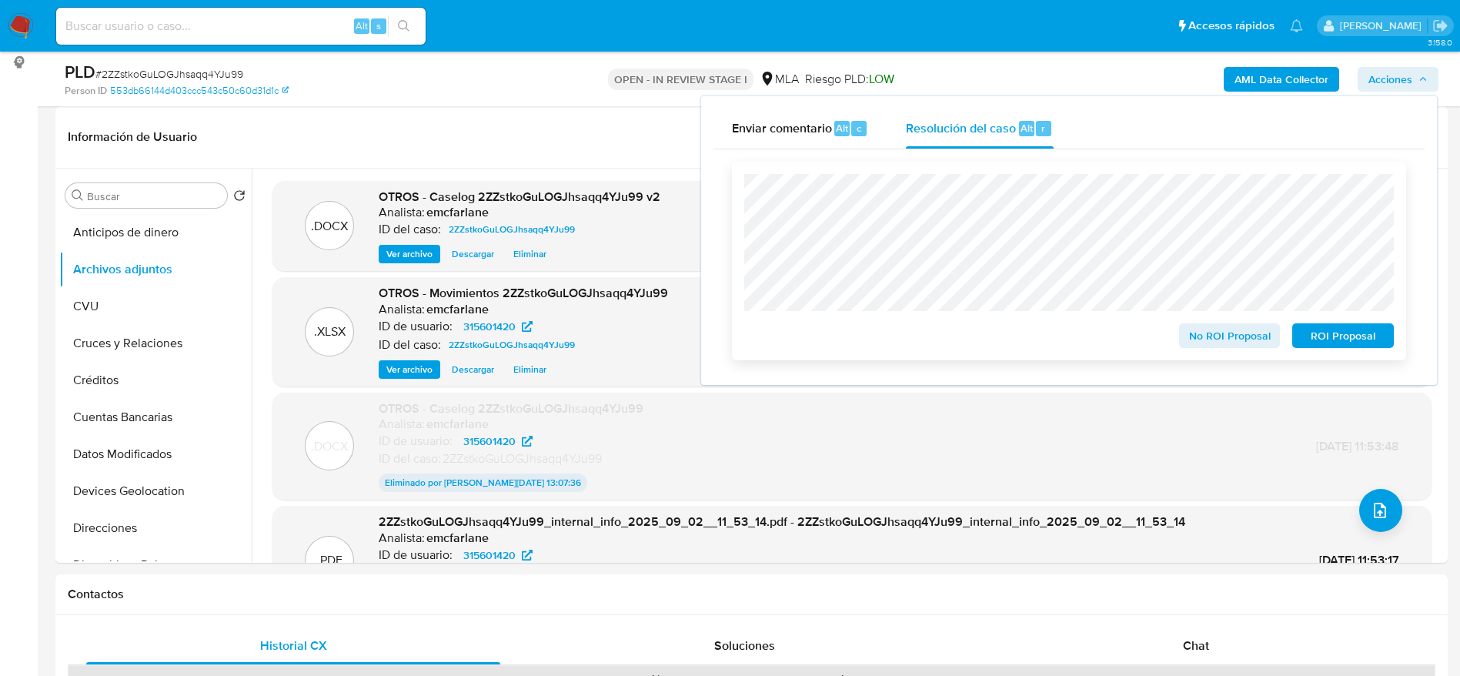
click at [1349, 335] on span "ROI Proposal" at bounding box center [1343, 336] width 80 height 22
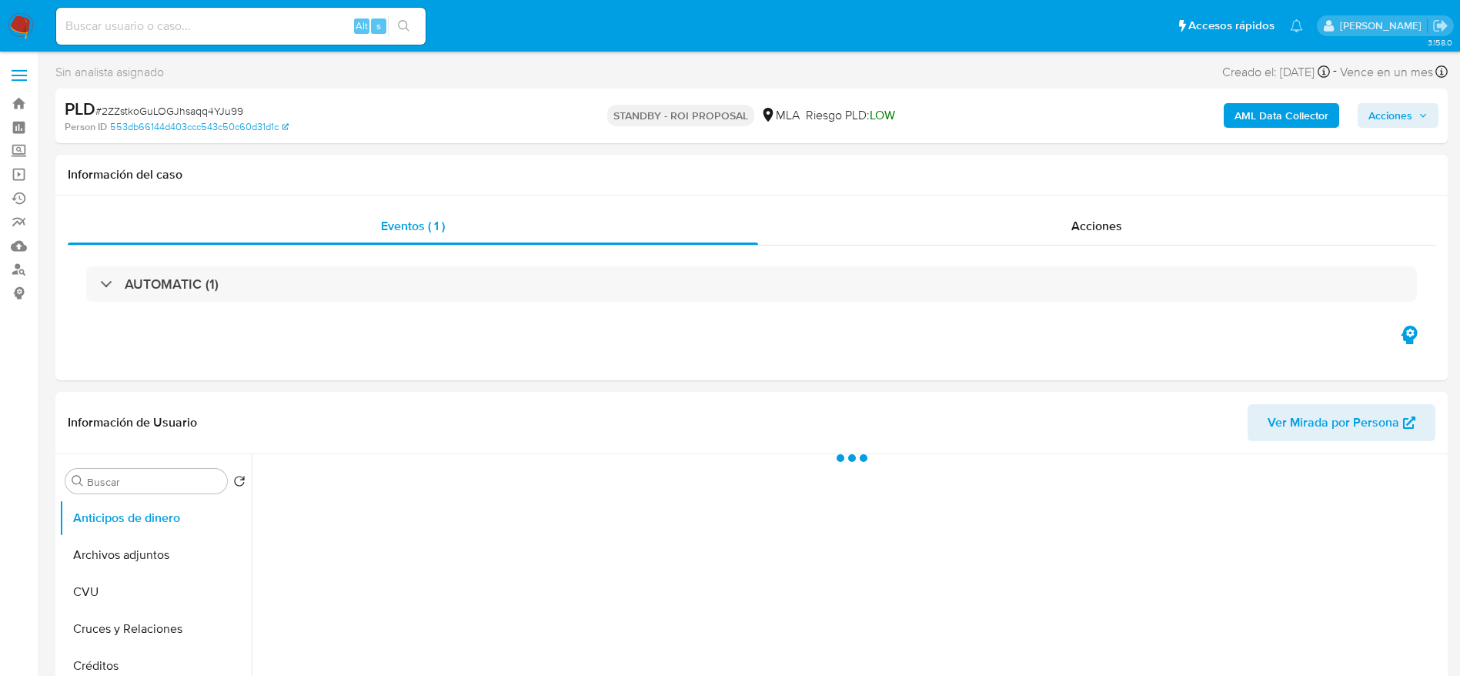
click at [231, 28] on input at bounding box center [240, 26] width 369 height 20
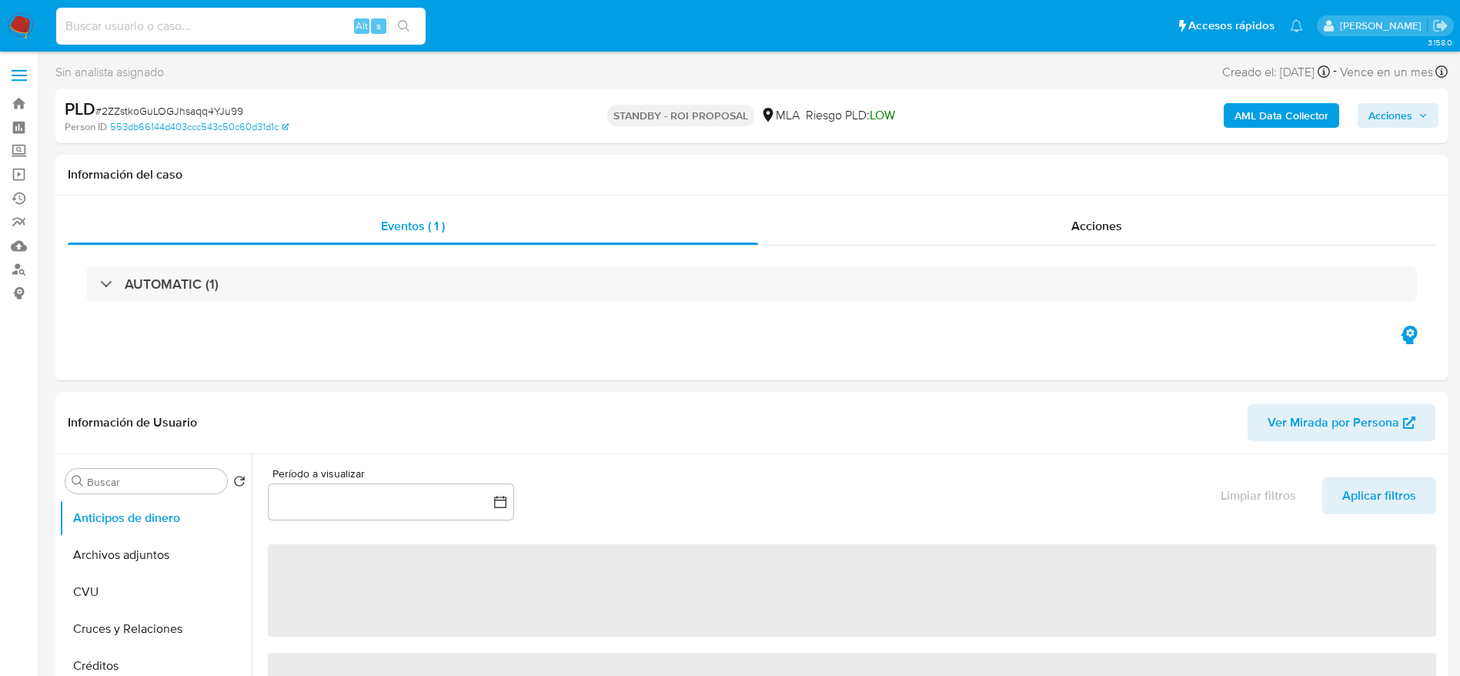
select select "10"
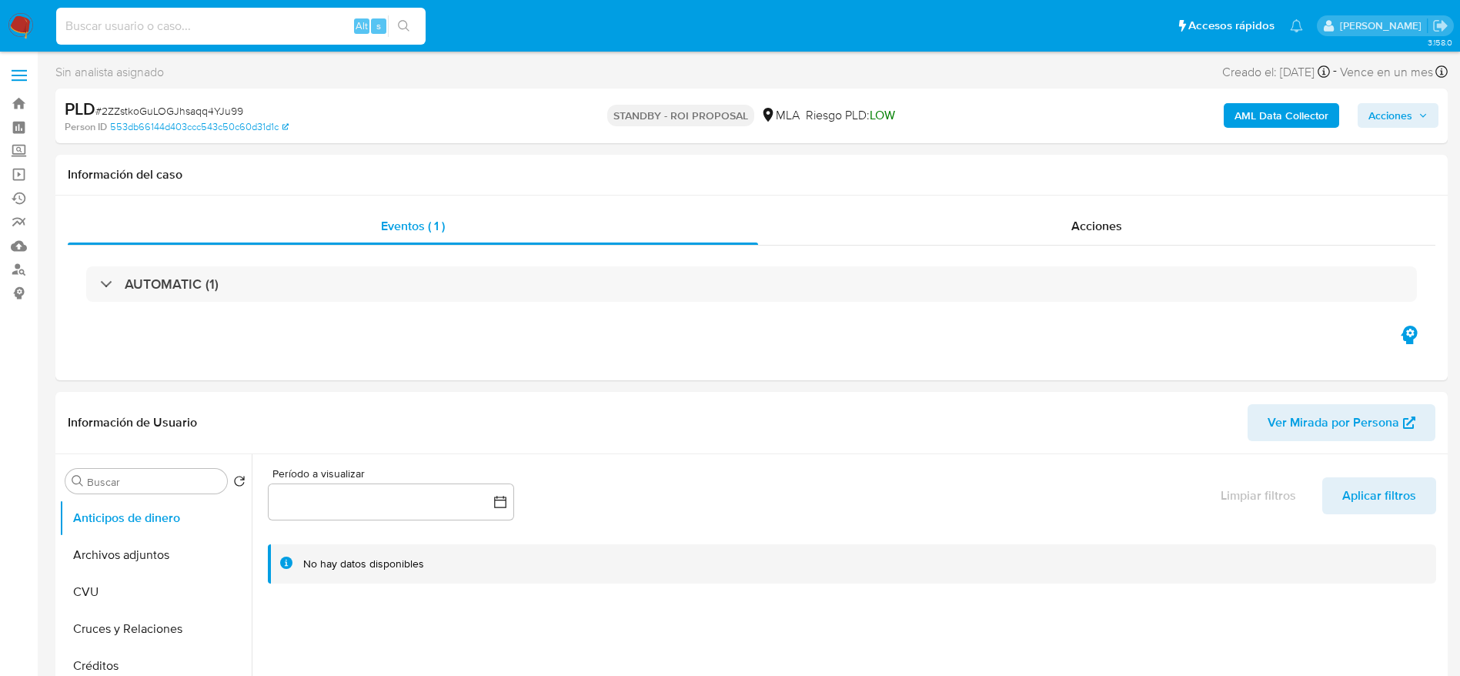
paste input "vRdSThQJesB67zHGicZ32VlL"
type input "vRdSThQJesB67zHGicZ32VlL"
select select "10"
